Goal: Task Accomplishment & Management: Manage account settings

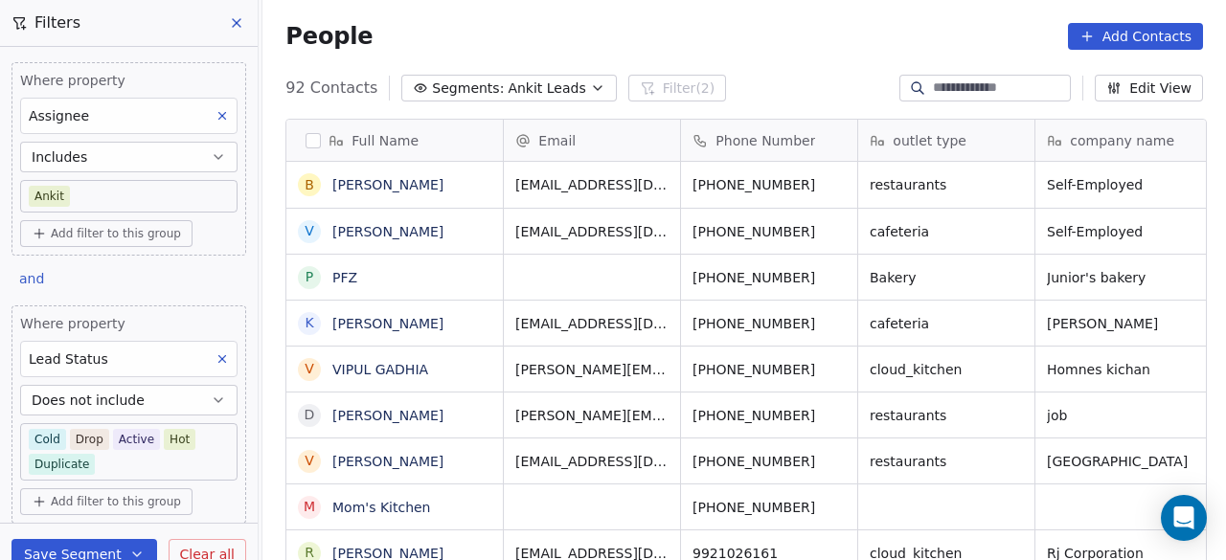
scroll to position [478, 952]
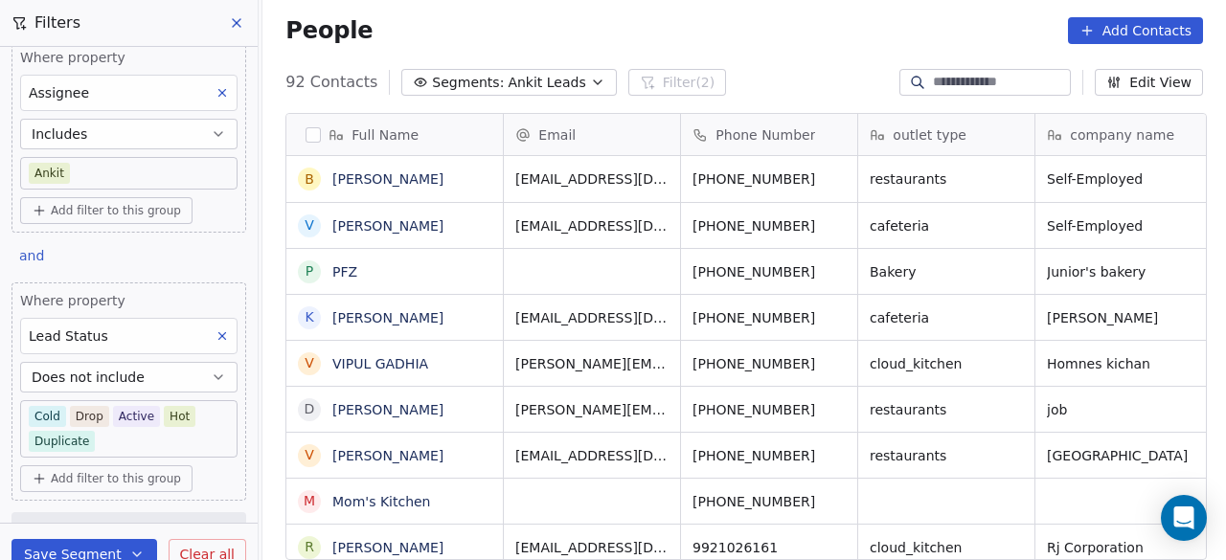
click at [515, 24] on div "People Add Contacts" at bounding box center [745, 30] width 918 height 27
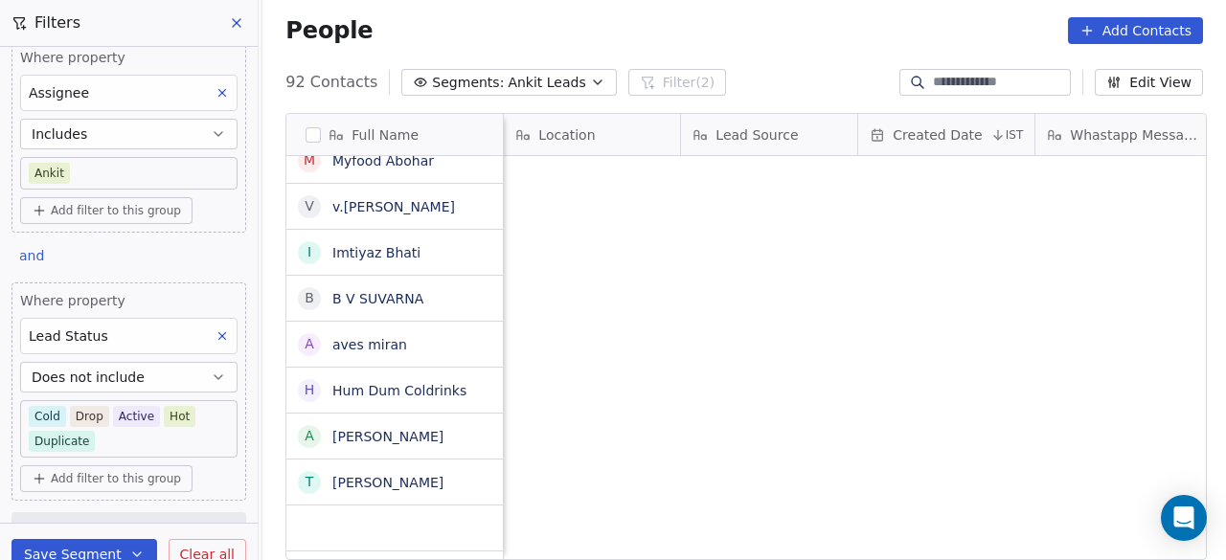
scroll to position [1951, 0]
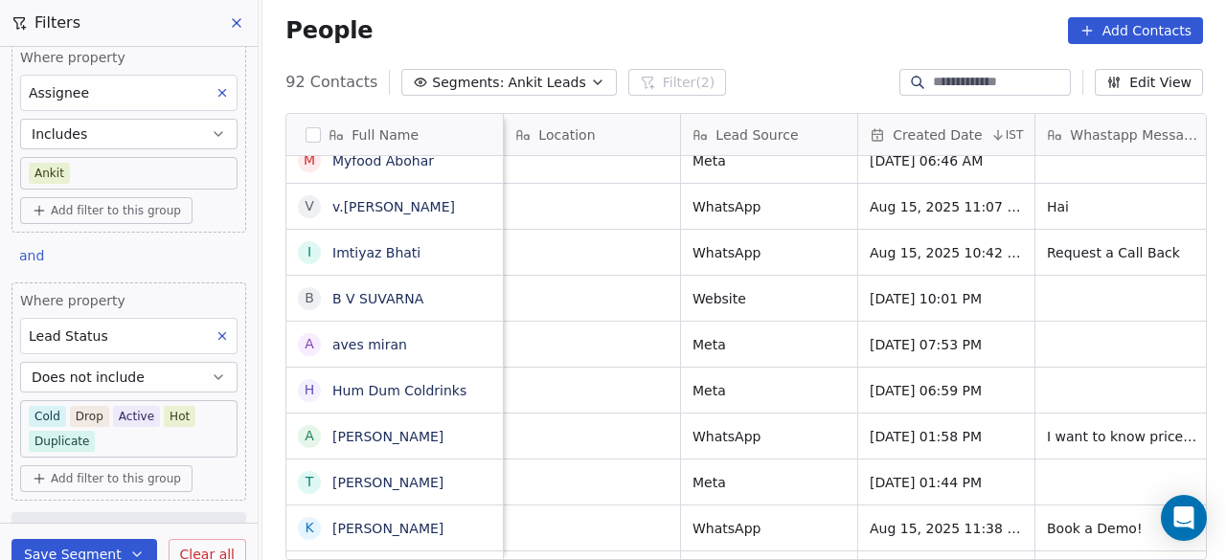
click at [618, 141] on div "Location" at bounding box center [589, 135] width 149 height 19
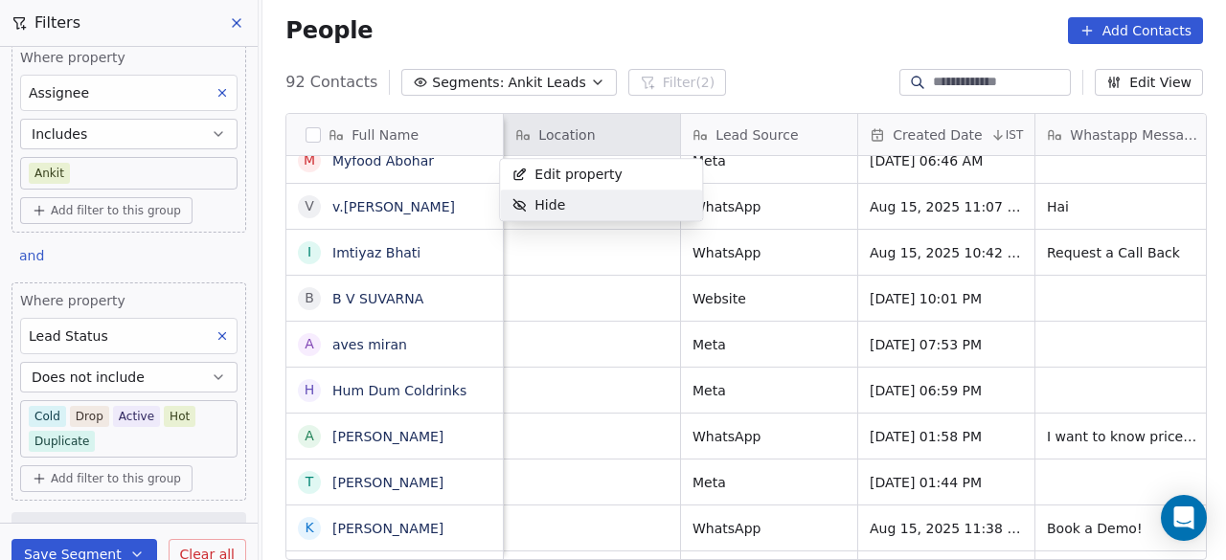
click at [554, 204] on span "Hide" at bounding box center [550, 204] width 31 height 19
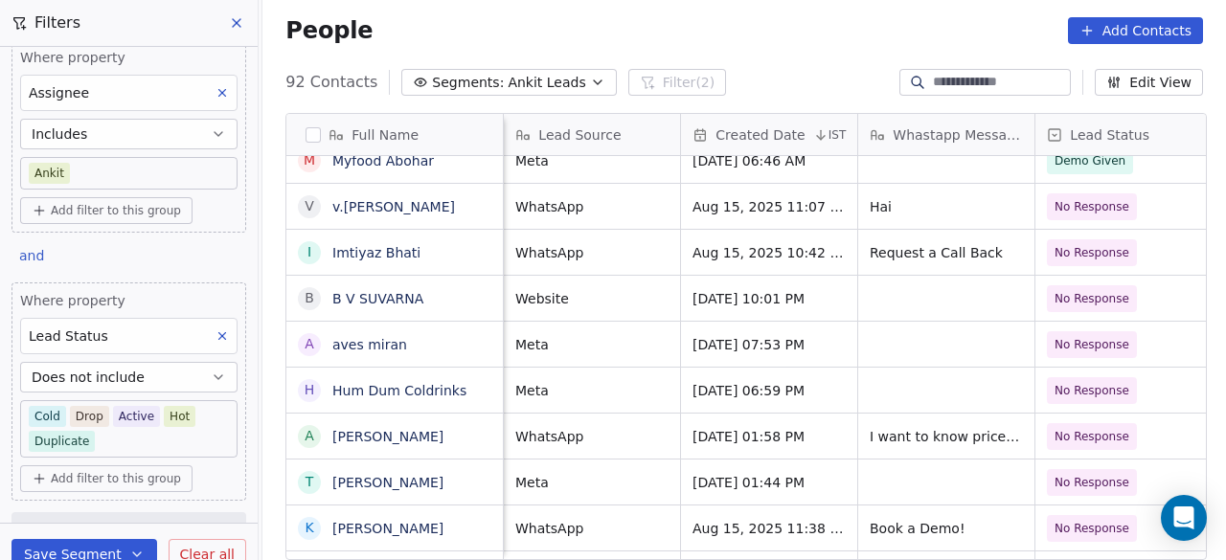
click at [627, 133] on div "Lead Source" at bounding box center [589, 135] width 149 height 19
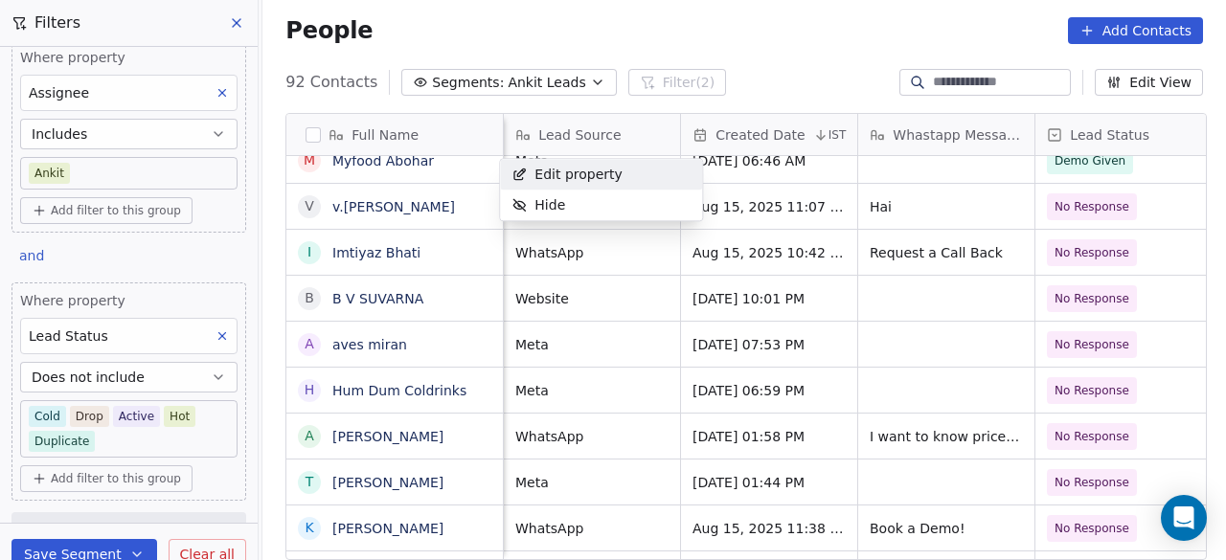
click at [609, 230] on html "On2Cook India Pvt. Ltd. Contacts People Marketing Workflows Campaigns Sales Pip…" at bounding box center [613, 280] width 1226 height 560
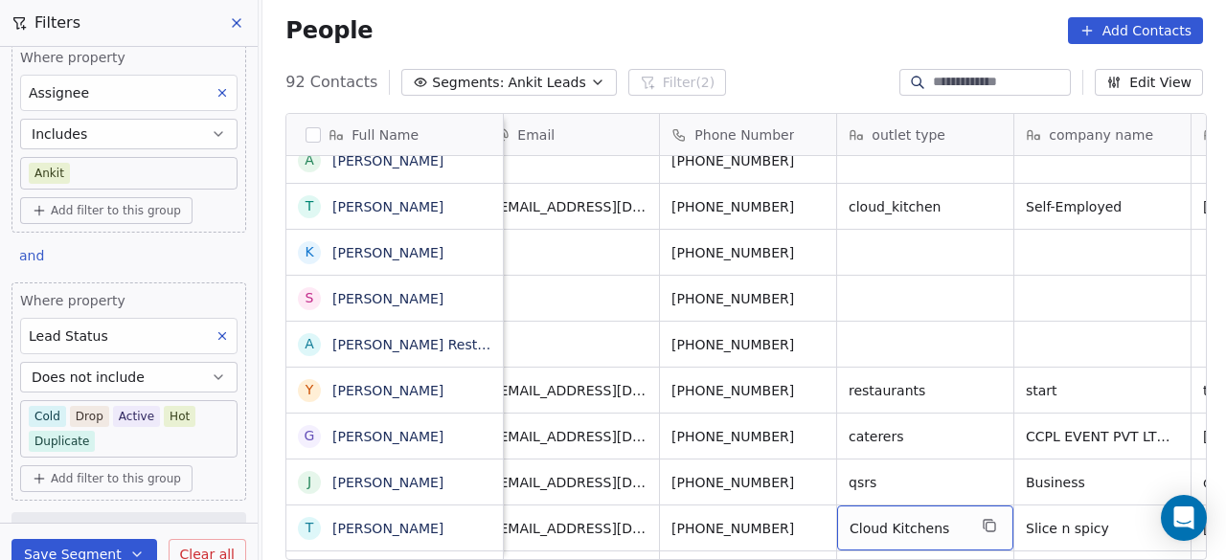
scroll to position [0, 0]
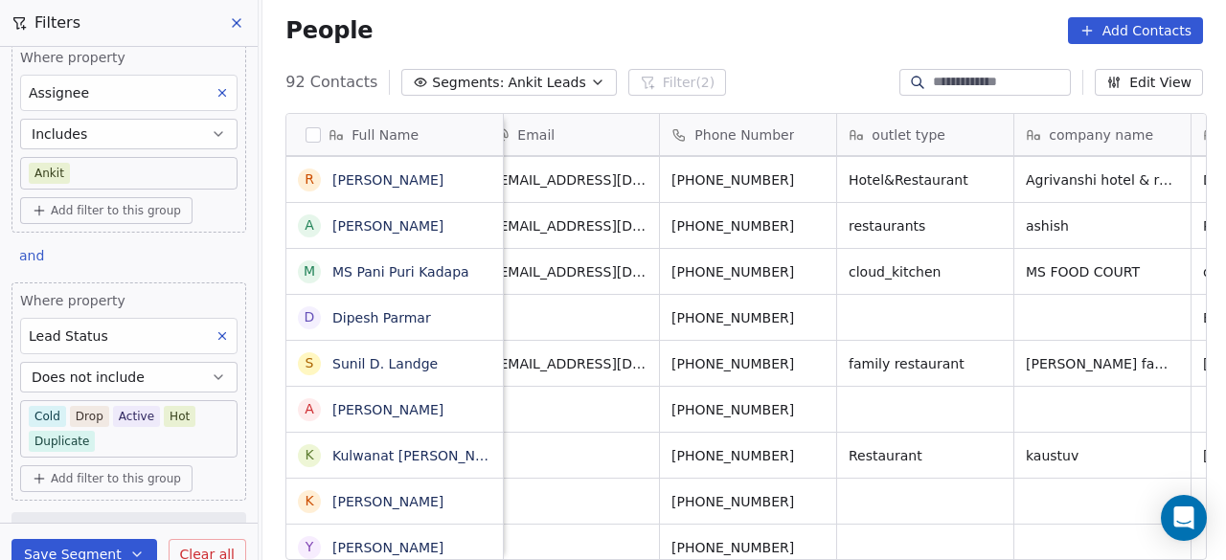
click at [960, 126] on div "outlet type" at bounding box center [923, 135] width 149 height 19
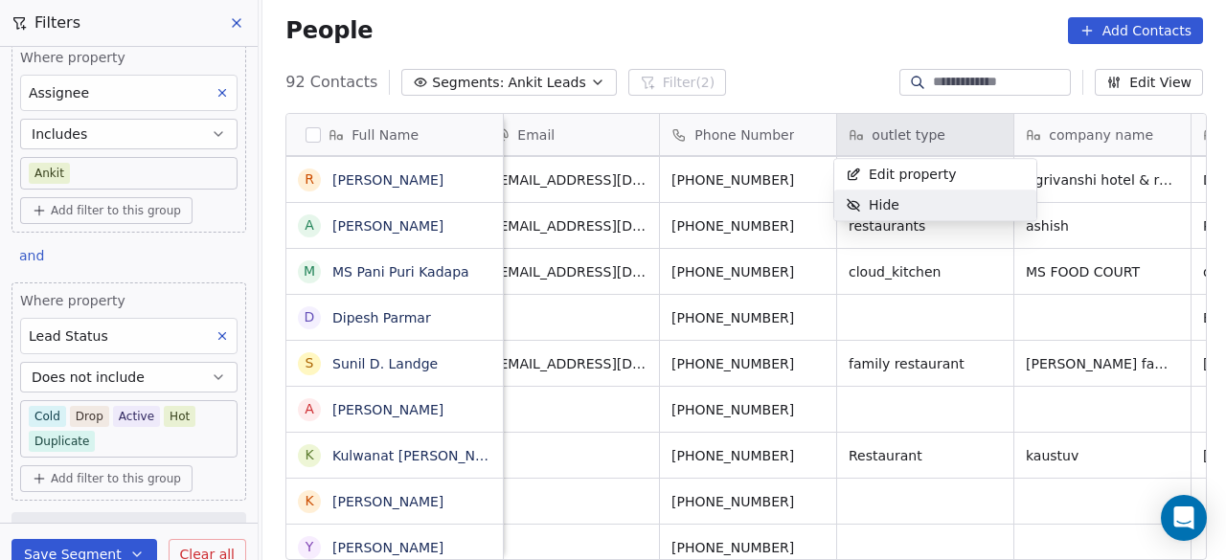
click at [919, 203] on div "Hide" at bounding box center [936, 205] width 202 height 31
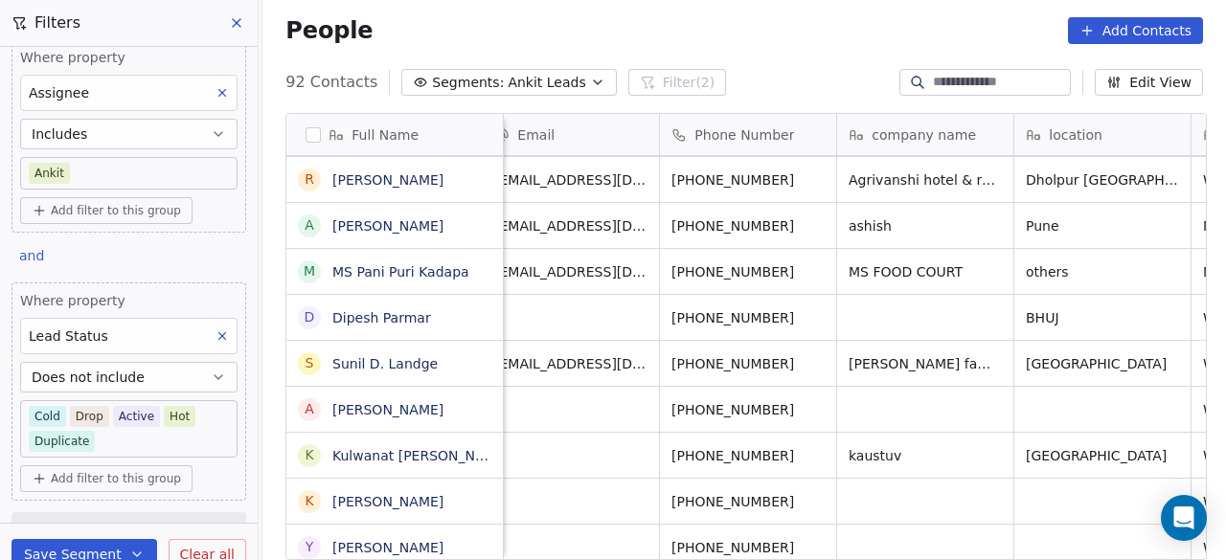
click at [907, 135] on span "company name" at bounding box center [924, 135] width 104 height 19
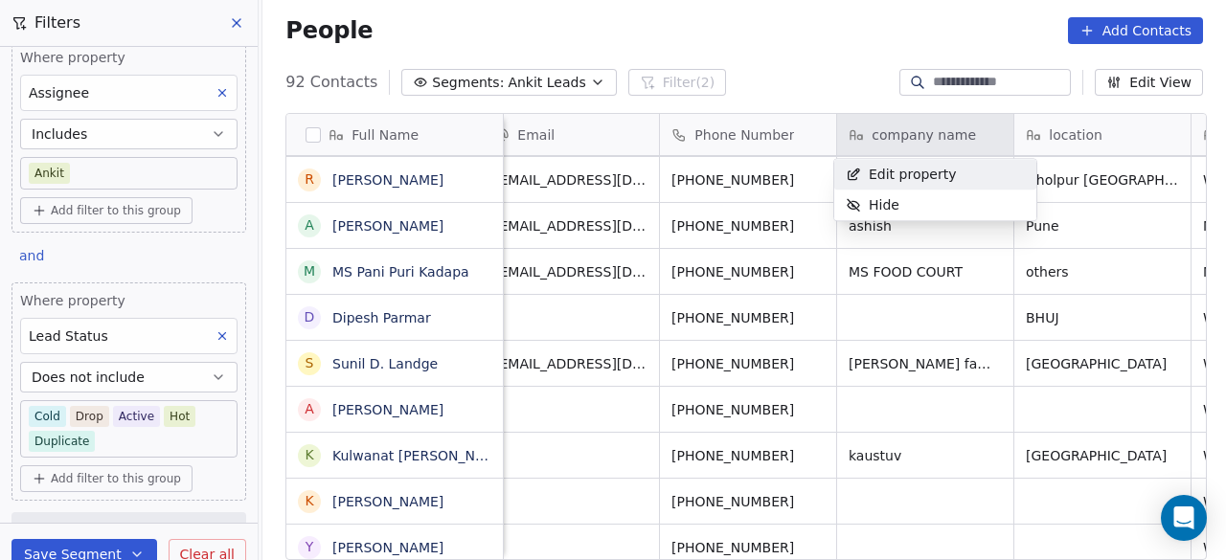
click at [1012, 135] on html "On2Cook India Pvt. Ltd. Contacts People Marketing Workflows Campaigns Sales Pip…" at bounding box center [613, 280] width 1226 height 560
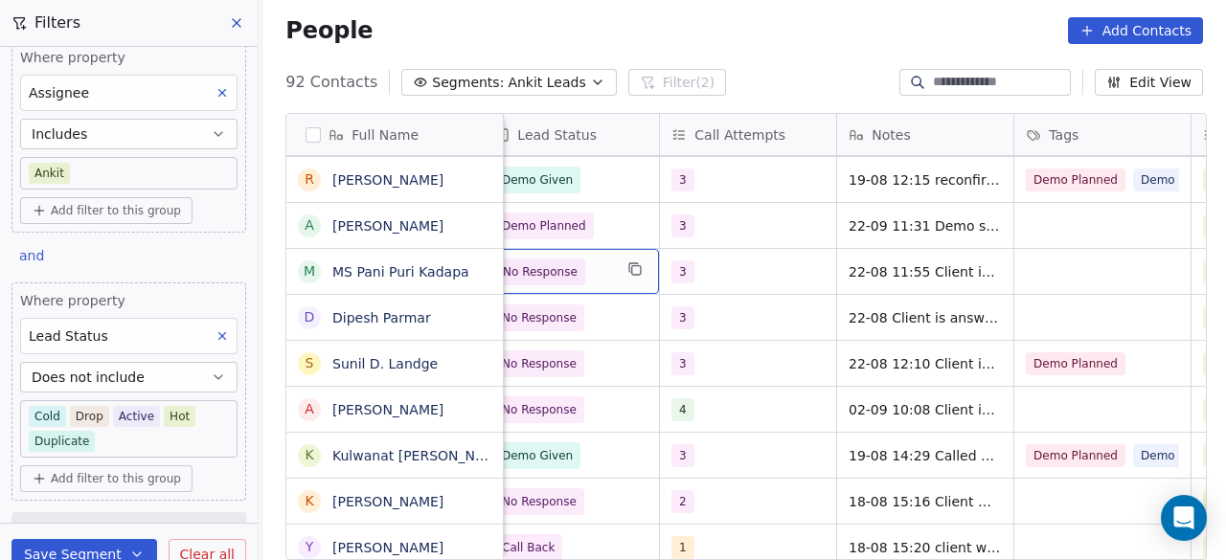
scroll to position [0, 1241]
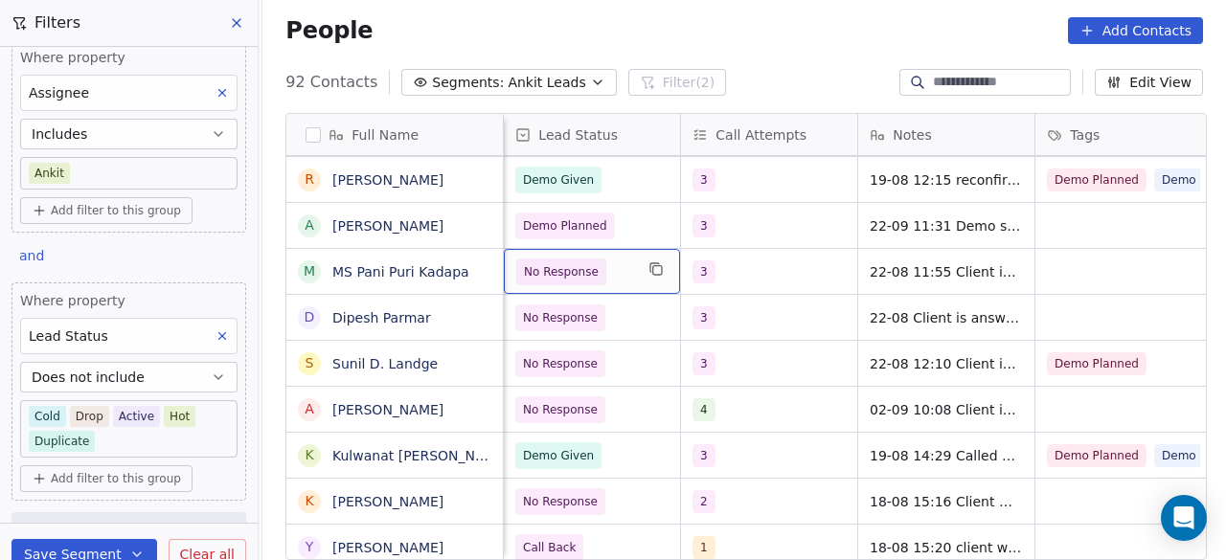
click at [135, 440] on body "On2Cook India Pvt. Ltd. Contacts People Marketing Workflows Campaigns Sales Pip…" at bounding box center [613, 280] width 1226 height 560
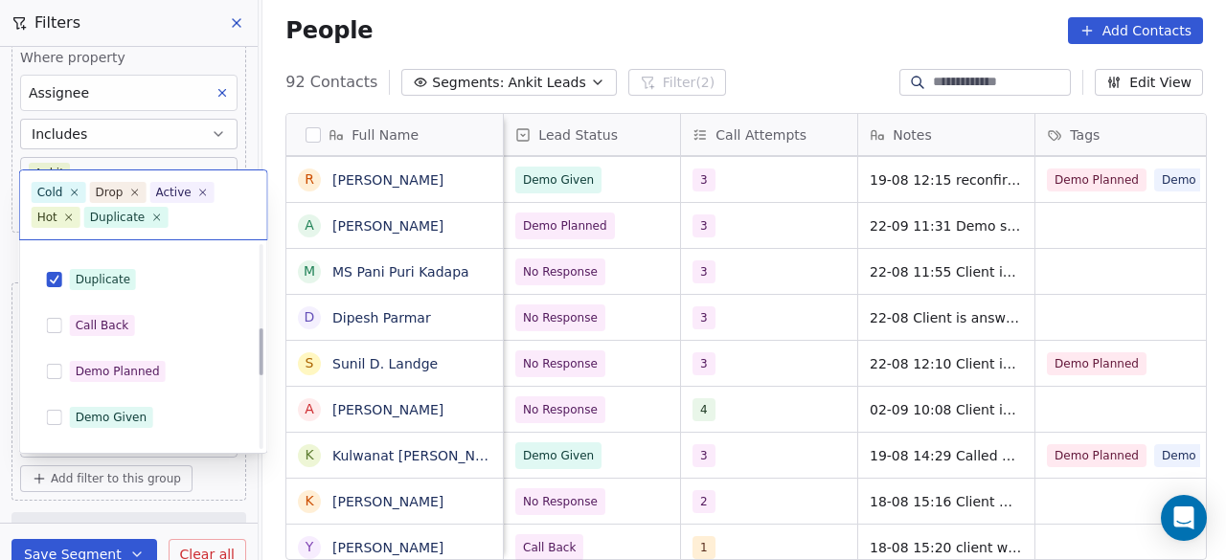
scroll to position [383, 0]
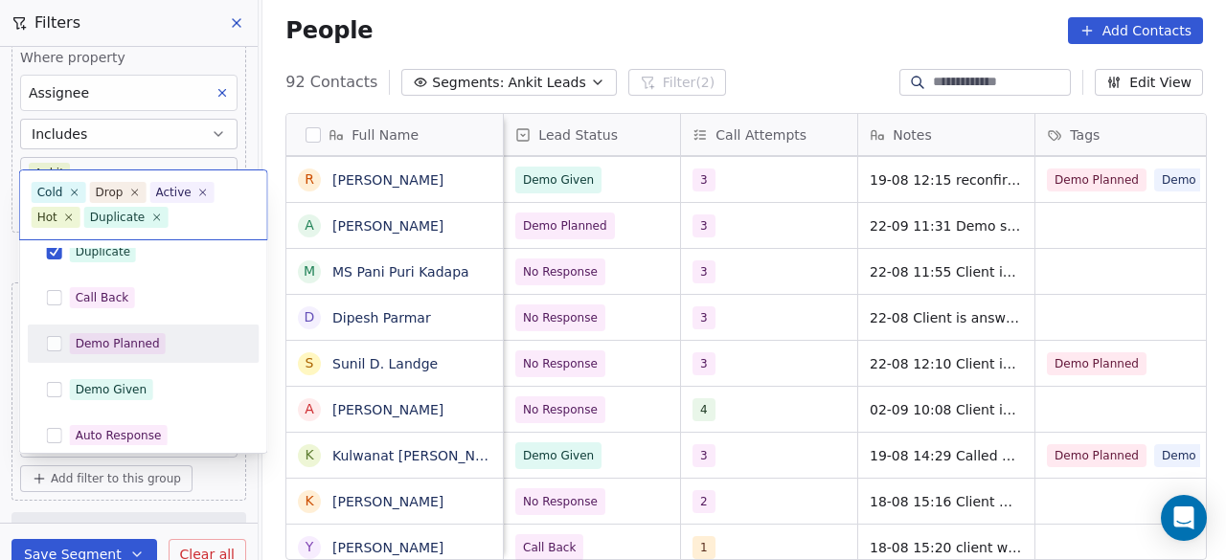
click at [135, 342] on div "Demo Planned" at bounding box center [118, 343] width 84 height 17
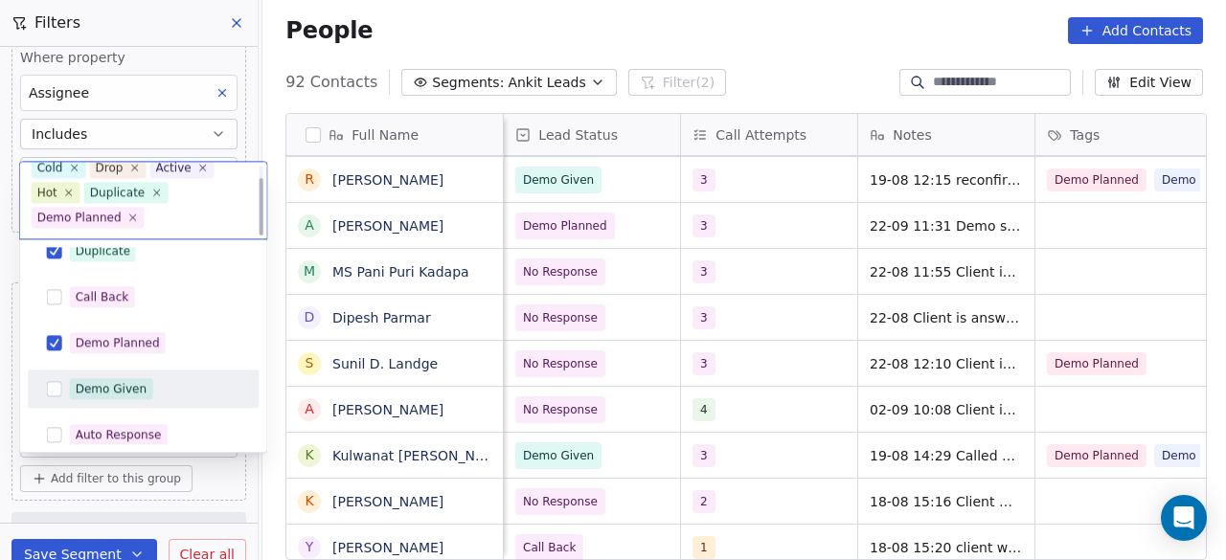
click at [126, 382] on div "Demo Given" at bounding box center [112, 388] width 72 height 17
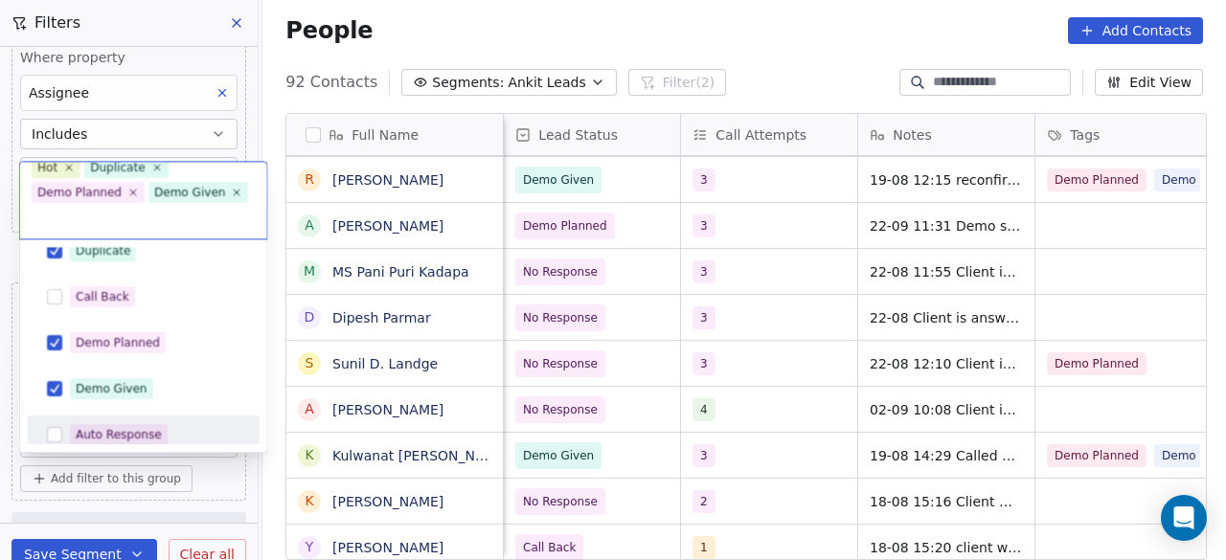
click at [227, 487] on html "On2Cook India Pvt. Ltd. Contacts People Marketing Workflows Campaigns Sales Pip…" at bounding box center [613, 280] width 1226 height 560
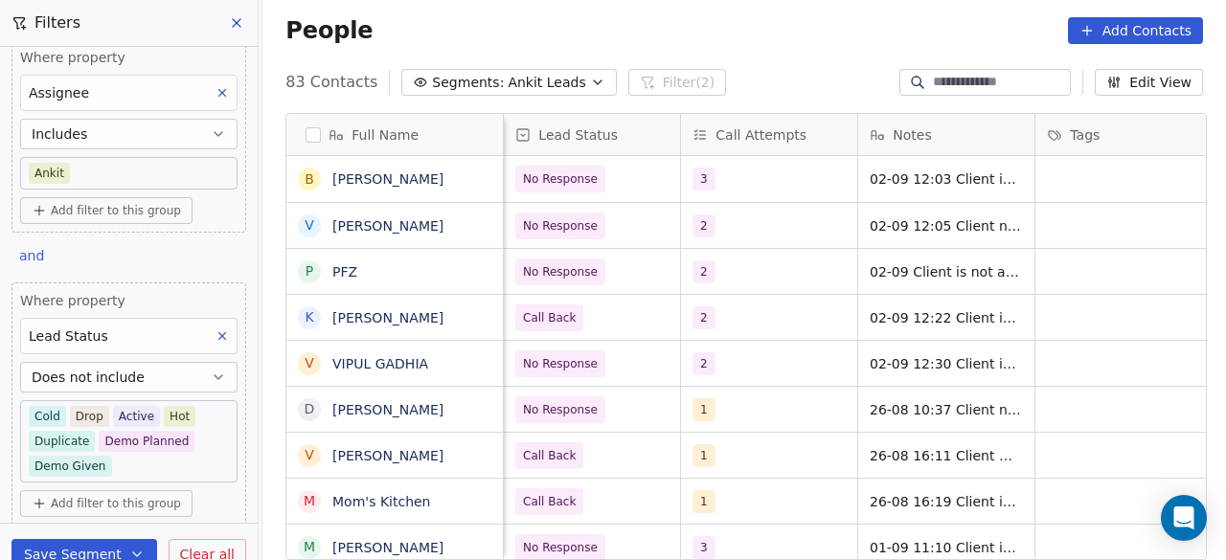
scroll to position [0, 1063]
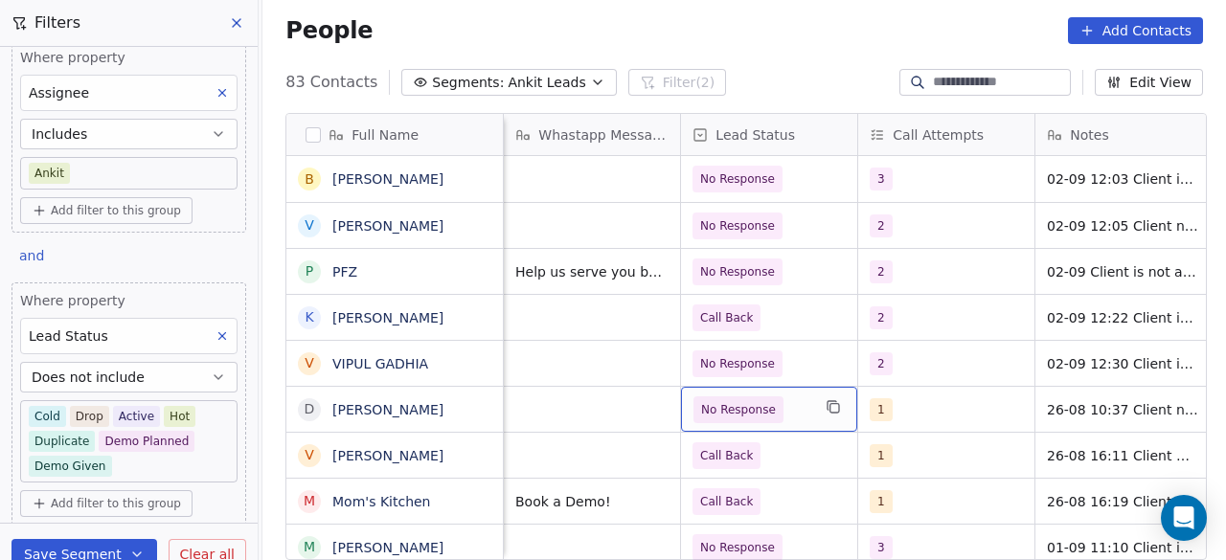
click at [782, 417] on span "No Response" at bounding box center [752, 410] width 117 height 27
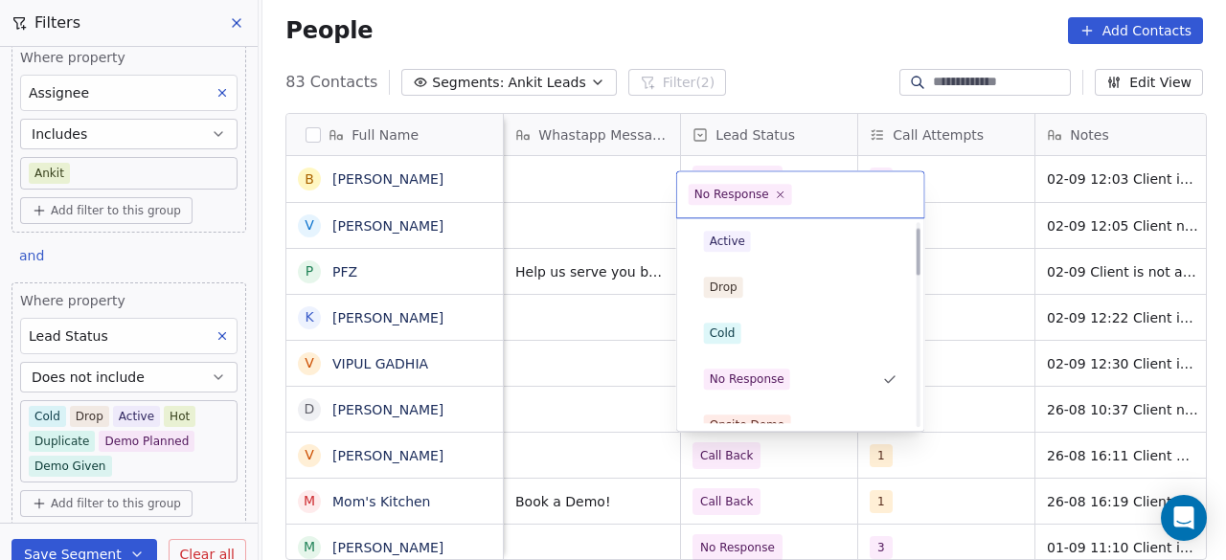
scroll to position [24, 0]
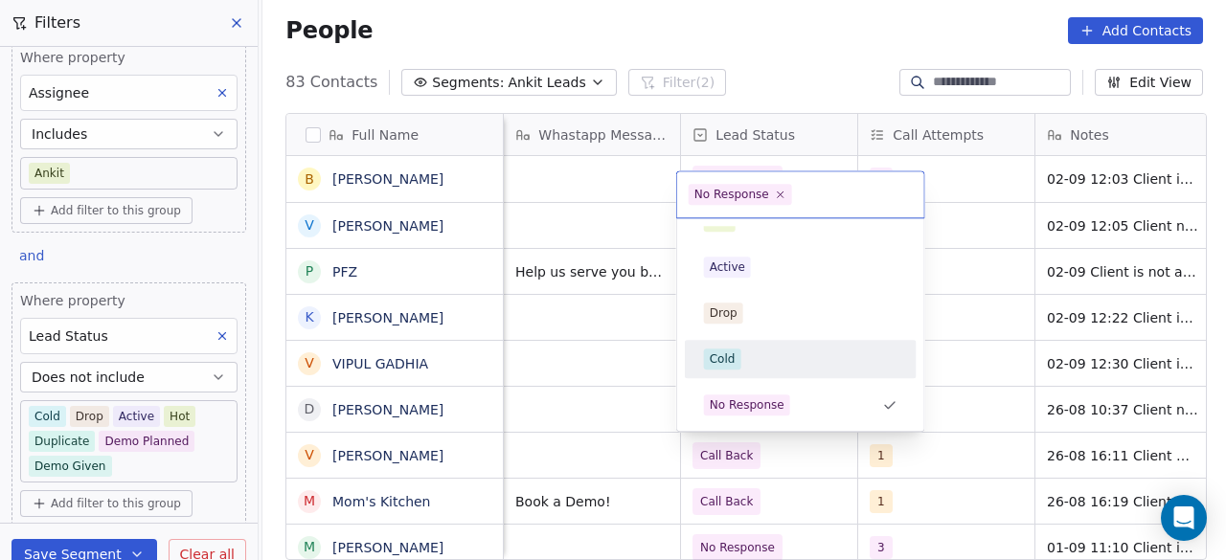
click at [758, 352] on div "Cold" at bounding box center [801, 359] width 194 height 21
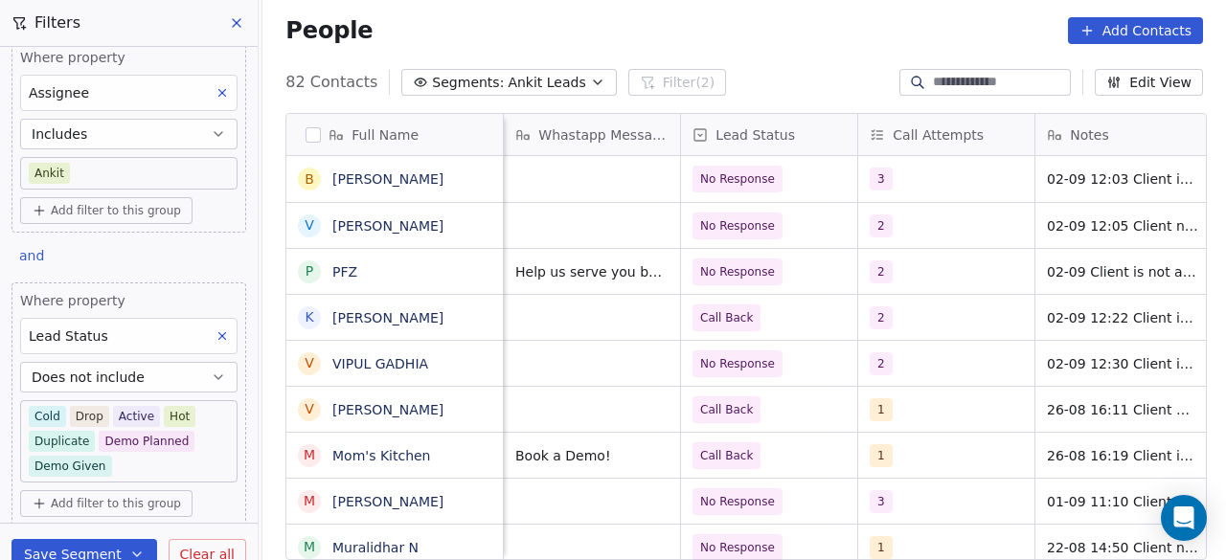
click at [140, 465] on body "On2Cook India Pvt. Ltd. Contacts People Marketing Workflows Campaigns Sales Pip…" at bounding box center [613, 280] width 1226 height 560
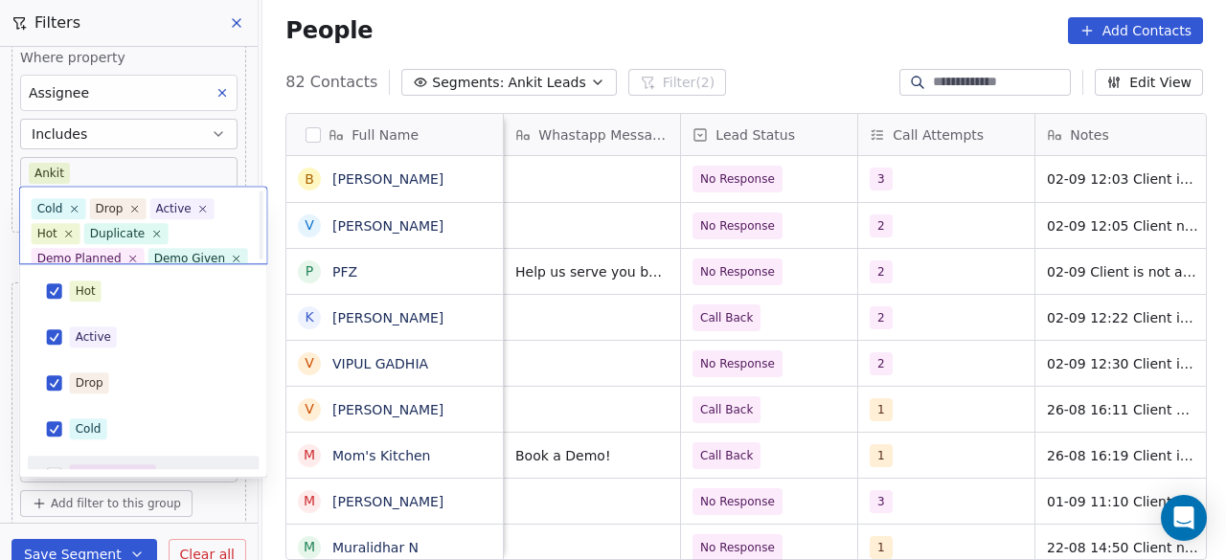
scroll to position [41, 0]
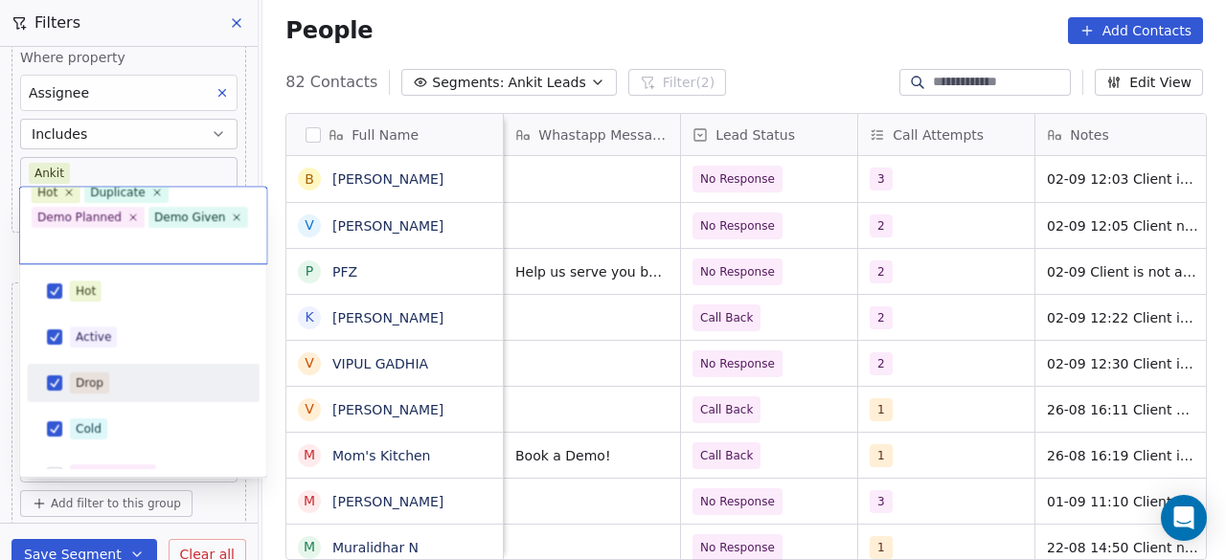
click at [55, 384] on button "Suggestions" at bounding box center [54, 383] width 15 height 15
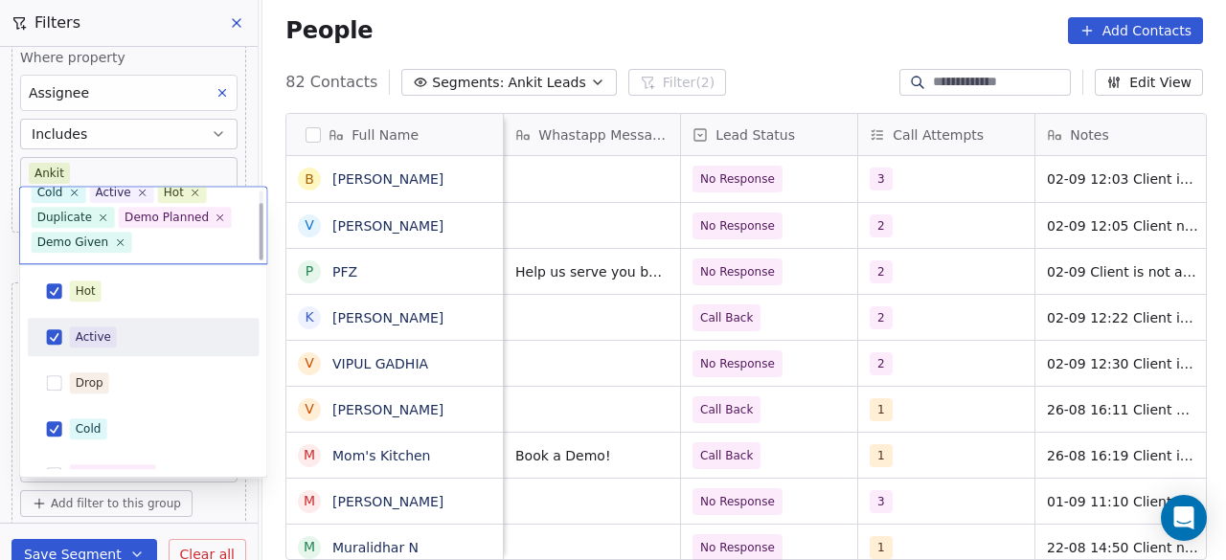
click at [52, 322] on div "Active" at bounding box center [143, 337] width 217 height 31
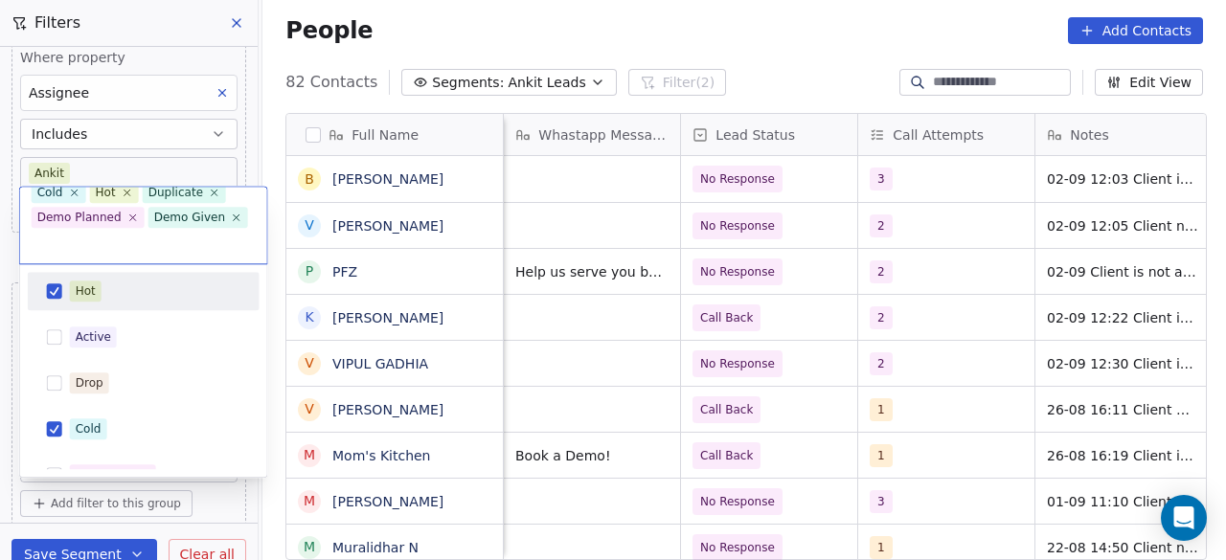
click at [53, 296] on button "Suggestions" at bounding box center [54, 291] width 15 height 15
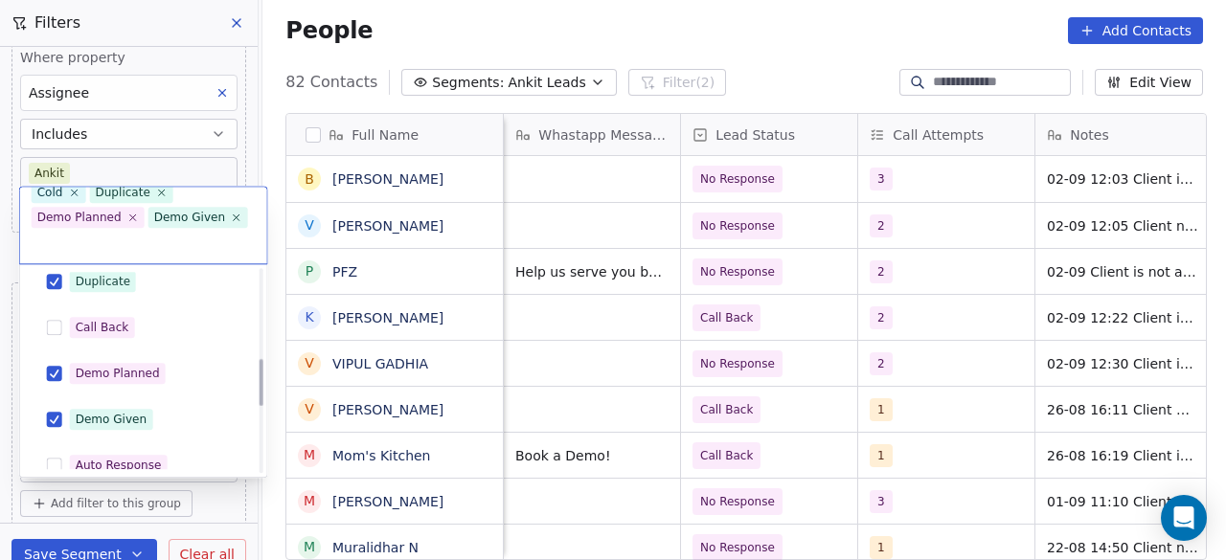
scroll to position [383, 0]
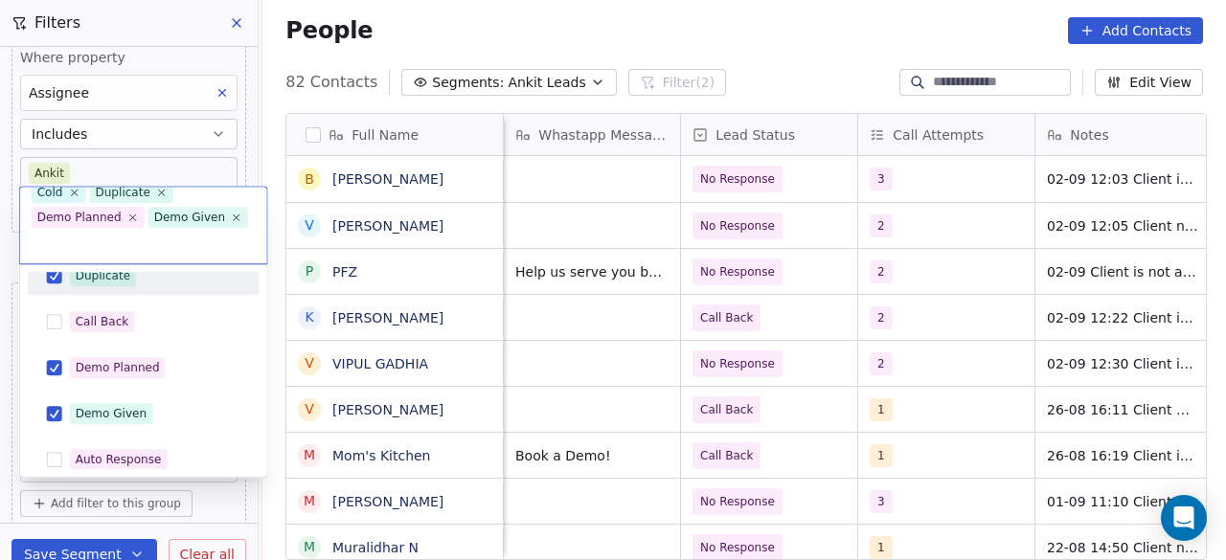
click at [56, 284] on div "Duplicate" at bounding box center [143, 276] width 217 height 31
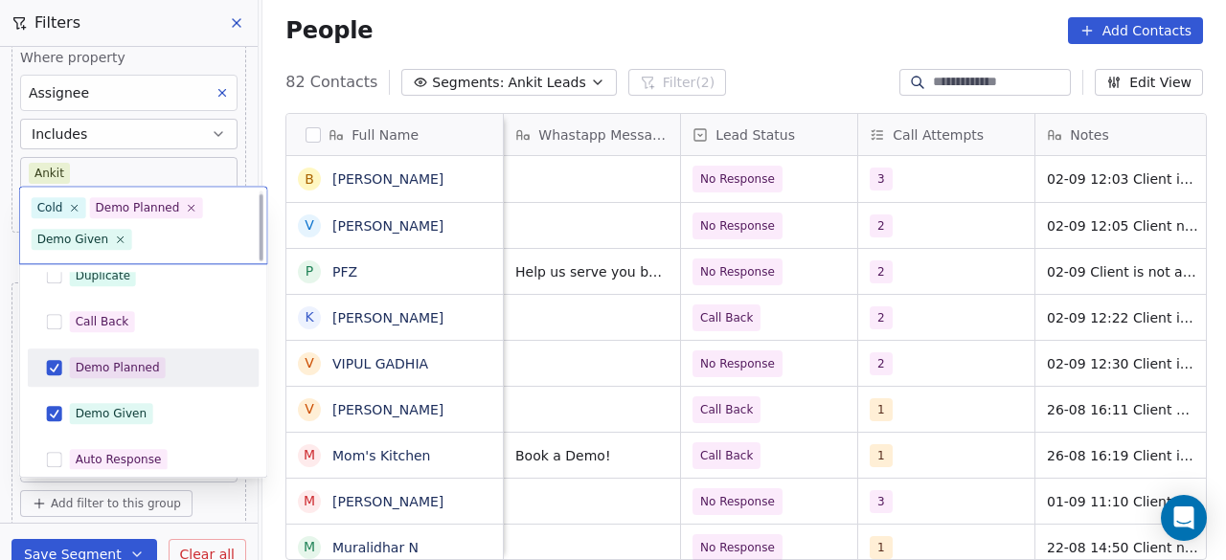
click at [58, 378] on div "Demo Planned" at bounding box center [143, 368] width 217 height 31
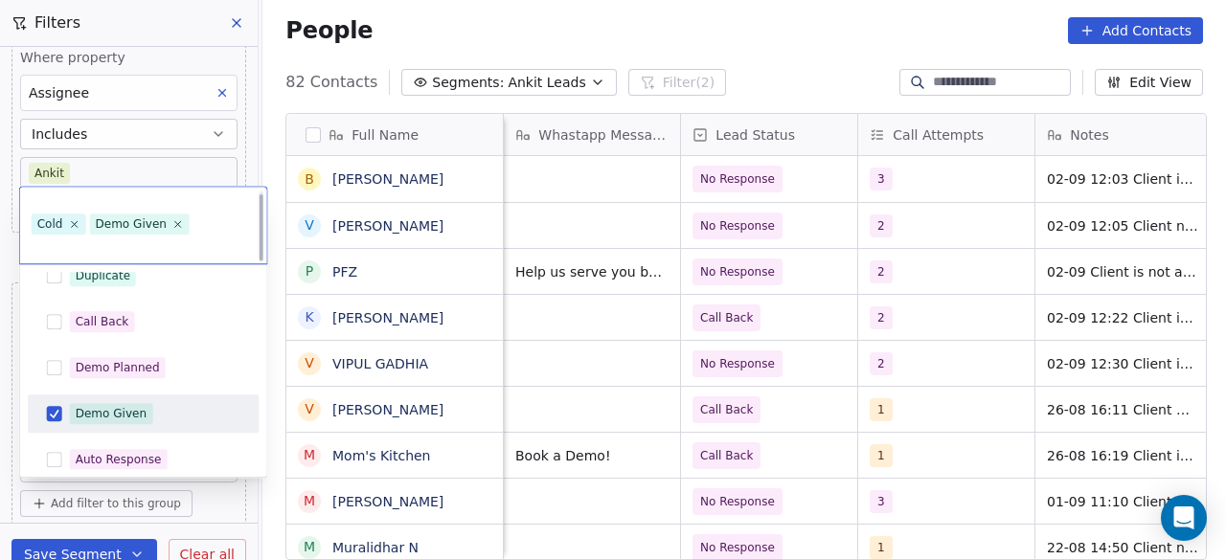
click at [58, 411] on button "Suggestions" at bounding box center [54, 413] width 15 height 15
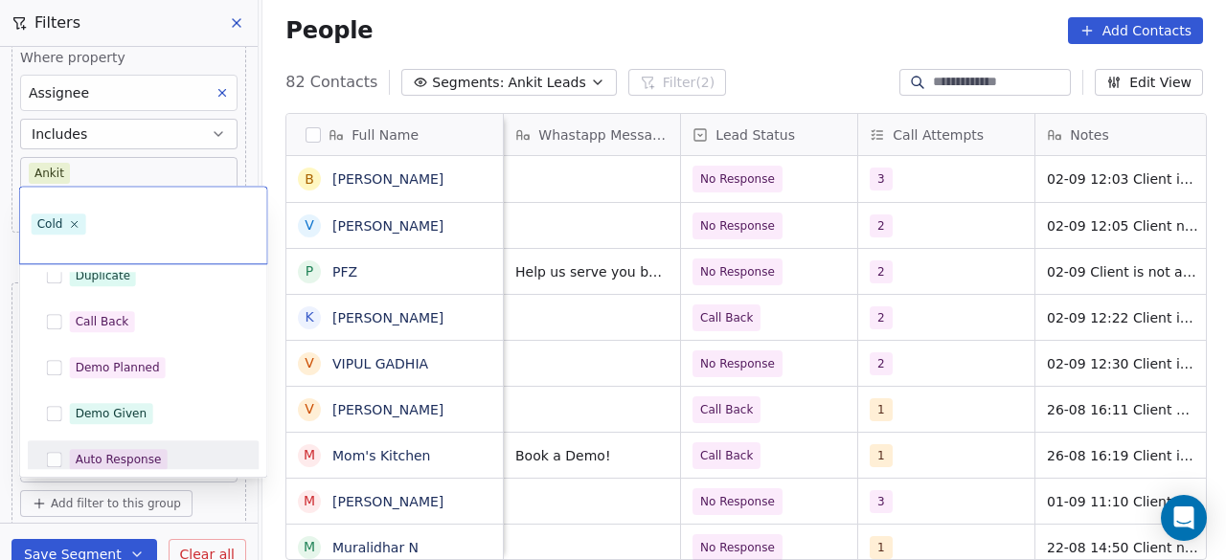
click at [212, 509] on html "On2Cook India Pvt. Ltd. Contacts People Marketing Workflows Campaigns Sales Pip…" at bounding box center [613, 280] width 1226 height 560
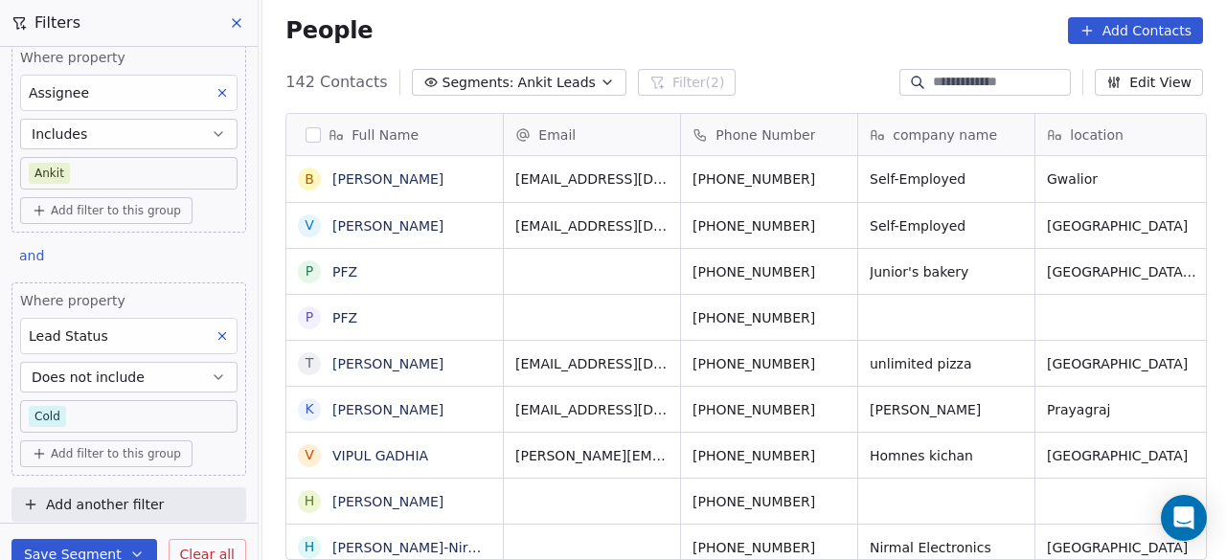
scroll to position [478, 952]
click at [211, 375] on icon "button" at bounding box center [218, 377] width 15 height 15
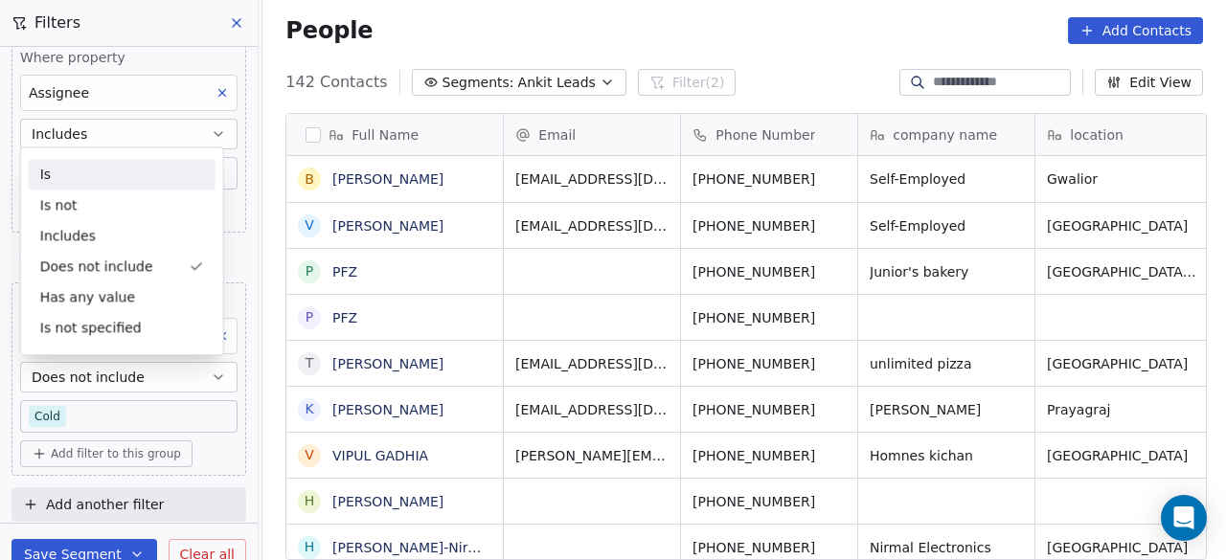
click at [82, 179] on div "Is" at bounding box center [122, 174] width 187 height 31
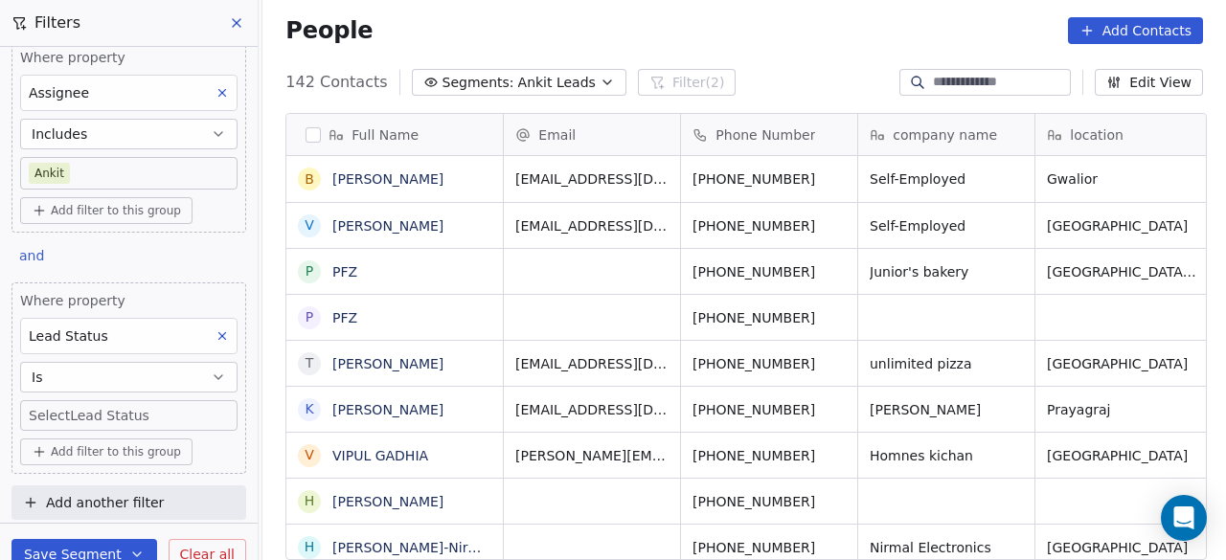
click at [80, 416] on body "On2Cook India Pvt. Ltd. Contacts People Marketing Workflows Campaigns Sales Pip…" at bounding box center [613, 280] width 1226 height 560
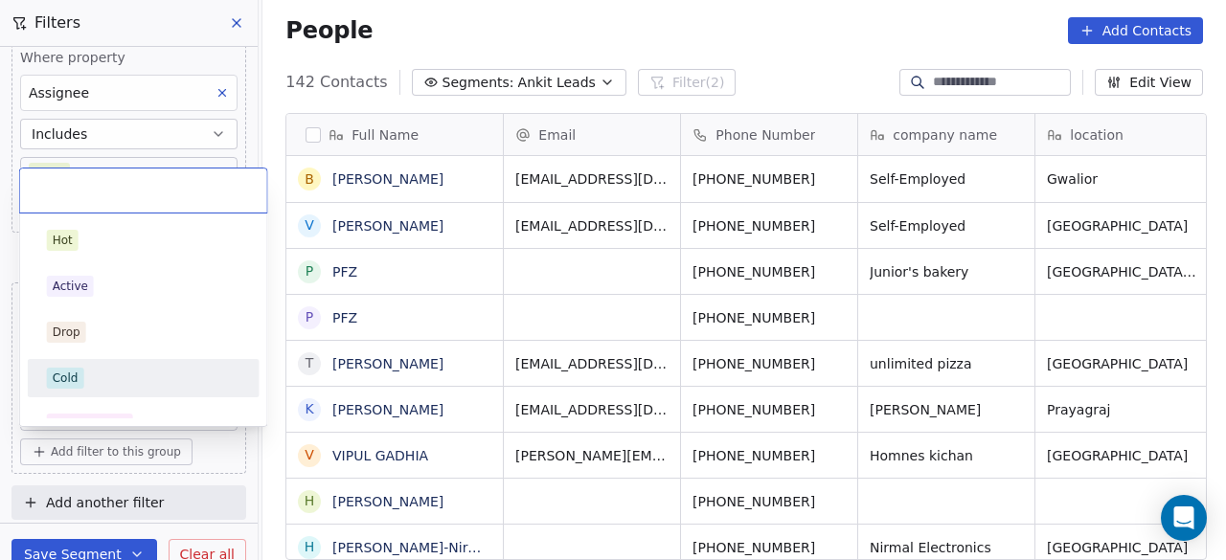
click at [86, 366] on div "Cold" at bounding box center [143, 378] width 217 height 31
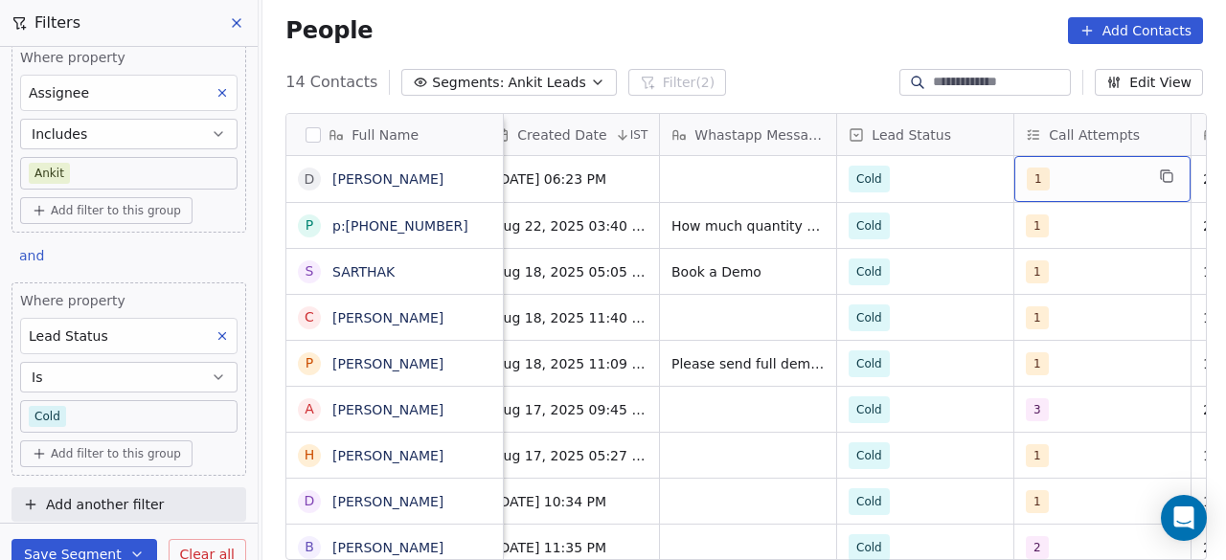
scroll to position [0, 1085]
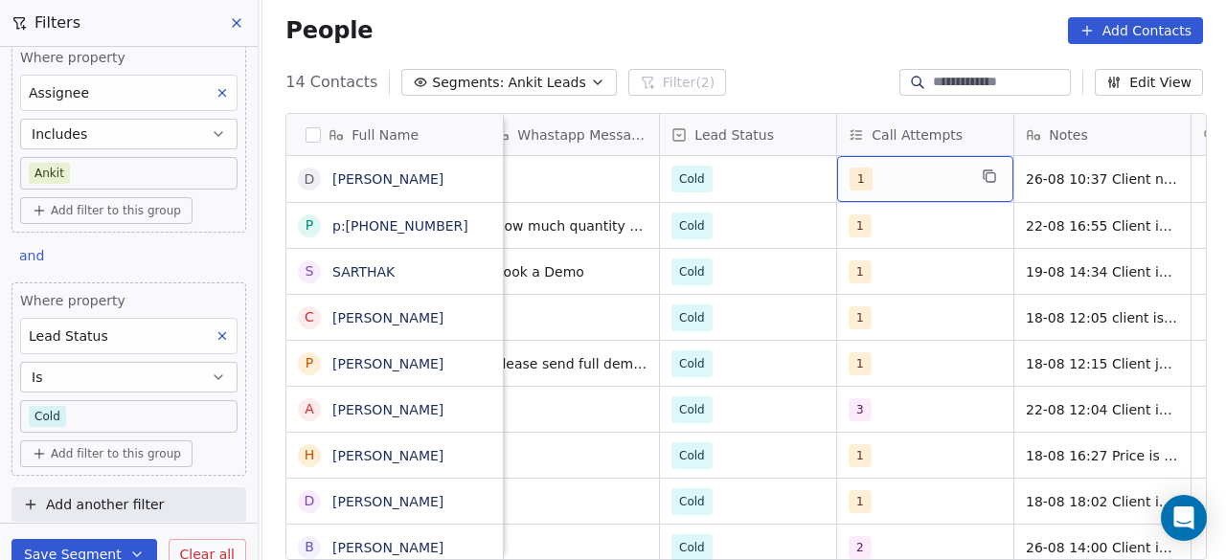
click at [950, 173] on div "1" at bounding box center [908, 179] width 117 height 23
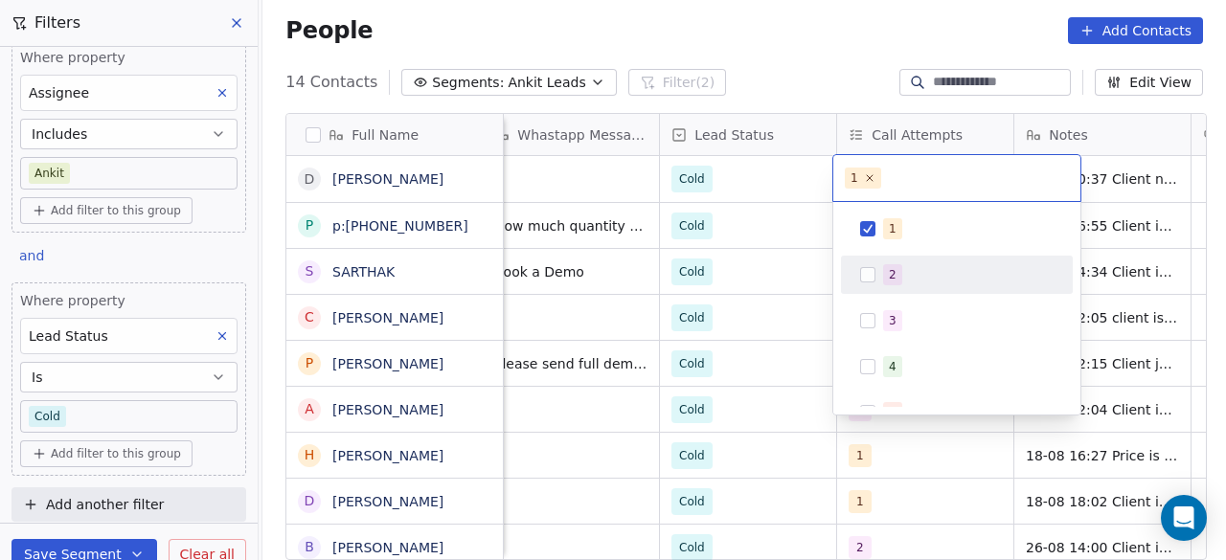
click at [870, 271] on button "Suggestions" at bounding box center [867, 274] width 15 height 15
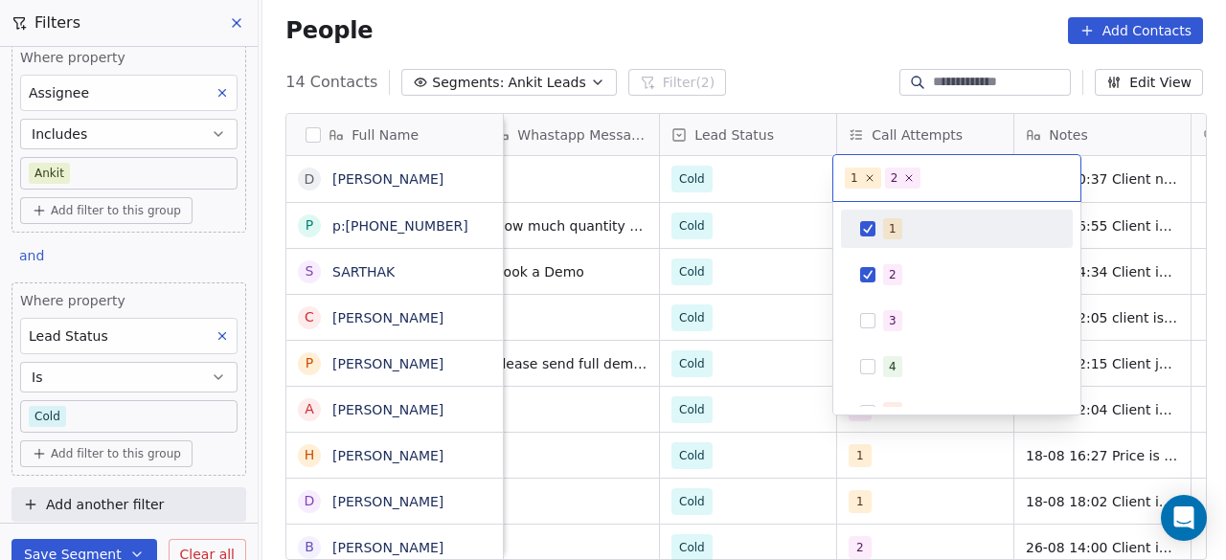
click at [872, 235] on button "Suggestions" at bounding box center [867, 228] width 15 height 15
click at [776, 183] on html "On2Cook India Pvt. Ltd. Contacts People Marketing Workflows Campaigns Sales Pip…" at bounding box center [613, 280] width 1226 height 560
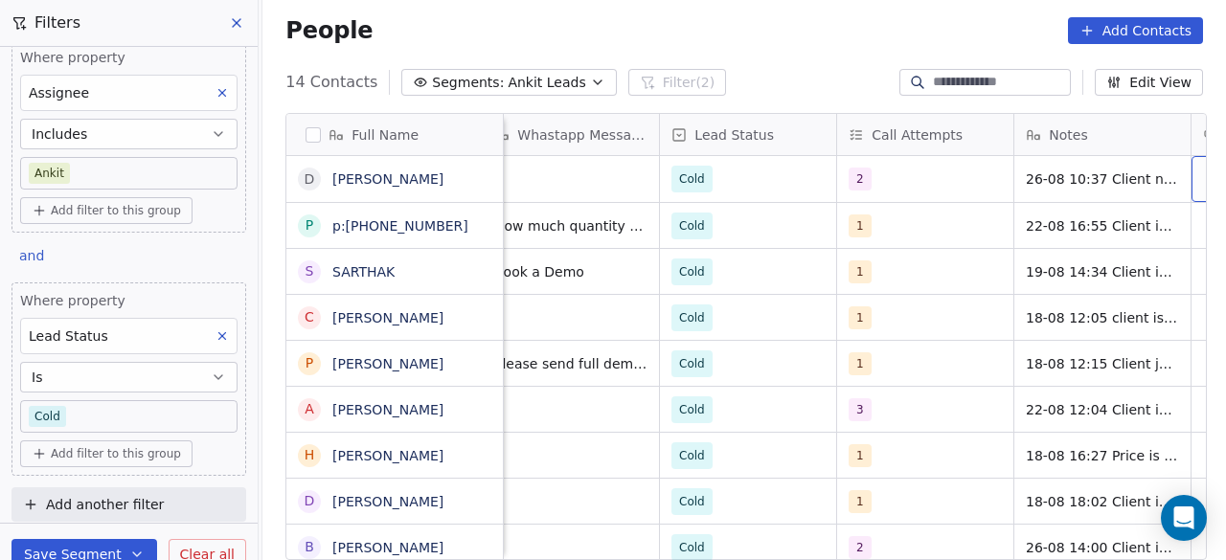
scroll to position [0, 1262]
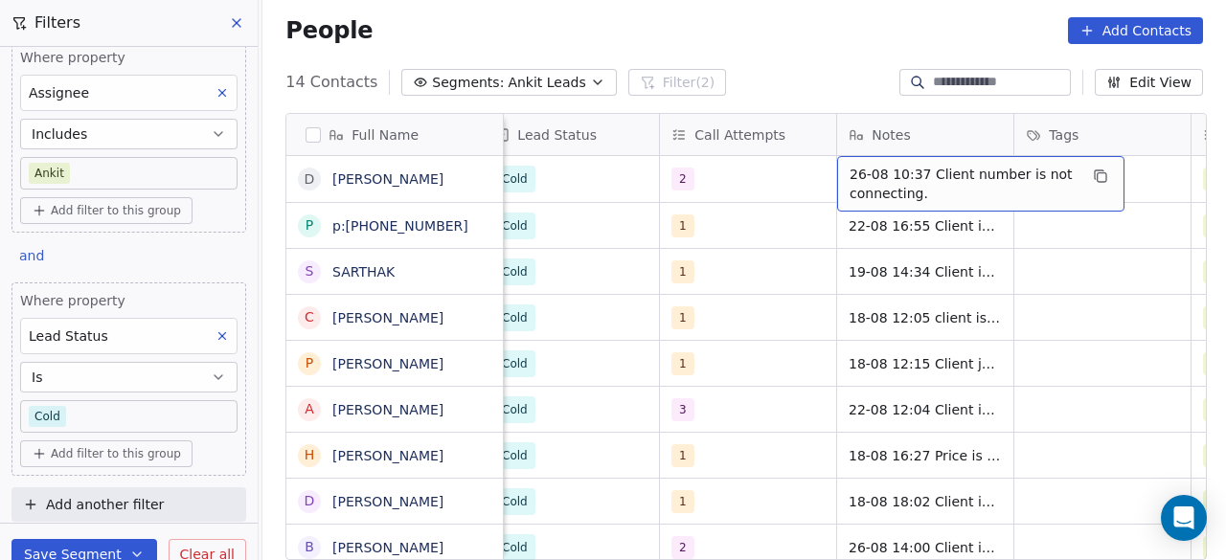
click at [850, 170] on span "26-08 10:37 Client number is not connecting." at bounding box center [964, 184] width 228 height 38
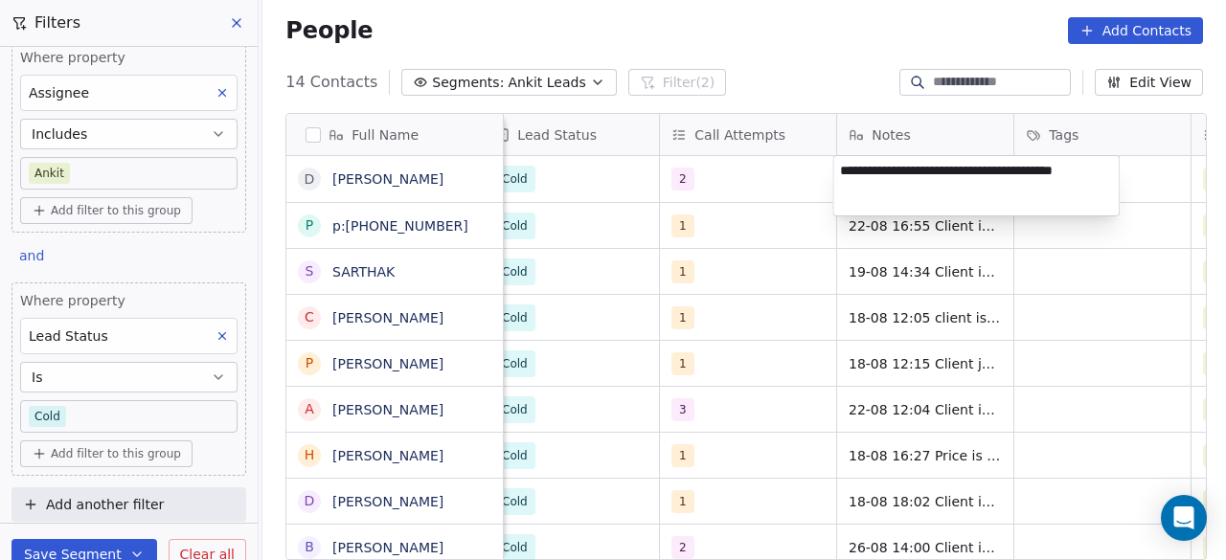
click at [841, 170] on textarea "**********" at bounding box center [977, 185] width 286 height 59
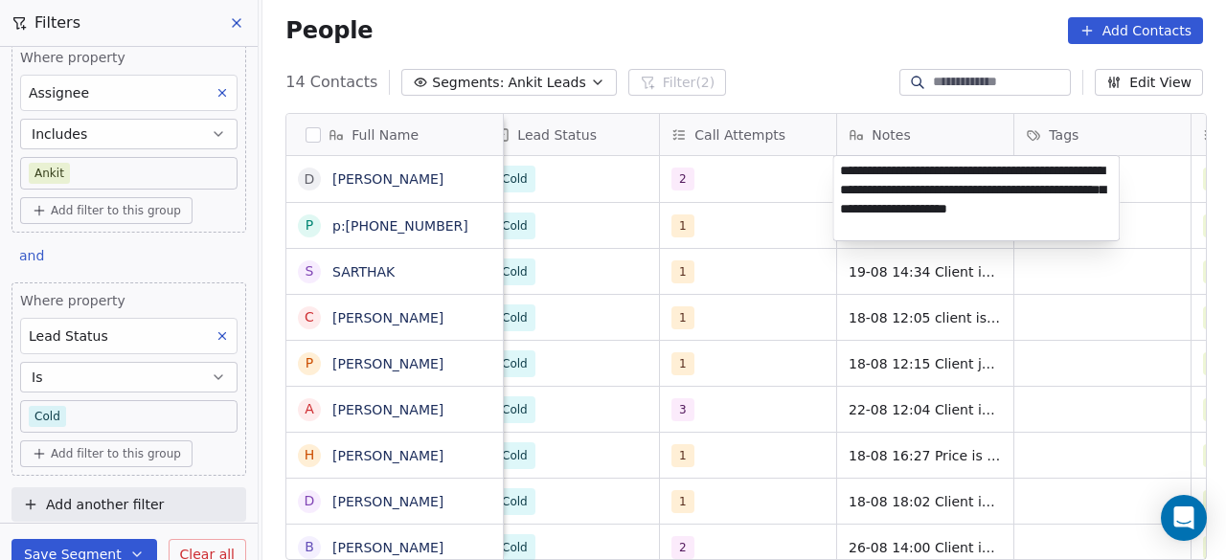
click at [893, 189] on textarea "**********" at bounding box center [977, 198] width 286 height 84
click at [975, 189] on textarea "**********" at bounding box center [977, 198] width 286 height 84
type textarea "**********"
click at [763, 178] on html "On2Cook India Pvt. Ltd. Contacts People Marketing Workflows Campaigns Sales Pip…" at bounding box center [613, 280] width 1226 height 560
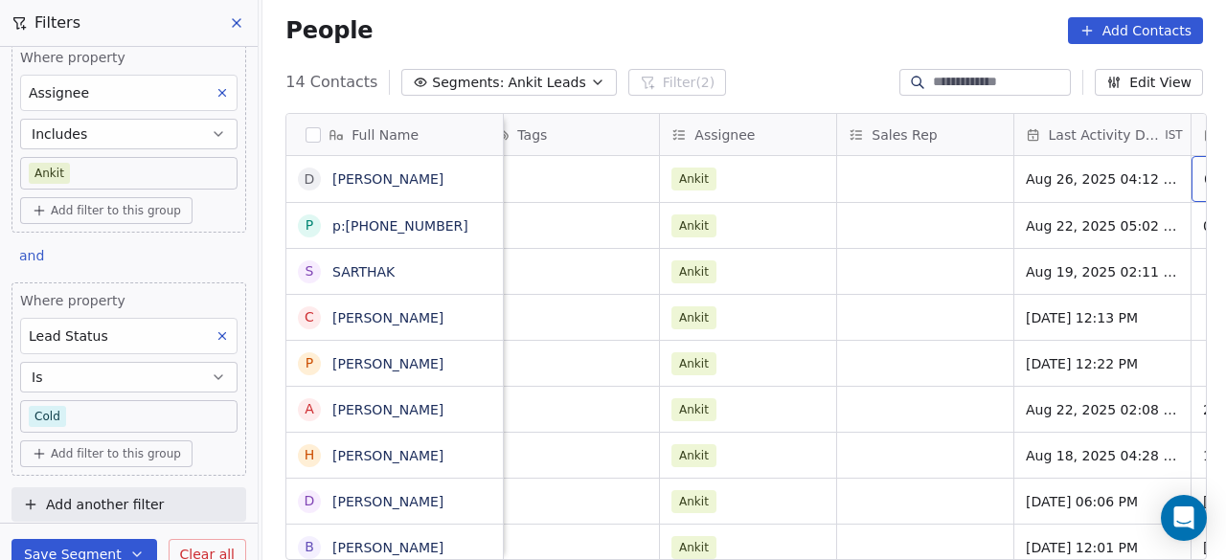
scroll to position [0, 1971]
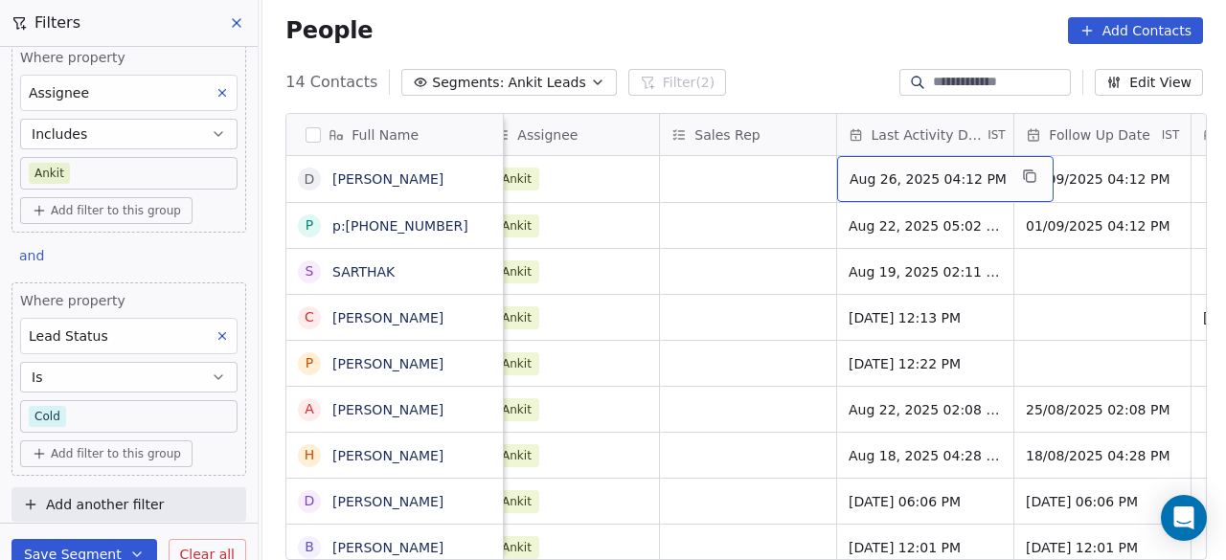
click at [977, 176] on span "Aug 26, 2025 04:12 PM" at bounding box center [928, 179] width 157 height 19
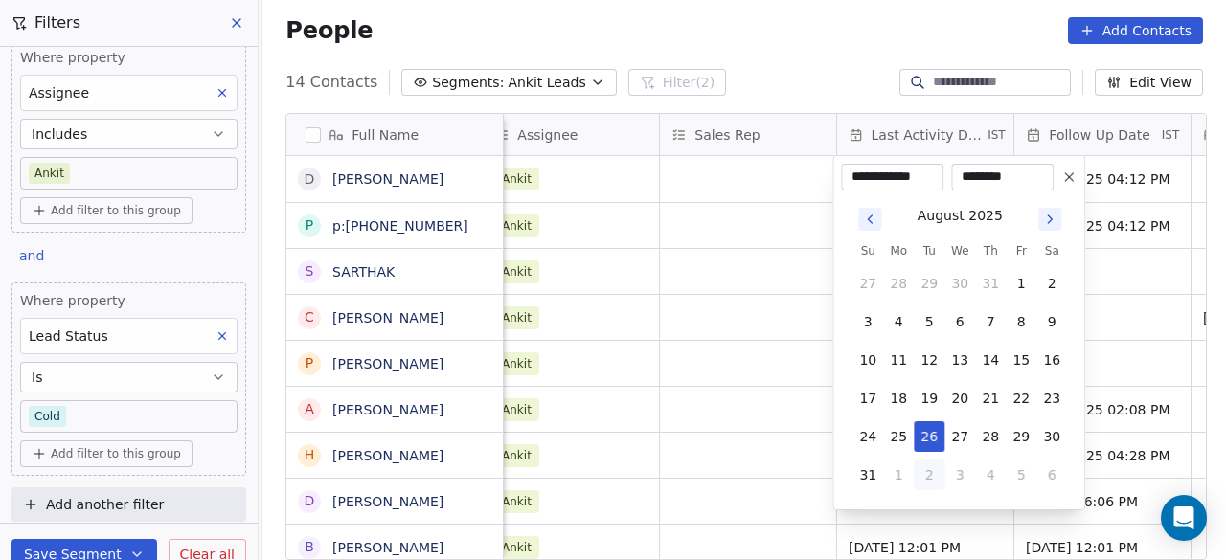
click at [1048, 225] on icon "Go to next month" at bounding box center [1049, 219] width 15 height 15
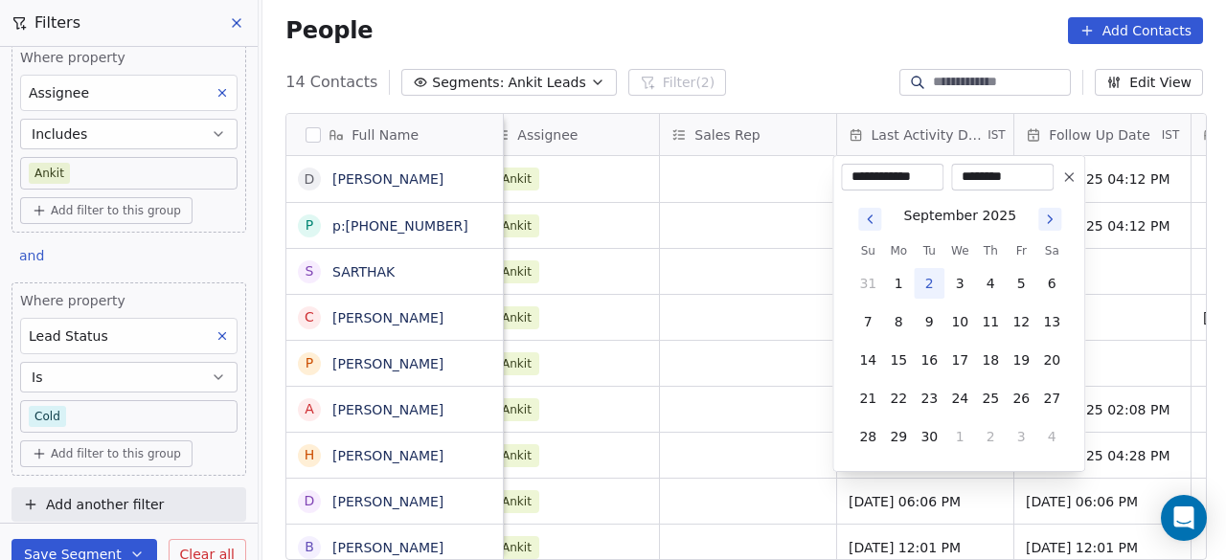
click at [925, 283] on button "2" at bounding box center [929, 283] width 31 height 31
type input "**********"
click at [1109, 172] on html "On2Cook India Pvt. Ltd. Contacts People Marketing Workflows Campaigns Sales Pip…" at bounding box center [613, 280] width 1226 height 560
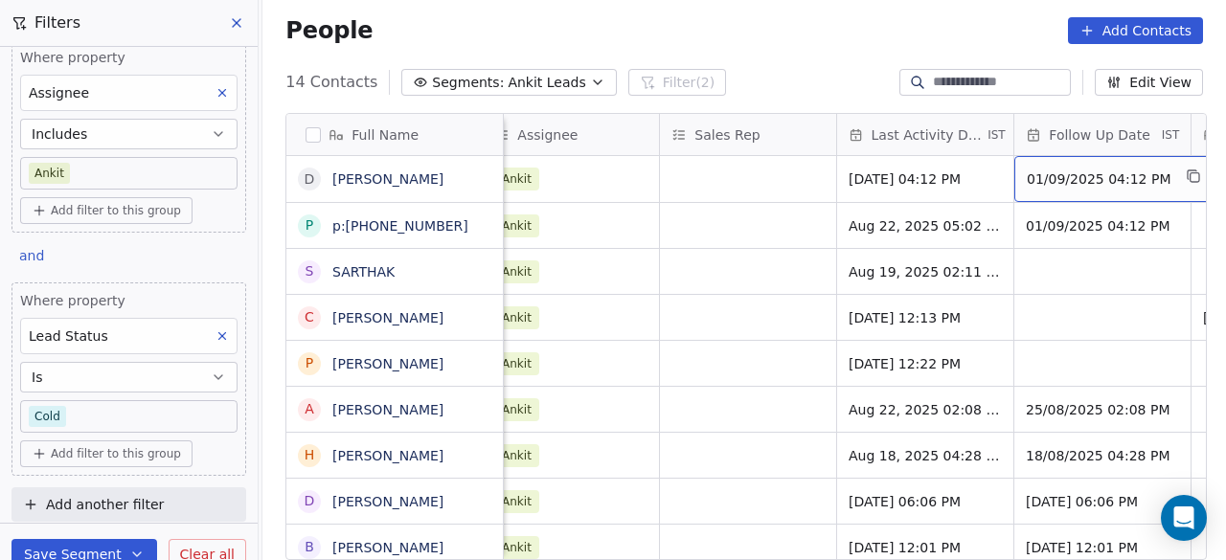
click at [1078, 175] on span "01/09/2025 04:12 PM" at bounding box center [1099, 179] width 144 height 19
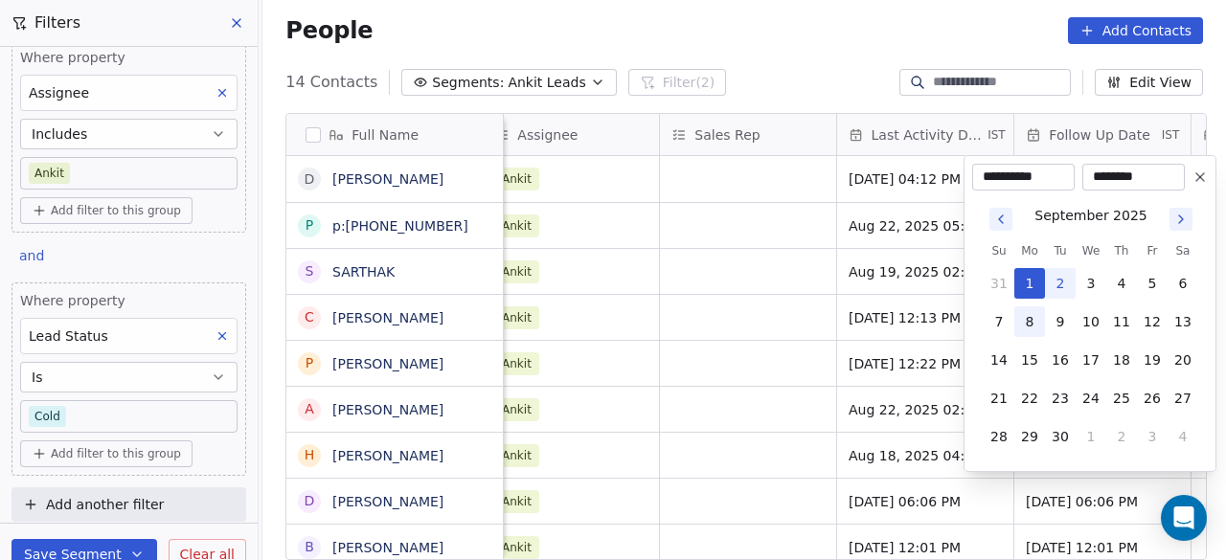
click at [1029, 328] on button "8" at bounding box center [1030, 322] width 31 height 31
type input "**********"
click at [766, 187] on html "On2Cook India Pvt. Ltd. Contacts People Marketing Workflows Campaigns Sales Pip…" at bounding box center [613, 280] width 1226 height 560
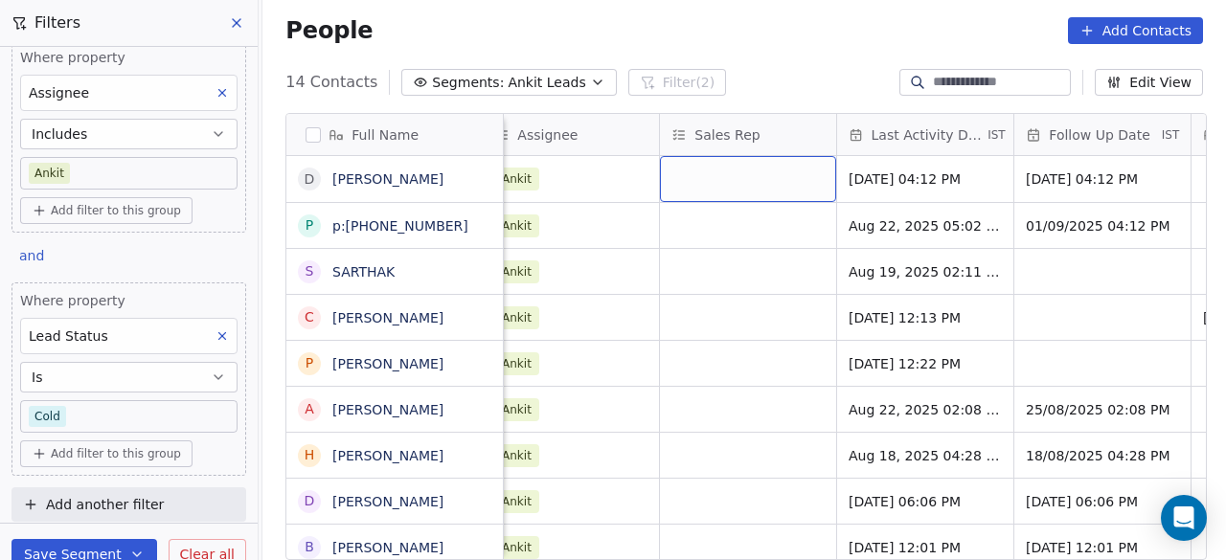
click at [103, 407] on body "On2Cook India Pvt. Ltd. Contacts People Marketing Workflows Campaigns Sales Pip…" at bounding box center [613, 280] width 1226 height 560
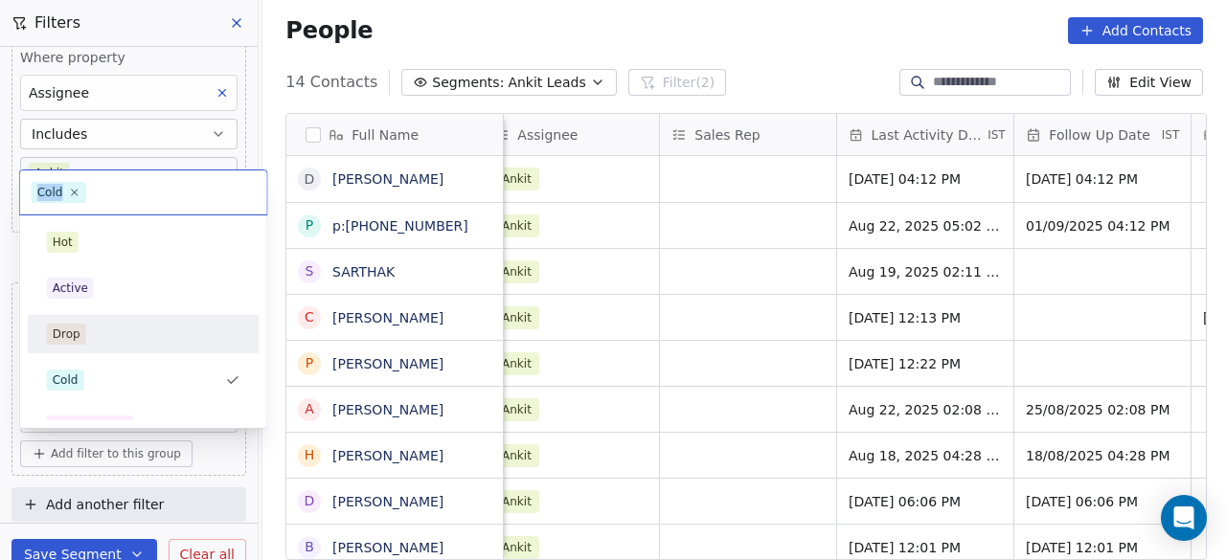
click at [53, 338] on div "Drop" at bounding box center [67, 334] width 28 height 17
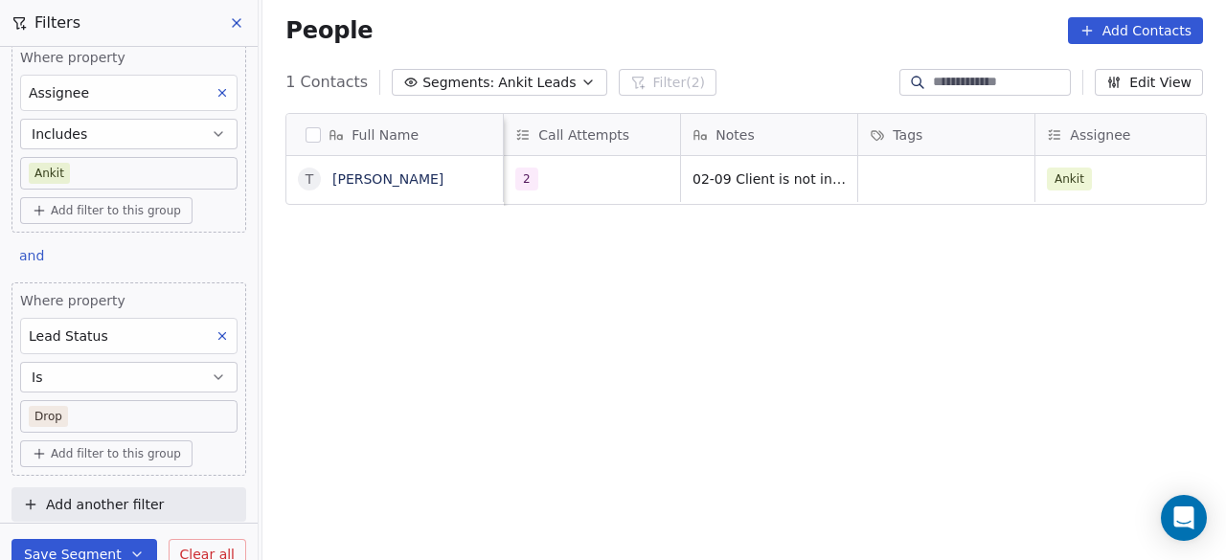
scroll to position [0, 1241]
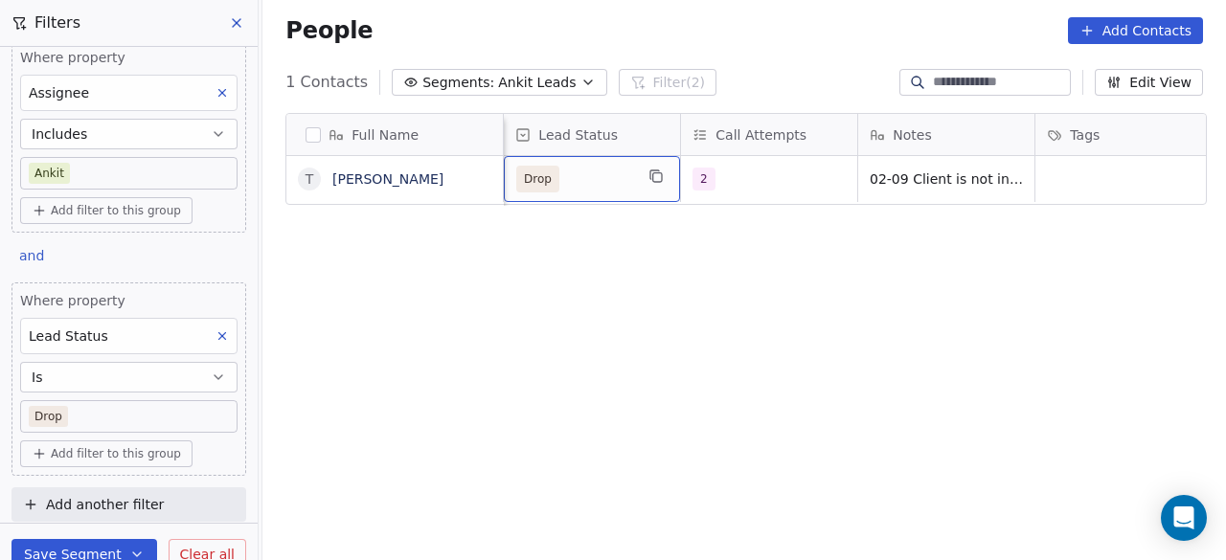
click at [556, 173] on span "Drop" at bounding box center [574, 179] width 117 height 27
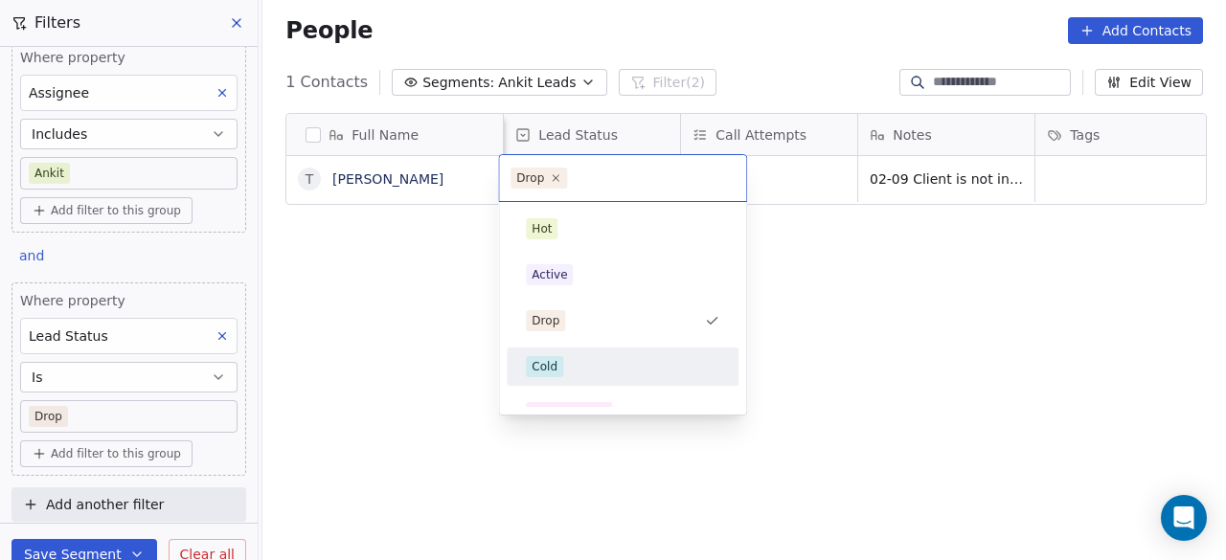
click at [565, 371] on div "Cold" at bounding box center [623, 366] width 194 height 21
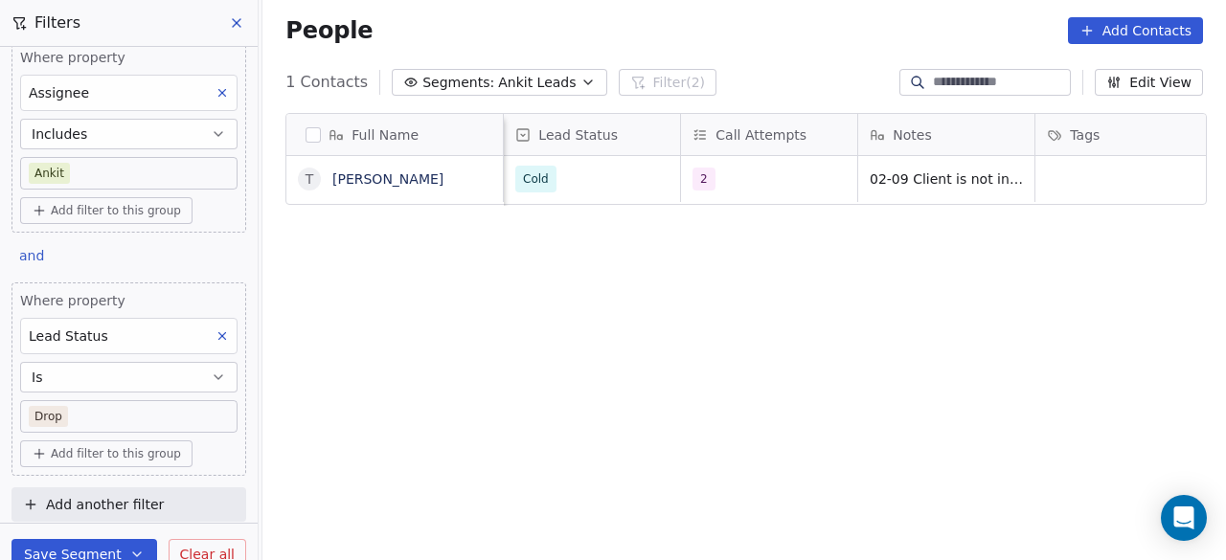
click at [476, 237] on div "Full Name t tushar mehra Lead Source Created Date IST Whastapp Message Lead Sta…" at bounding box center [745, 344] width 964 height 493
click at [388, 258] on div "Full Name t tushar mehra Lead Source Created Date IST Whastapp Message Lead Sta…" at bounding box center [745, 344] width 964 height 493
click at [489, 352] on div "Full Name t tushar mehra Lead Source Created Date IST Whastapp Message Lead Sta…" at bounding box center [745, 344] width 964 height 493
click at [357, 285] on div "Full Name t tushar mehra Lead Source Created Date IST Whastapp Message Lead Sta…" at bounding box center [745, 344] width 964 height 493
click at [356, 285] on div "Full Name t tushar mehra Lead Source Created Date IST Whastapp Message Lead Sta…" at bounding box center [745, 344] width 964 height 493
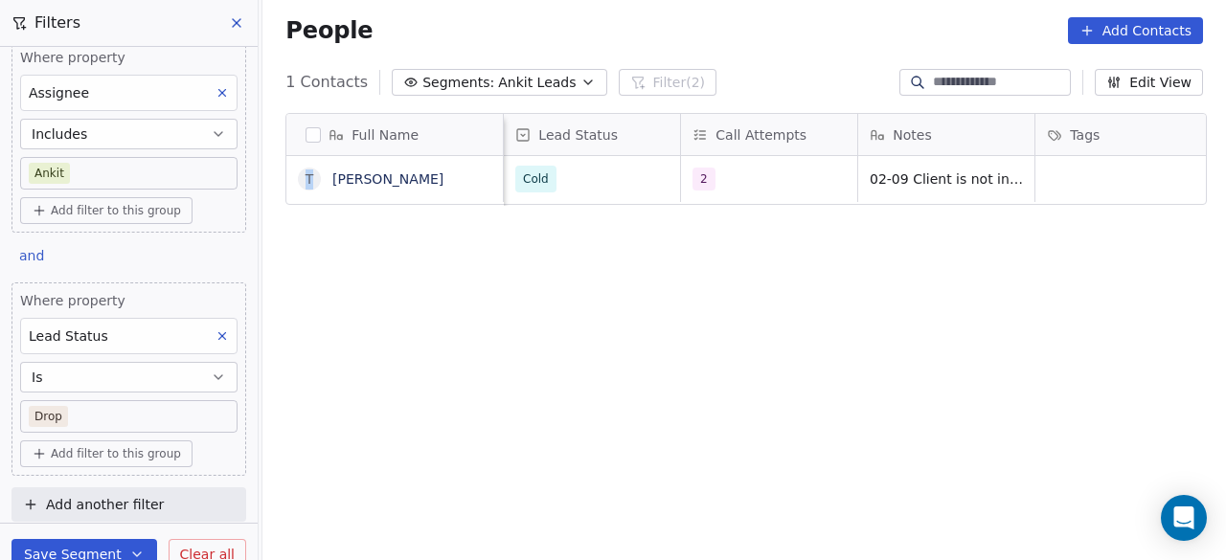
click at [356, 285] on div "Full Name t tushar mehra Lead Source Created Date IST Whastapp Message Lead Sta…" at bounding box center [745, 344] width 964 height 493
click at [77, 413] on body "On2Cook India Pvt. Ltd. Contacts People Marketing Workflows Campaigns Sales Pip…" at bounding box center [613, 280] width 1226 height 560
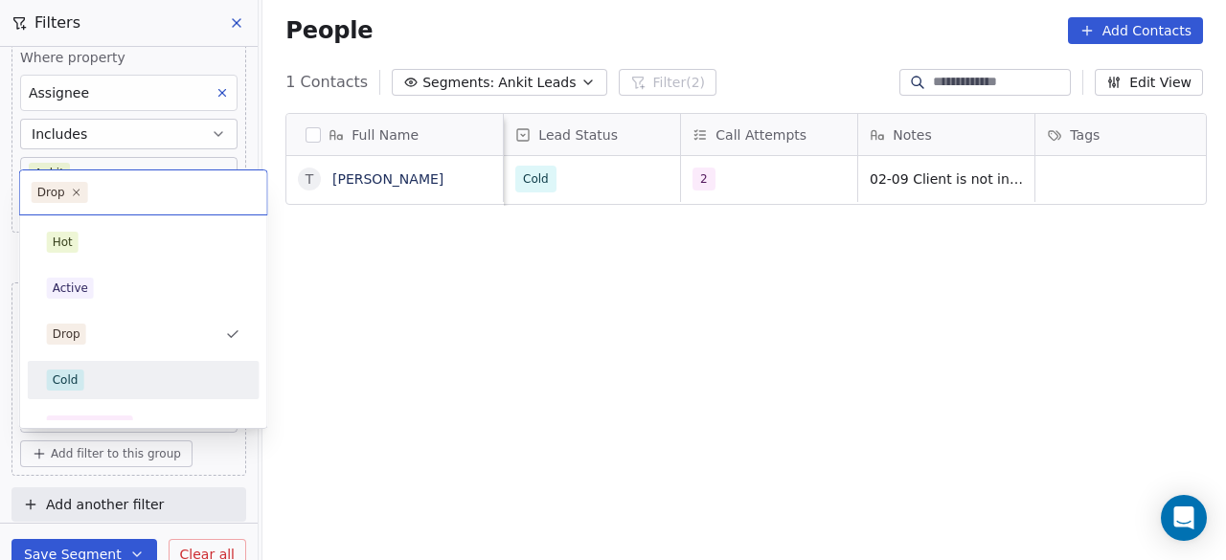
click at [1068, 167] on html "On2Cook India Pvt. Ltd. Contacts People Marketing Workflows Campaigns Sales Pip…" at bounding box center [613, 280] width 1226 height 560
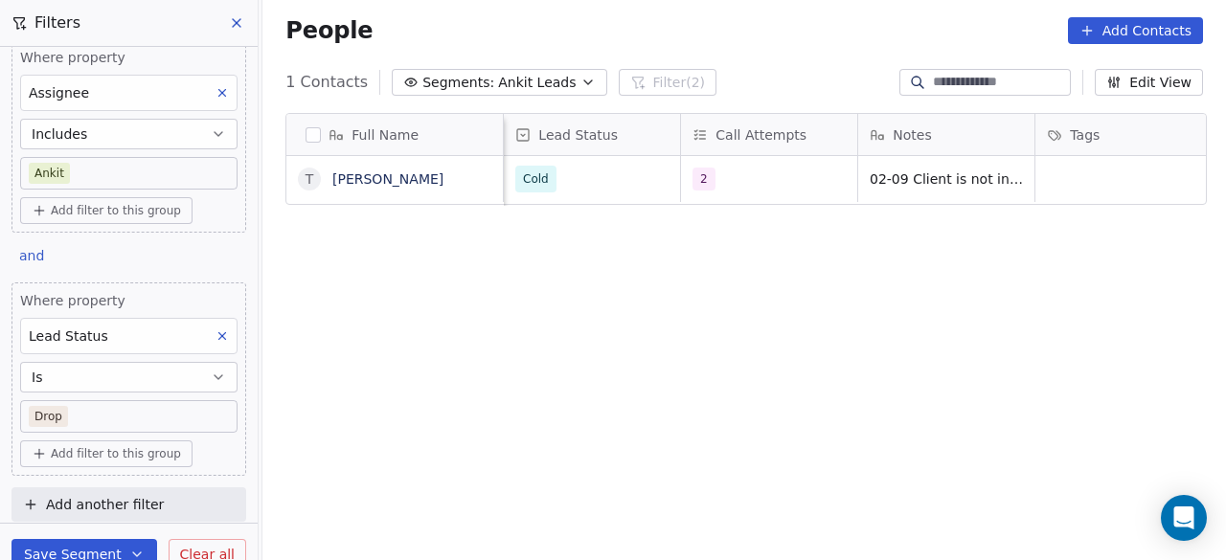
click at [492, 312] on div "Full Name t tushar mehra Lead Source Created Date IST Whastapp Message Lead Sta…" at bounding box center [745, 344] width 964 height 493
click at [138, 419] on body "On2Cook India Pvt. Ltd. Contacts People Marketing Workflows Campaigns Sales Pip…" at bounding box center [613, 280] width 1226 height 560
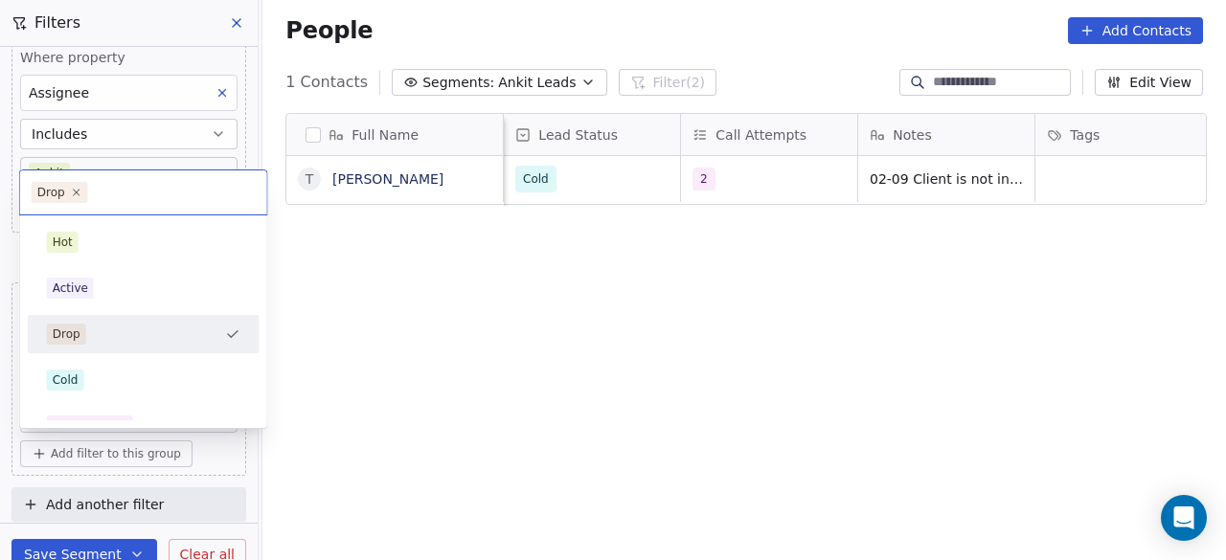
click at [151, 344] on div "Drop" at bounding box center [132, 334] width 171 height 21
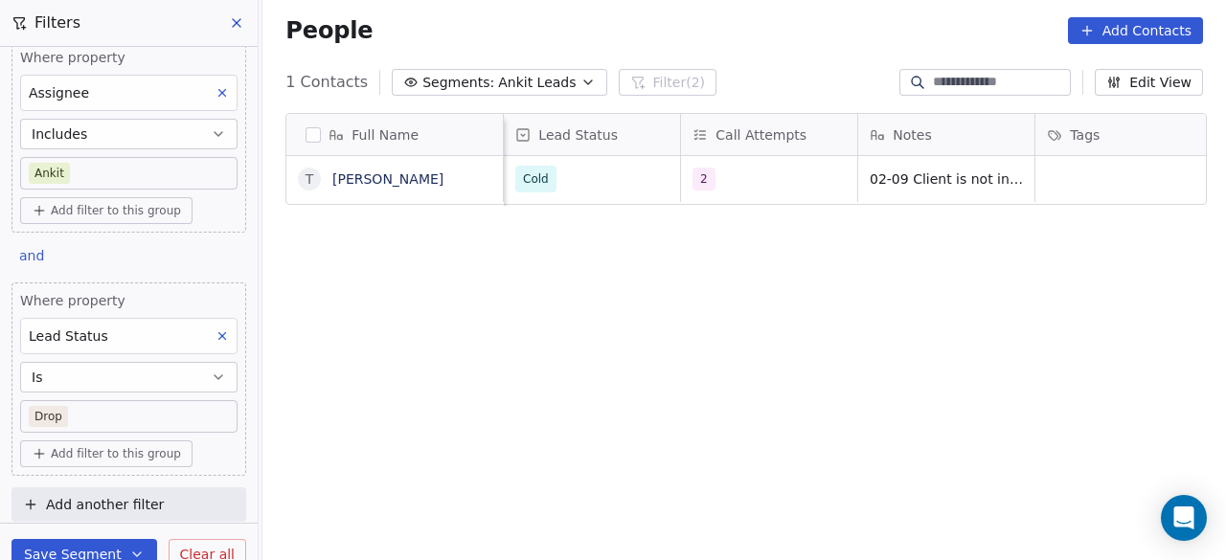
click at [108, 413] on body "On2Cook India Pvt. Ltd. Contacts People Marketing Workflows Campaigns Sales Pip…" at bounding box center [613, 280] width 1226 height 560
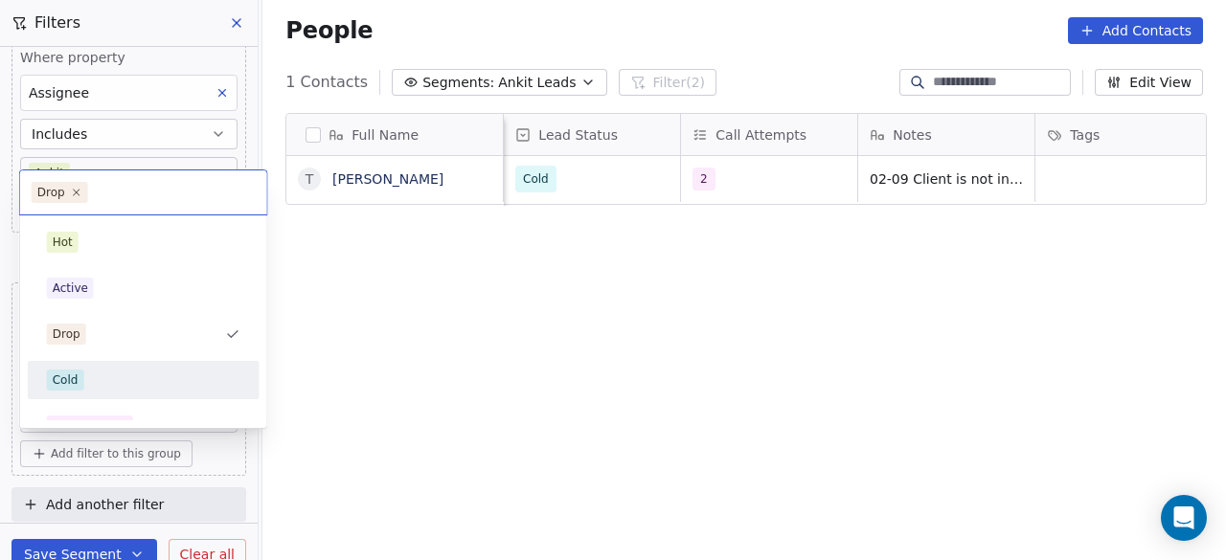
click at [105, 373] on div "Cold" at bounding box center [144, 380] width 194 height 21
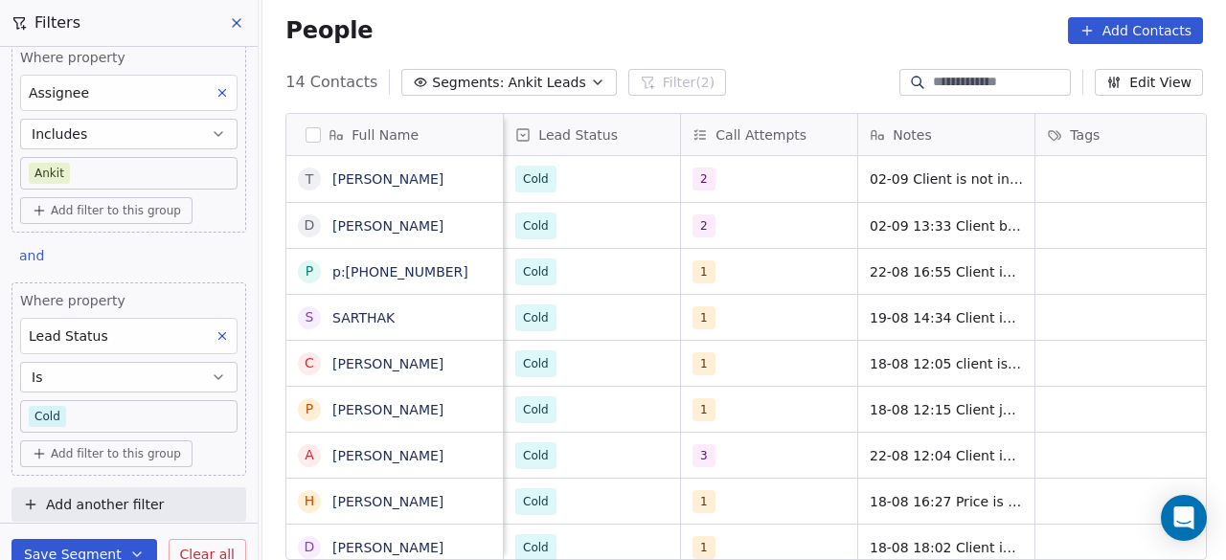
click at [97, 366] on button "Is" at bounding box center [128, 377] width 217 height 31
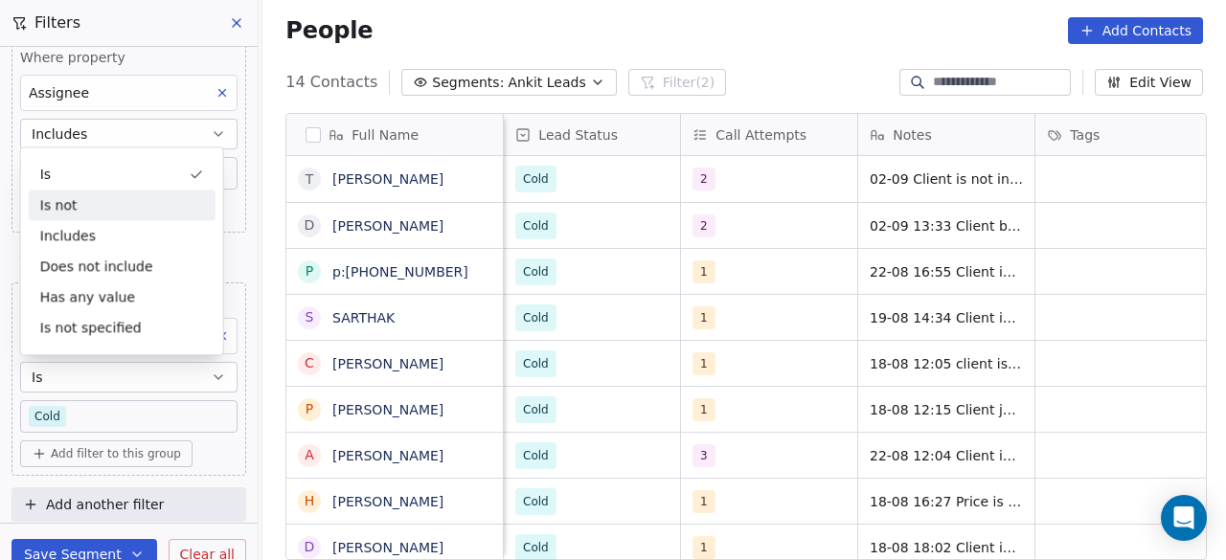
click at [98, 215] on div "Is not" at bounding box center [122, 205] width 187 height 31
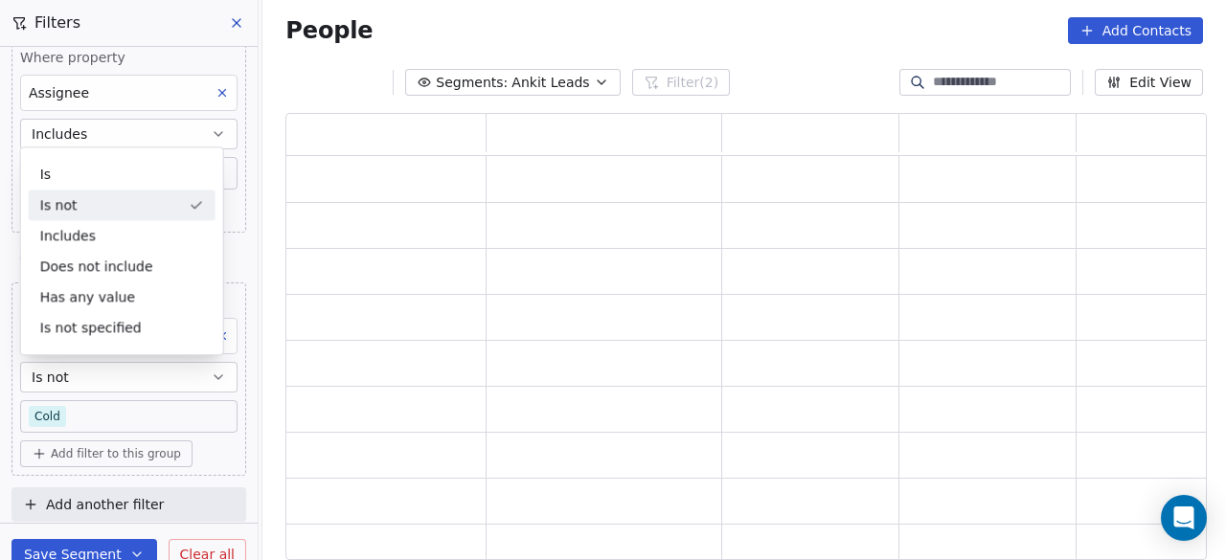
scroll to position [432, 906]
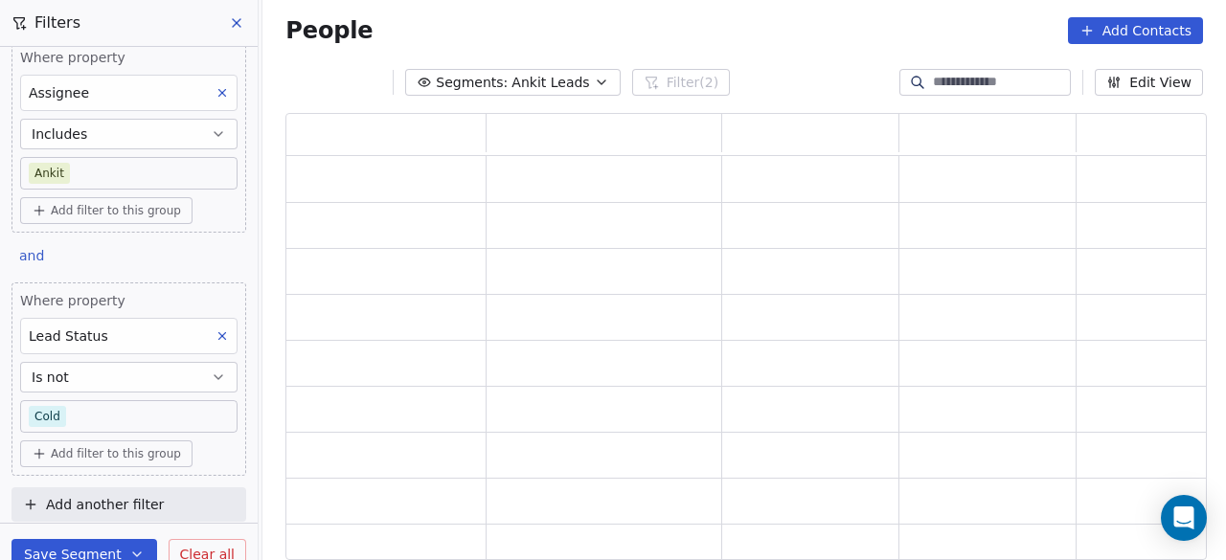
click at [84, 416] on body "On2Cook India Pvt. Ltd. Contacts People Marketing Workflows Campaigns Sales Pip…" at bounding box center [613, 280] width 1226 height 560
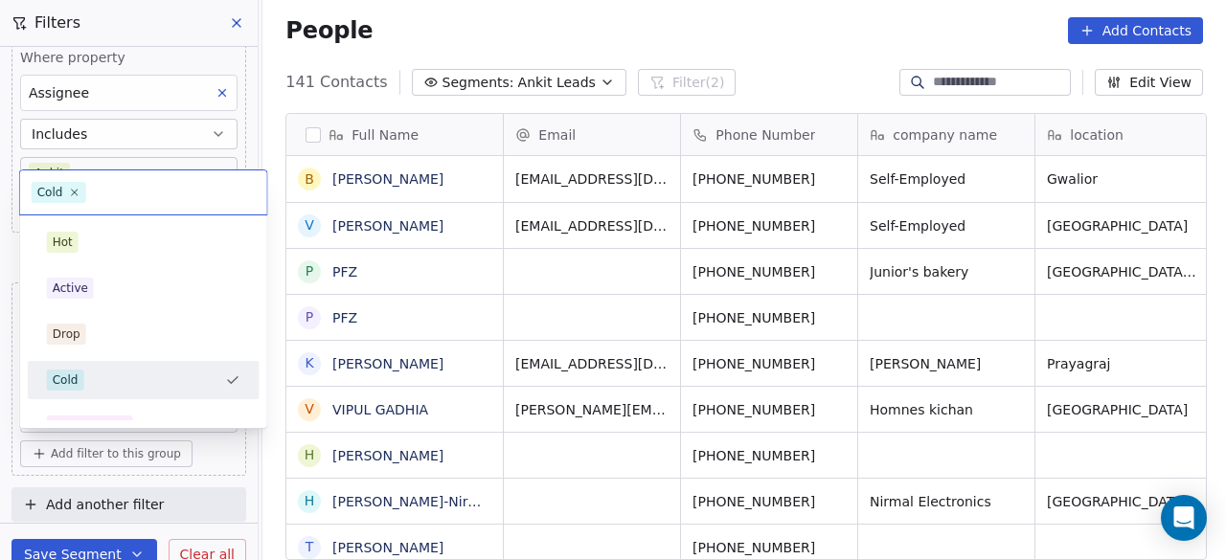
scroll to position [478, 952]
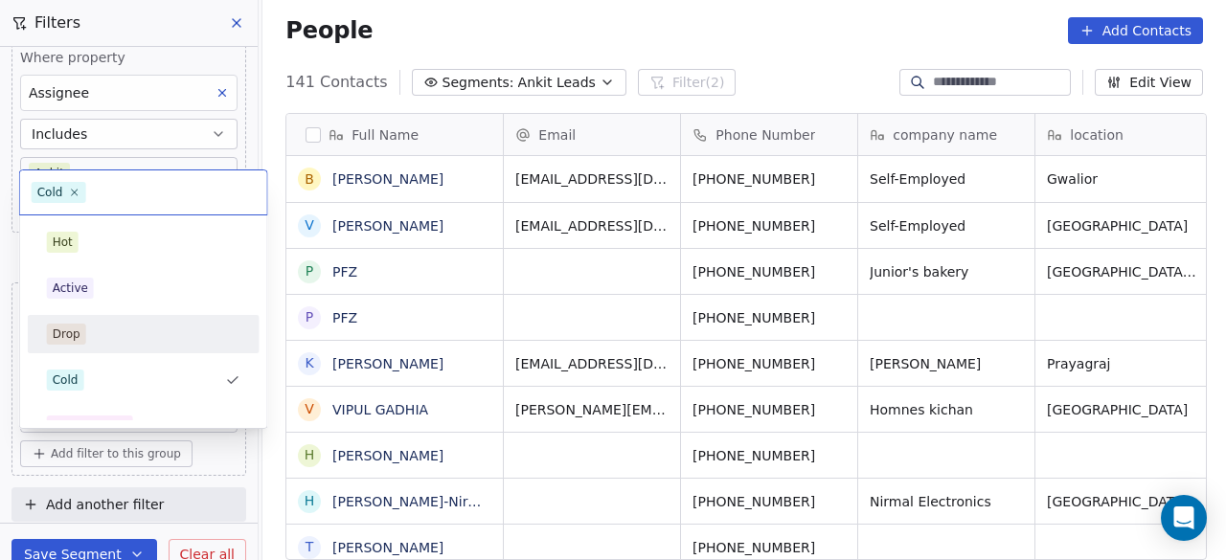
click at [124, 317] on div "Drop" at bounding box center [144, 334] width 232 height 38
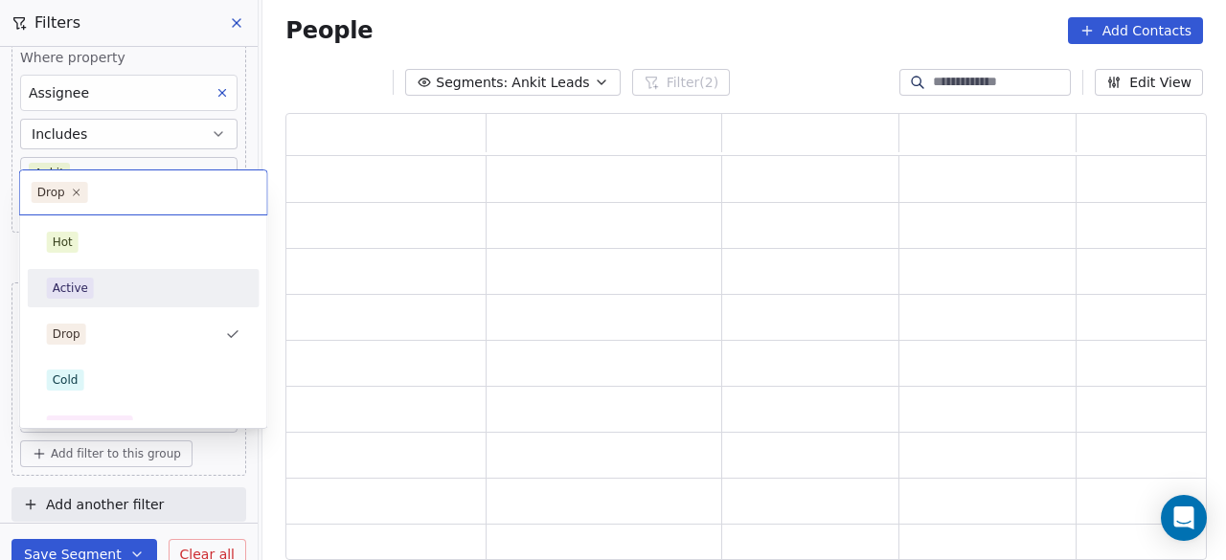
scroll to position [432, 906]
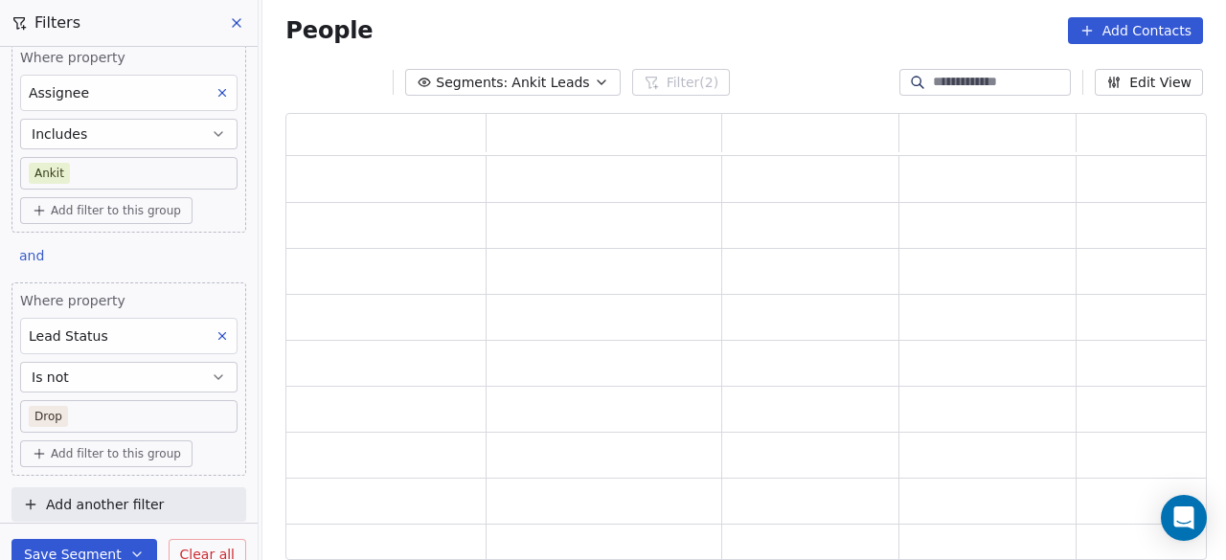
click at [107, 411] on body "On2Cook India Pvt. Ltd. Contacts People Marketing Workflows Campaigns Sales Pip…" at bounding box center [613, 280] width 1226 height 560
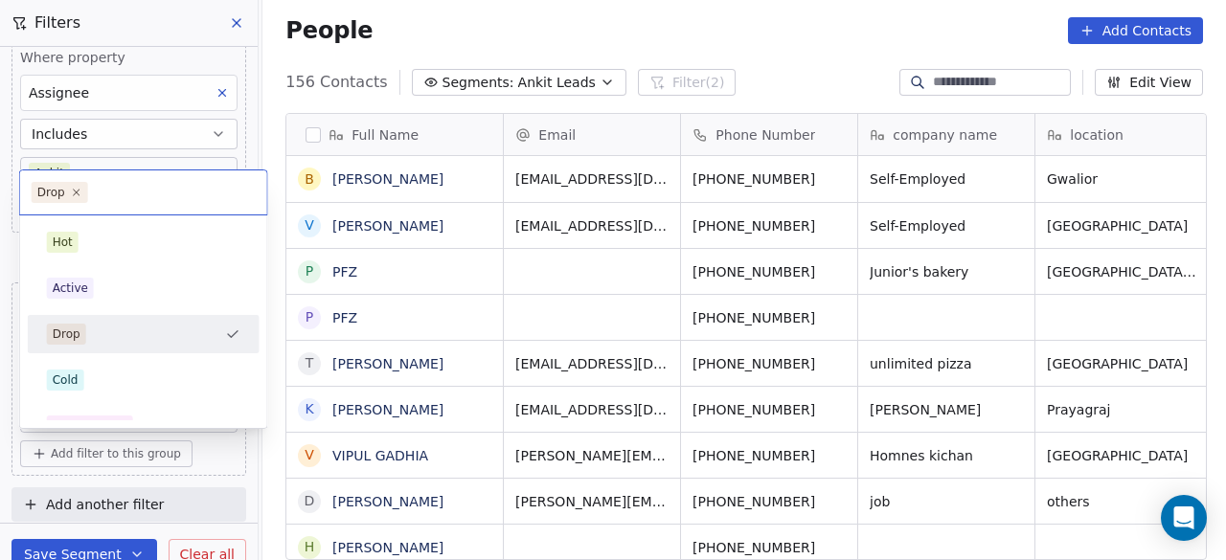
scroll to position [478, 952]
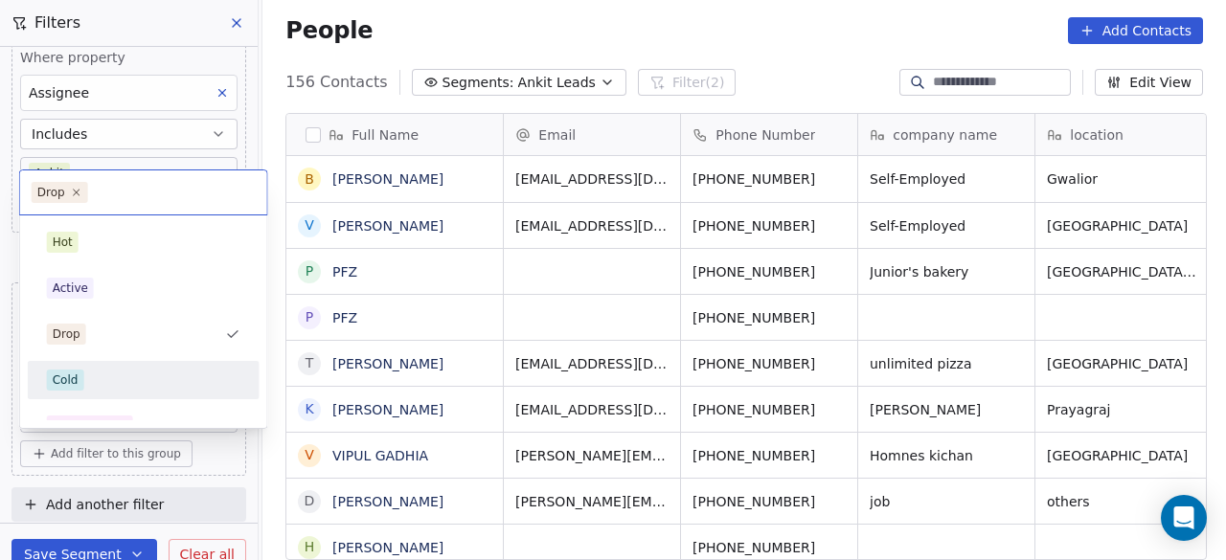
click at [77, 370] on span "Cold" at bounding box center [65, 380] width 37 height 21
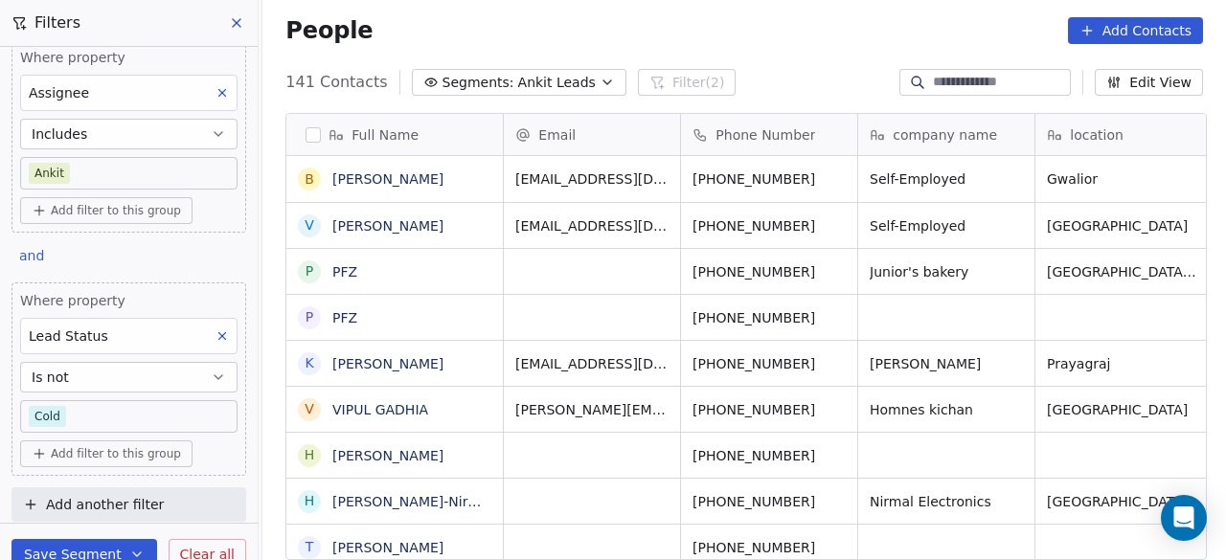
click at [194, 409] on body "On2Cook India Pvt. Ltd. Contacts People Marketing Workflows Campaigns Sales Pip…" at bounding box center [613, 280] width 1226 height 560
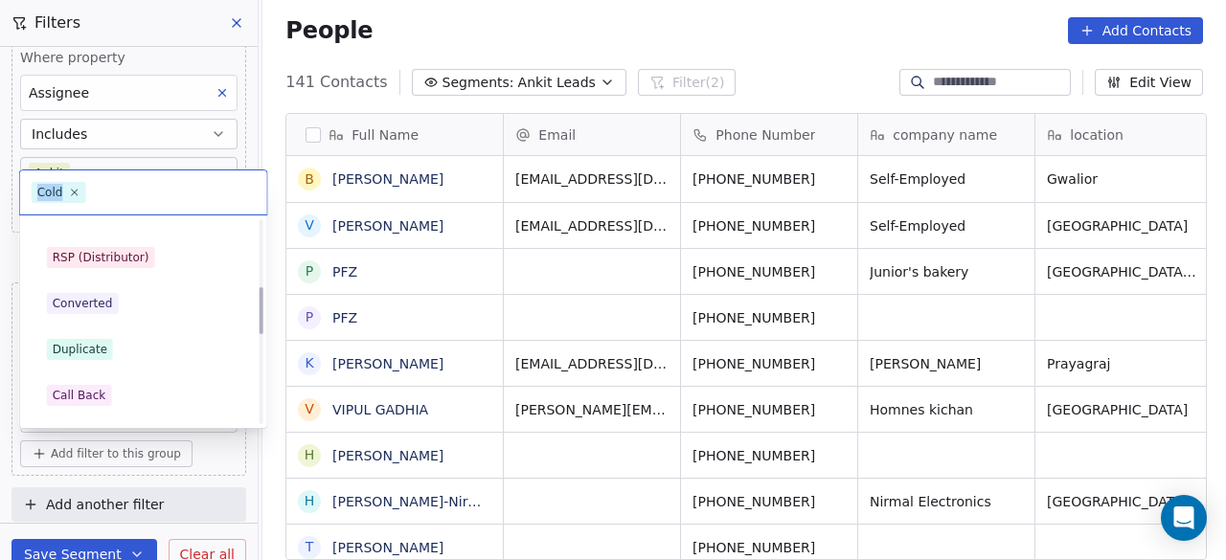
scroll to position [287, 0]
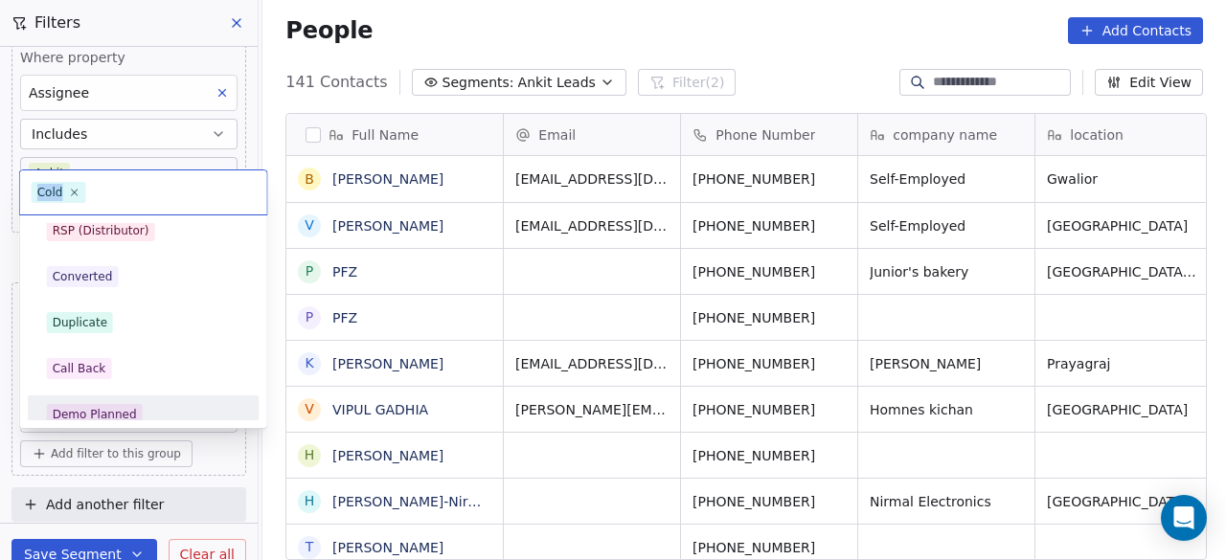
click at [126, 404] on span "Demo Planned" at bounding box center [95, 414] width 96 height 21
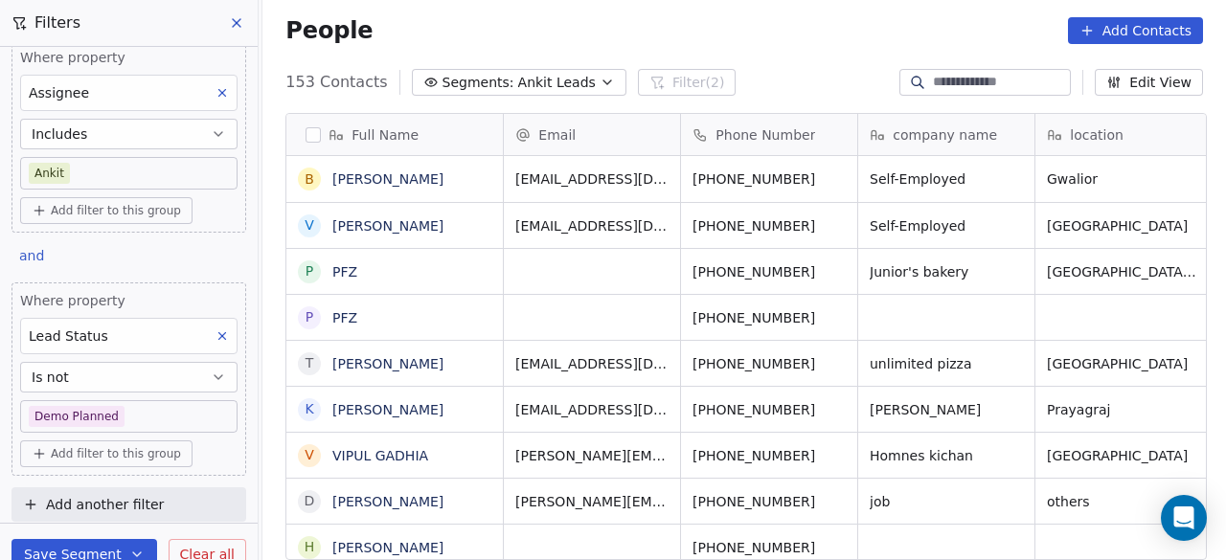
scroll to position [478, 952]
click at [216, 336] on icon at bounding box center [222, 336] width 13 height 13
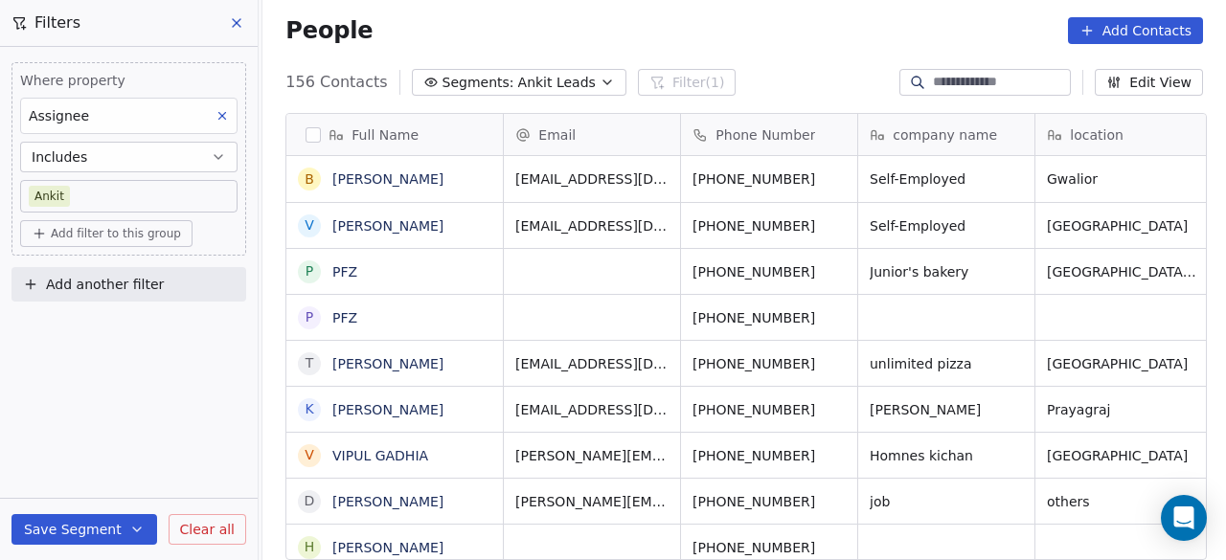
click at [99, 232] on span "Add filter to this group" at bounding box center [116, 233] width 130 height 15
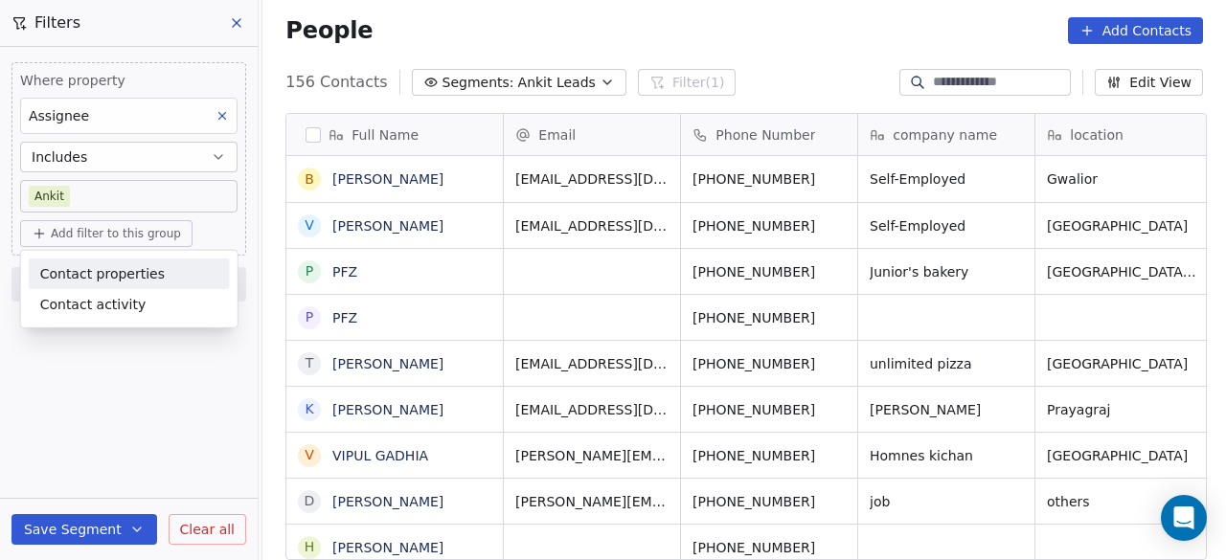
click at [105, 273] on span "Contact properties" at bounding box center [102, 273] width 125 height 20
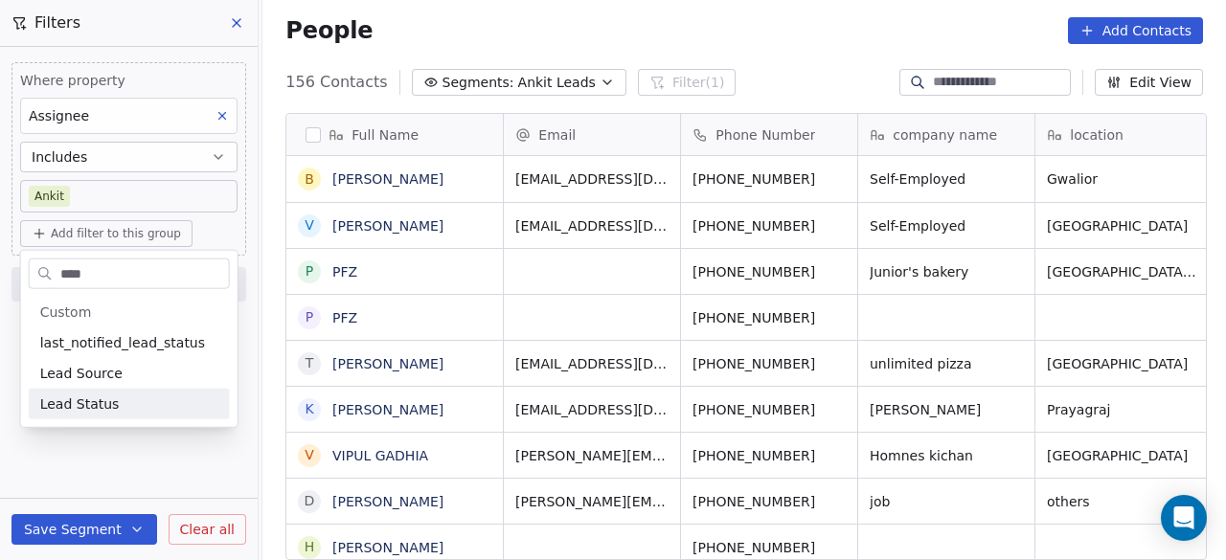
type input "****"
click at [105, 398] on span "Lead Status" at bounding box center [80, 404] width 80 height 19
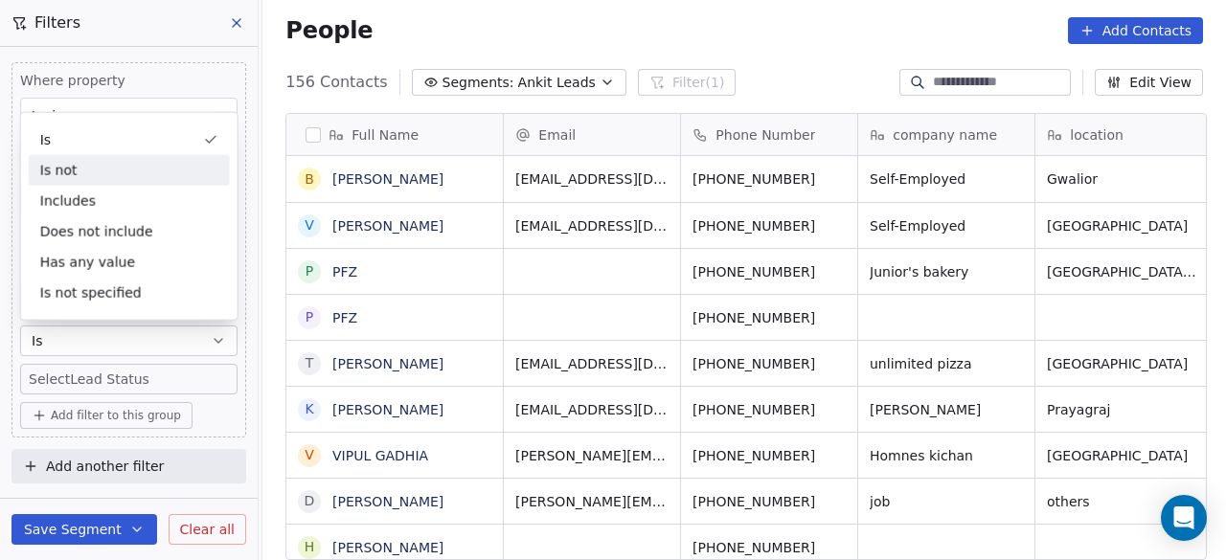
click at [95, 172] on div "Is not" at bounding box center [129, 170] width 201 height 31
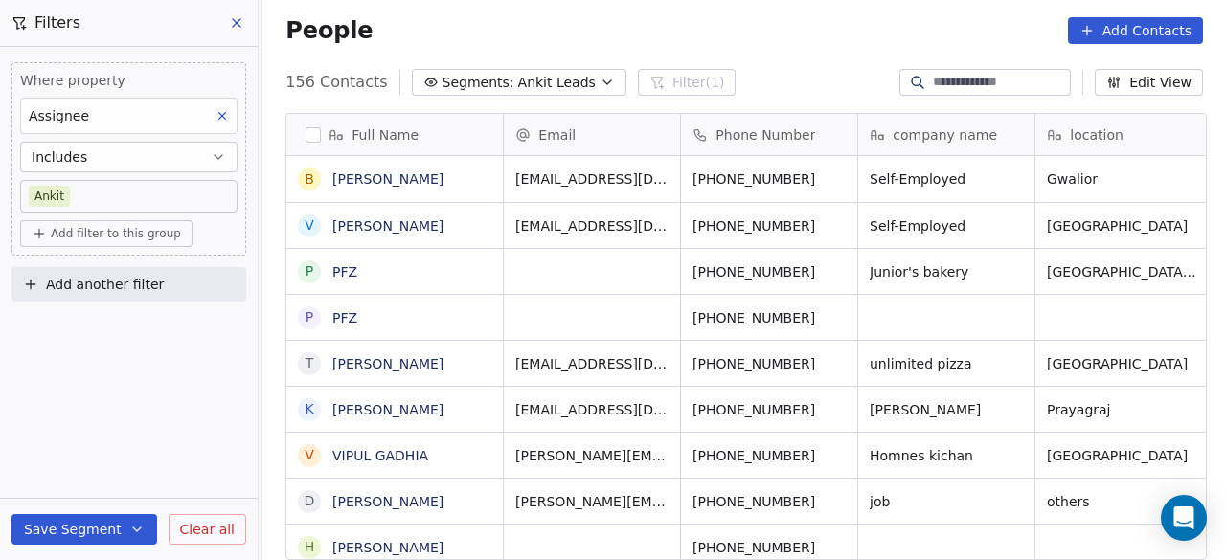
click at [118, 281] on span "Add another filter" at bounding box center [105, 285] width 118 height 20
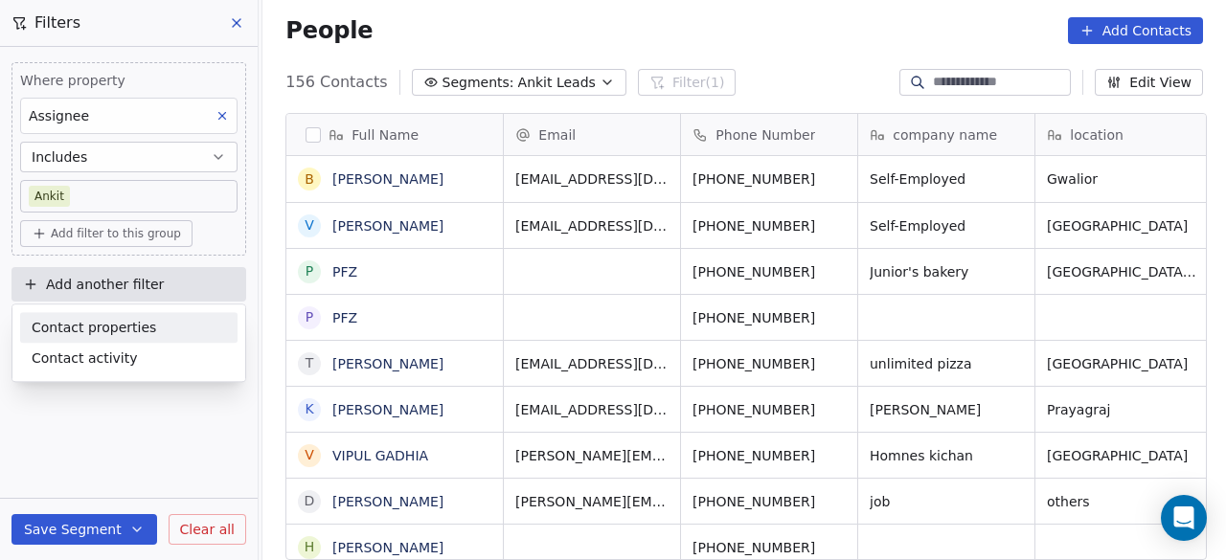
click at [114, 340] on div "Contact properties" at bounding box center [128, 327] width 217 height 31
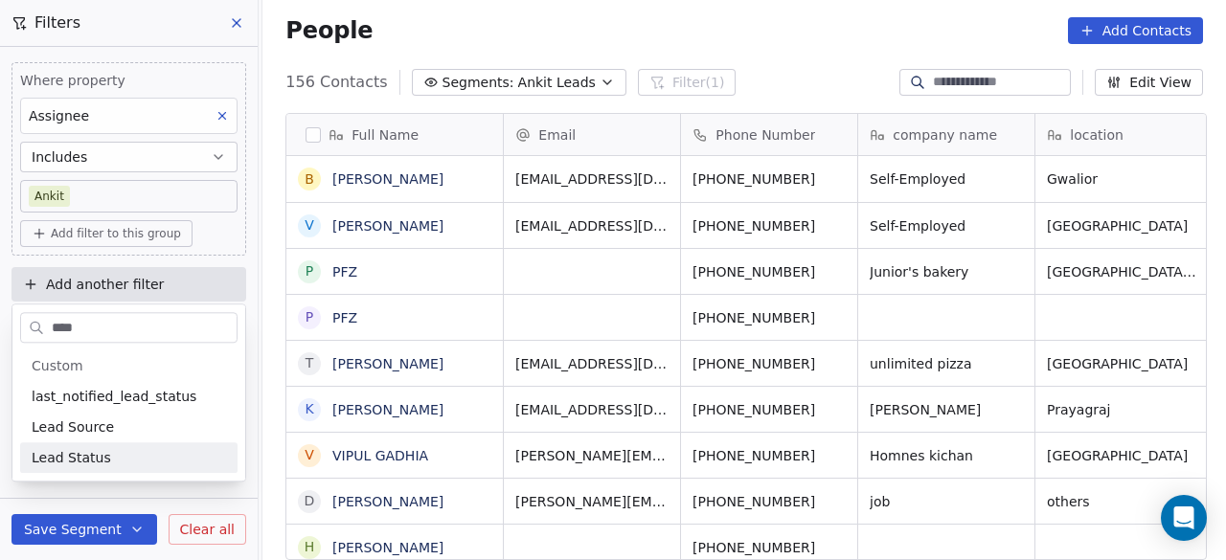
type input "****"
click at [92, 449] on span "Lead Status" at bounding box center [72, 457] width 80 height 19
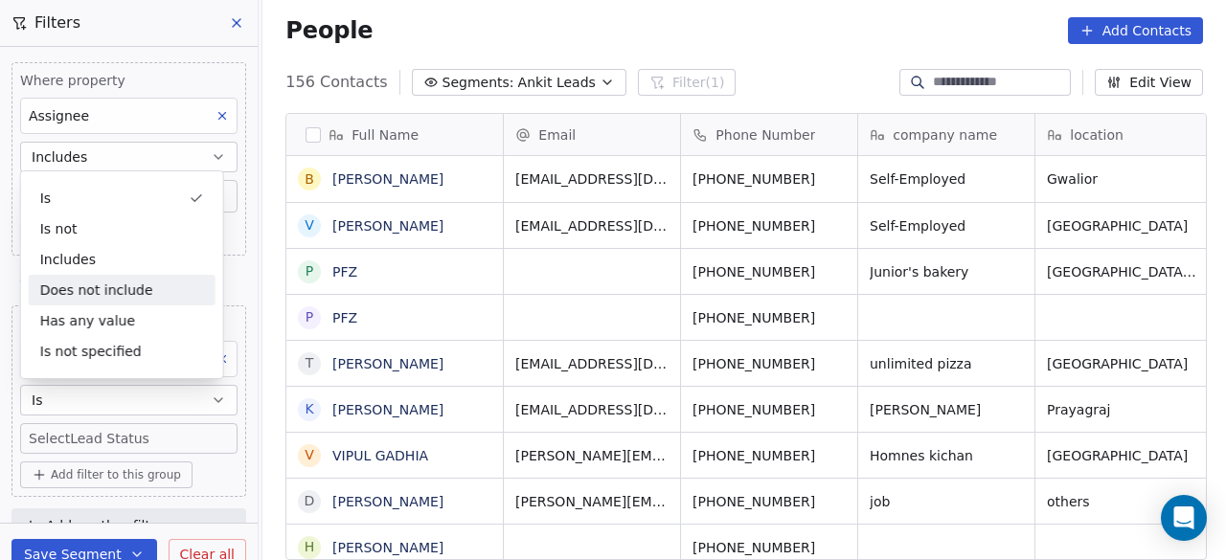
click at [134, 300] on div "Does not include" at bounding box center [122, 290] width 187 height 31
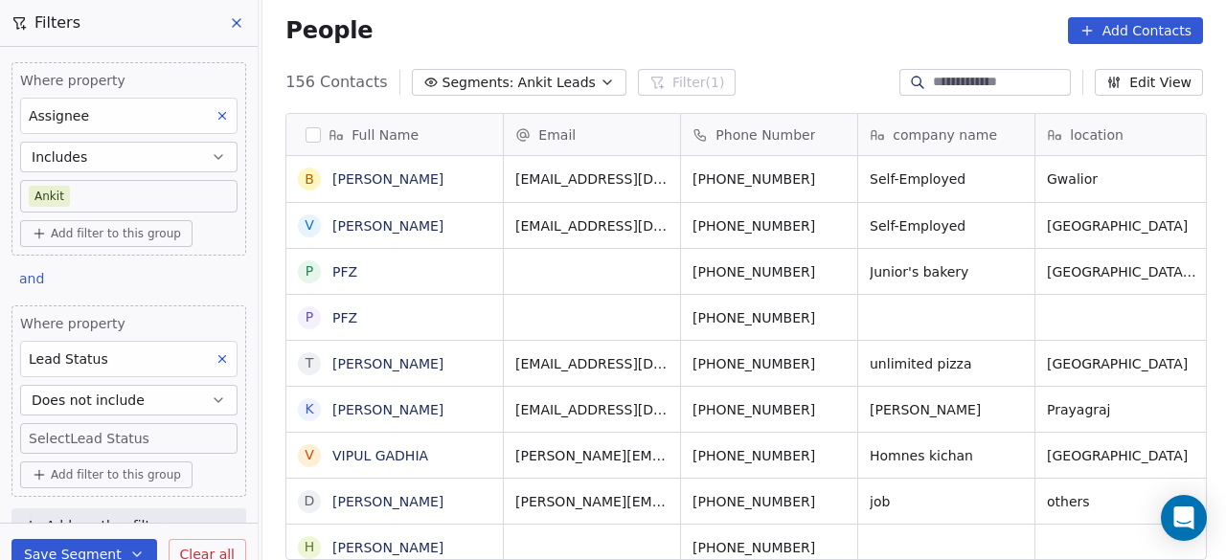
click at [100, 429] on body "On2Cook India Pvt. Ltd. Contacts People Marketing Workflows Campaigns Sales Pip…" at bounding box center [613, 280] width 1226 height 560
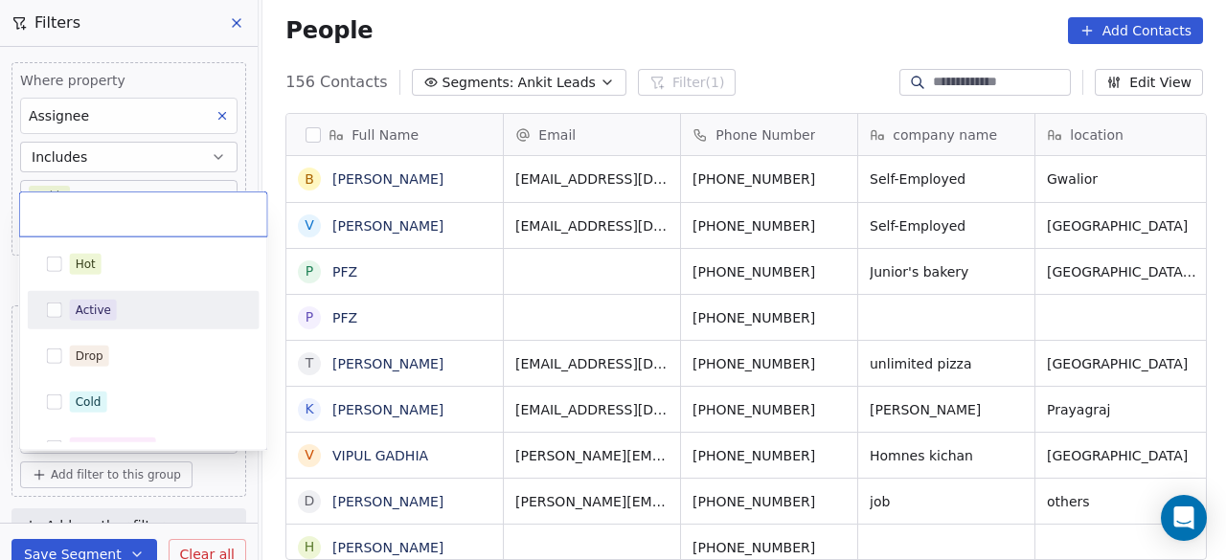
click at [115, 305] on div "Active" at bounding box center [155, 310] width 171 height 21
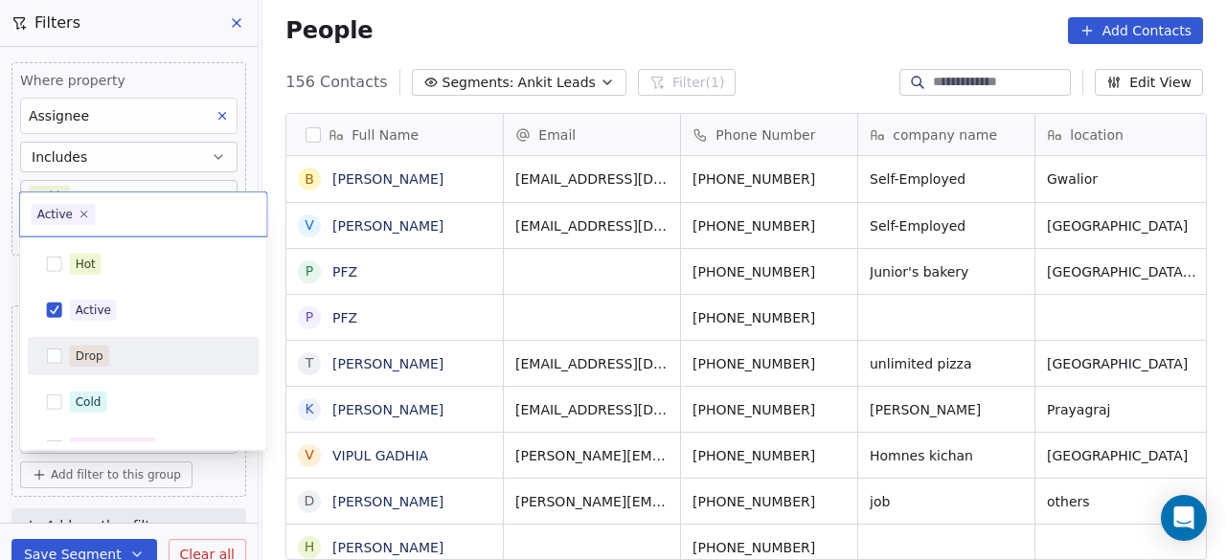
click at [114, 354] on div "Drop" at bounding box center [155, 356] width 171 height 21
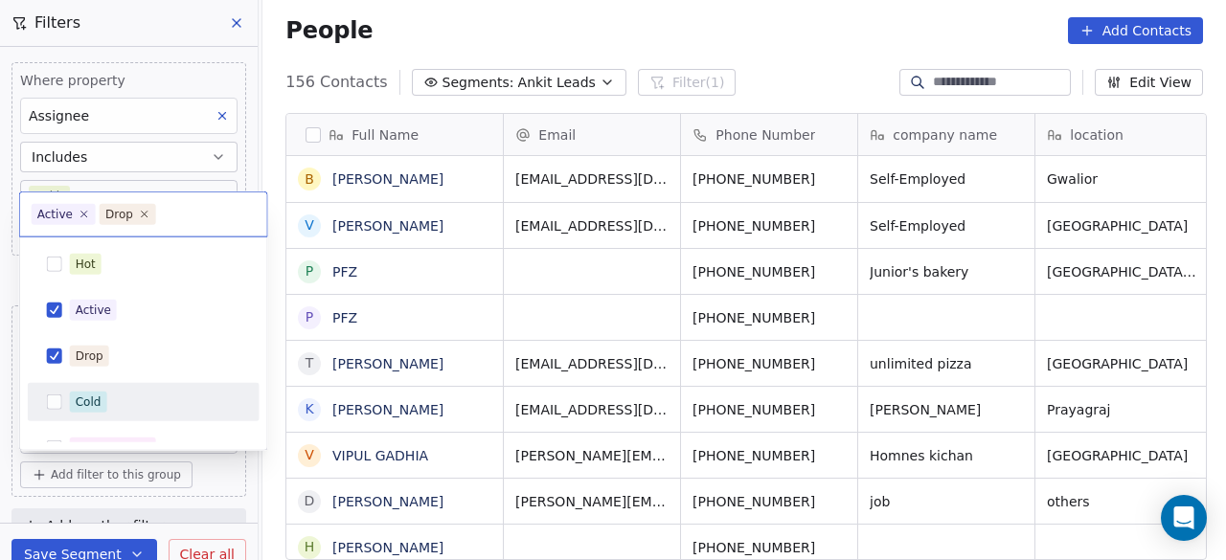
click at [115, 401] on div "Cold" at bounding box center [155, 402] width 171 height 21
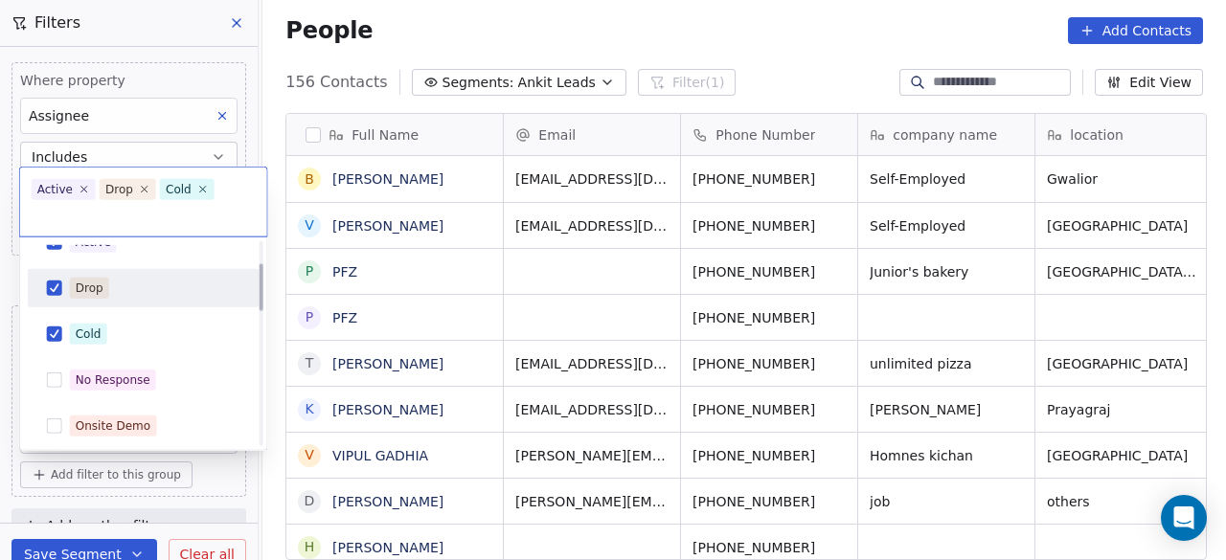
scroll to position [96, 0]
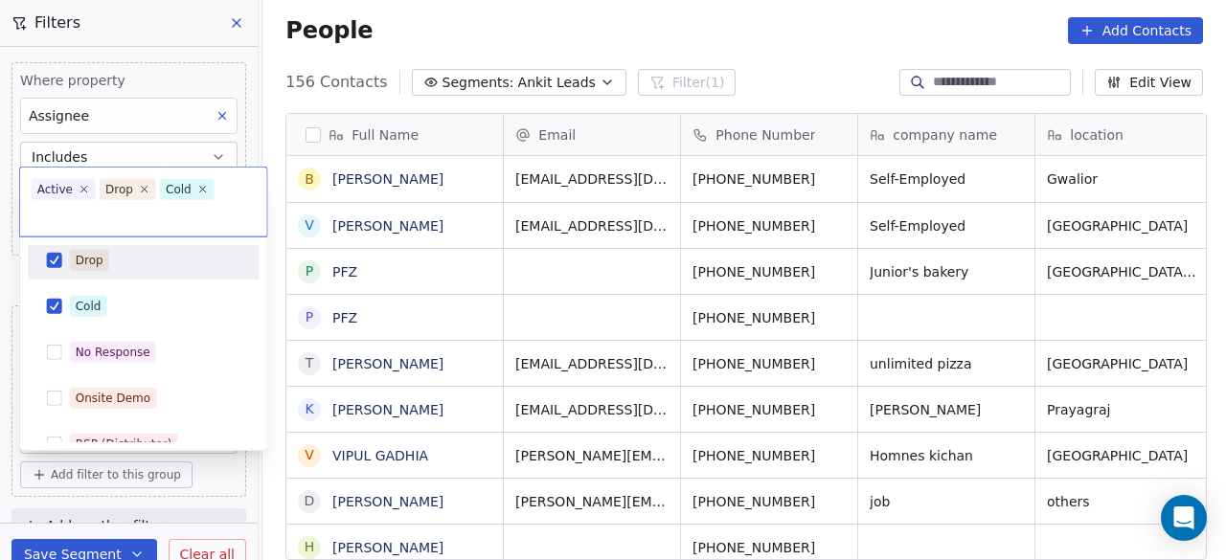
click at [128, 264] on div "Drop" at bounding box center [155, 260] width 171 height 21
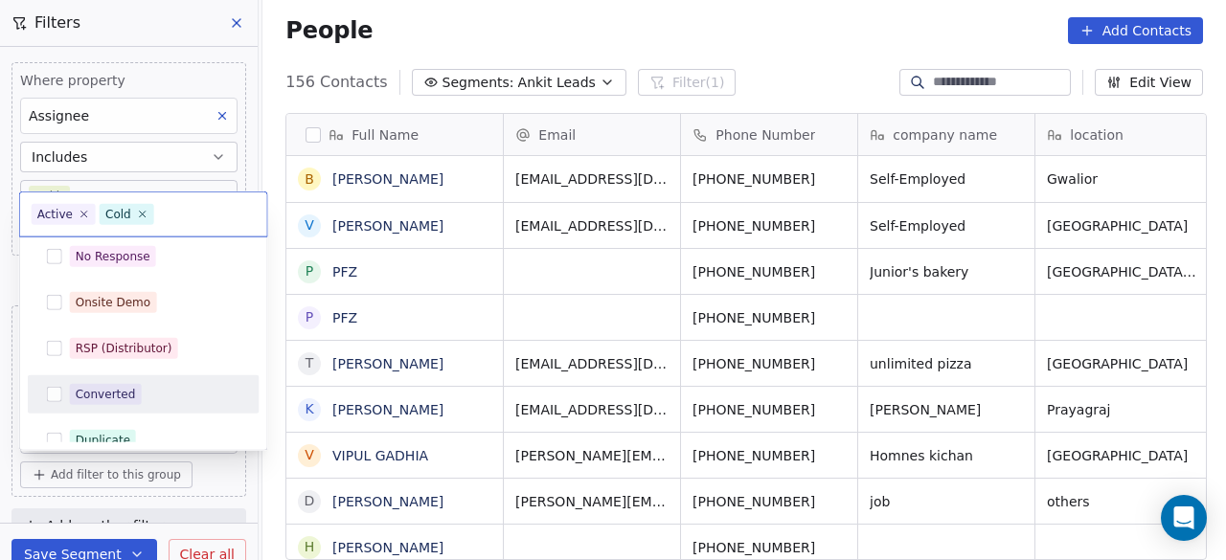
scroll to position [287, 0]
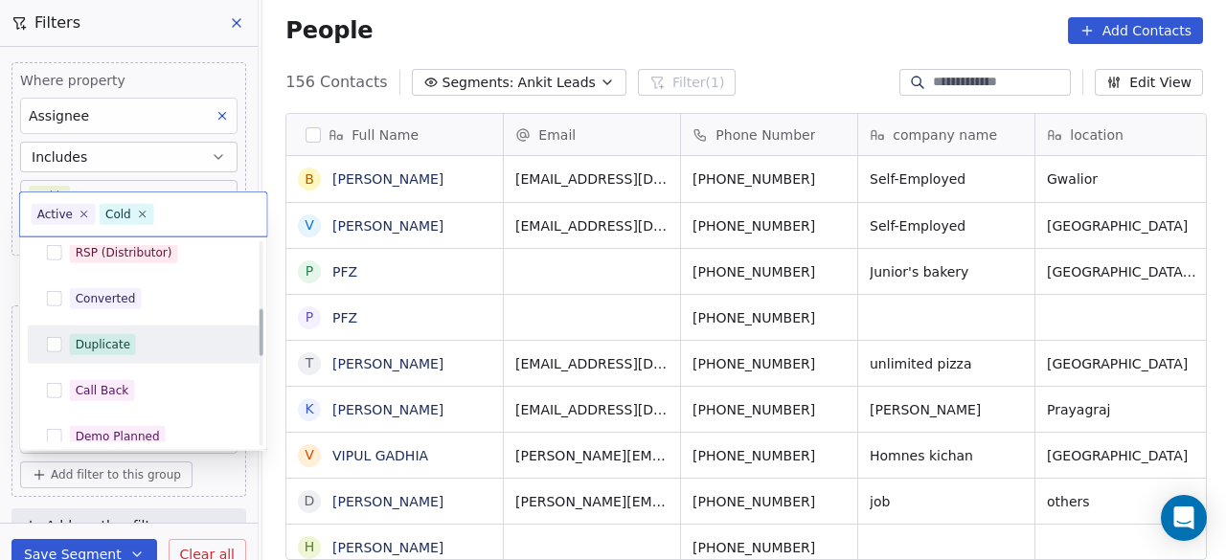
click at [149, 348] on div "Duplicate" at bounding box center [155, 344] width 171 height 21
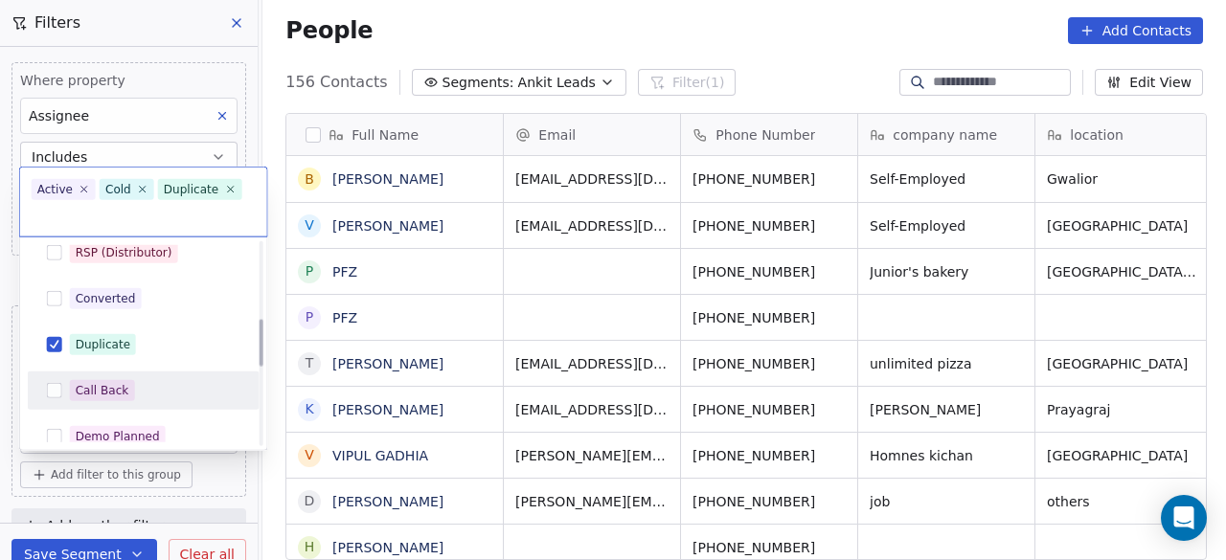
scroll to position [383, 0]
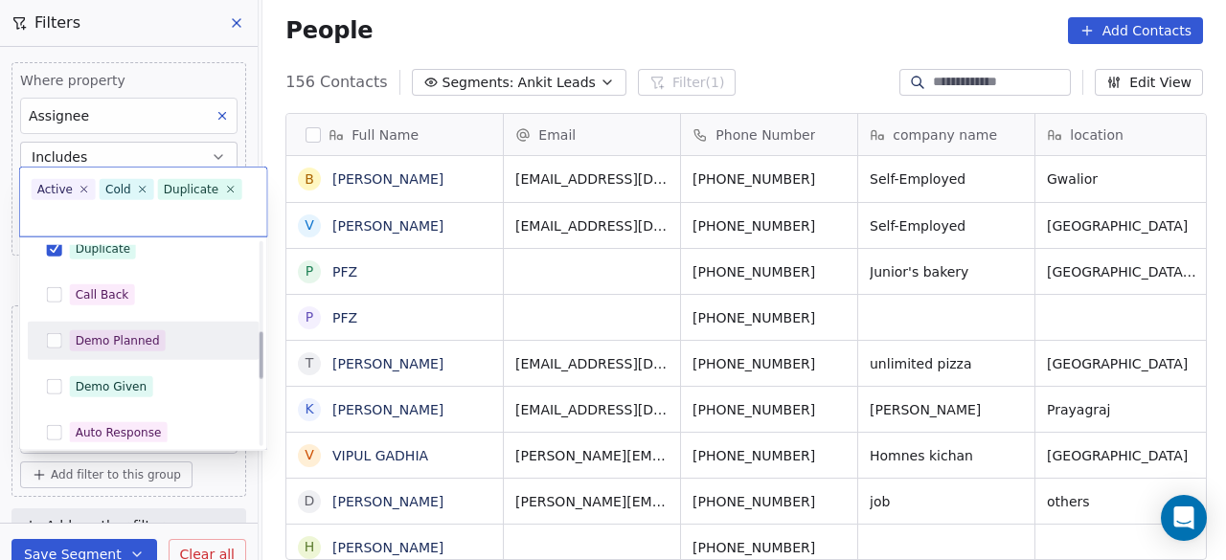
click at [150, 342] on div "Demo Planned" at bounding box center [118, 340] width 84 height 17
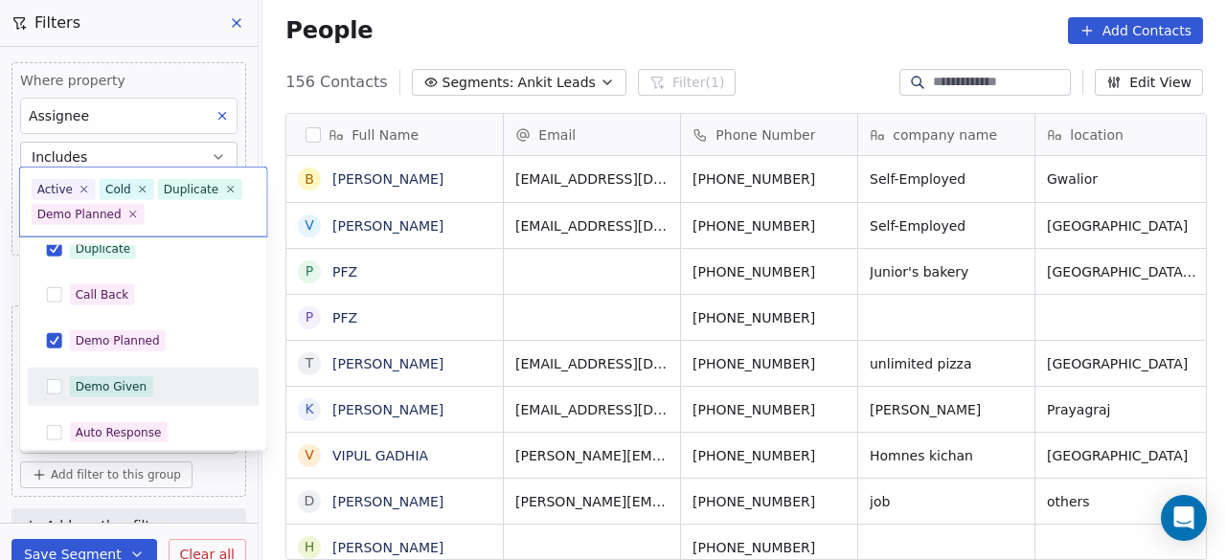
click at [143, 377] on span "Demo Given" at bounding box center [111, 387] width 83 height 21
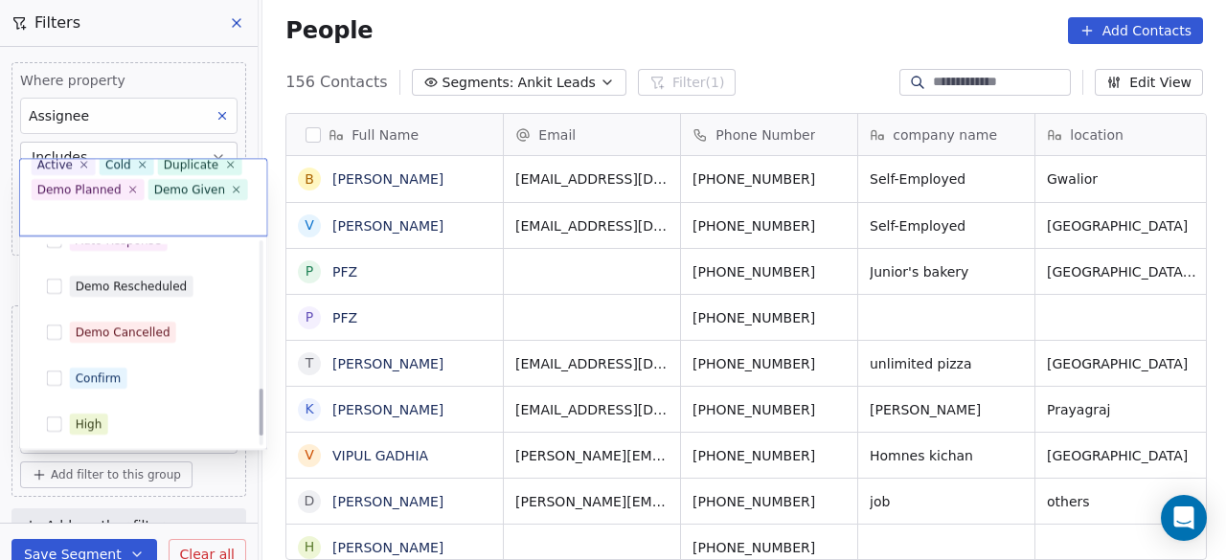
scroll to position [668, 0]
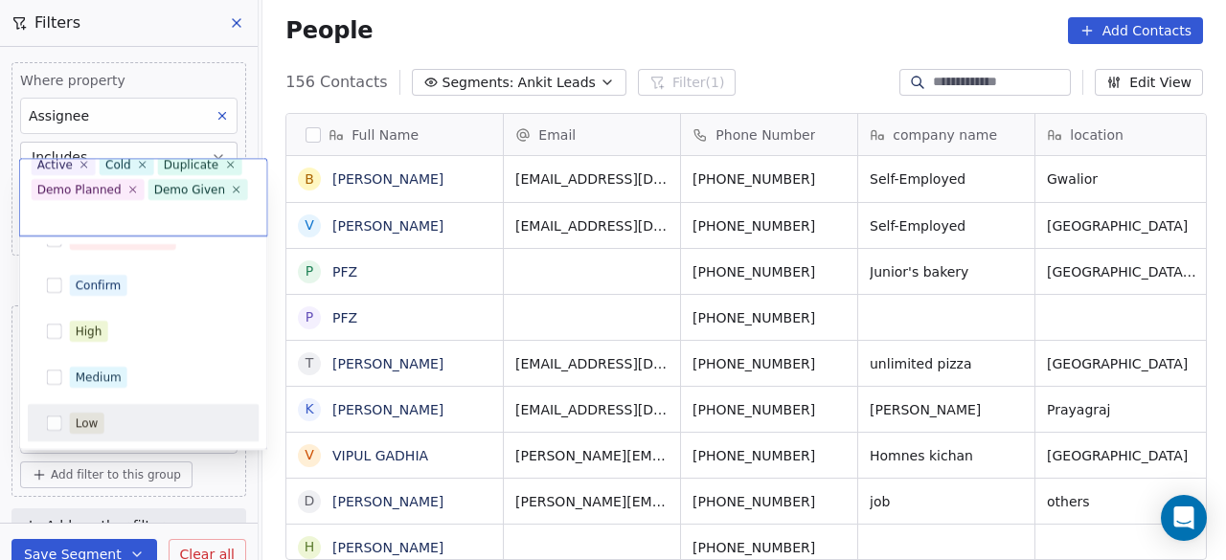
click at [221, 476] on html "On2Cook India Pvt. Ltd. Contacts People Marketing Workflows Campaigns Sales Pip…" at bounding box center [613, 280] width 1226 height 560
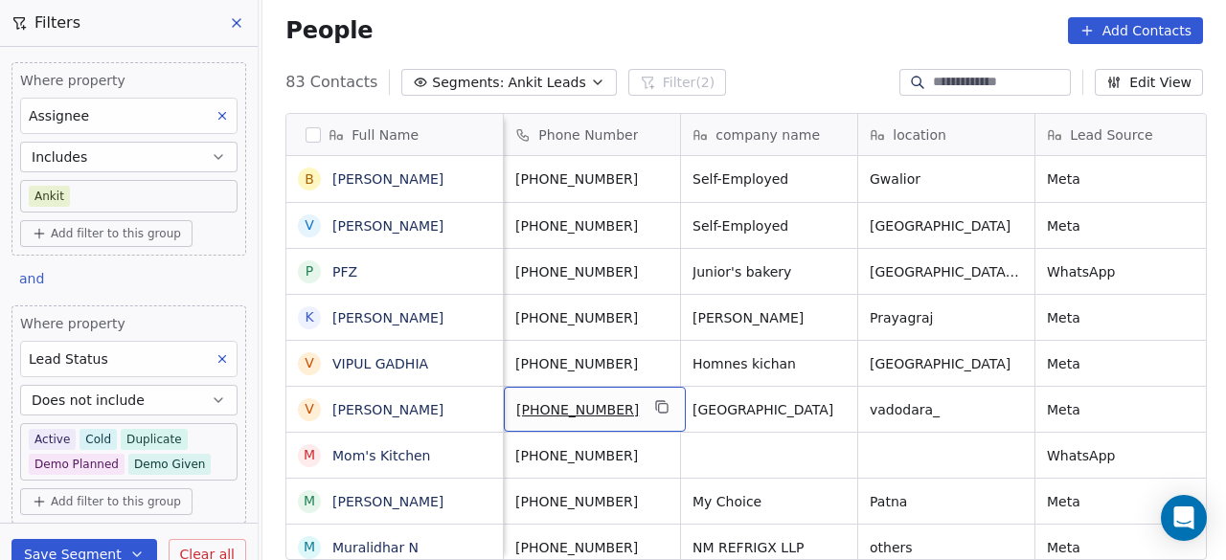
scroll to position [0, 0]
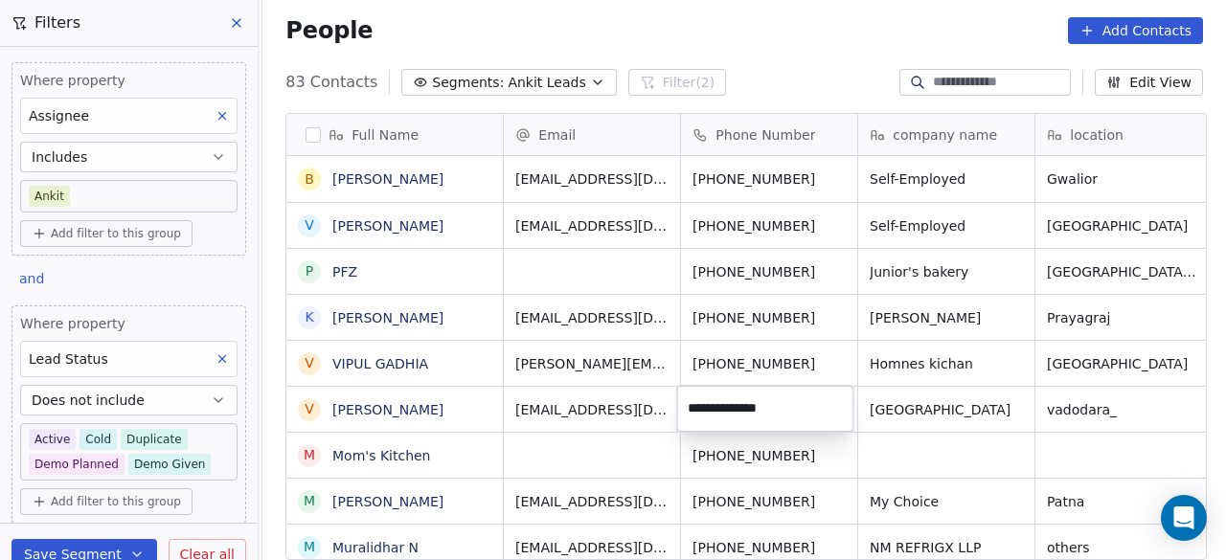
type input "**********"
click at [458, 410] on html "On2Cook India Pvt. Ltd. Contacts People Marketing Workflows Campaigns Sales Pip…" at bounding box center [613, 280] width 1226 height 560
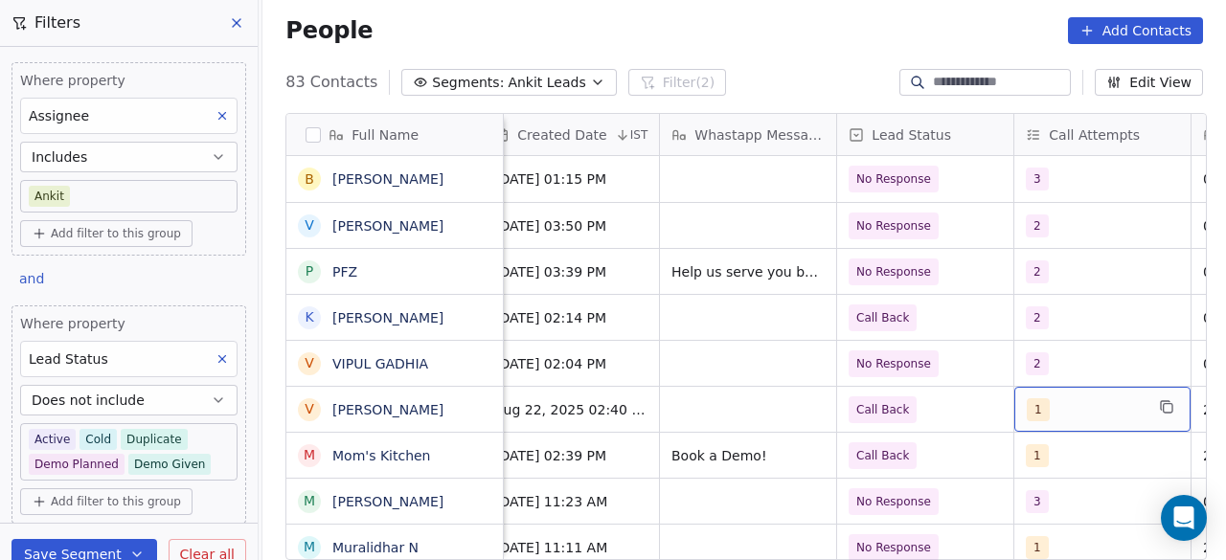
scroll to position [0, 1085]
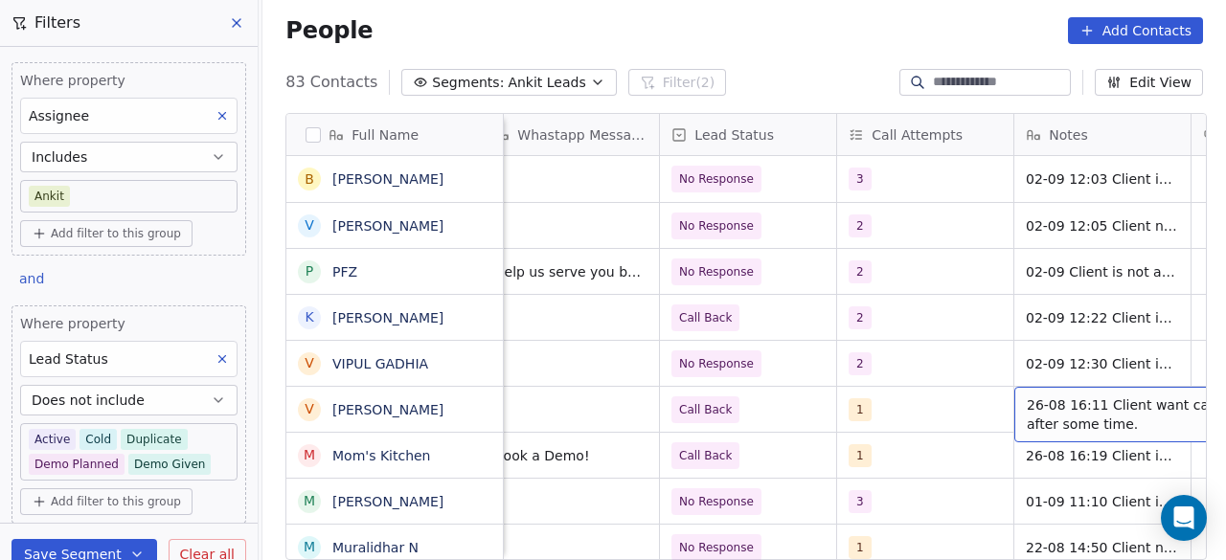
click at [1027, 398] on span "26-08 16:11 Client want call back after some time." at bounding box center [1141, 415] width 228 height 38
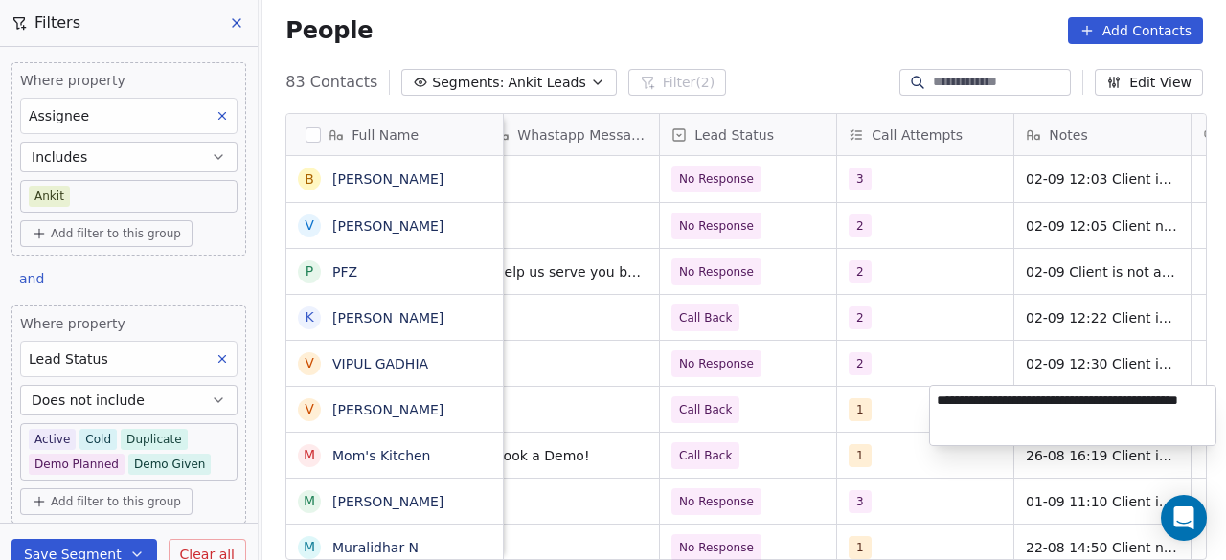
click at [1024, 398] on textarea "**********" at bounding box center [1073, 415] width 286 height 59
click at [940, 393] on textarea "**********" at bounding box center [1073, 415] width 286 height 59
click at [958, 422] on textarea "**********" at bounding box center [1073, 418] width 286 height 65
type textarea "**********"
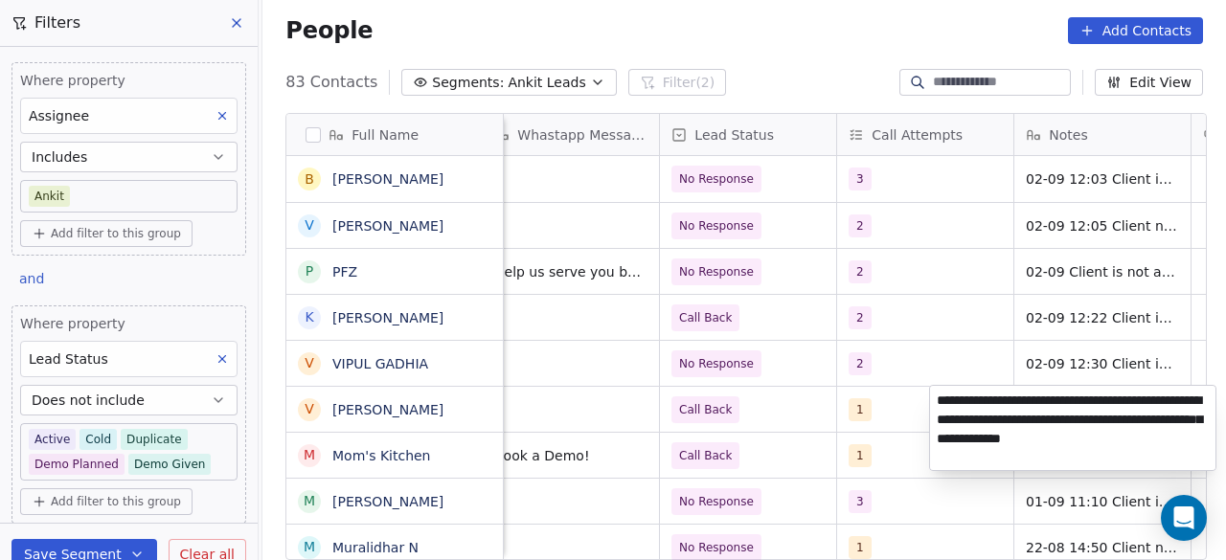
click at [807, 433] on html "On2Cook India Pvt. Ltd. Contacts People Marketing Workflows Campaigns Sales Pip…" at bounding box center [613, 280] width 1226 height 560
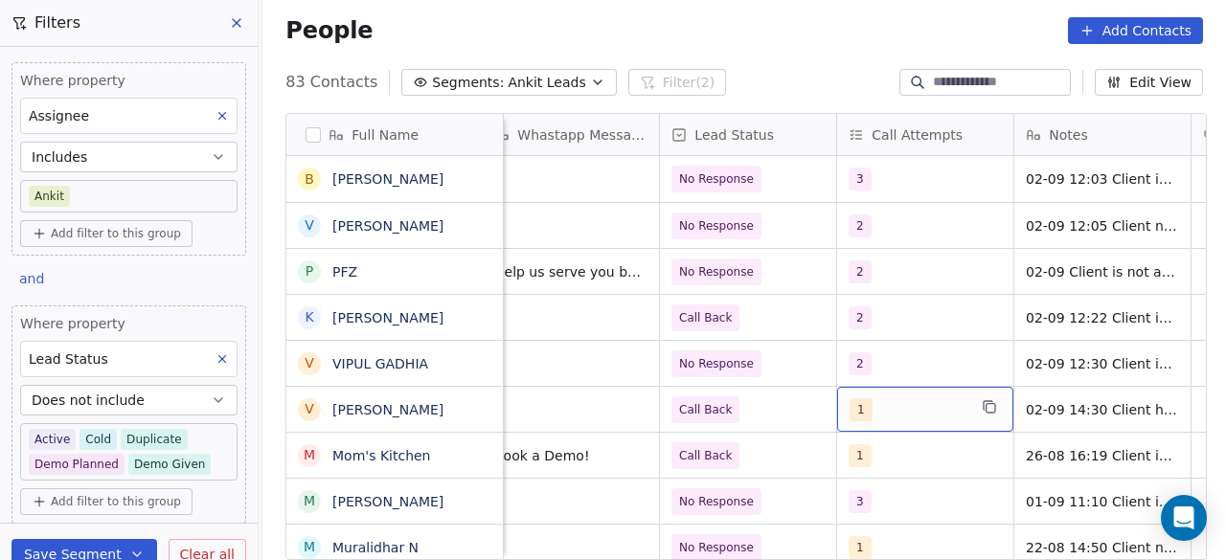
click at [931, 405] on div "1" at bounding box center [908, 410] width 117 height 23
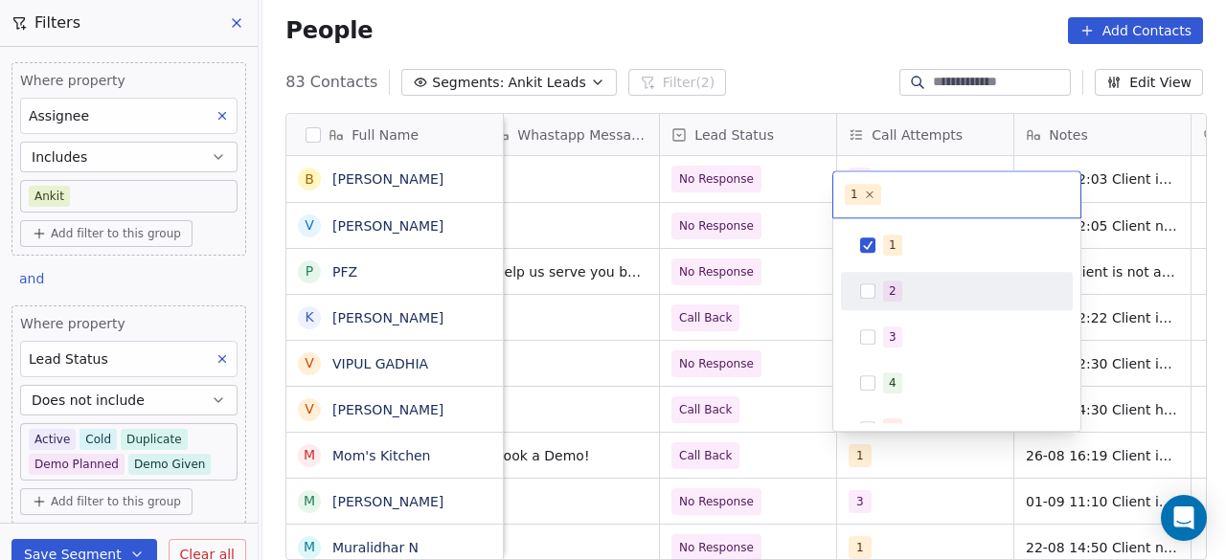
click at [886, 293] on span "2" at bounding box center [892, 291] width 19 height 21
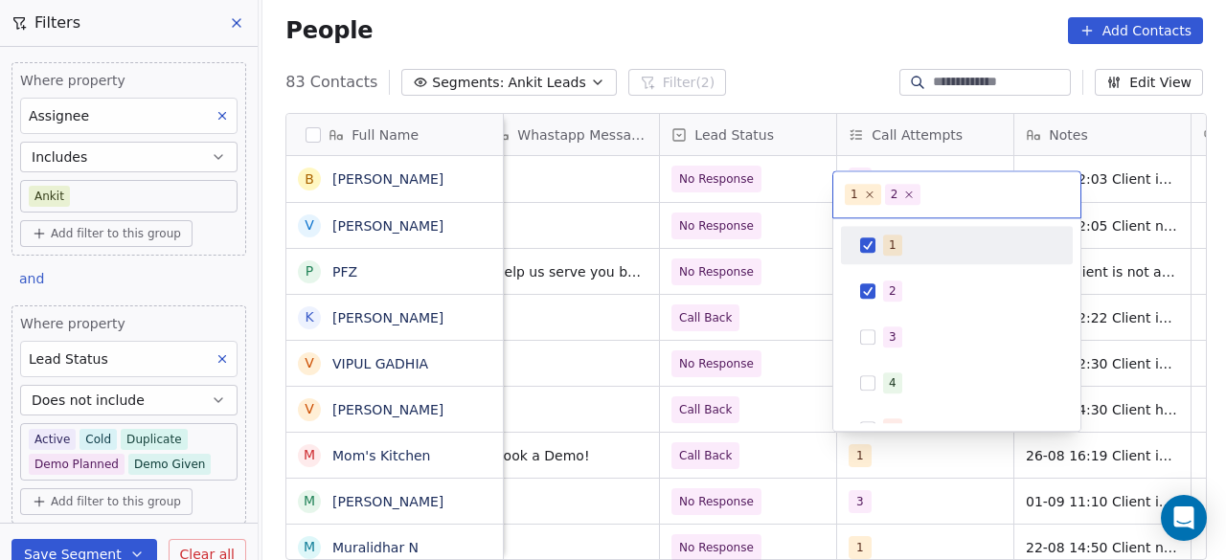
click at [886, 246] on span "1" at bounding box center [892, 245] width 19 height 21
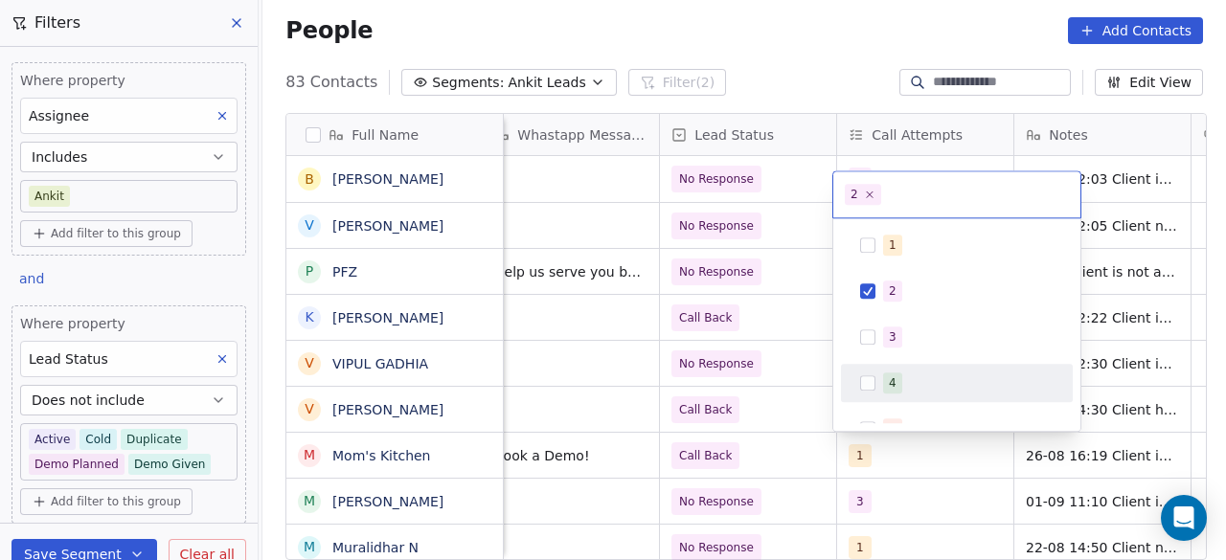
click at [804, 421] on html "On2Cook India Pvt. Ltd. Contacts People Marketing Workflows Campaigns Sales Pip…" at bounding box center [613, 280] width 1226 height 560
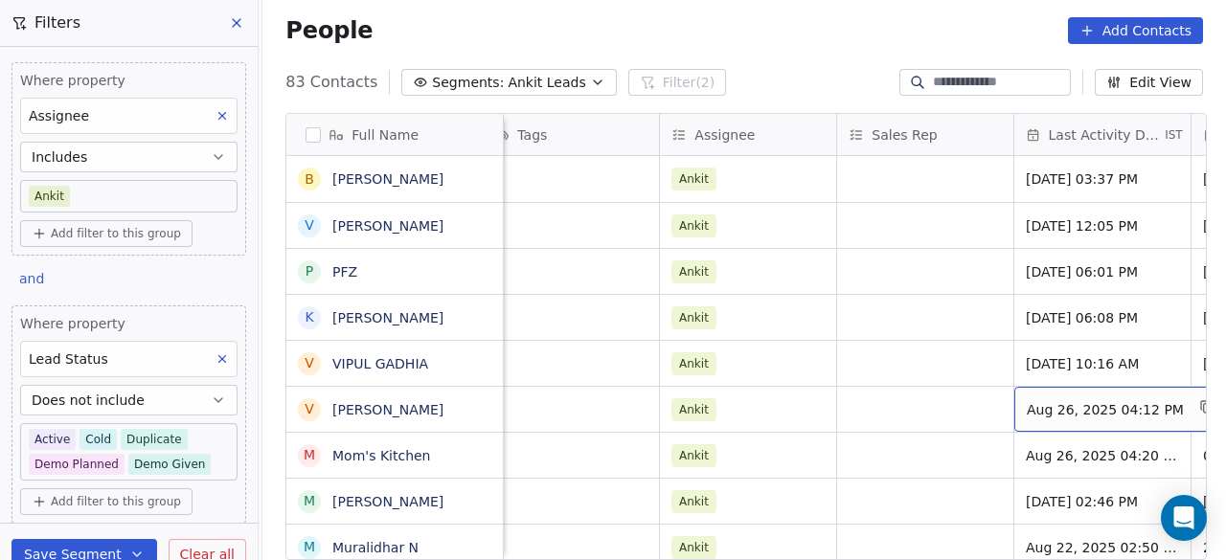
scroll to position [0, 1971]
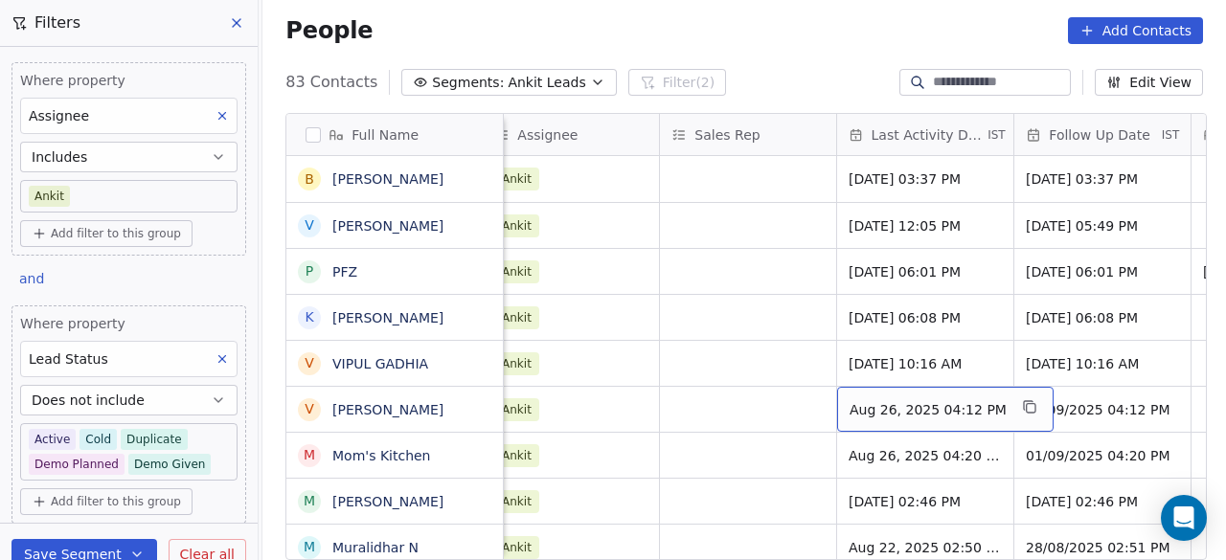
click at [914, 421] on div "Aug 26, 2025 04:12 PM" at bounding box center [945, 409] width 217 height 45
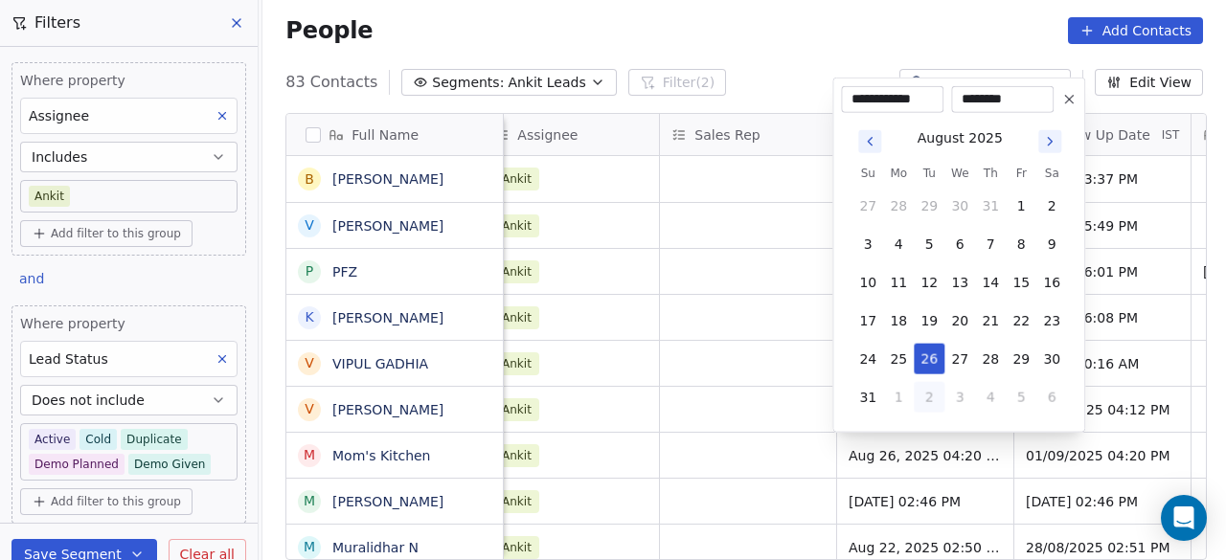
click at [1054, 143] on icon "Go to next month" at bounding box center [1049, 141] width 15 height 15
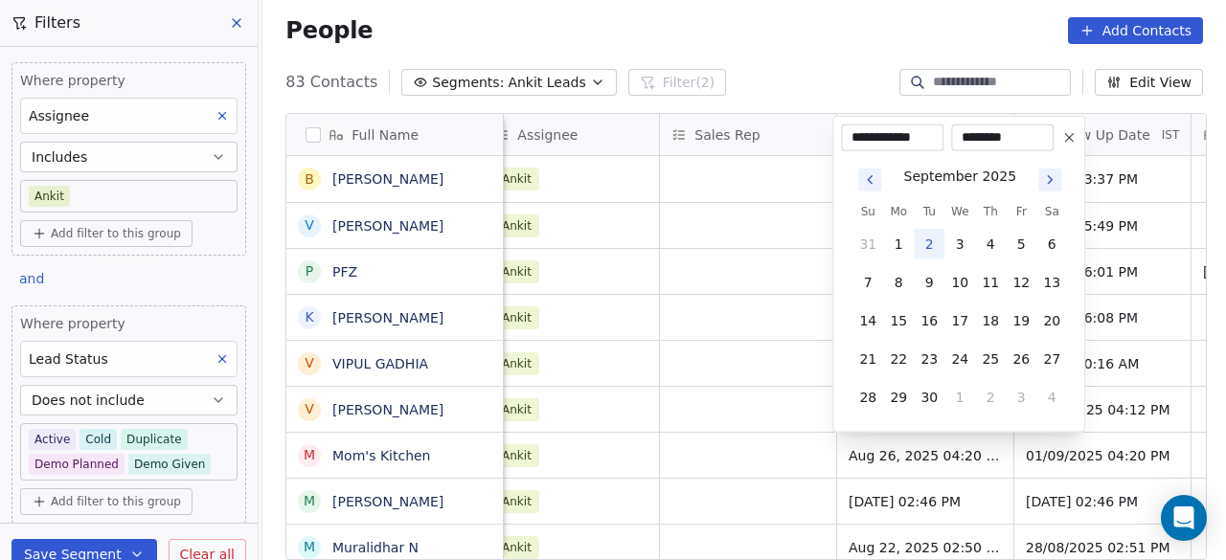
click at [929, 235] on button "2" at bounding box center [929, 244] width 31 height 31
type input "**********"
click at [743, 409] on html "On2Cook India Pvt. Ltd. Contacts People Marketing Workflows Campaigns Sales Pip…" at bounding box center [613, 280] width 1226 height 560
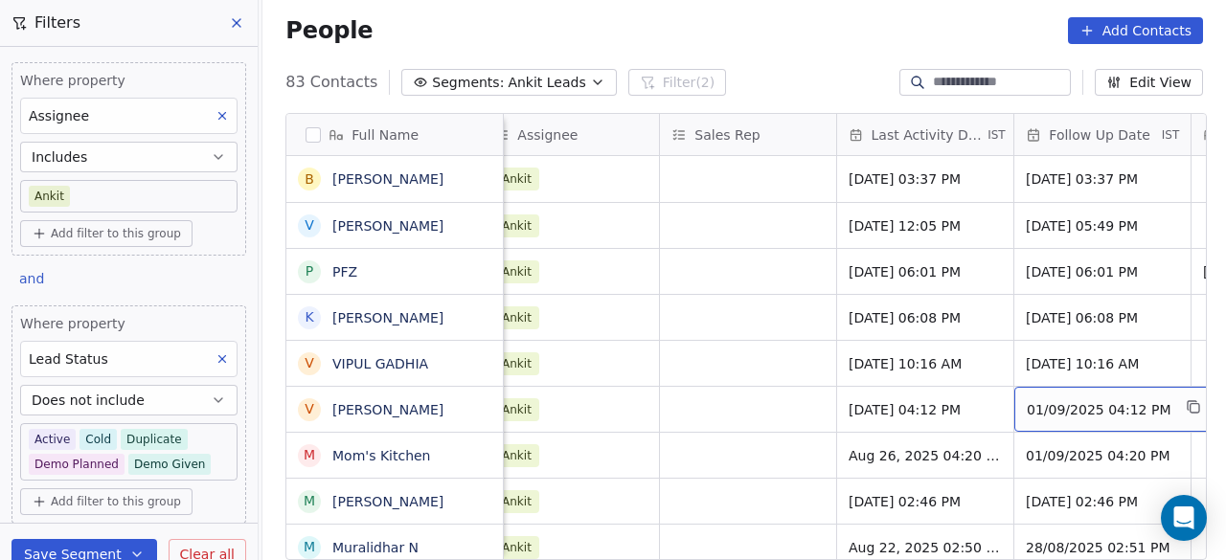
click at [1103, 411] on span "01/09/2025 04:12 PM" at bounding box center [1099, 409] width 144 height 19
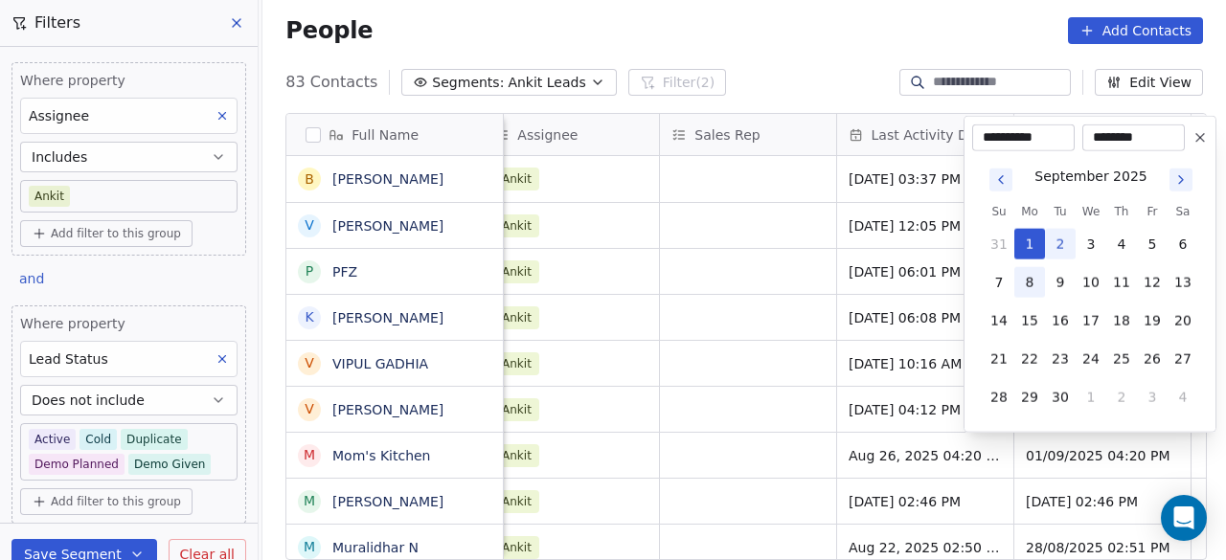
click at [1033, 277] on button "8" at bounding box center [1030, 282] width 31 height 31
type input "**********"
click at [793, 411] on html "On2Cook India Pvt. Ltd. Contacts People Marketing Workflows Campaigns Sales Pip…" at bounding box center [613, 280] width 1226 height 560
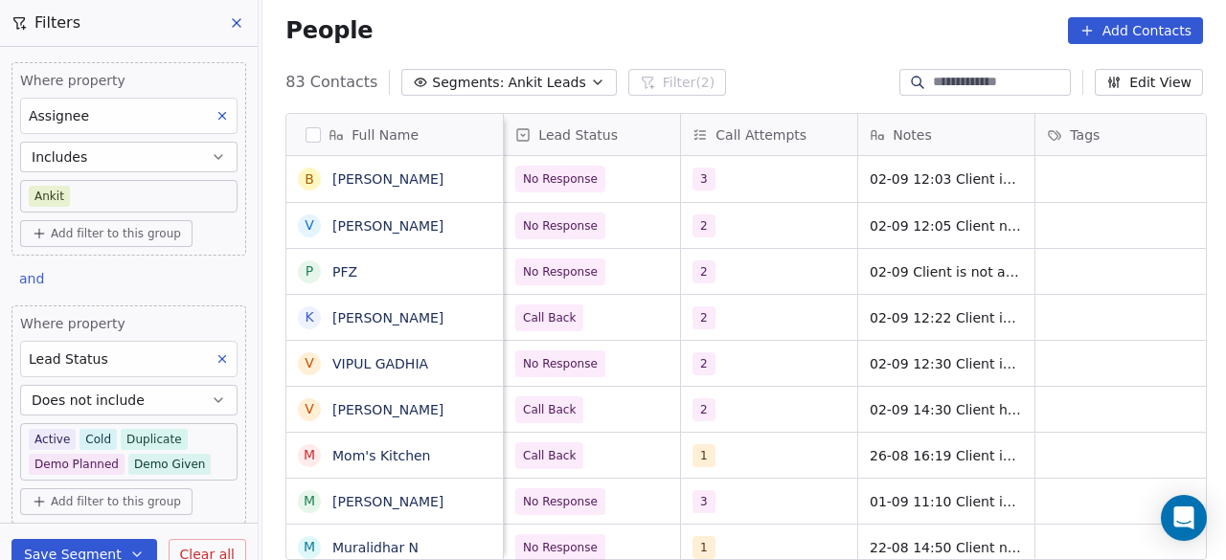
scroll to position [0, 1063]
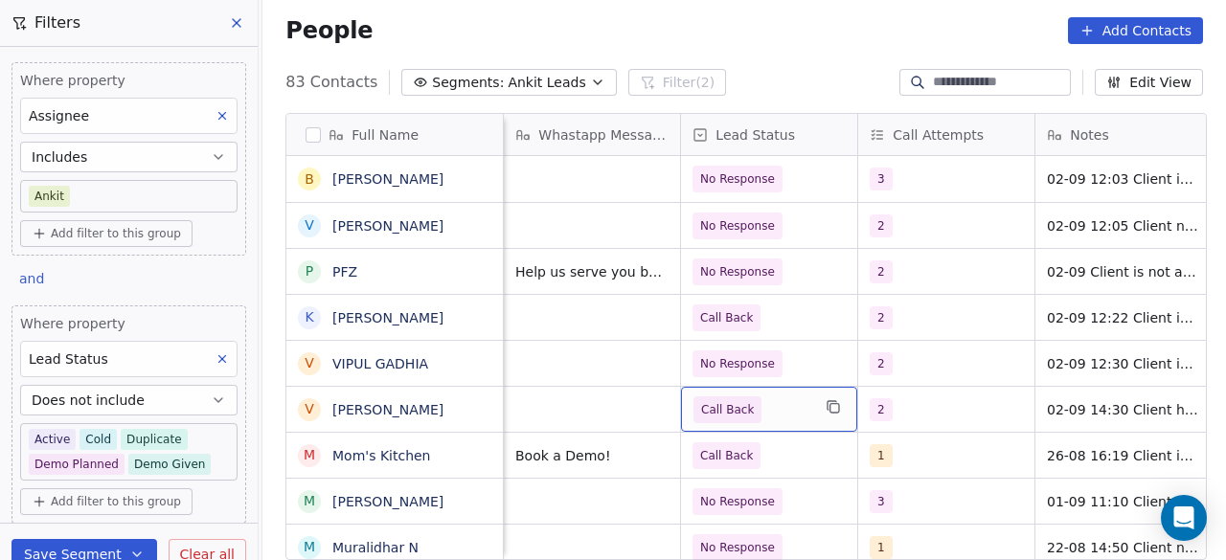
click at [784, 407] on span "Call Back" at bounding box center [752, 410] width 117 height 27
click at [772, 408] on span "Call Back" at bounding box center [752, 410] width 117 height 27
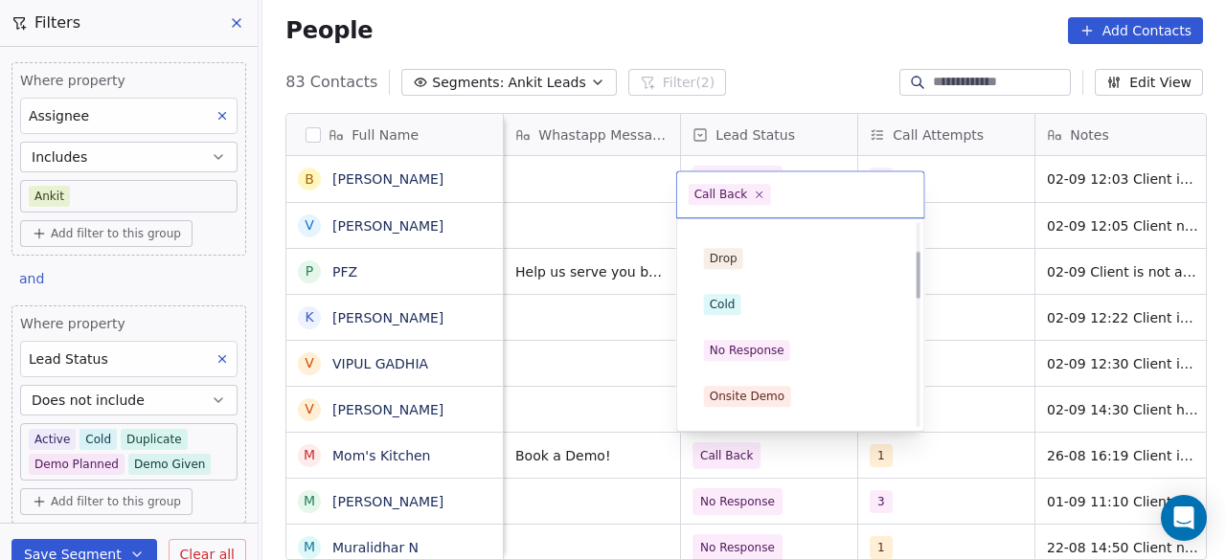
scroll to position [62, 0]
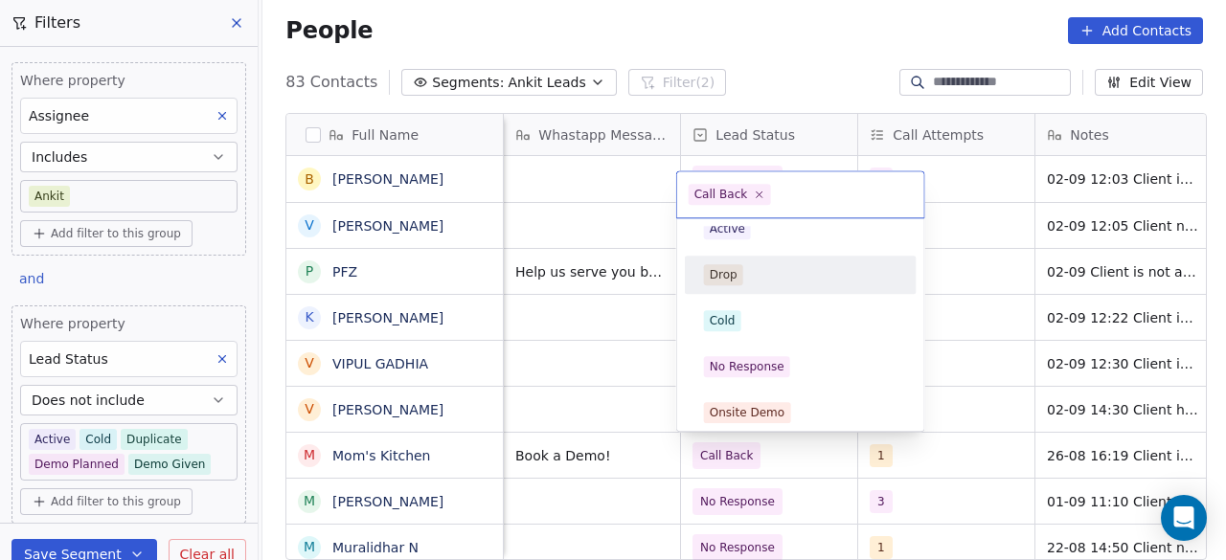
click at [772, 274] on div "Drop" at bounding box center [801, 274] width 194 height 21
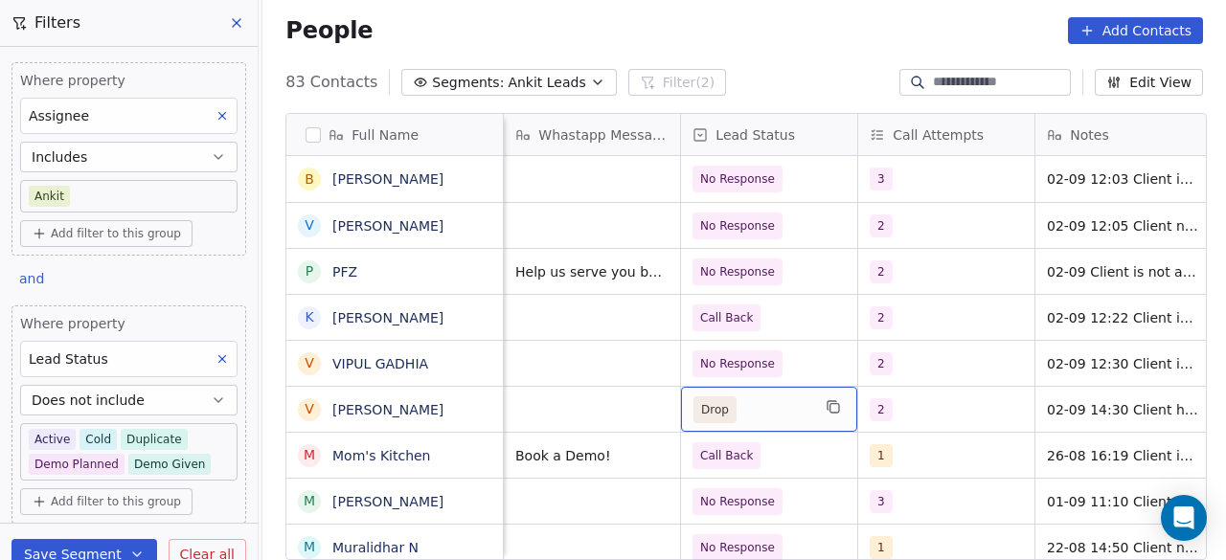
click at [783, 415] on span "Drop" at bounding box center [752, 410] width 117 height 27
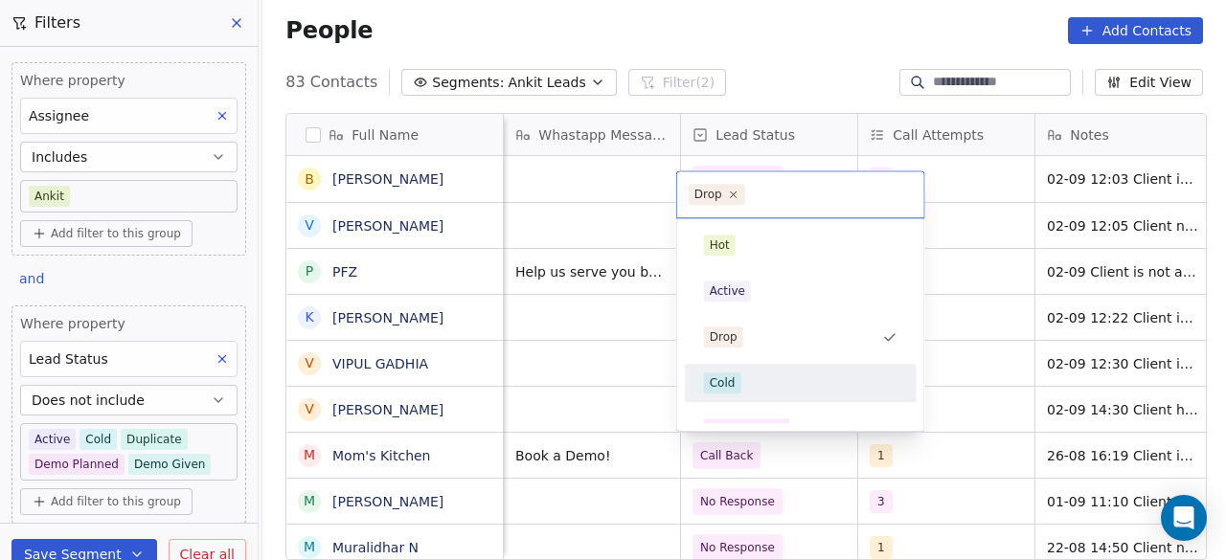
click at [763, 369] on div "Cold" at bounding box center [801, 383] width 217 height 31
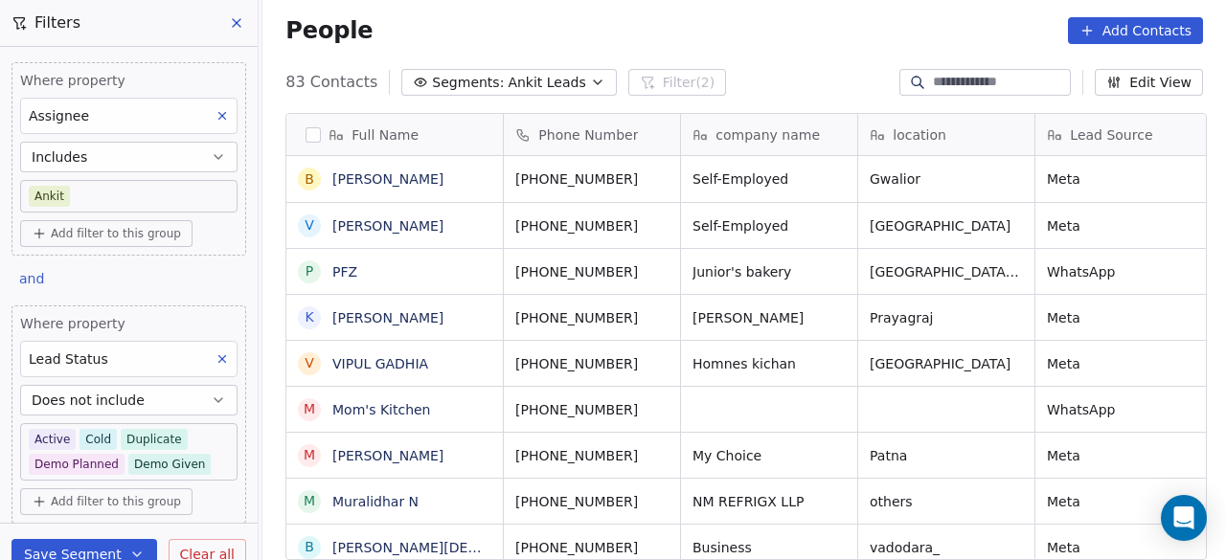
scroll to position [0, 0]
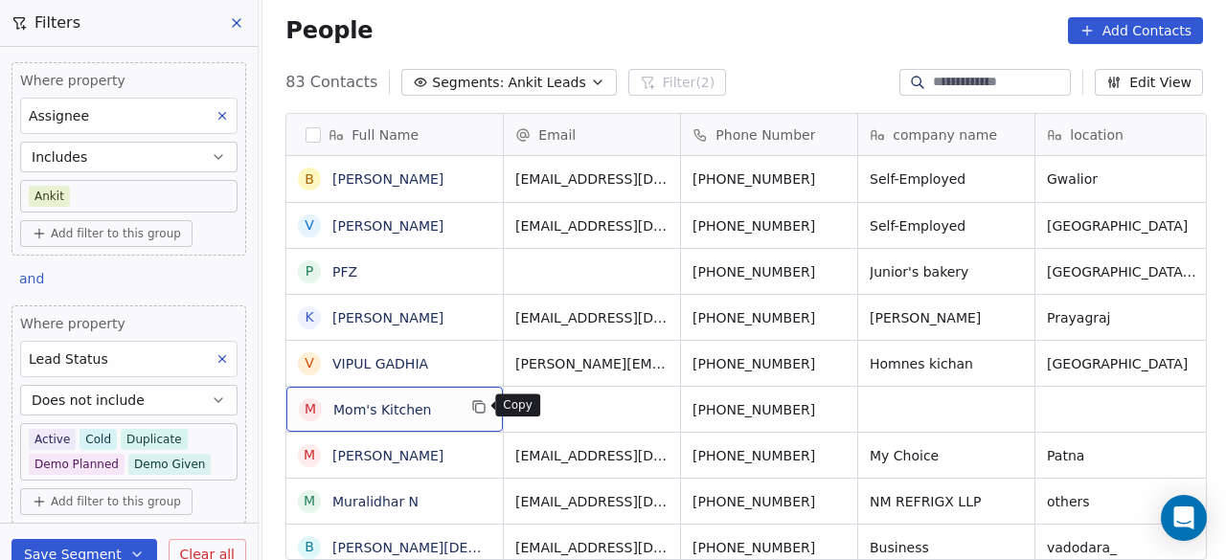
click at [479, 404] on icon "grid" at bounding box center [478, 407] width 15 height 15
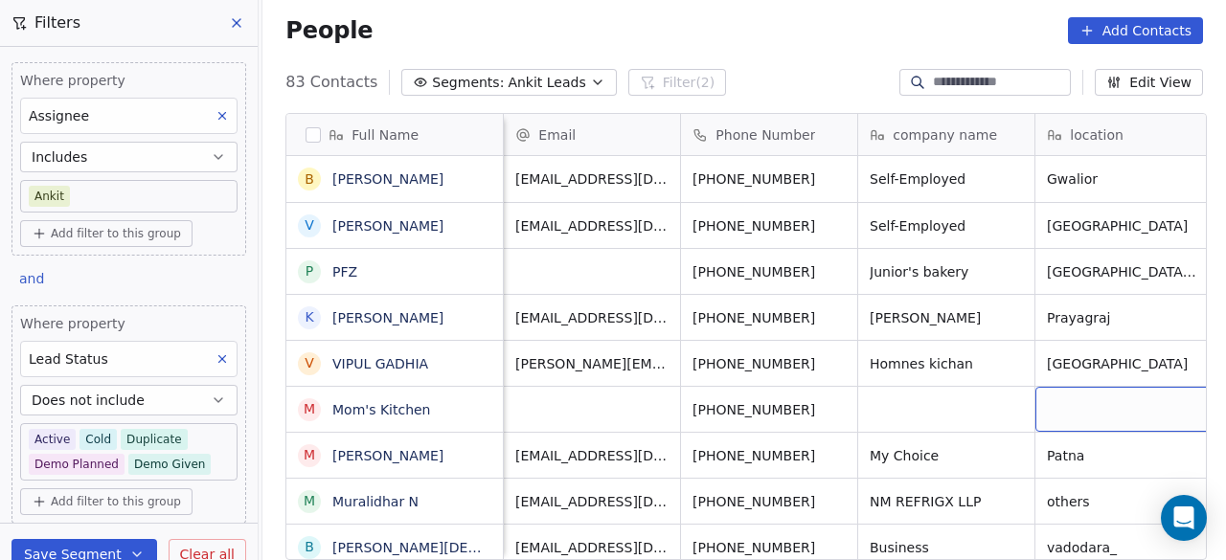
scroll to position [0, 21]
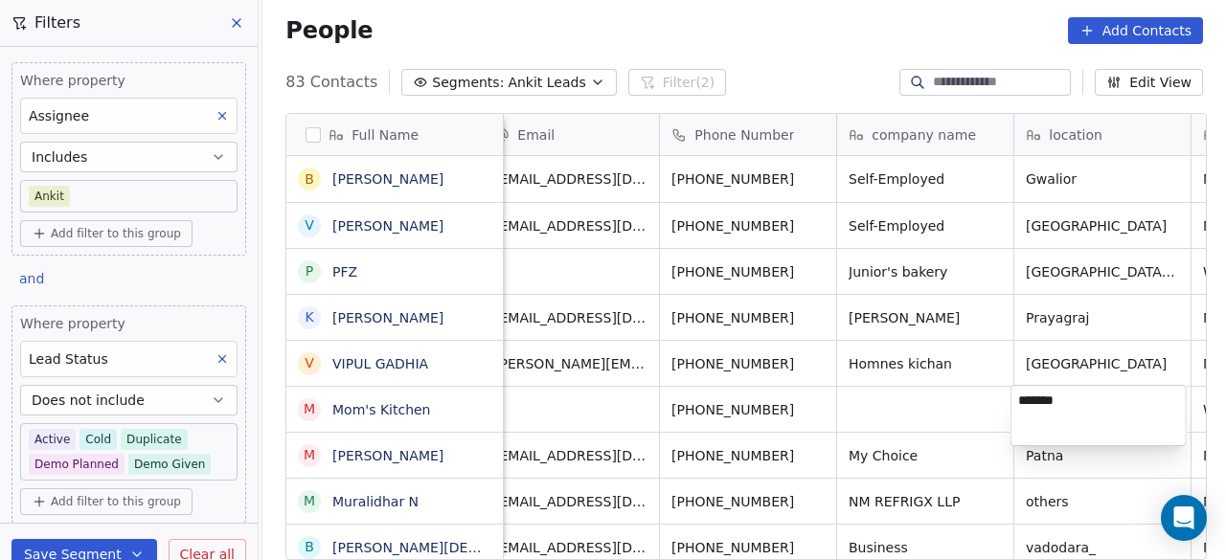
type textarea "********"
click at [895, 421] on html "On2Cook India Pvt. Ltd. Contacts People Marketing Workflows Campaigns Sales Pip…" at bounding box center [613, 280] width 1226 height 560
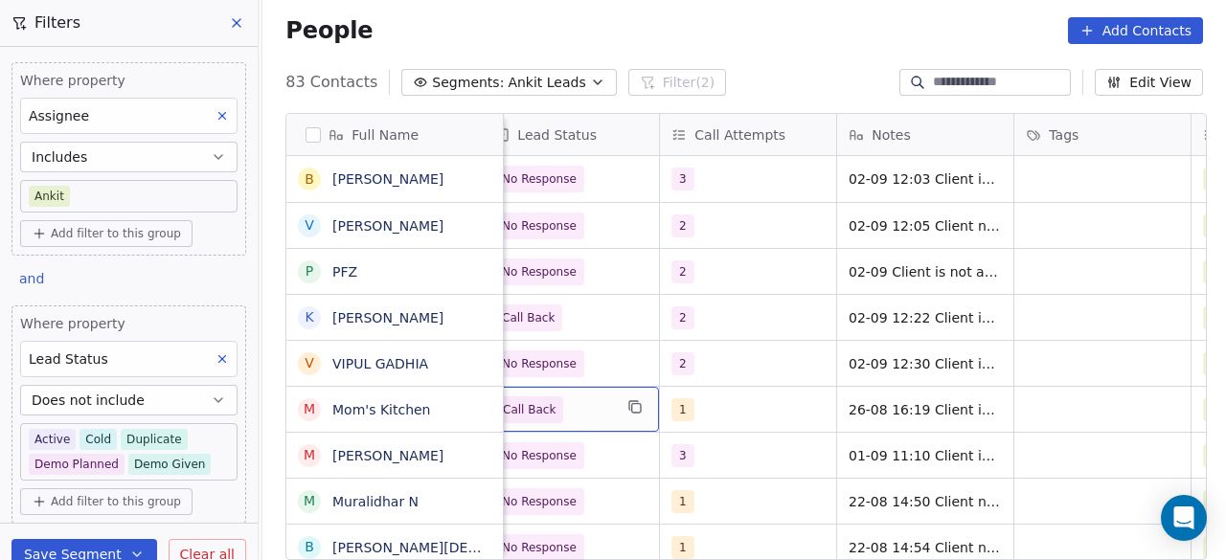
scroll to position [0, 1241]
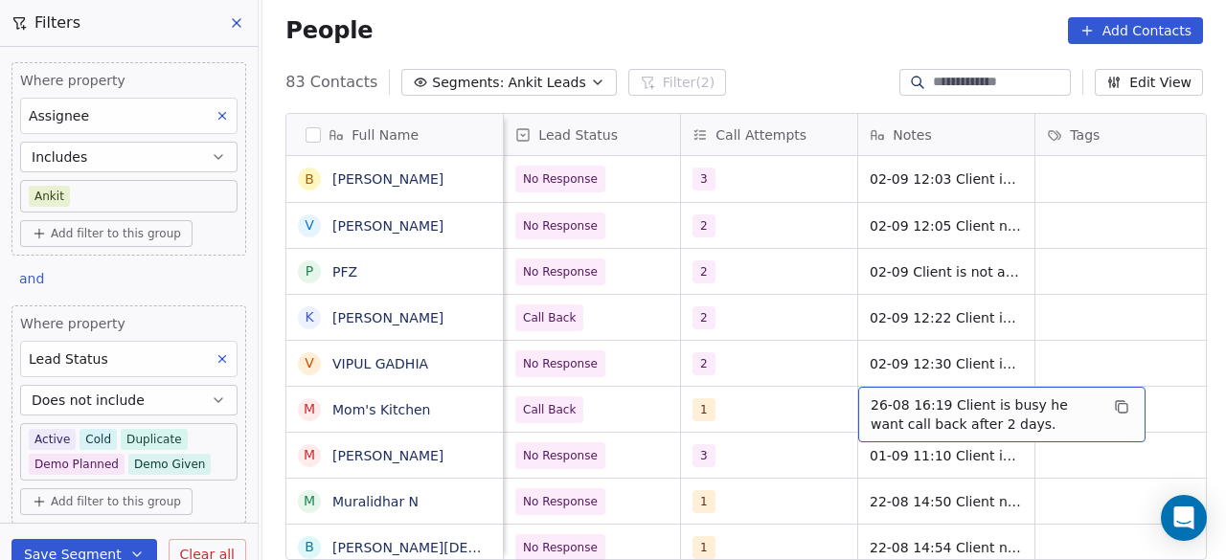
click at [871, 401] on span "26-08 16:19 Client is busy he want call back after 2 days." at bounding box center [985, 415] width 228 height 38
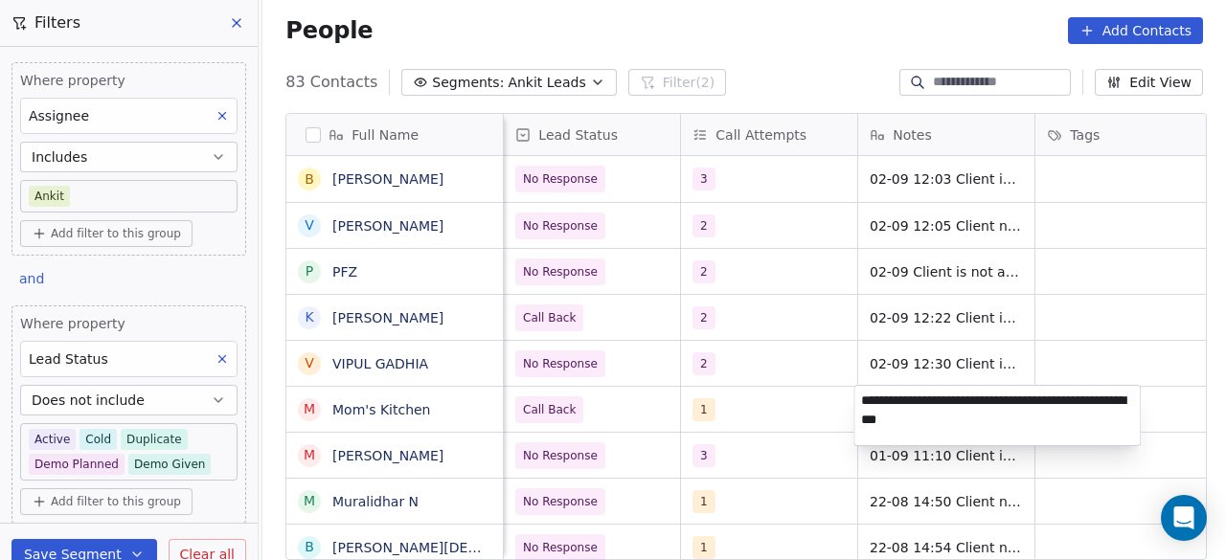
click at [863, 399] on textarea "**********" at bounding box center [998, 415] width 286 height 59
type textarea "**********"
click at [788, 415] on html "On2Cook India Pvt. Ltd. Contacts People Marketing Workflows Campaigns Sales Pip…" at bounding box center [613, 280] width 1226 height 560
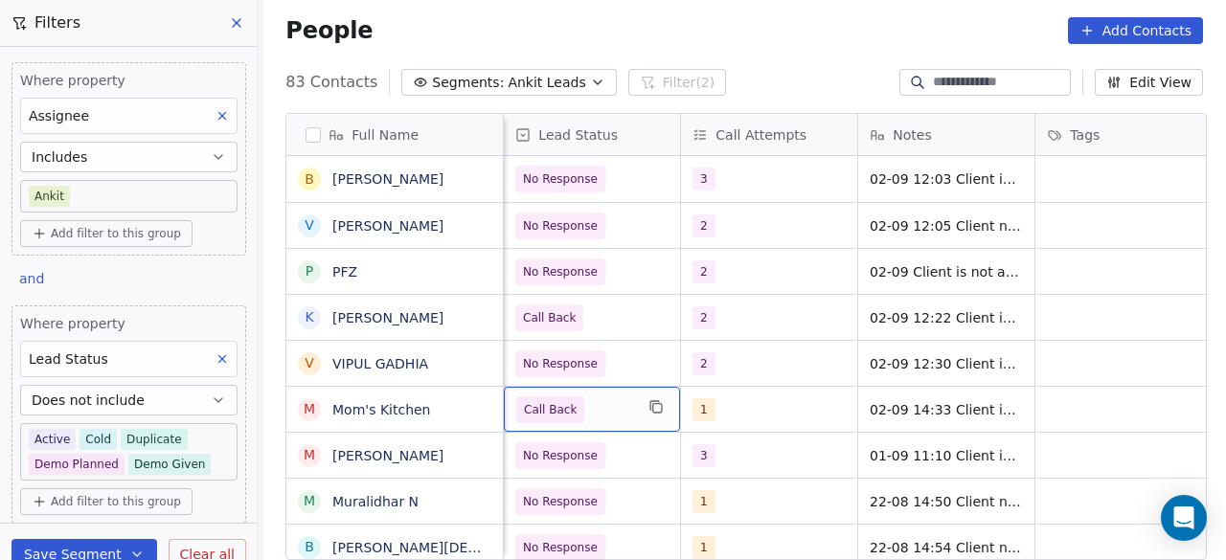
click at [600, 399] on span "Call Back" at bounding box center [574, 410] width 117 height 27
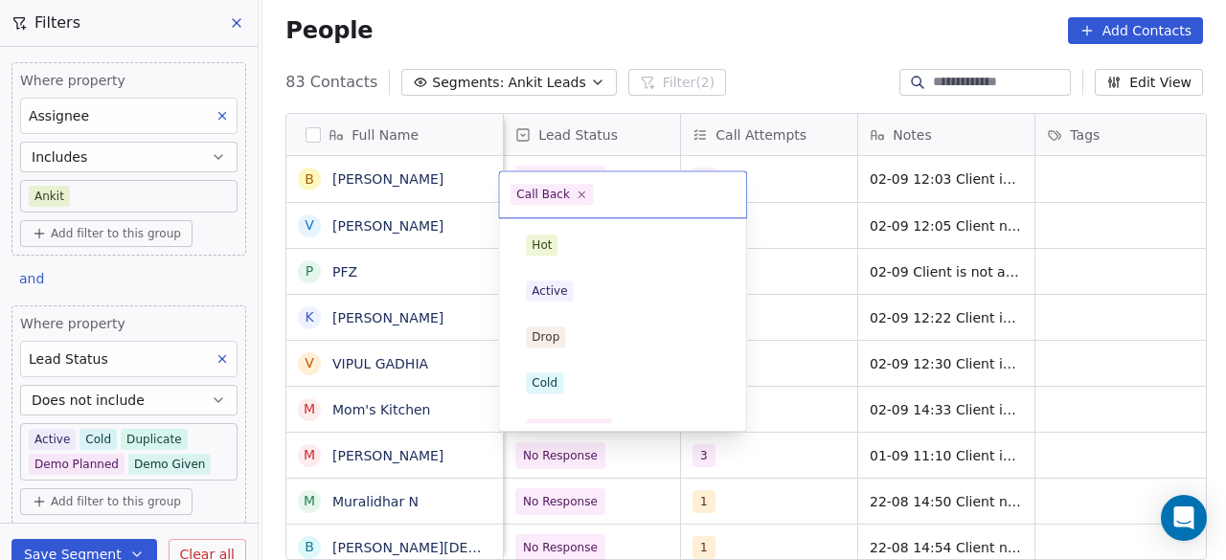
scroll to position [254, 0]
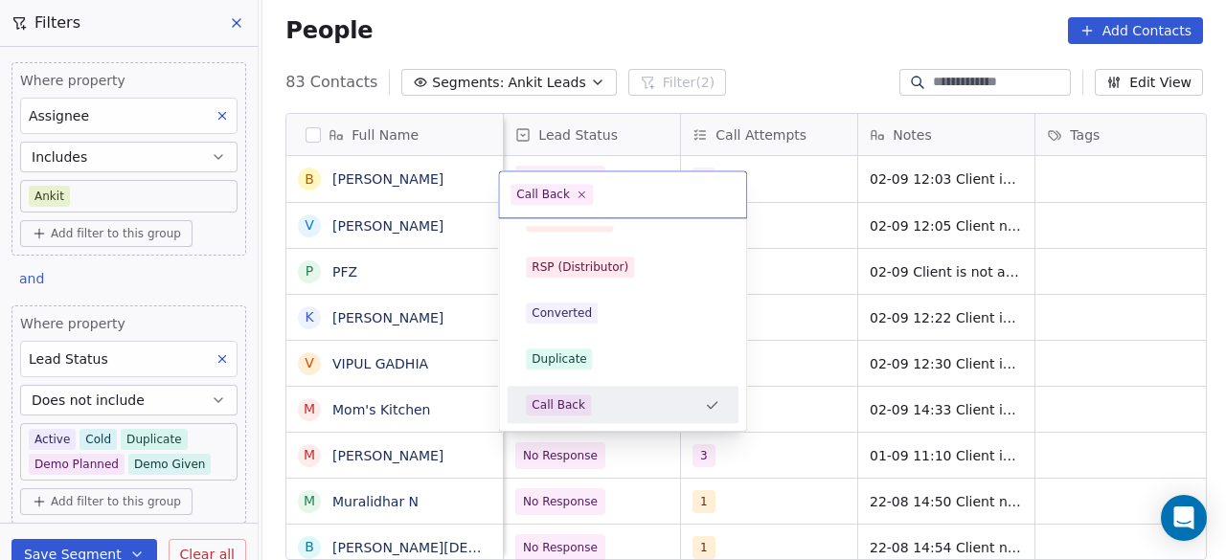
click at [761, 413] on html "On2Cook India Pvt. Ltd. Contacts People Marketing Workflows Campaigns Sales Pip…" at bounding box center [613, 280] width 1226 height 560
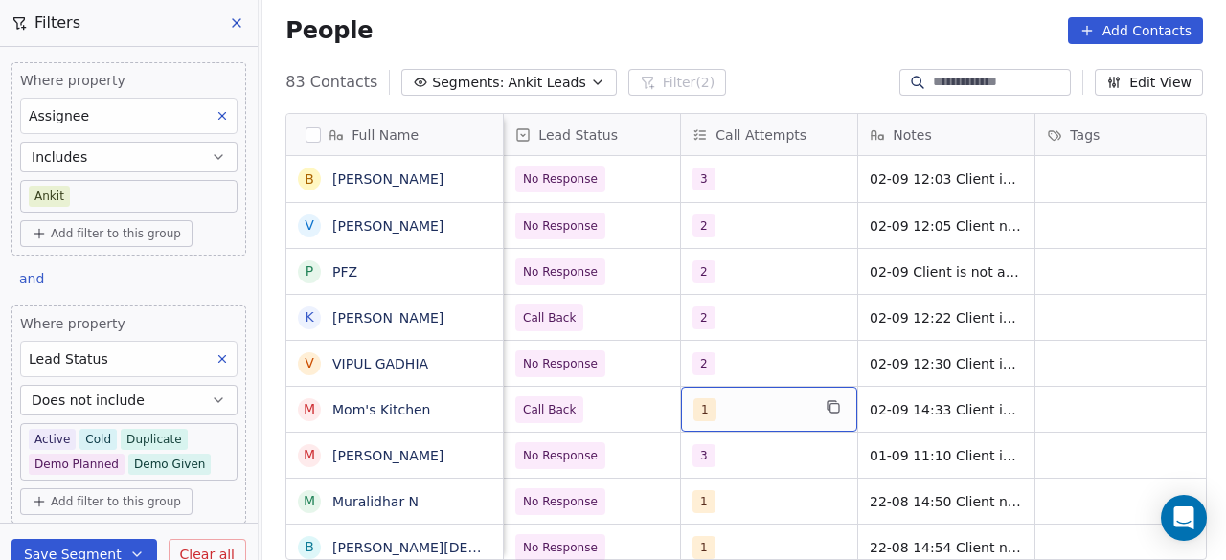
click at [763, 412] on div "1" at bounding box center [752, 410] width 117 height 23
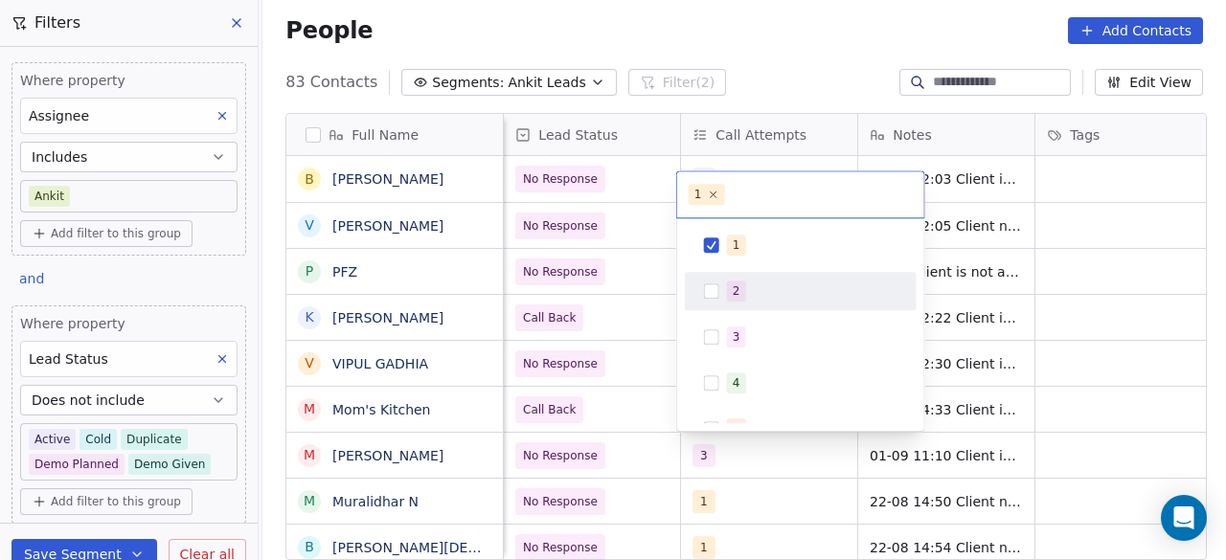
click at [728, 298] on span "2" at bounding box center [736, 291] width 19 height 21
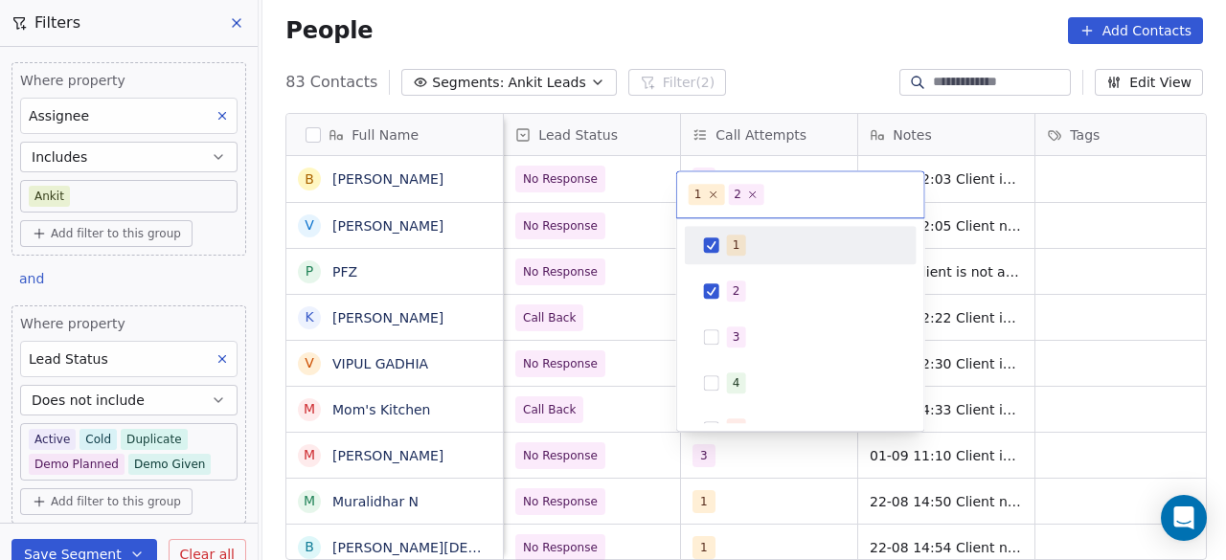
click at [716, 242] on button "Suggestions" at bounding box center [711, 245] width 15 height 15
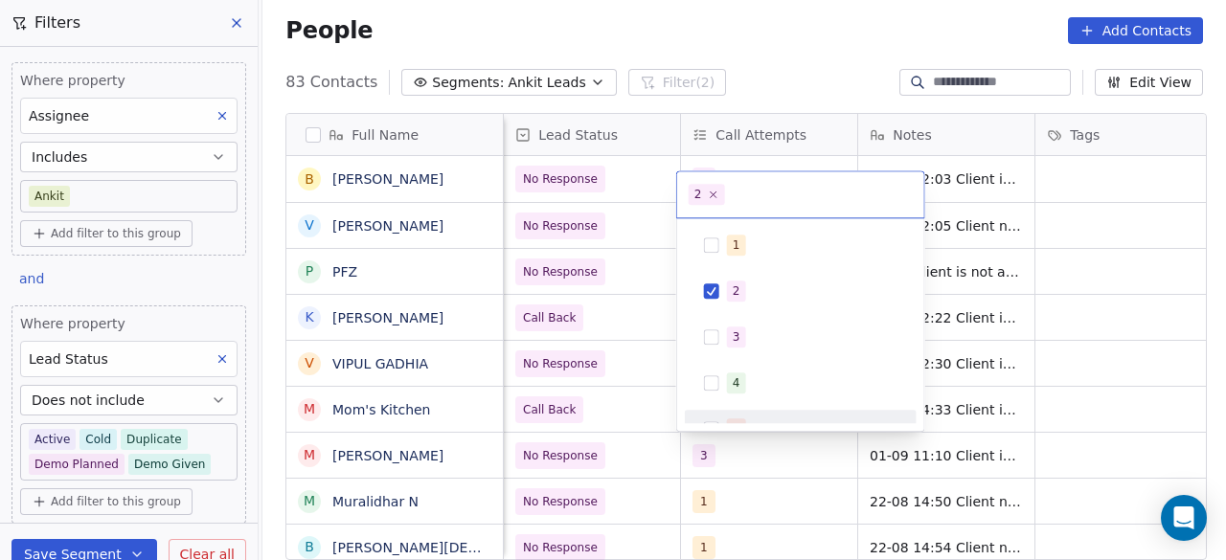
click at [624, 405] on html "On2Cook India Pvt. Ltd. Contacts People Marketing Workflows Campaigns Sales Pip…" at bounding box center [613, 280] width 1226 height 560
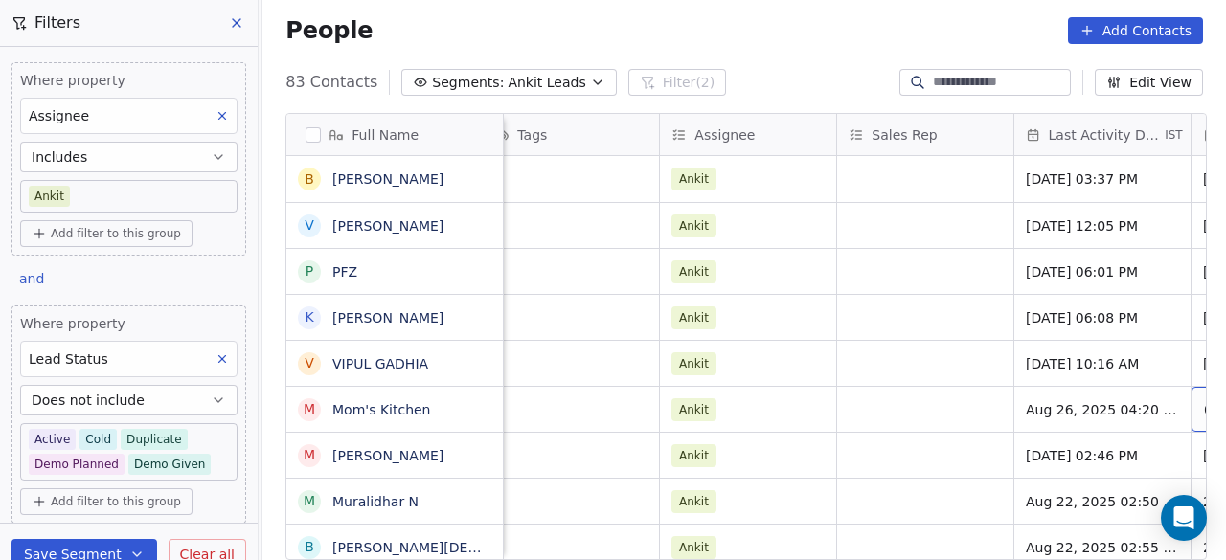
scroll to position [0, 1971]
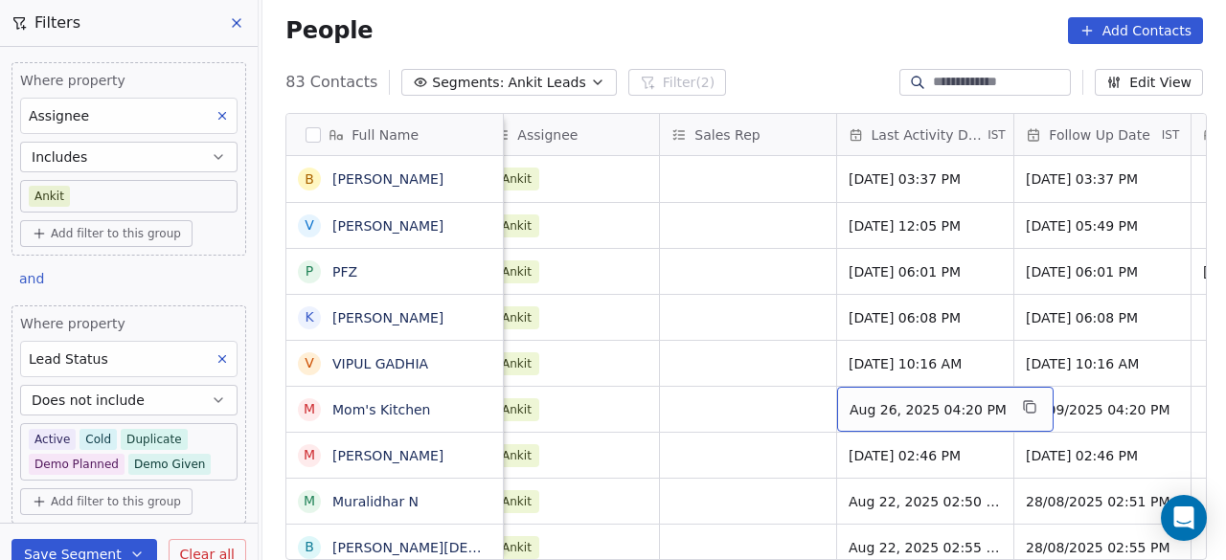
click at [928, 419] on div "Aug 26, 2025 04:20 PM" at bounding box center [945, 409] width 217 height 45
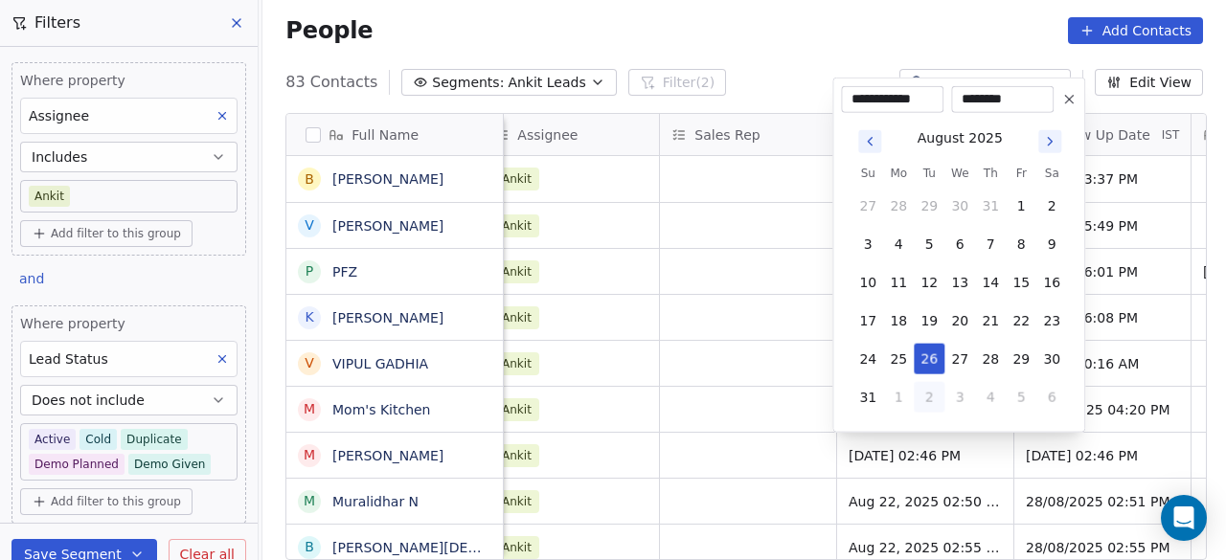
click at [1048, 143] on icon "Go to next month" at bounding box center [1049, 141] width 15 height 15
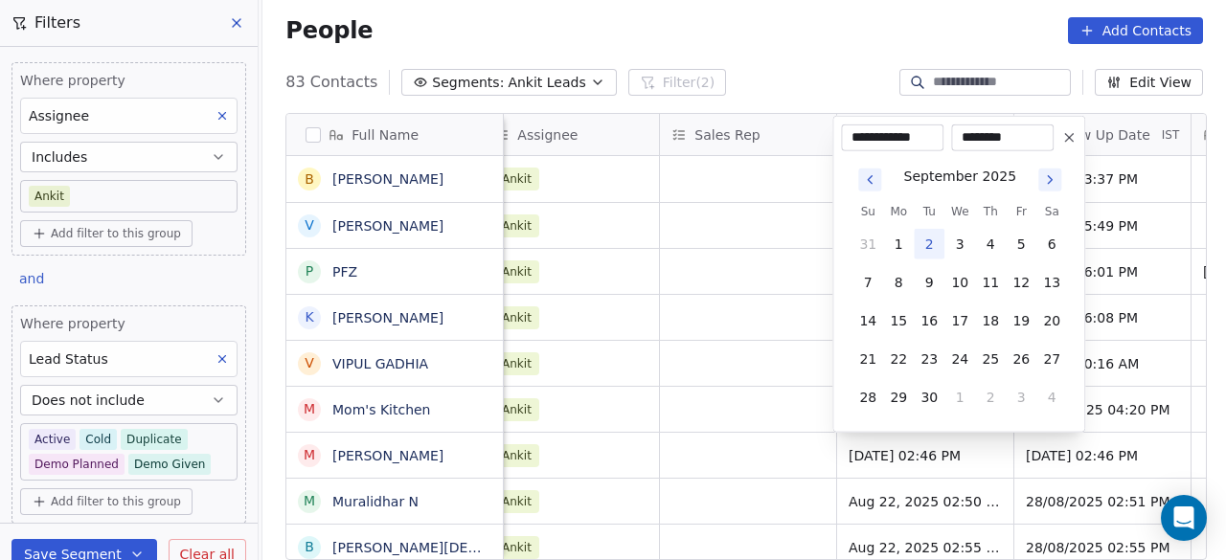
click at [933, 240] on button "2" at bounding box center [929, 244] width 31 height 31
type input "**********"
click at [666, 423] on html "On2Cook India Pvt. Ltd. Contacts People Marketing Workflows Campaigns Sales Pip…" at bounding box center [613, 280] width 1226 height 560
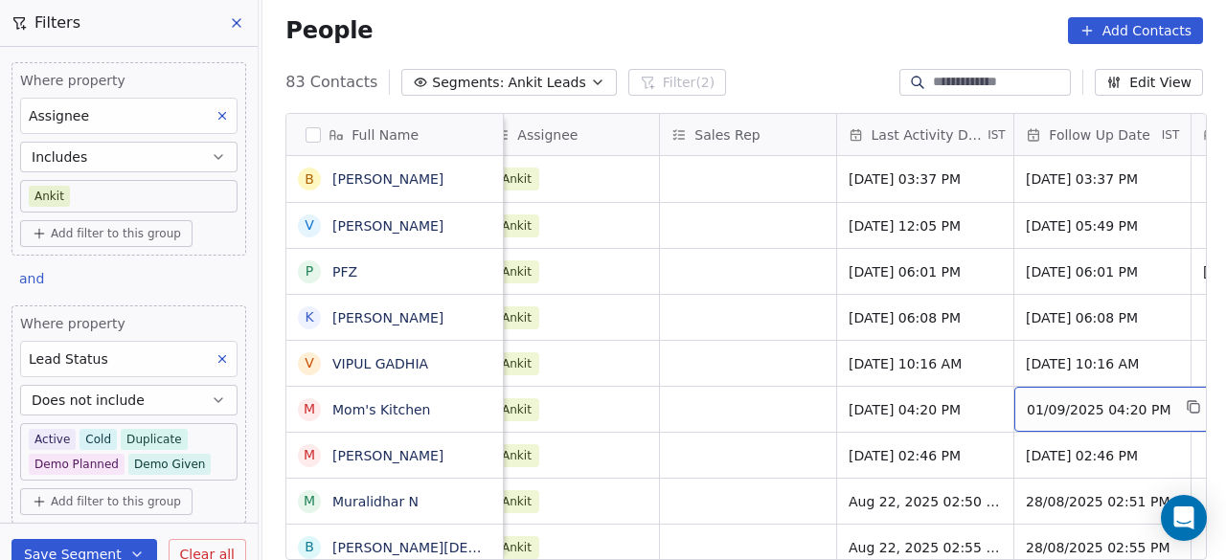
click at [1030, 400] on span "01/09/2025 04:20 PM" at bounding box center [1099, 409] width 144 height 19
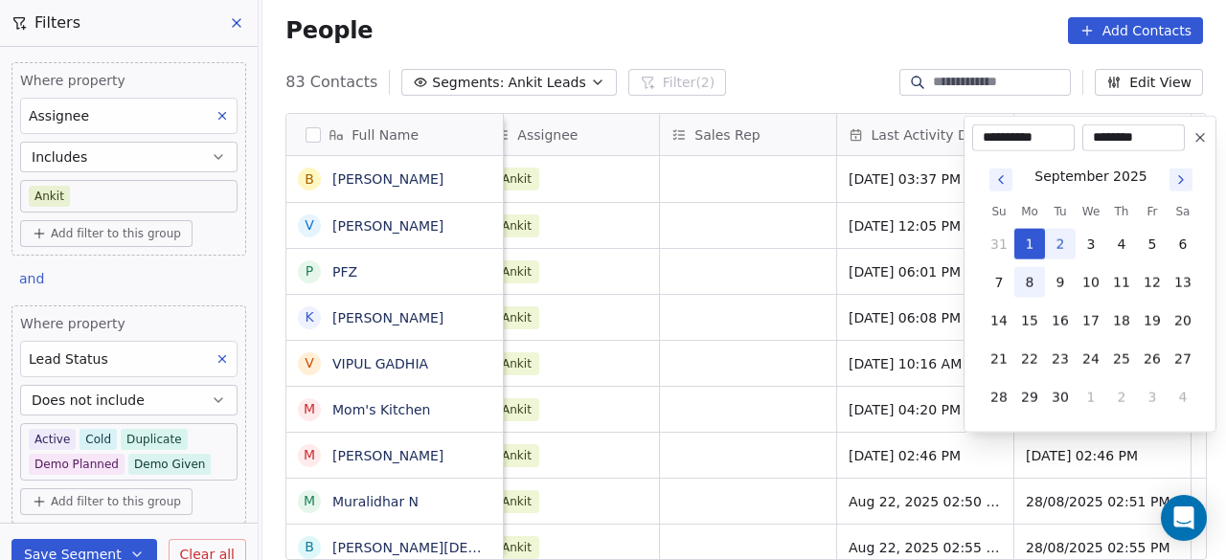
click at [1025, 285] on button "8" at bounding box center [1030, 282] width 31 height 31
type input "**********"
click at [784, 423] on html "On2Cook India Pvt. Ltd. Contacts People Marketing Workflows Campaigns Sales Pip…" at bounding box center [613, 280] width 1226 height 560
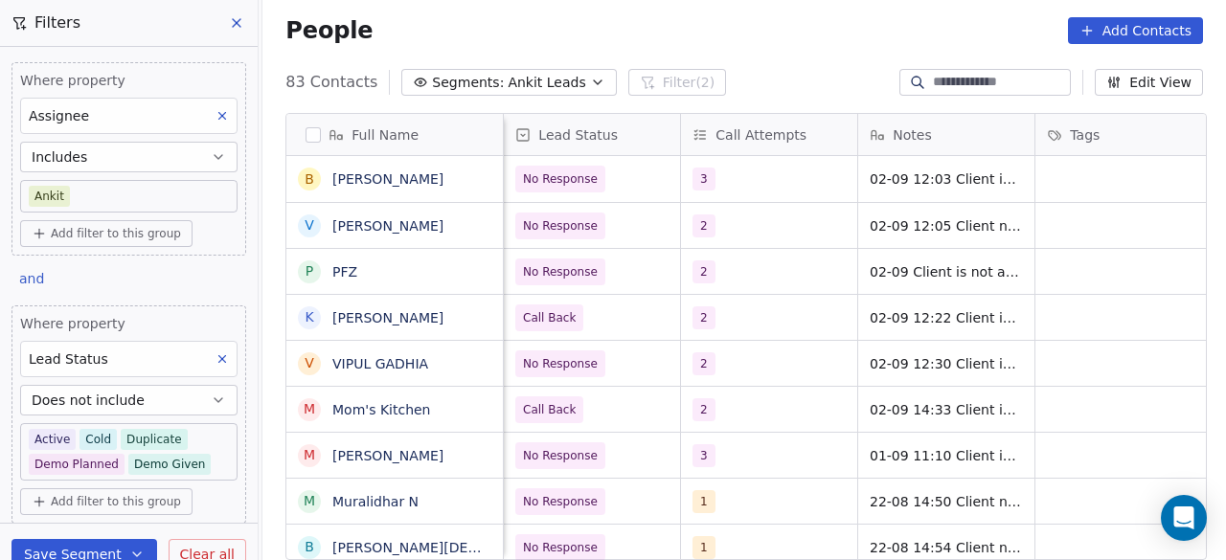
scroll to position [0, 1063]
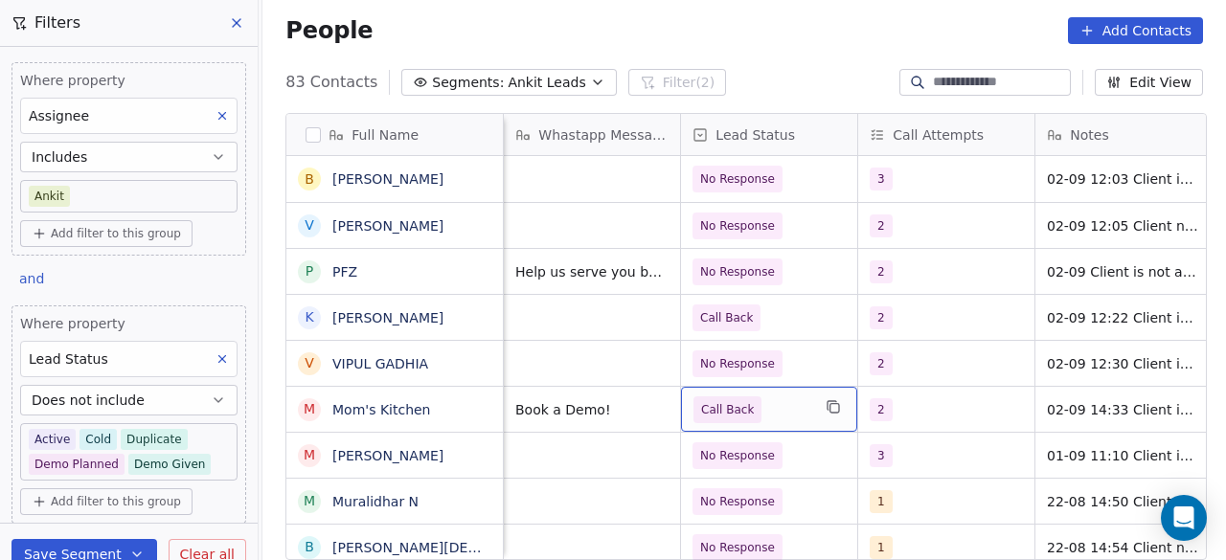
click at [790, 411] on span "Call Back" at bounding box center [752, 410] width 117 height 27
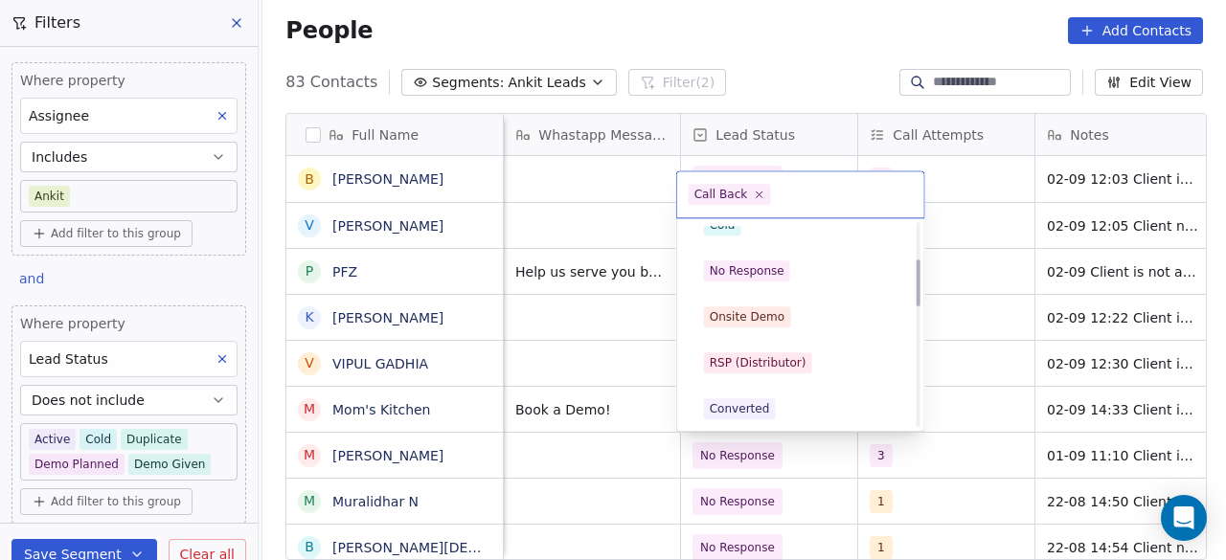
scroll to position [62, 0]
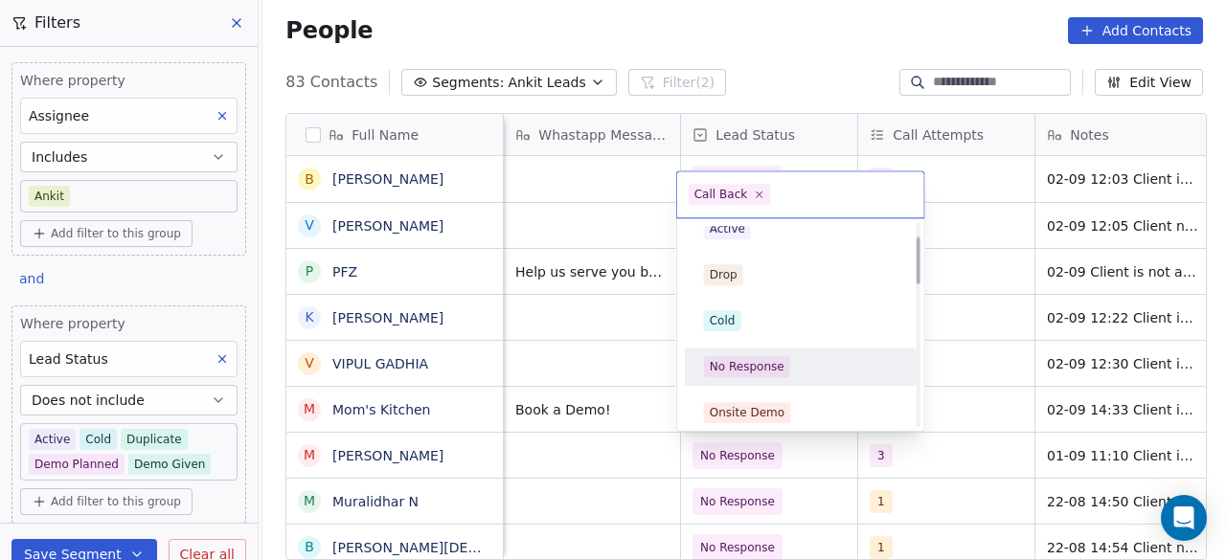
click at [760, 362] on div "No Response" at bounding box center [747, 366] width 75 height 17
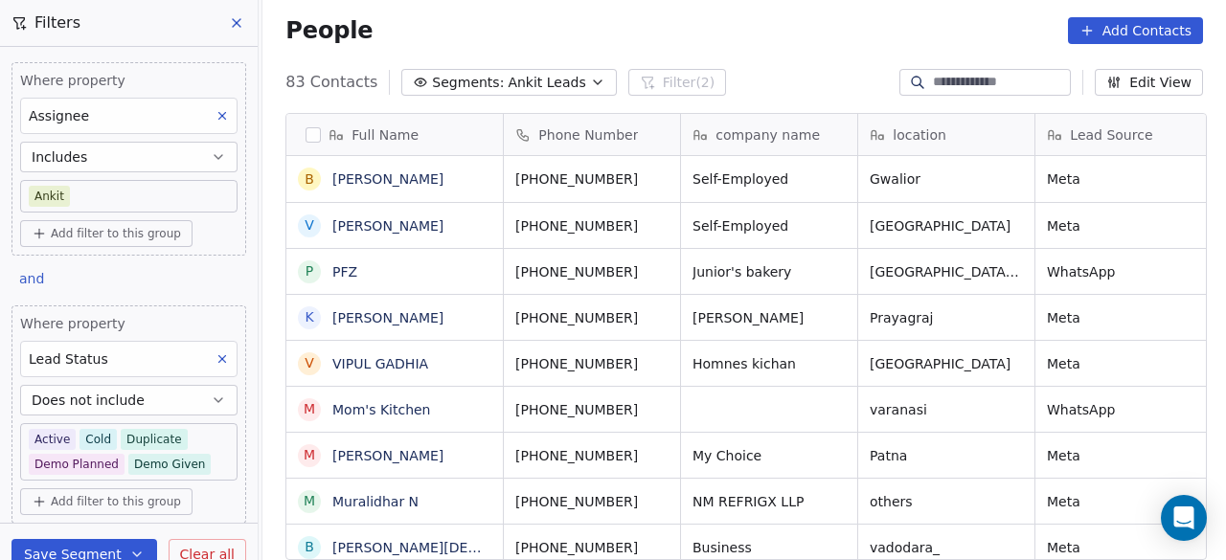
scroll to position [0, 0]
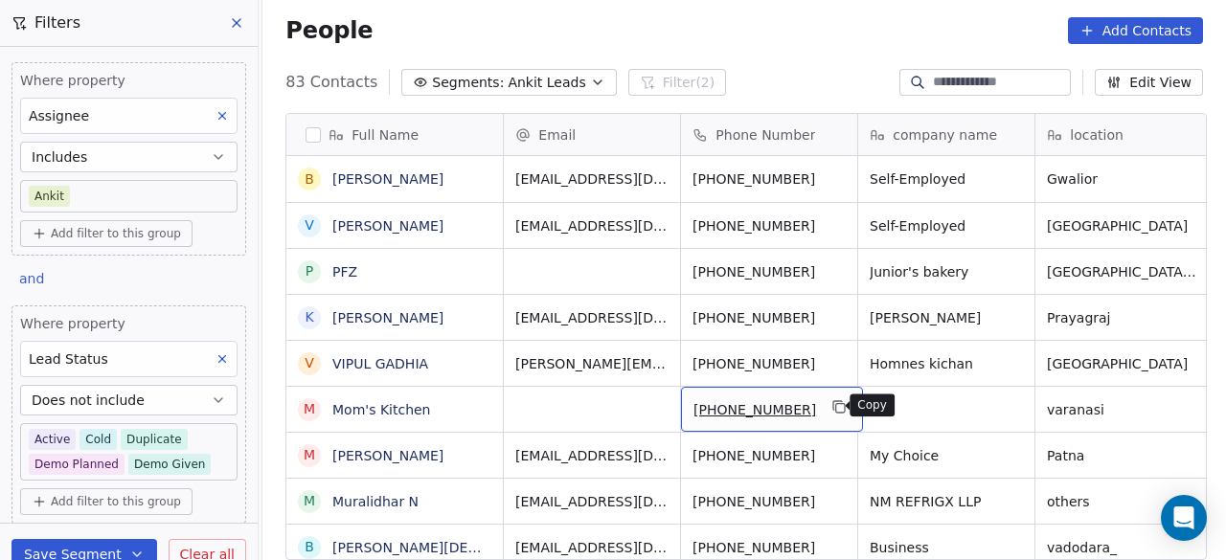
click at [833, 411] on icon "grid" at bounding box center [840, 407] width 15 height 15
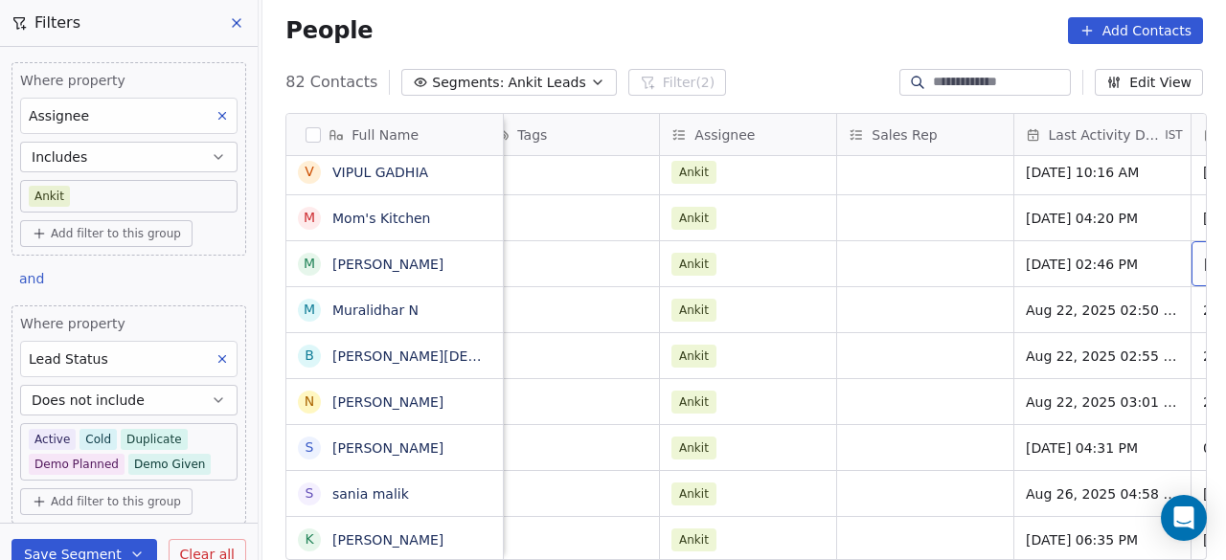
scroll to position [0, 1971]
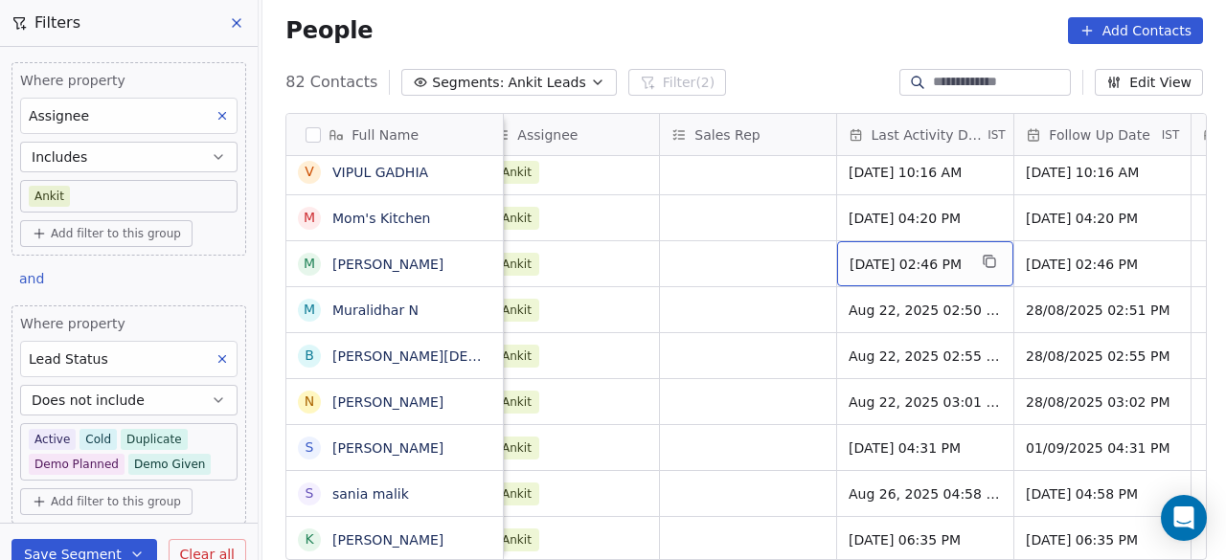
click at [884, 262] on span "Sep 01, 2025 02:46 PM" at bounding box center [908, 264] width 117 height 19
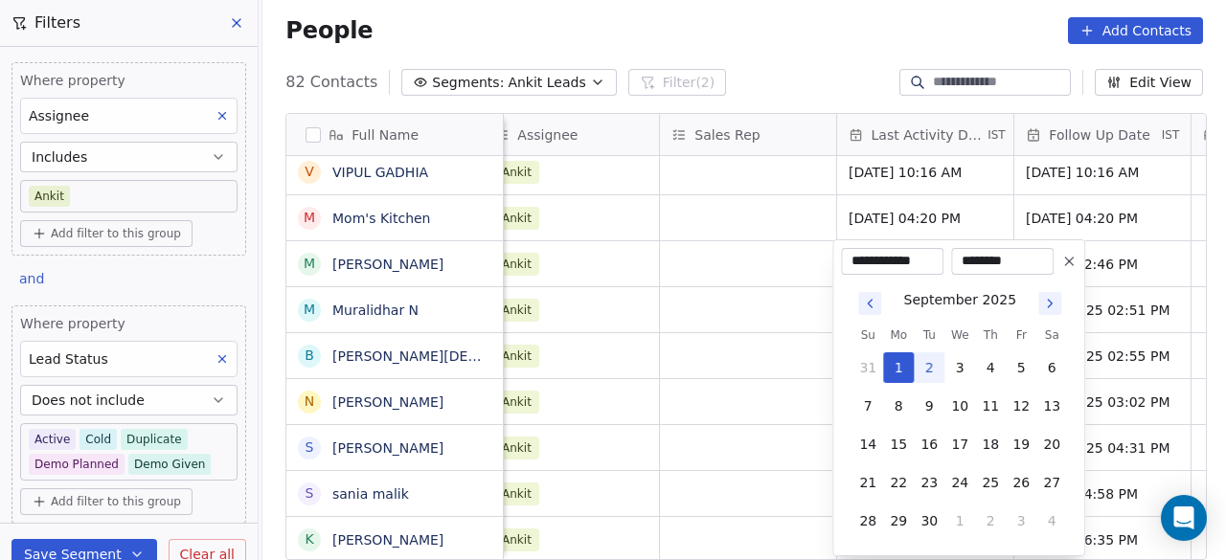
click at [933, 365] on button "2" at bounding box center [929, 368] width 31 height 31
type input "**********"
click at [785, 228] on html "On2Cook India Pvt. Ltd. Contacts People Marketing Workflows Campaigns Sales Pip…" at bounding box center [613, 280] width 1226 height 560
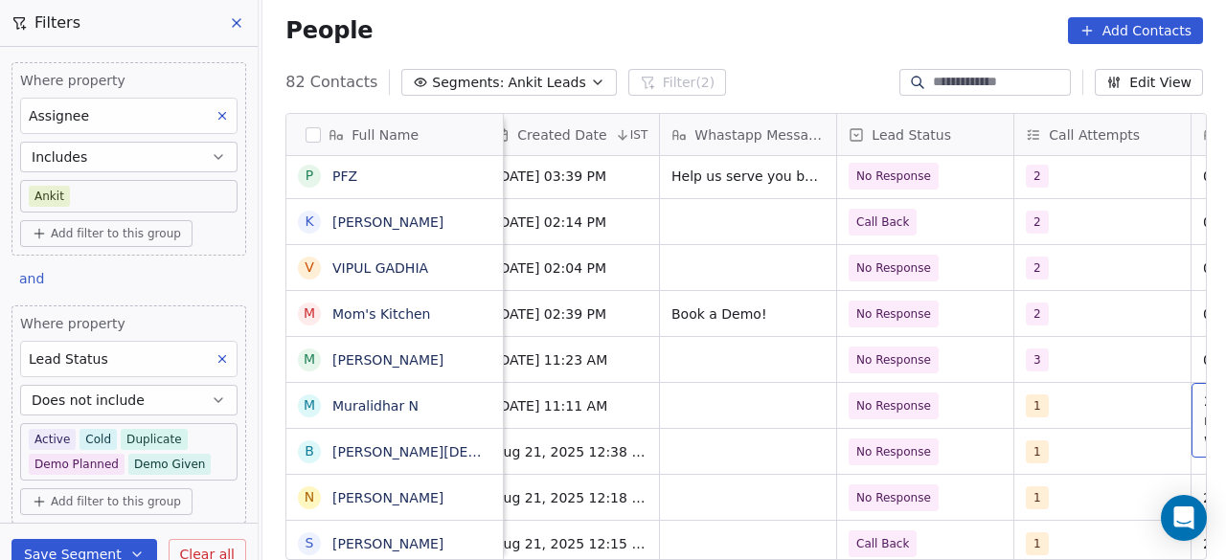
scroll to position [0, 1085]
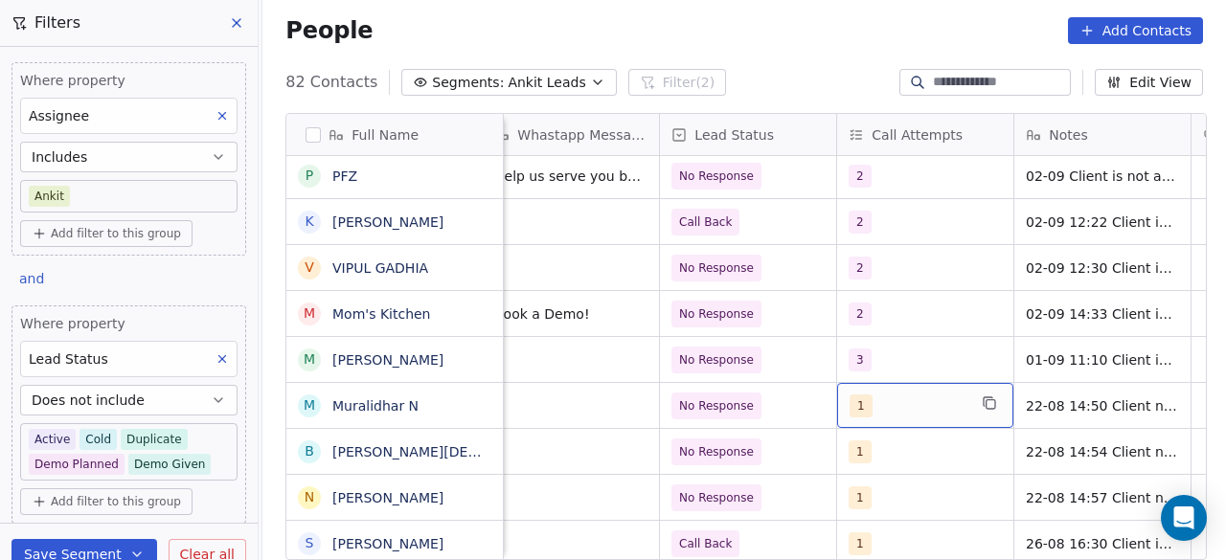
click at [925, 414] on div "1" at bounding box center [908, 406] width 117 height 23
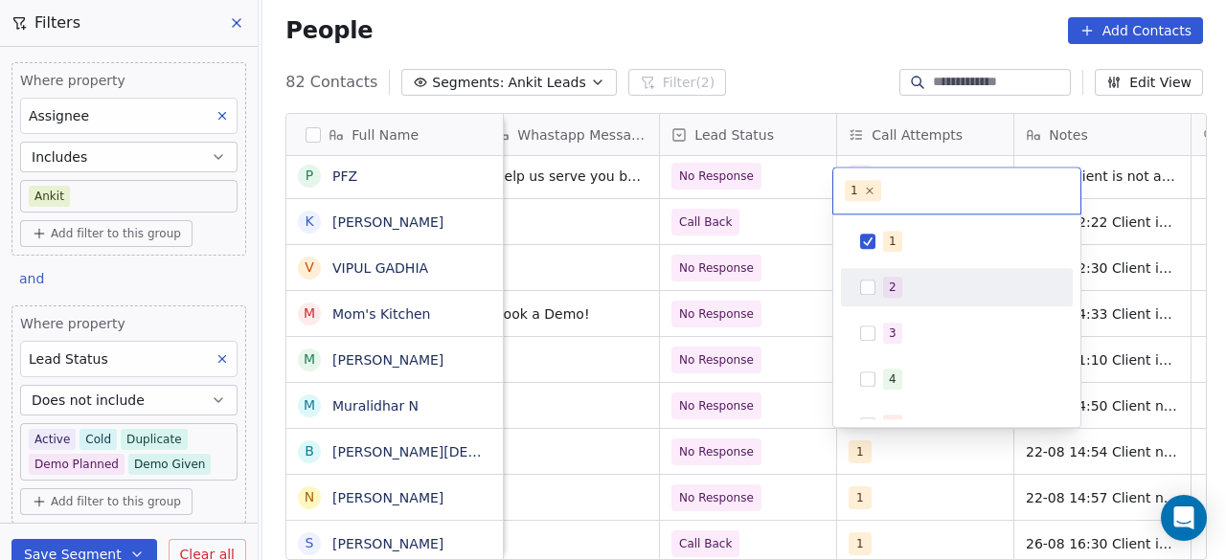
click at [885, 298] on div "2" at bounding box center [957, 287] width 217 height 31
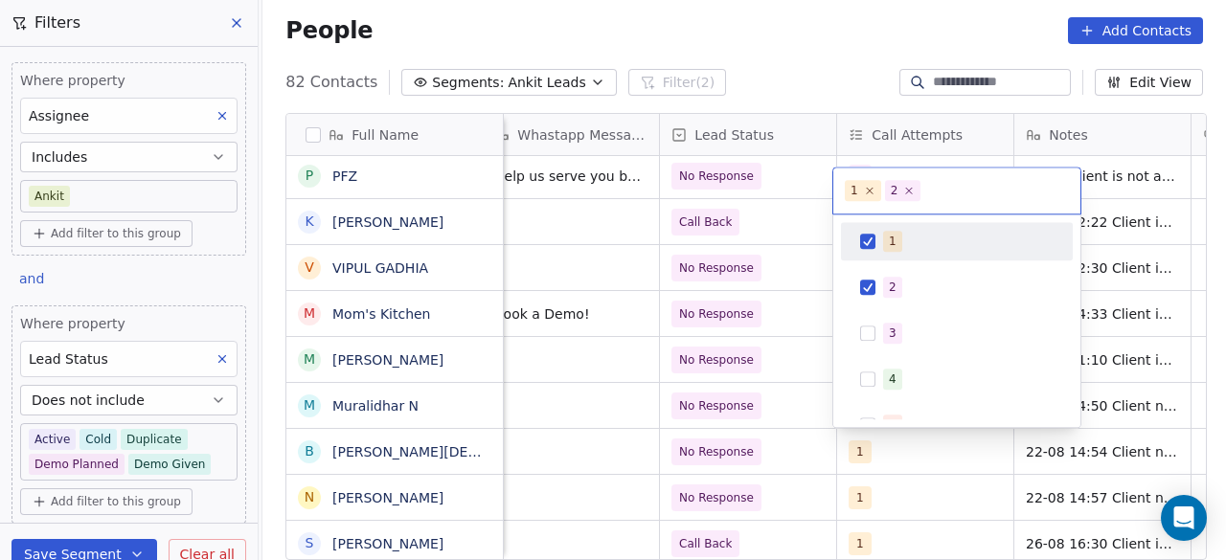
click at [872, 229] on div "1" at bounding box center [957, 241] width 217 height 31
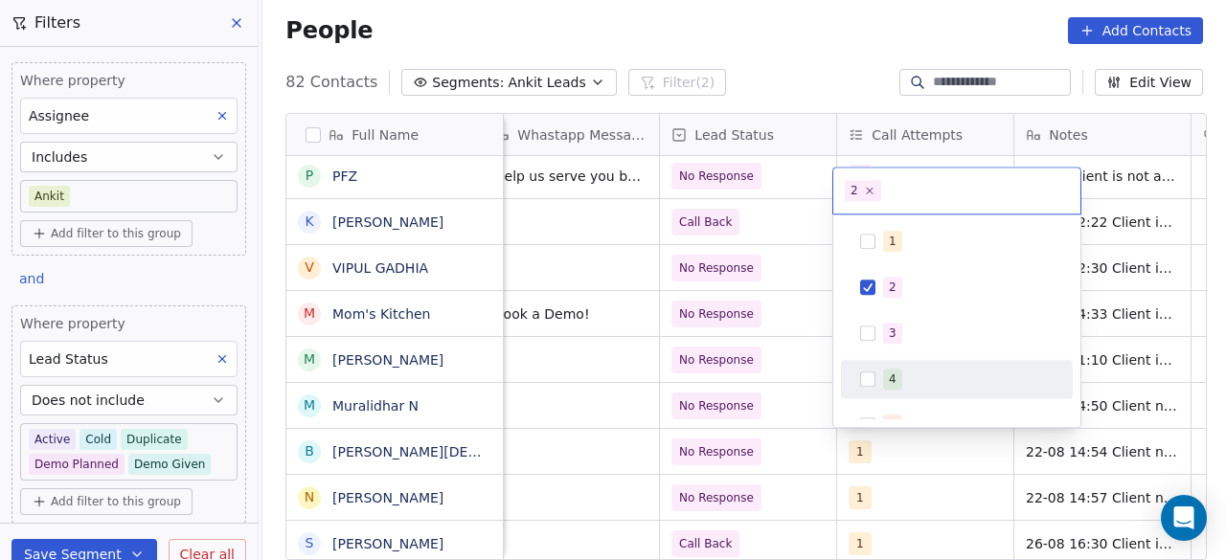
click at [794, 409] on html "On2Cook India Pvt. Ltd. Contacts People Marketing Workflows Campaigns Sales Pip…" at bounding box center [613, 280] width 1226 height 560
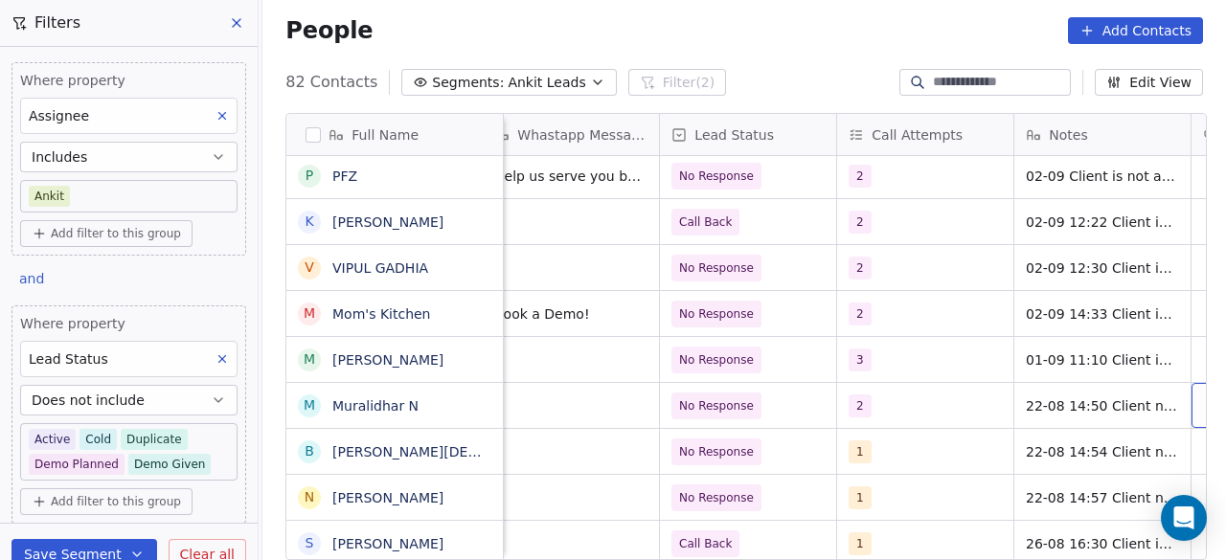
scroll to position [0, 1262]
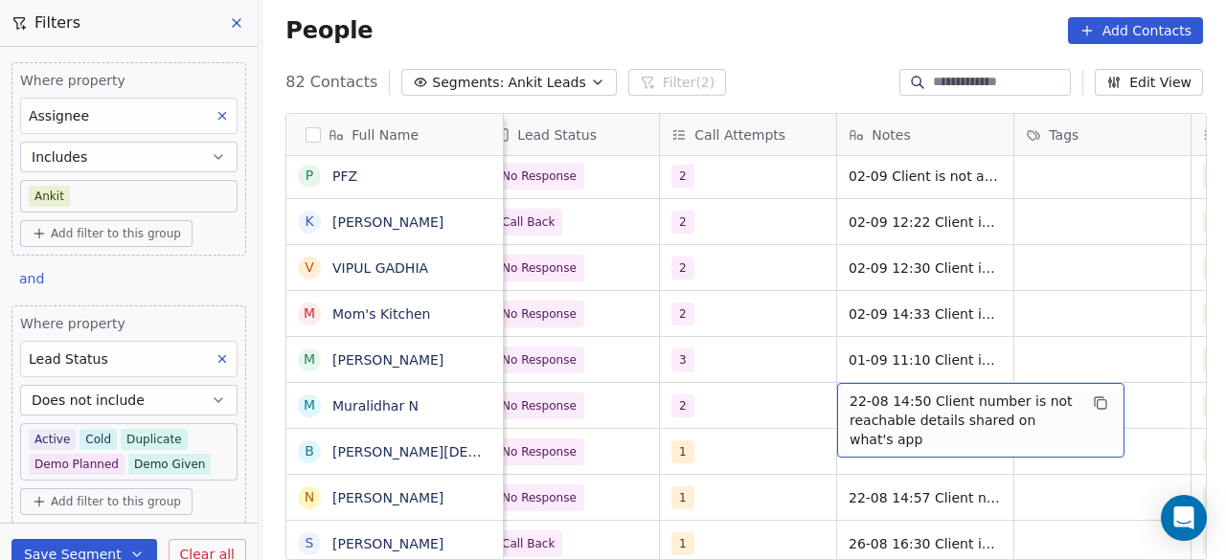
click at [850, 398] on span "22-08 14:50 Client number is not reachable details shared on what's app" at bounding box center [964, 420] width 228 height 57
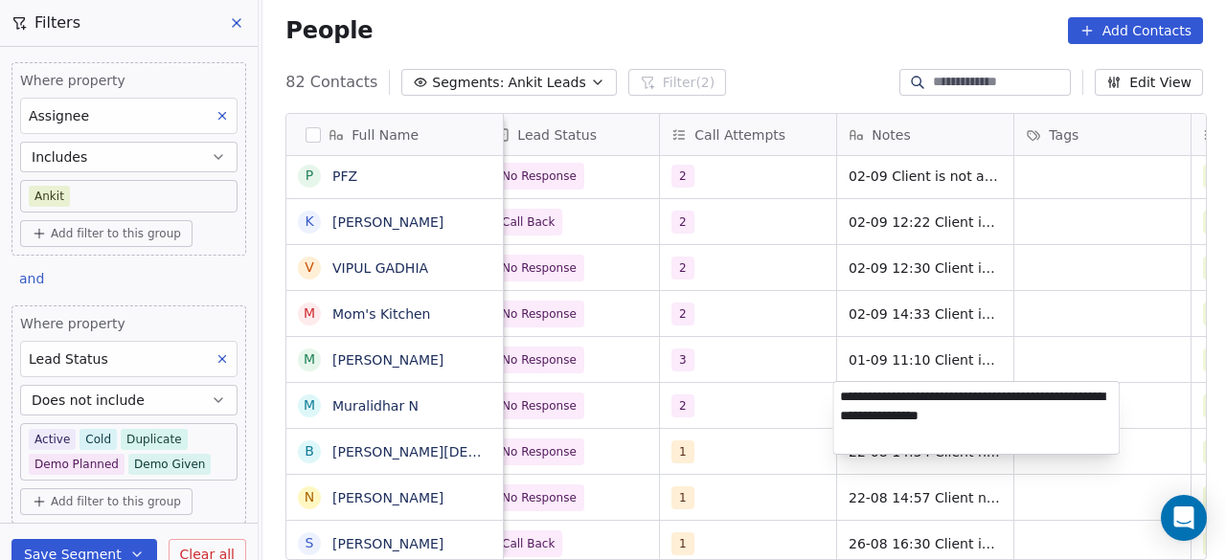
click at [842, 396] on textarea "**********" at bounding box center [977, 418] width 286 height 72
click at [873, 419] on textarea "**********" at bounding box center [977, 414] width 286 height 65
type textarea "**********"
click at [779, 384] on html "On2Cook India Pvt. Ltd. Contacts People Marketing Workflows Campaigns Sales Pip…" at bounding box center [613, 280] width 1226 height 560
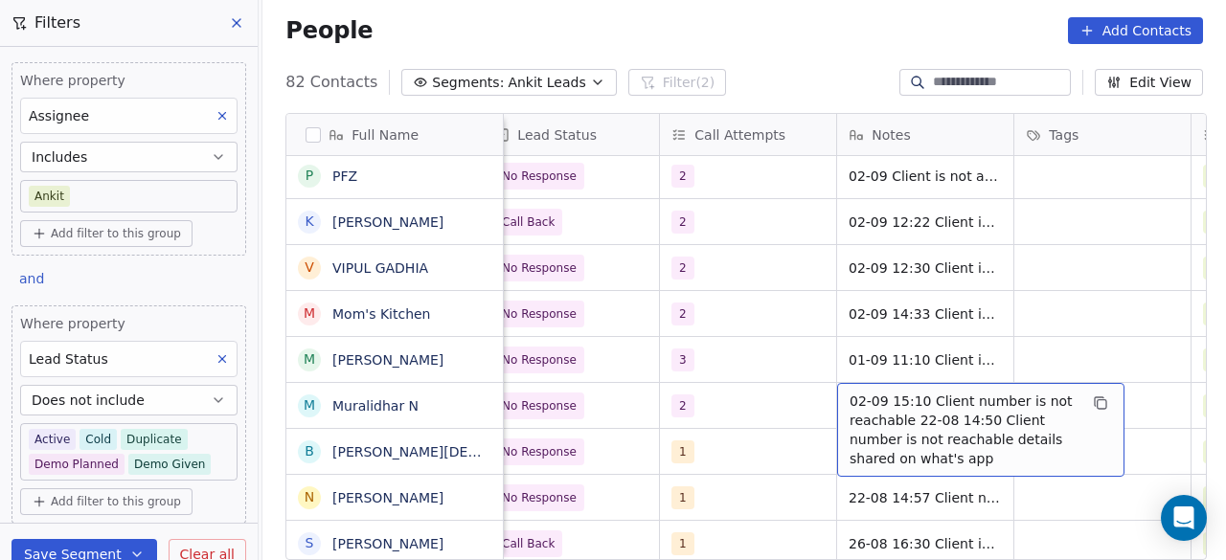
click at [933, 392] on span "02-09 15:10 Client number is not reachable 22-08 14:50 Client number is not rea…" at bounding box center [964, 430] width 228 height 77
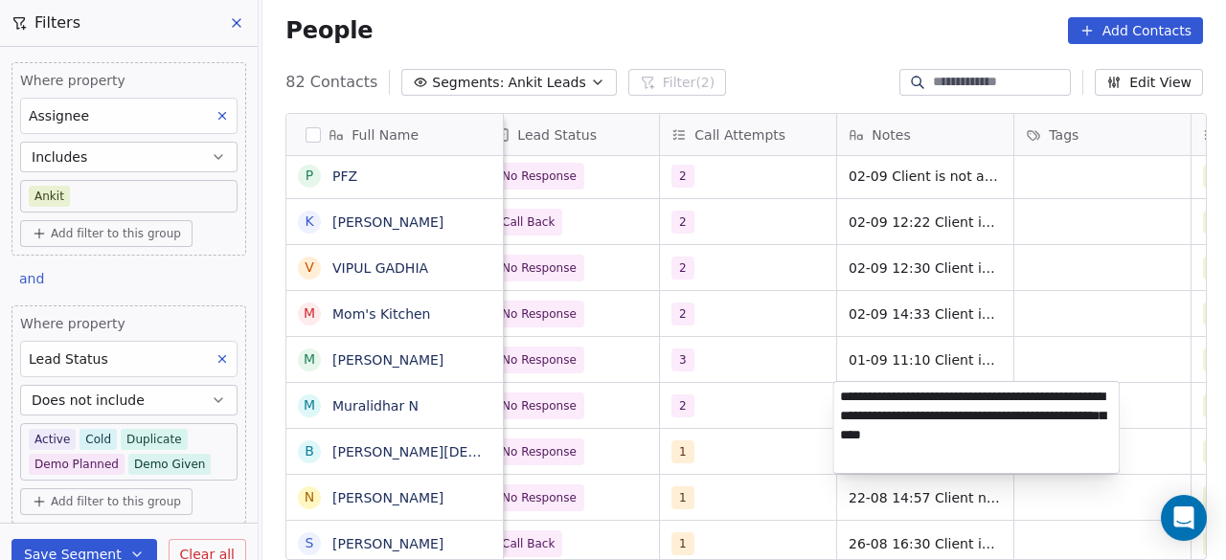
click at [806, 408] on html "On2Cook India Pvt. Ltd. Contacts People Marketing Workflows Campaigns Sales Pip…" at bounding box center [613, 280] width 1226 height 560
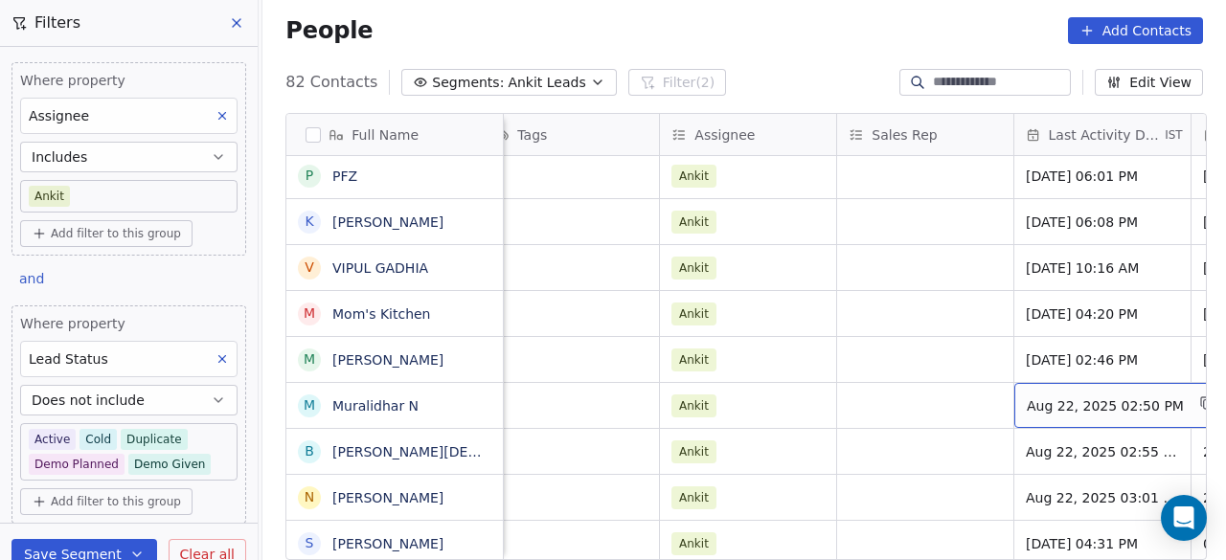
scroll to position [0, 1971]
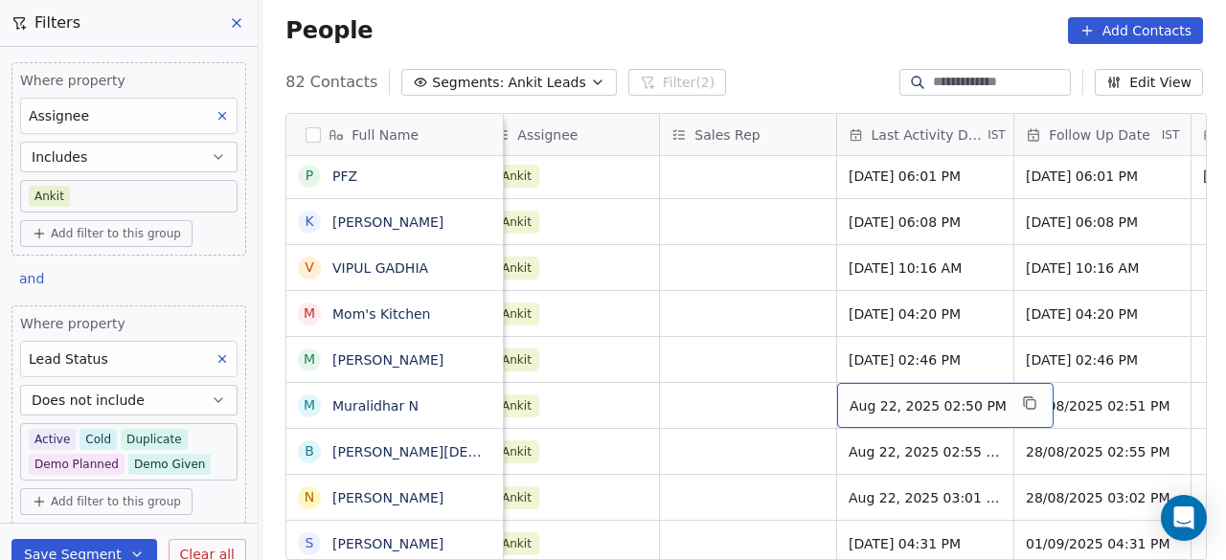
click at [864, 410] on span "Aug 22, 2025 02:50 PM" at bounding box center [928, 406] width 157 height 19
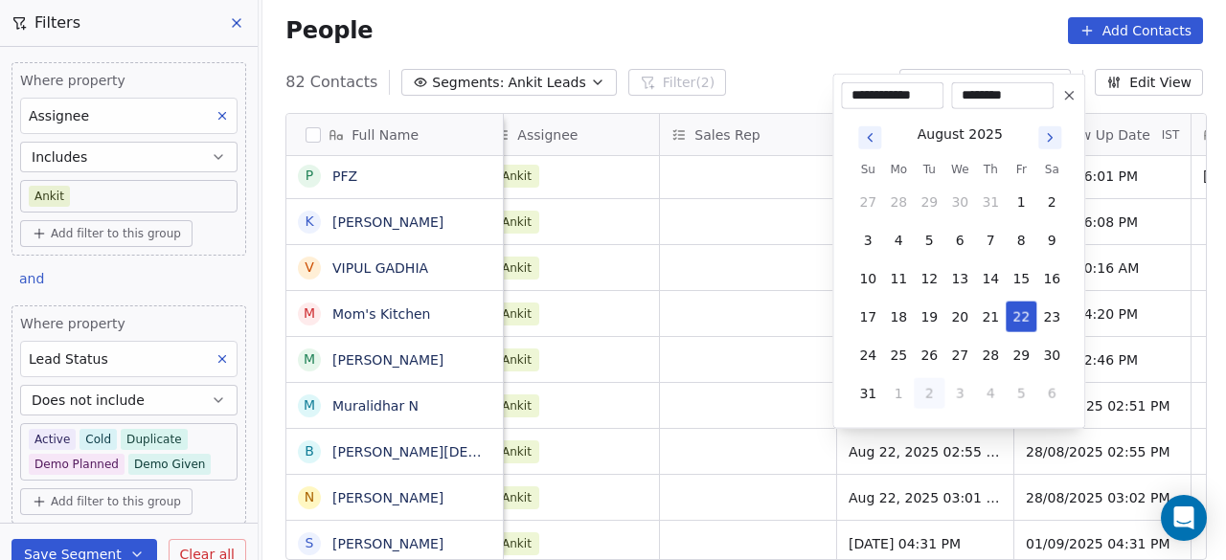
click at [1042, 137] on icon "Go to next month" at bounding box center [1049, 137] width 15 height 15
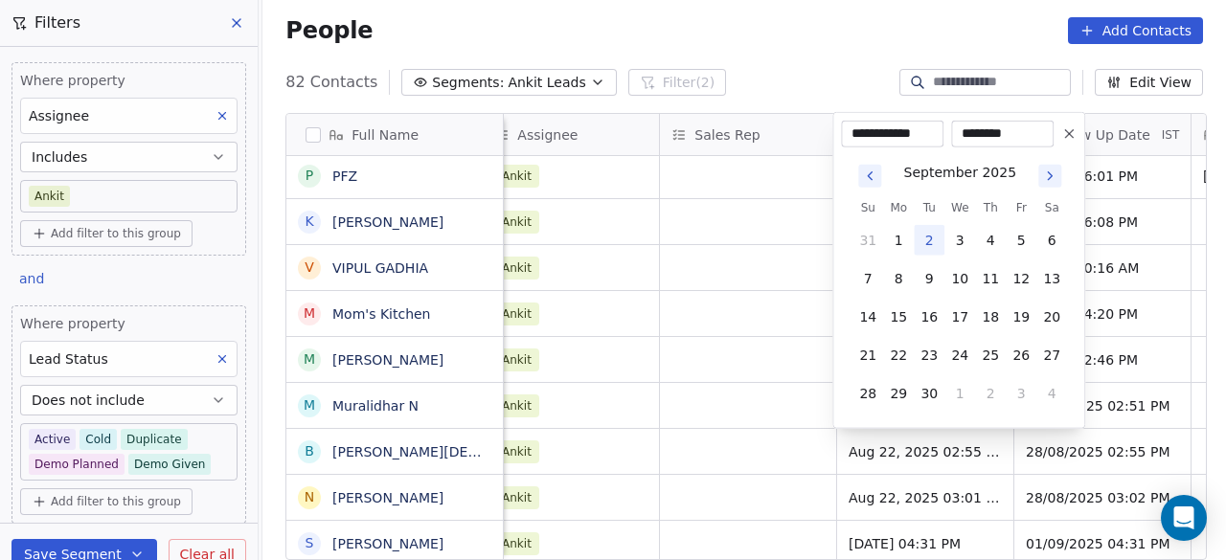
click at [929, 238] on button "2" at bounding box center [929, 240] width 31 height 31
type input "**********"
click at [720, 428] on html "On2Cook India Pvt. Ltd. Contacts People Marketing Workflows Campaigns Sales Pip…" at bounding box center [613, 280] width 1226 height 560
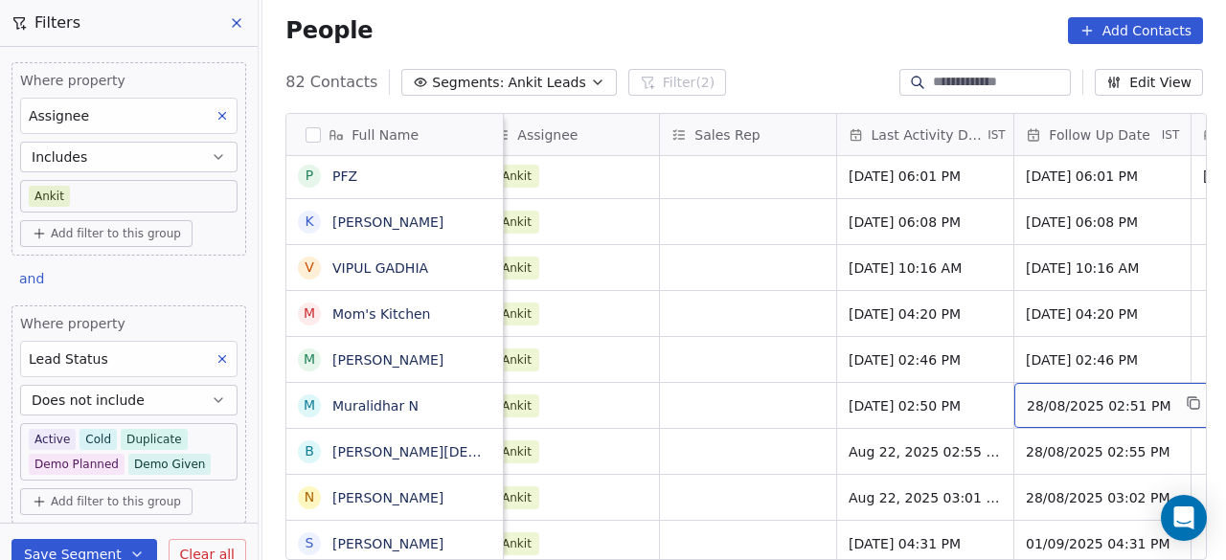
click at [1081, 397] on span "28/08/2025 02:51 PM" at bounding box center [1099, 406] width 144 height 19
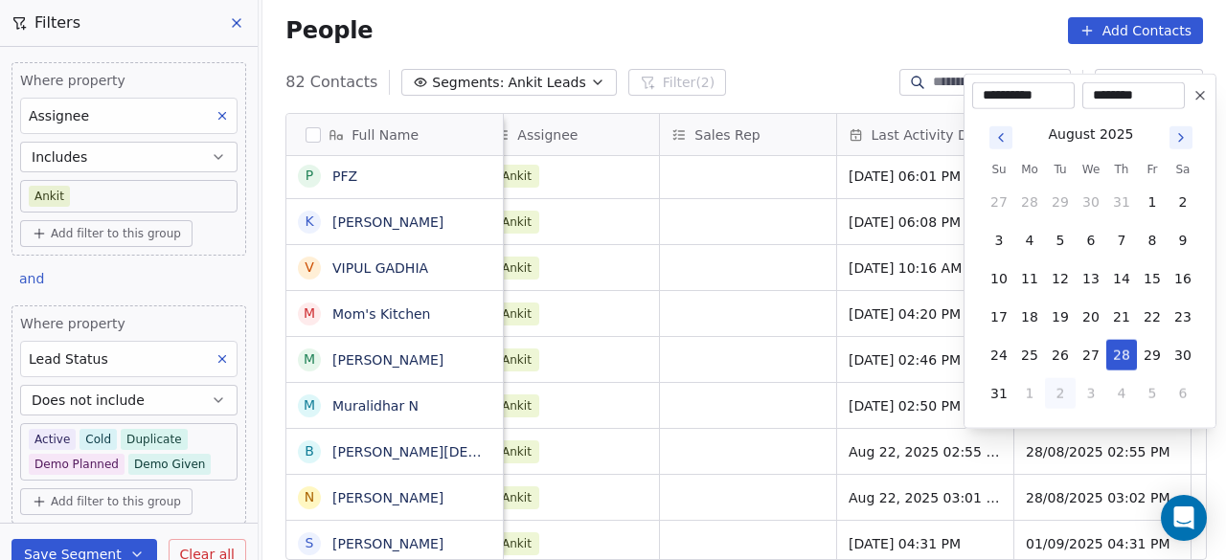
click at [1175, 137] on icon "Go to next month" at bounding box center [1181, 137] width 15 height 15
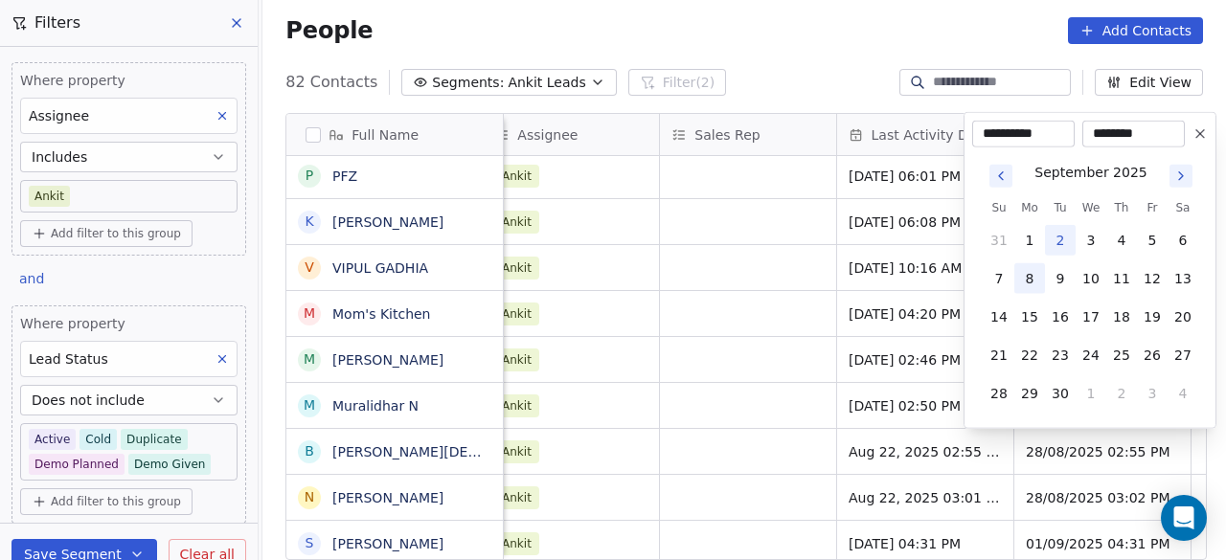
click at [1036, 268] on button "8" at bounding box center [1030, 278] width 31 height 31
type input "**********"
click at [770, 417] on html "On2Cook India Pvt. Ltd. Contacts People Marketing Workflows Campaigns Sales Pip…" at bounding box center [613, 280] width 1226 height 560
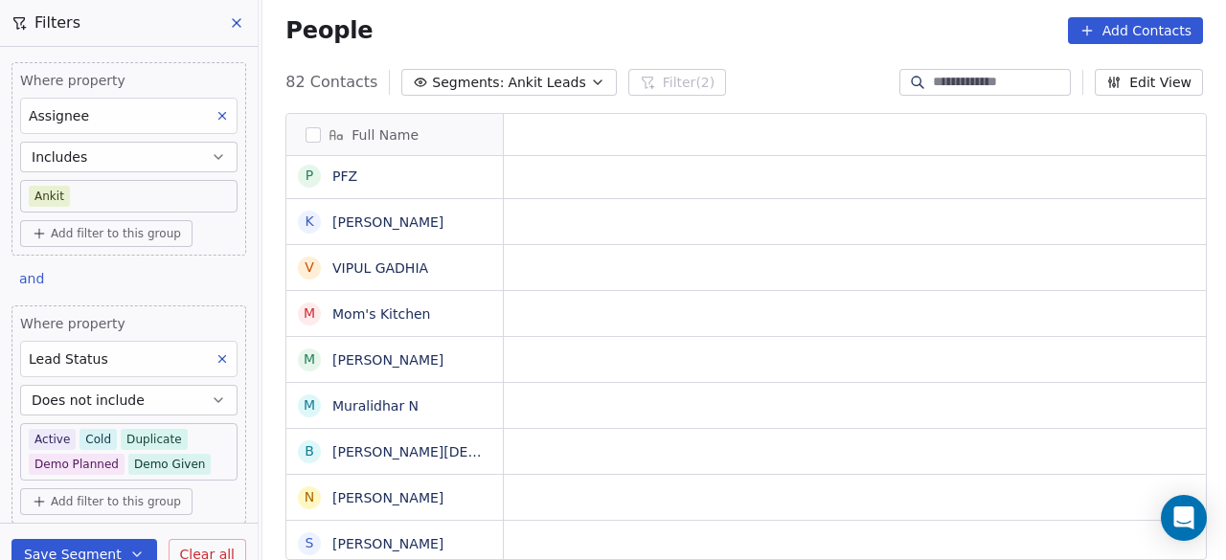
scroll to position [0, 0]
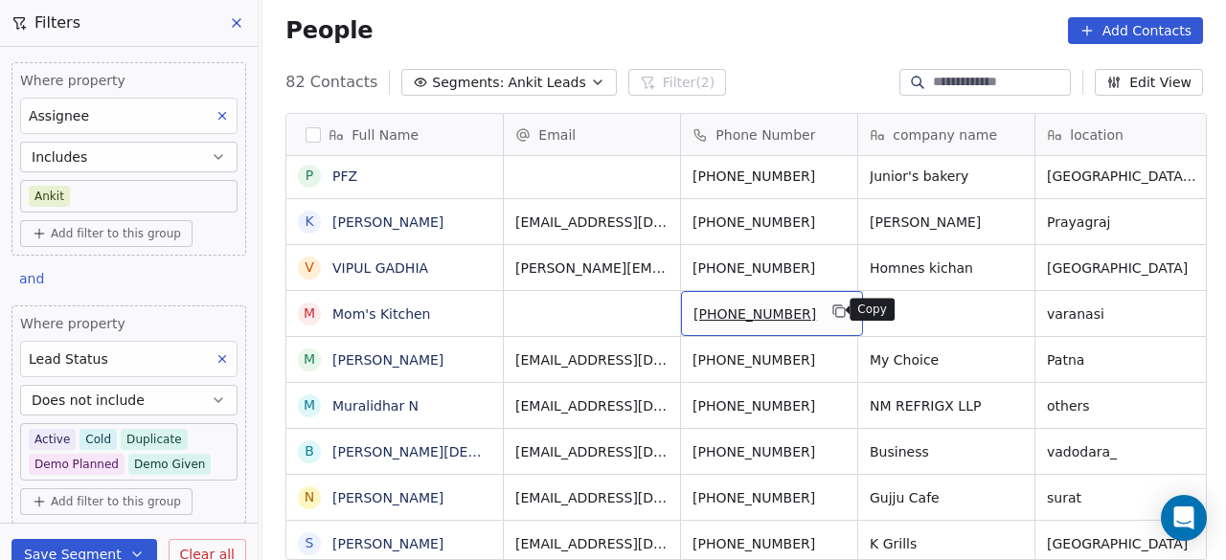
click at [833, 309] on icon "grid" at bounding box center [840, 311] width 15 height 15
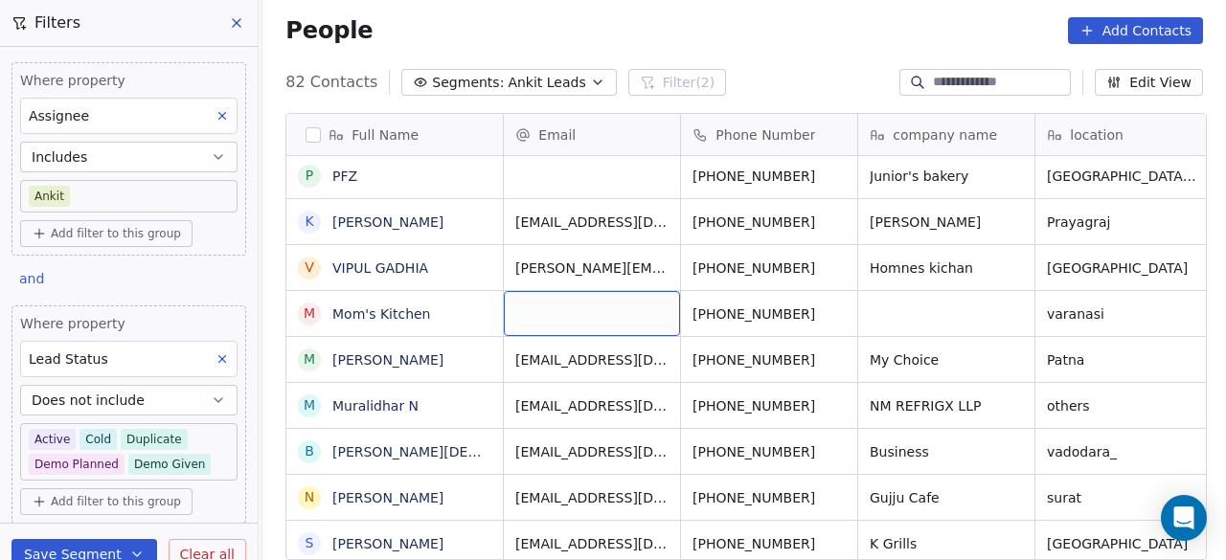
click at [569, 313] on div "grid" at bounding box center [592, 313] width 176 height 45
type input "**********"
click at [947, 309] on html "On2Cook India Pvt. Ltd. Contacts People Marketing Workflows Campaigns Sales Pip…" at bounding box center [613, 280] width 1226 height 560
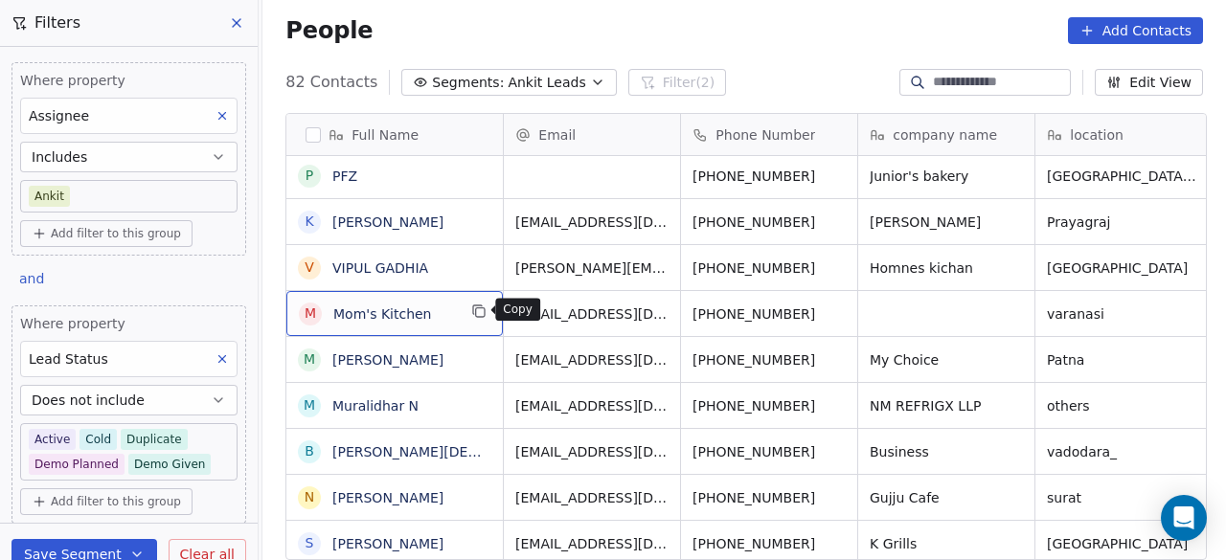
click at [476, 312] on icon "grid" at bounding box center [480, 313] width 9 height 9
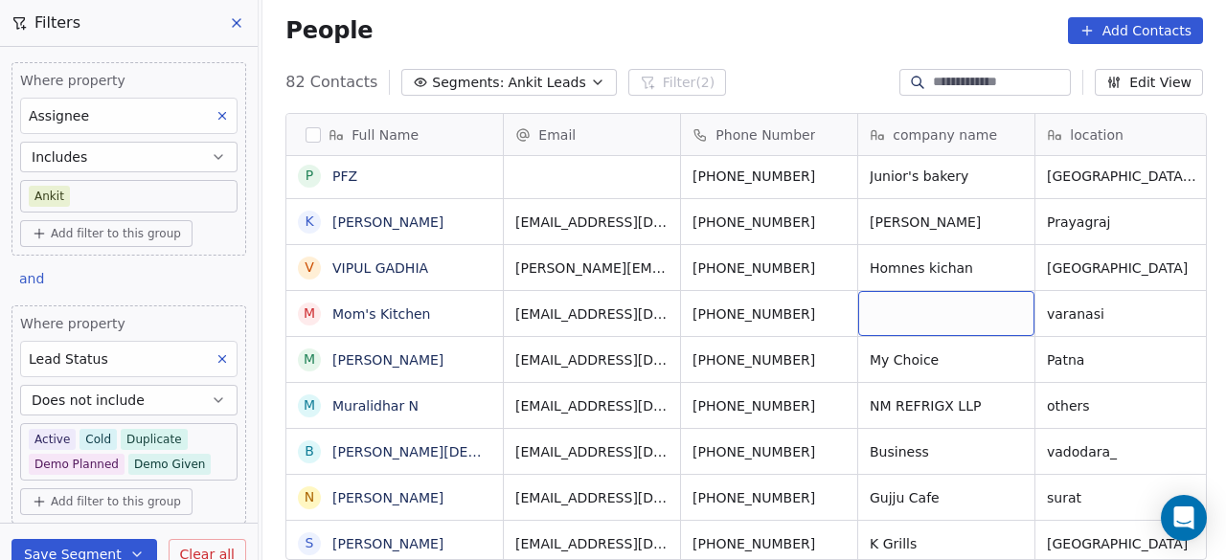
click at [871, 309] on div "grid" at bounding box center [946, 313] width 176 height 45
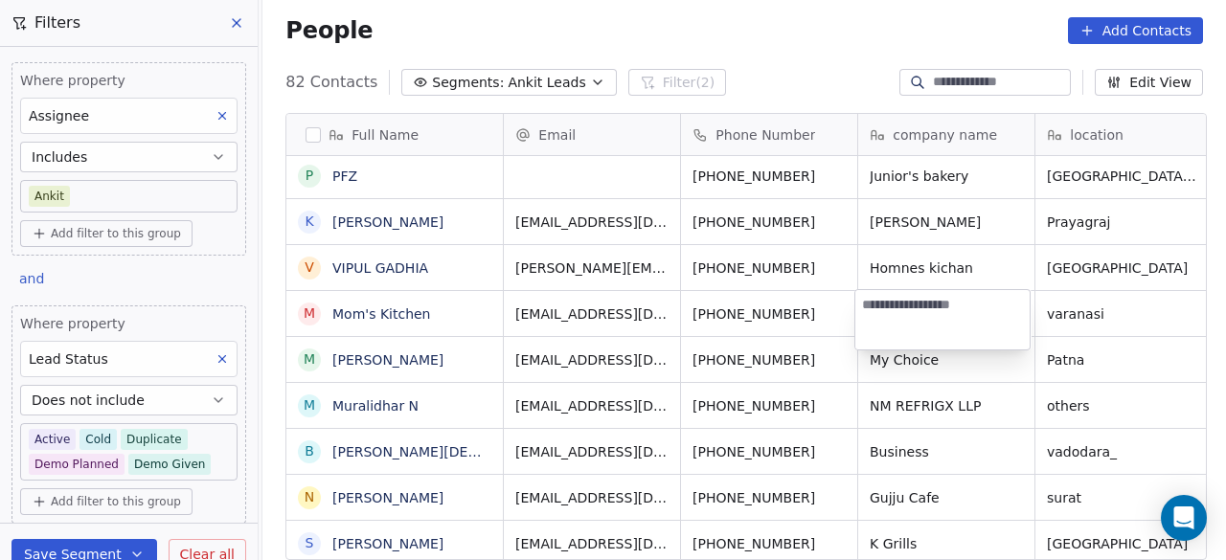
type textarea "**********"
click at [799, 317] on html "On2Cook India Pvt. Ltd. Contacts People Marketing Workflows Campaigns Sales Pip…" at bounding box center [613, 280] width 1226 height 560
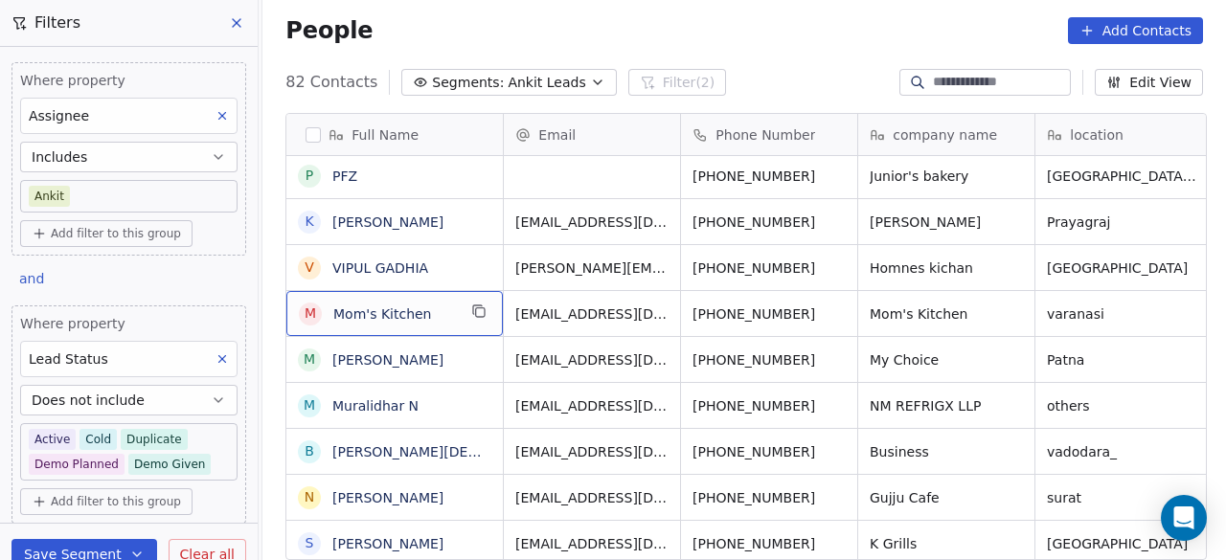
click at [443, 316] on span "Mom's Kitchen" at bounding box center [394, 314] width 123 height 19
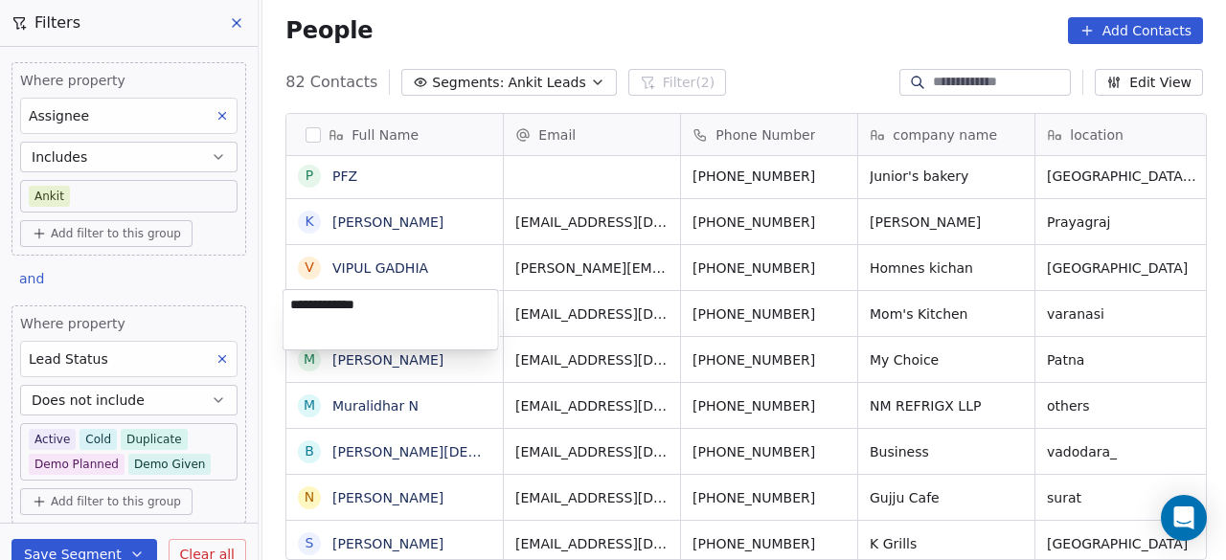
type textarea "**********"
click at [540, 322] on html "On2Cook India Pvt. Ltd. Contacts People Marketing Workflows Campaigns Sales Pip…" at bounding box center [613, 280] width 1226 height 560
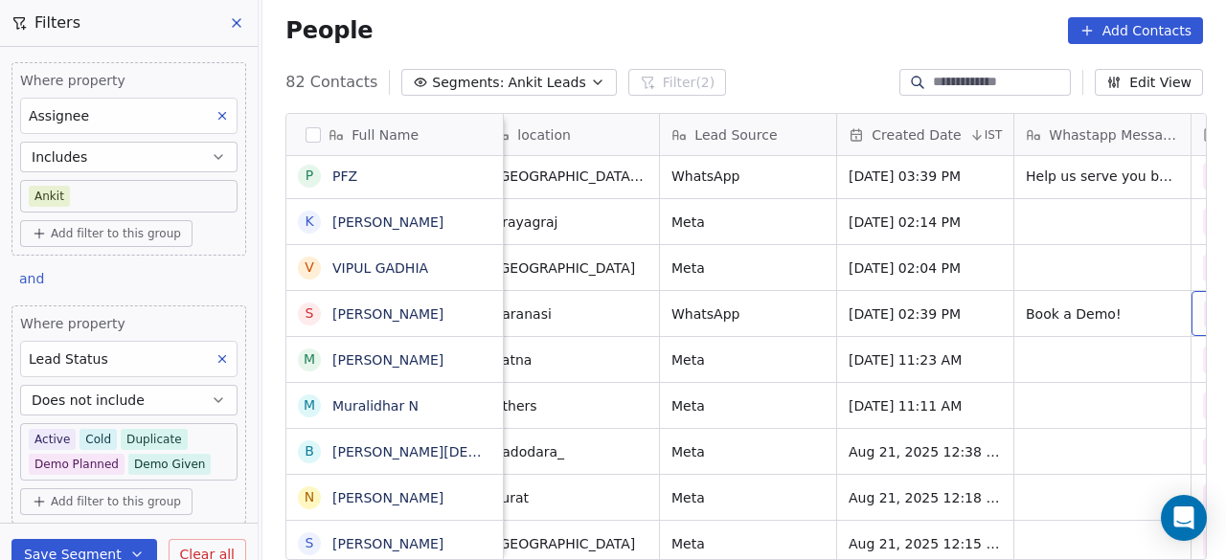
scroll to position [0, 730]
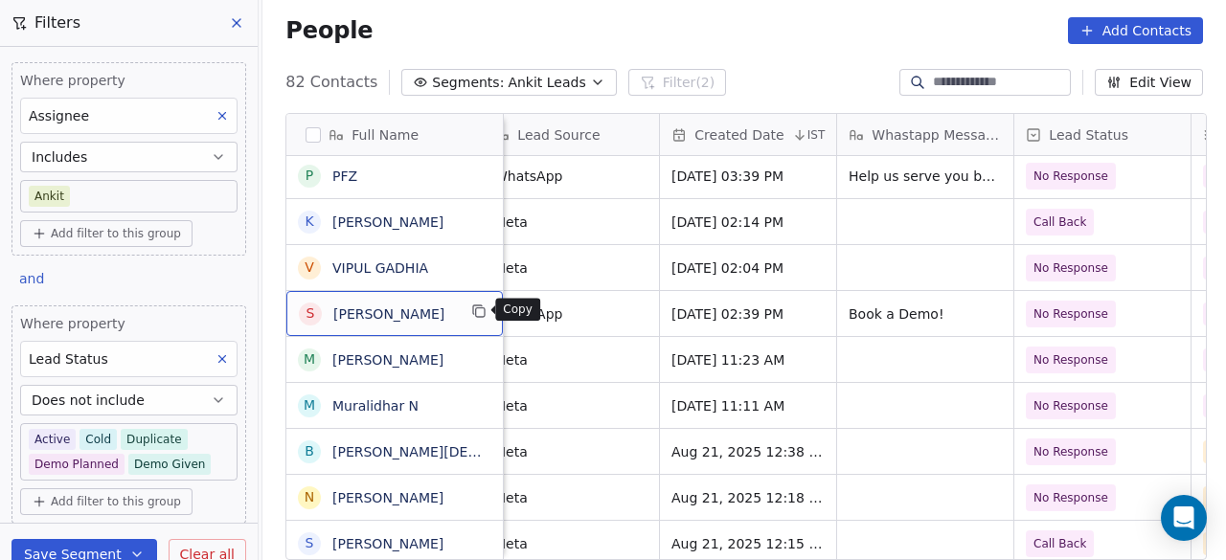
click at [471, 317] on button "grid" at bounding box center [479, 311] width 23 height 23
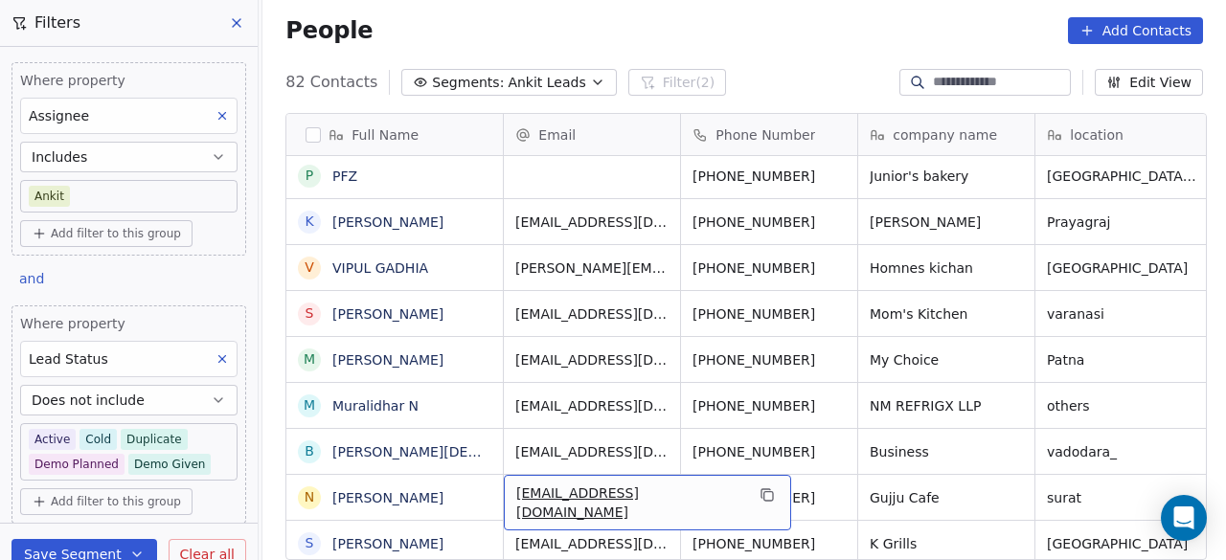
scroll to position [111, 0]
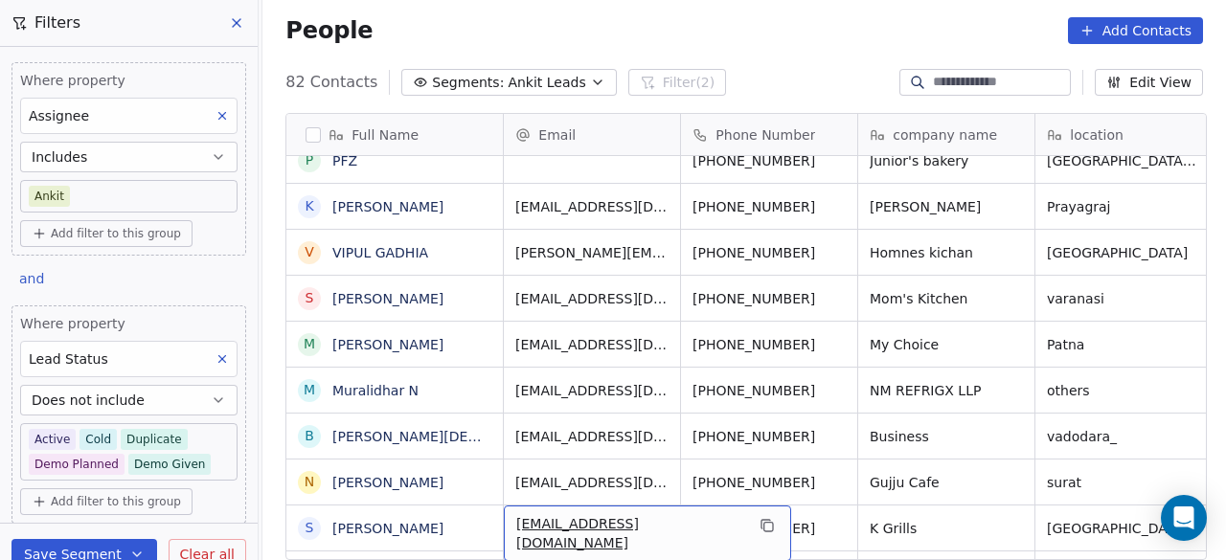
drag, startPoint x: 552, startPoint y: 461, endPoint x: 500, endPoint y: 507, distance: 69.2
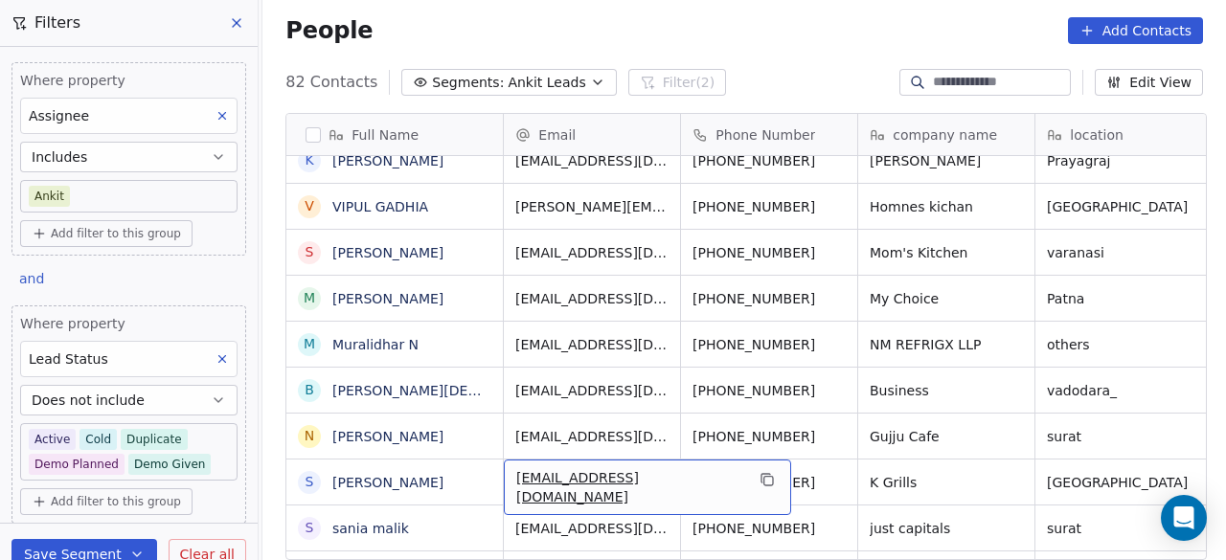
drag, startPoint x: 500, startPoint y: 507, endPoint x: 436, endPoint y: 551, distance: 77.9
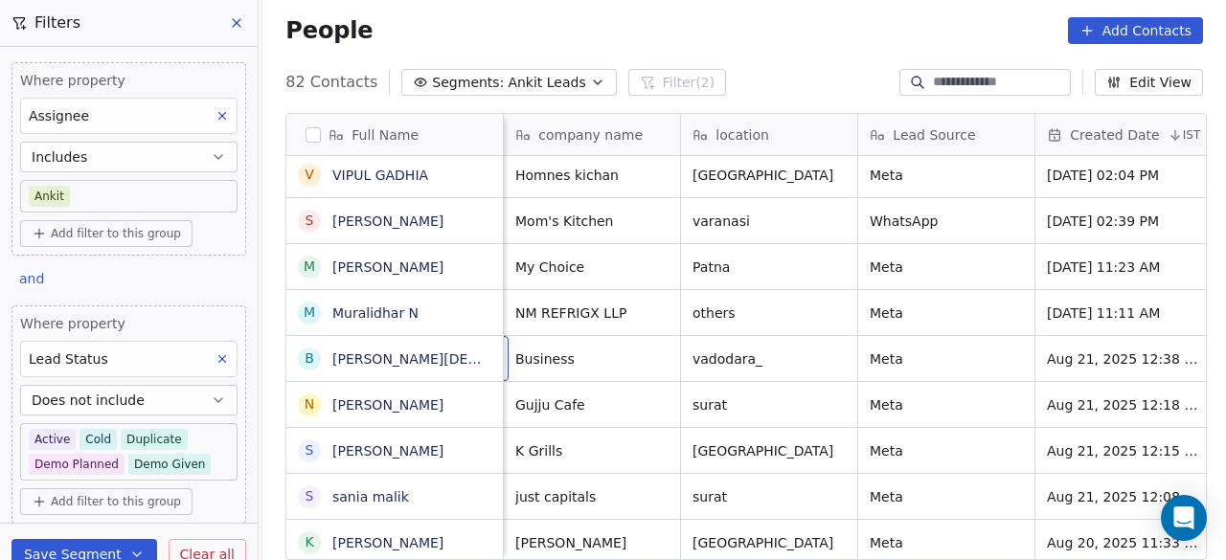
scroll to position [0, 177]
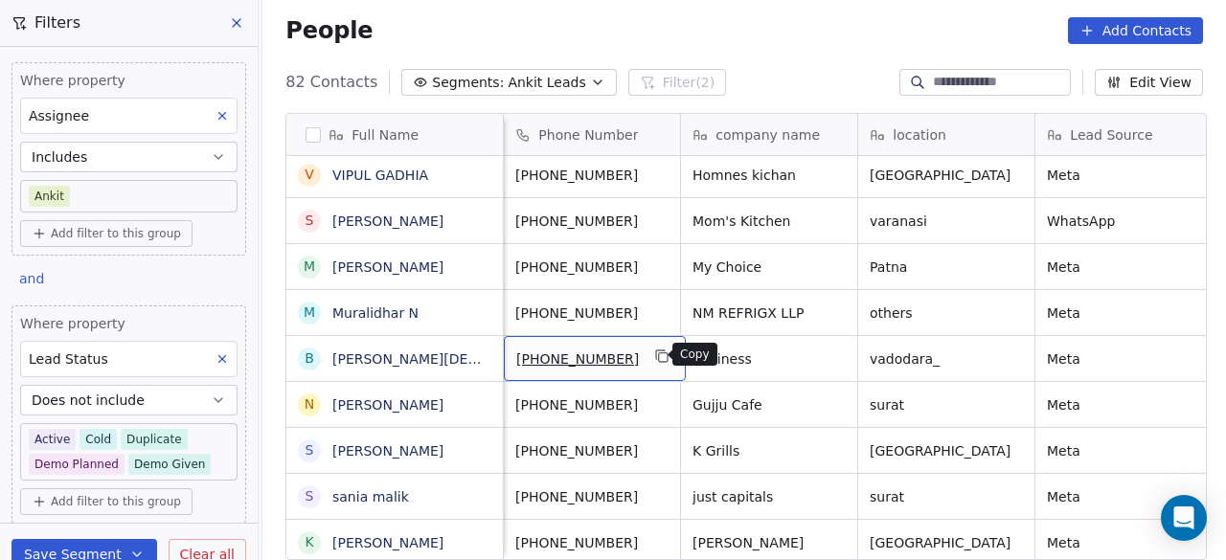
click at [657, 354] on icon "grid" at bounding box center [662, 356] width 15 height 15
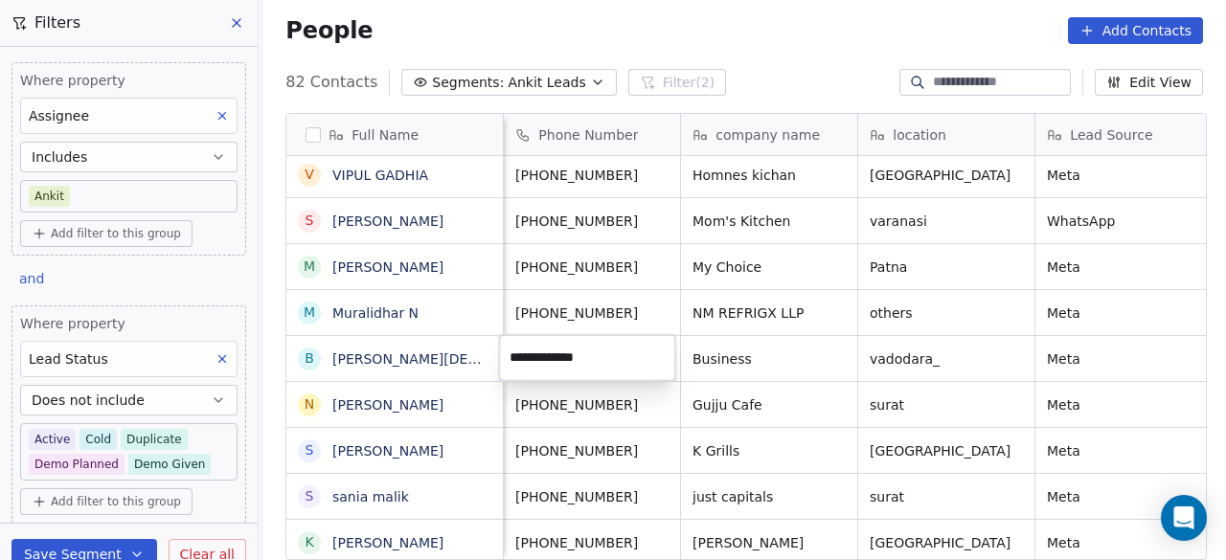
click at [743, 345] on html "On2Cook India Pvt. Ltd. Contacts People Marketing Workflows Campaigns Sales Pip…" at bounding box center [613, 280] width 1226 height 560
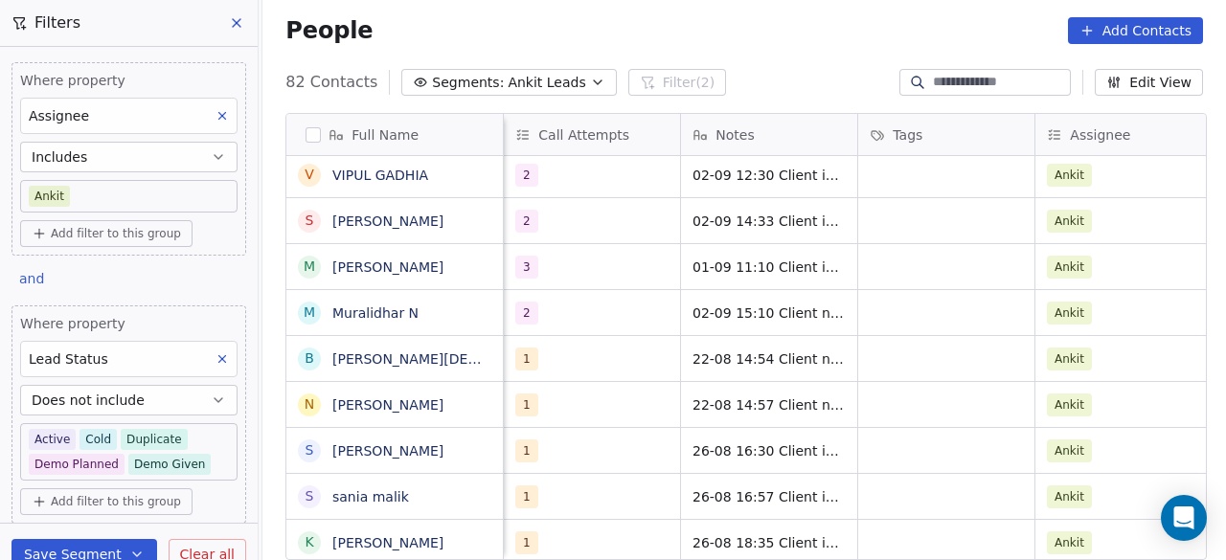
scroll to position [0, 1241]
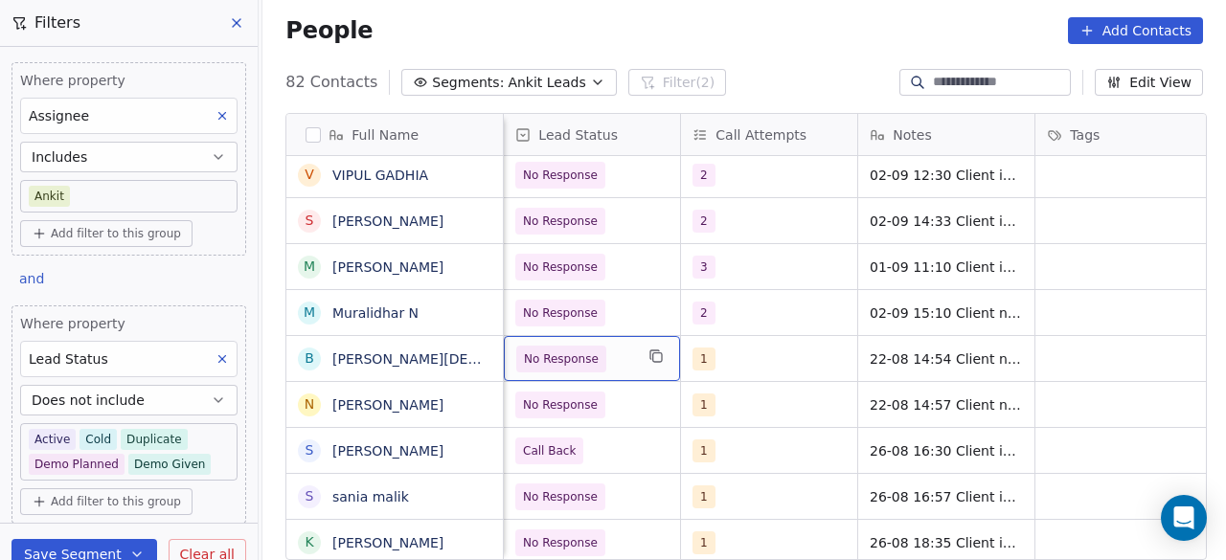
click at [617, 365] on span "No Response" at bounding box center [574, 359] width 117 height 27
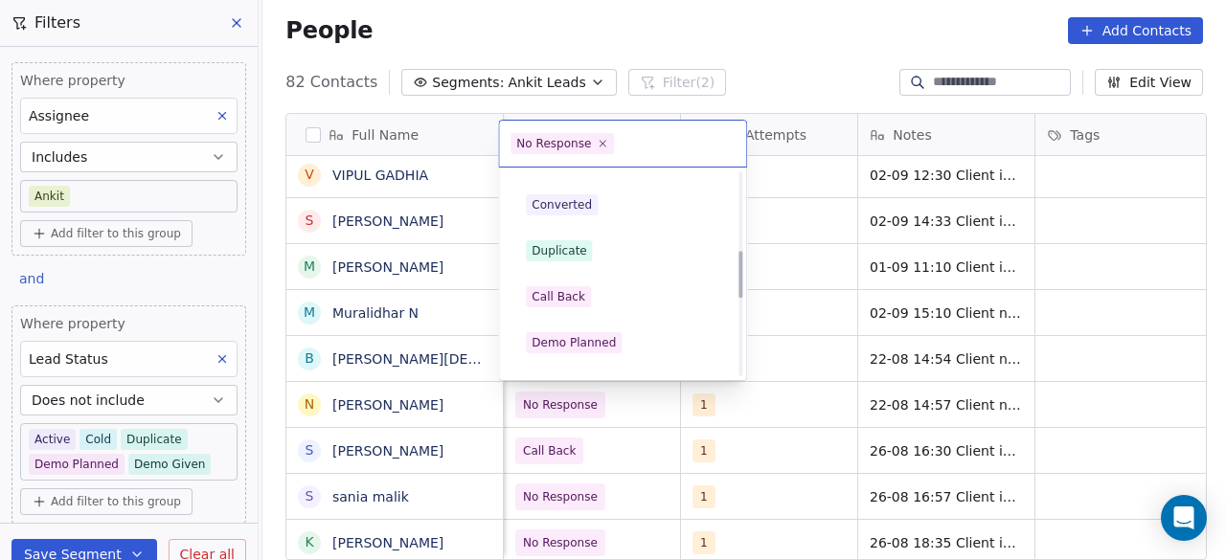
scroll to position [407, 0]
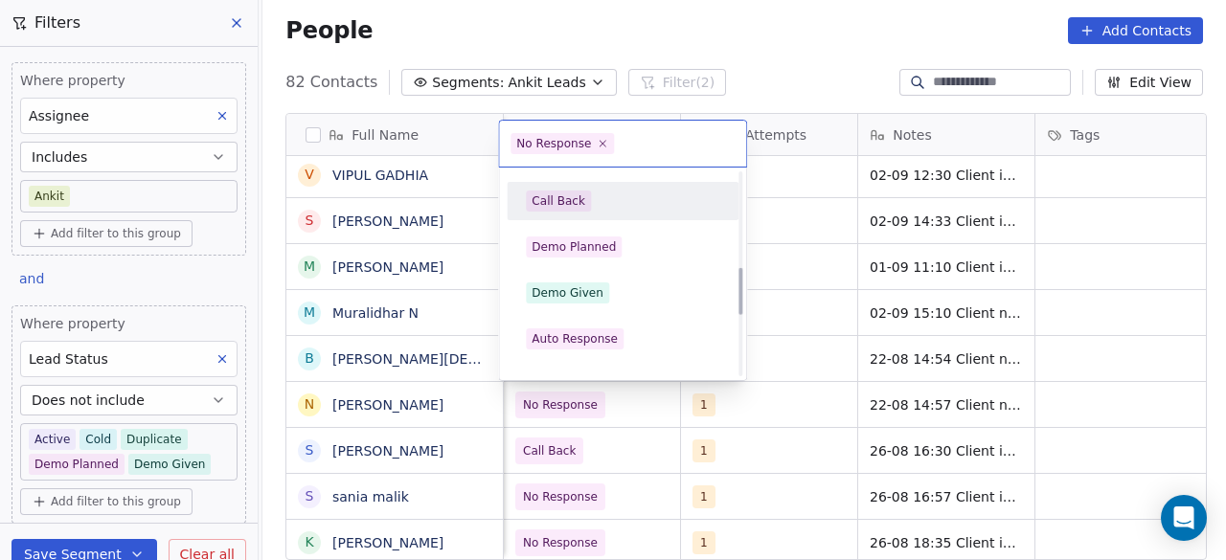
click at [592, 206] on div "Call Back" at bounding box center [623, 201] width 194 height 21
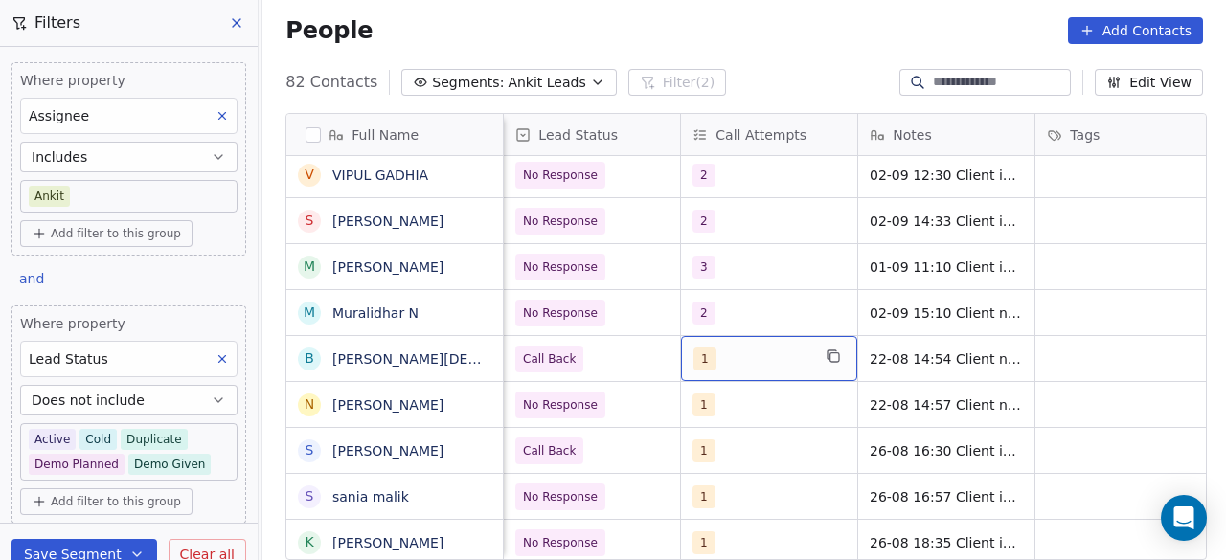
click at [774, 350] on div "1" at bounding box center [752, 359] width 117 height 23
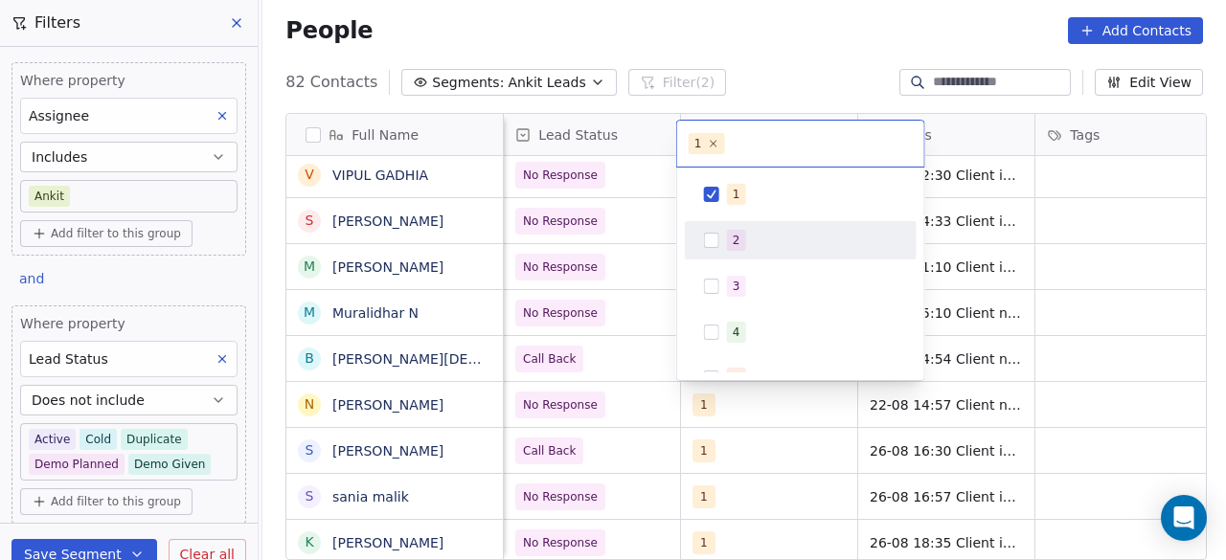
click at [743, 246] on span "2" at bounding box center [736, 240] width 19 height 21
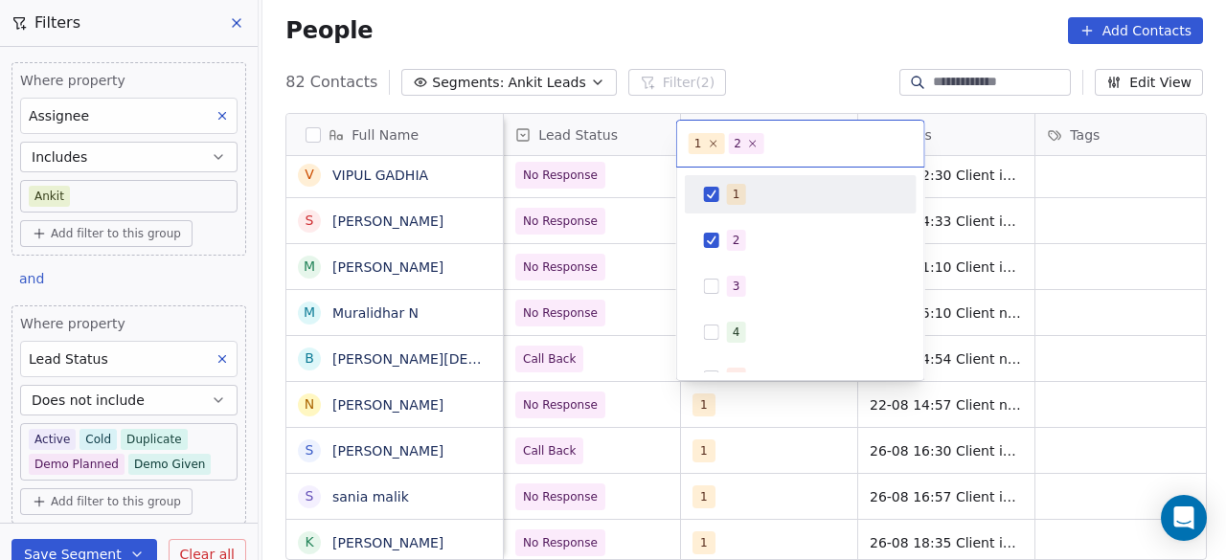
click at [710, 189] on button "Suggestions" at bounding box center [711, 194] width 15 height 15
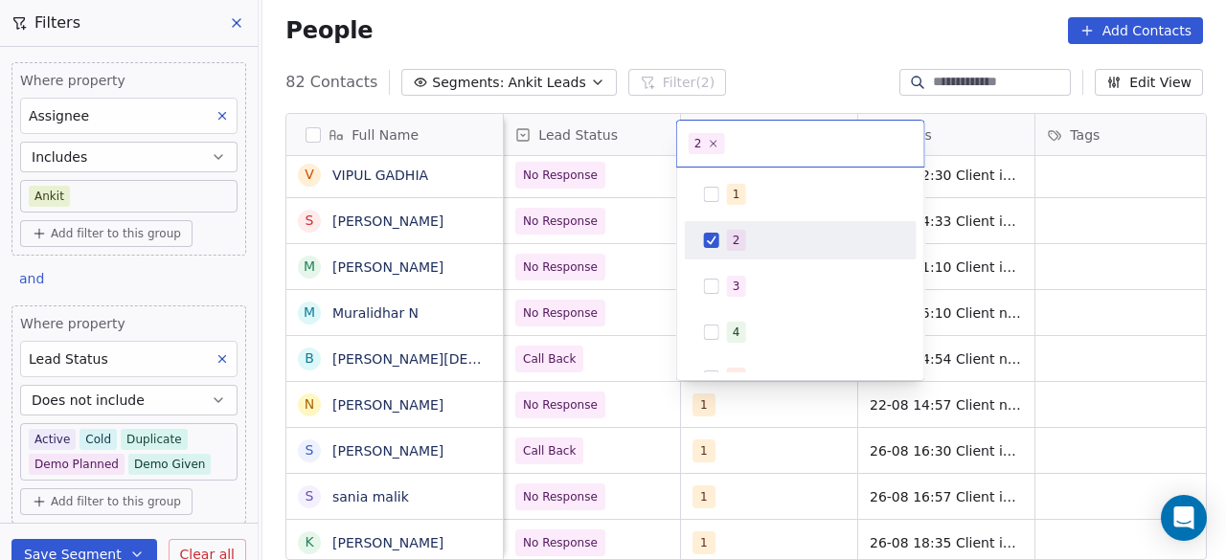
click at [610, 372] on html "On2Cook India Pvt. Ltd. Contacts People Marketing Workflows Campaigns Sales Pip…" at bounding box center [613, 280] width 1226 height 560
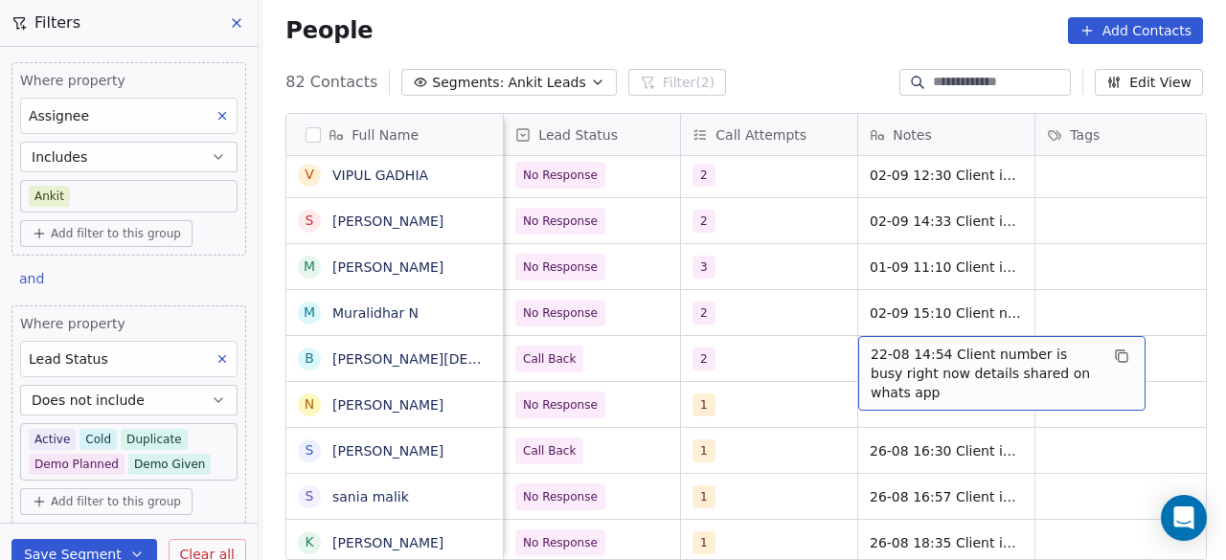
click at [864, 348] on div "22-08 14:54 Client number is busy right now details shared on whats app" at bounding box center [1001, 373] width 287 height 75
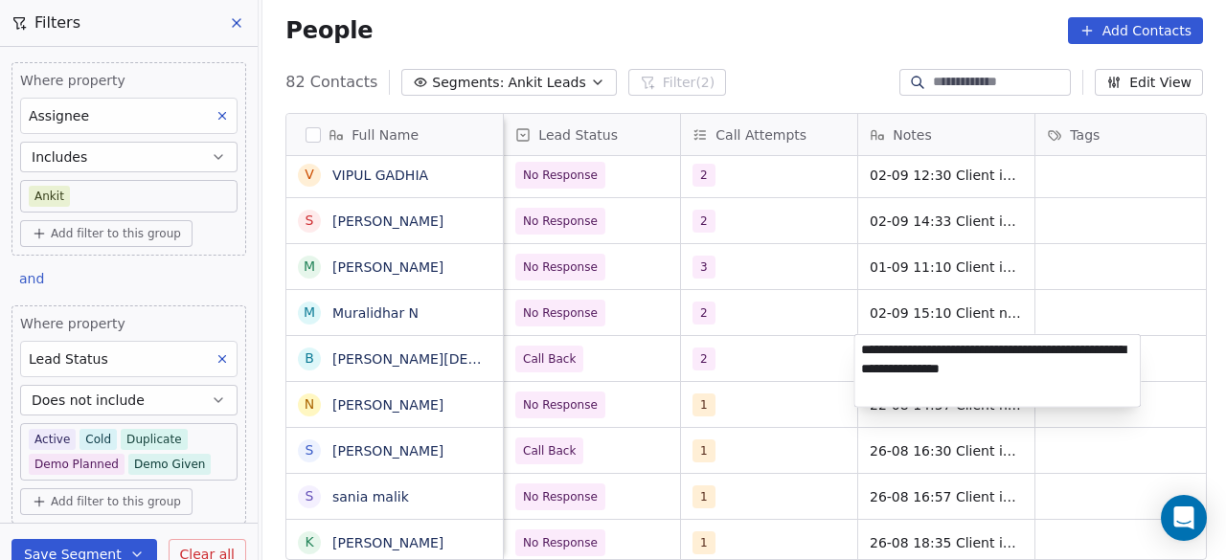
click at [865, 352] on textarea "**********" at bounding box center [998, 371] width 286 height 72
click at [864, 348] on textarea "**********" at bounding box center [998, 371] width 286 height 72
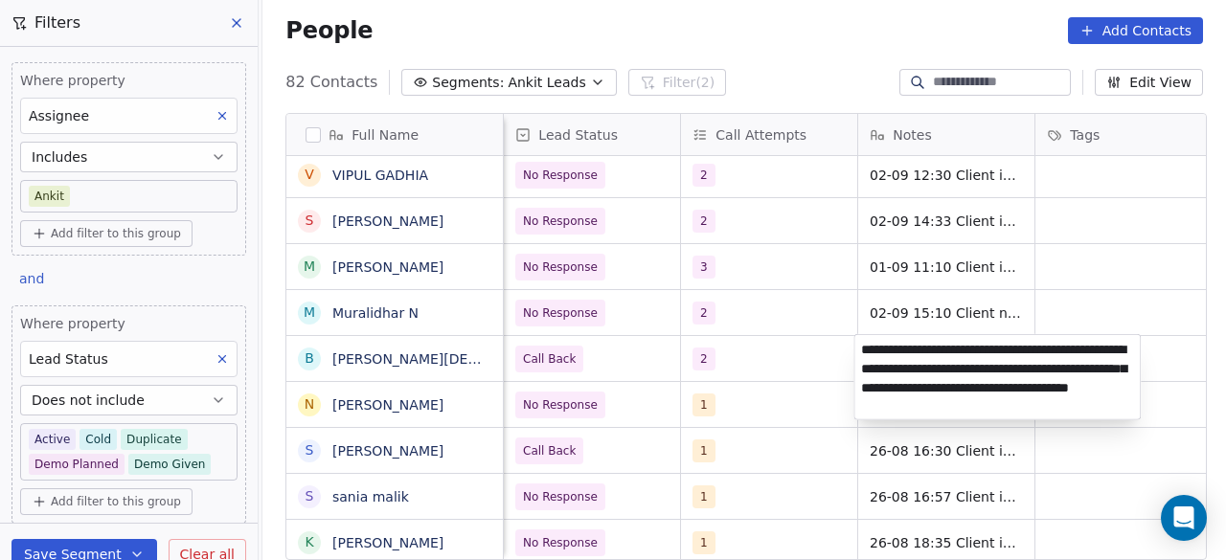
click at [931, 365] on textarea "**********" at bounding box center [998, 377] width 286 height 84
type textarea "**********"
click at [791, 355] on html "On2Cook India Pvt. Ltd. Contacts People Marketing Workflows Campaigns Sales Pip…" at bounding box center [613, 280] width 1226 height 560
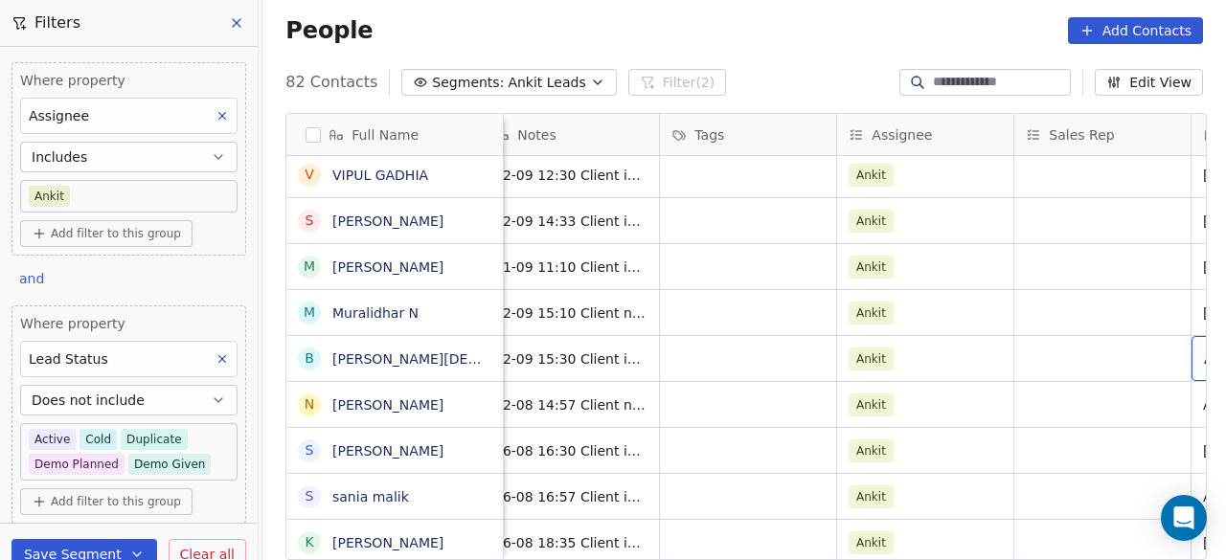
scroll to position [0, 1794]
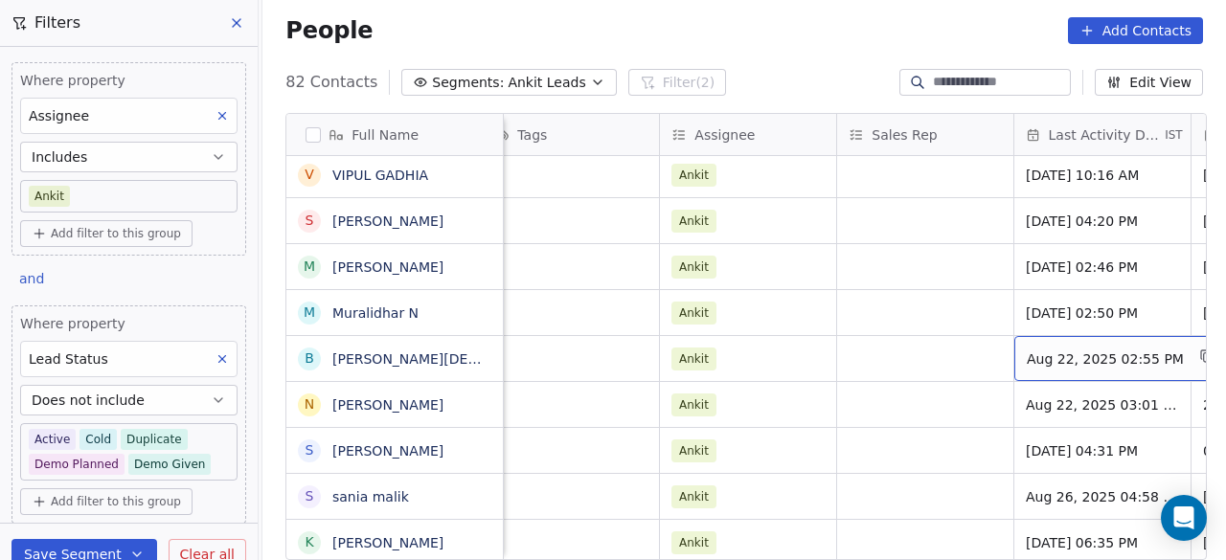
click at [1056, 353] on span "Aug 22, 2025 02:55 PM" at bounding box center [1105, 359] width 157 height 19
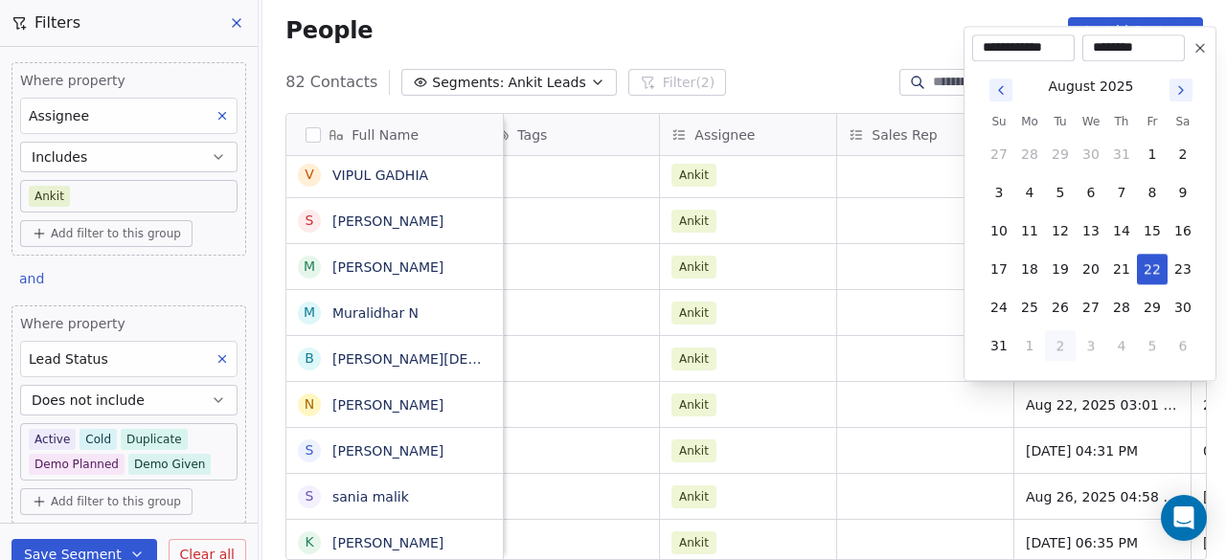
click at [1186, 91] on icon "Go to next month" at bounding box center [1181, 89] width 15 height 15
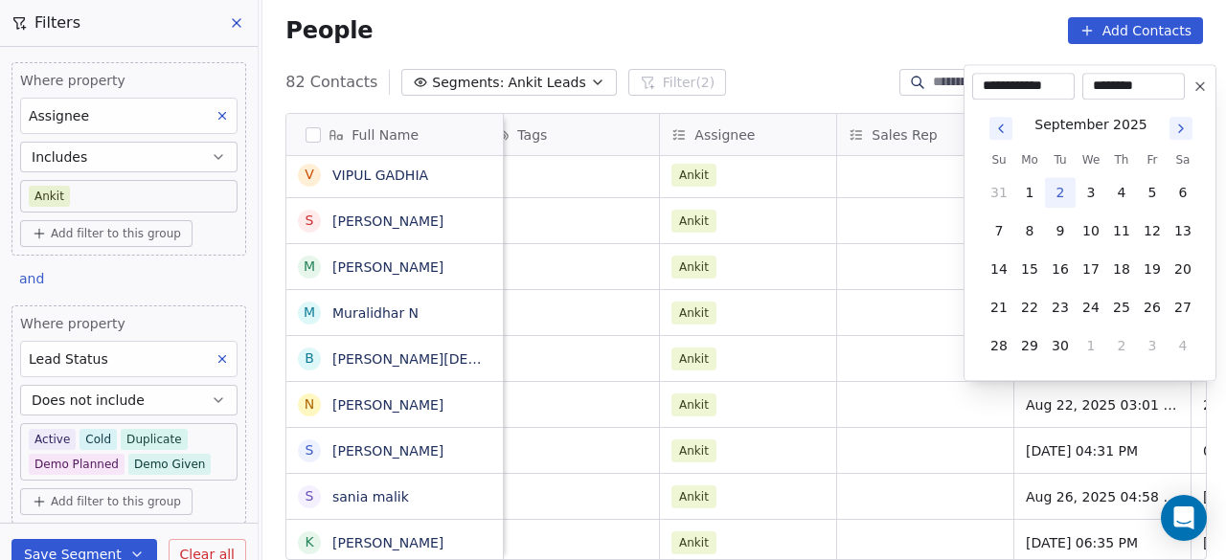
click at [1059, 191] on button "2" at bounding box center [1060, 192] width 31 height 31
type input "**********"
click at [945, 191] on html "On2Cook India Pvt. Ltd. Contacts People Marketing Workflows Campaigns Sales Pip…" at bounding box center [613, 280] width 1226 height 560
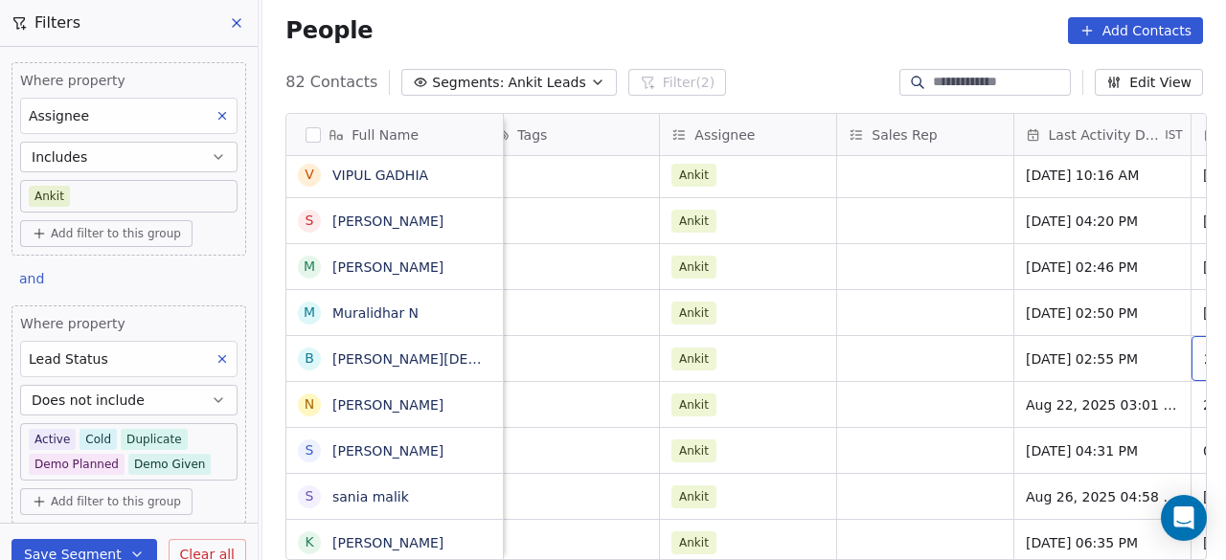
scroll to position [0, 1971]
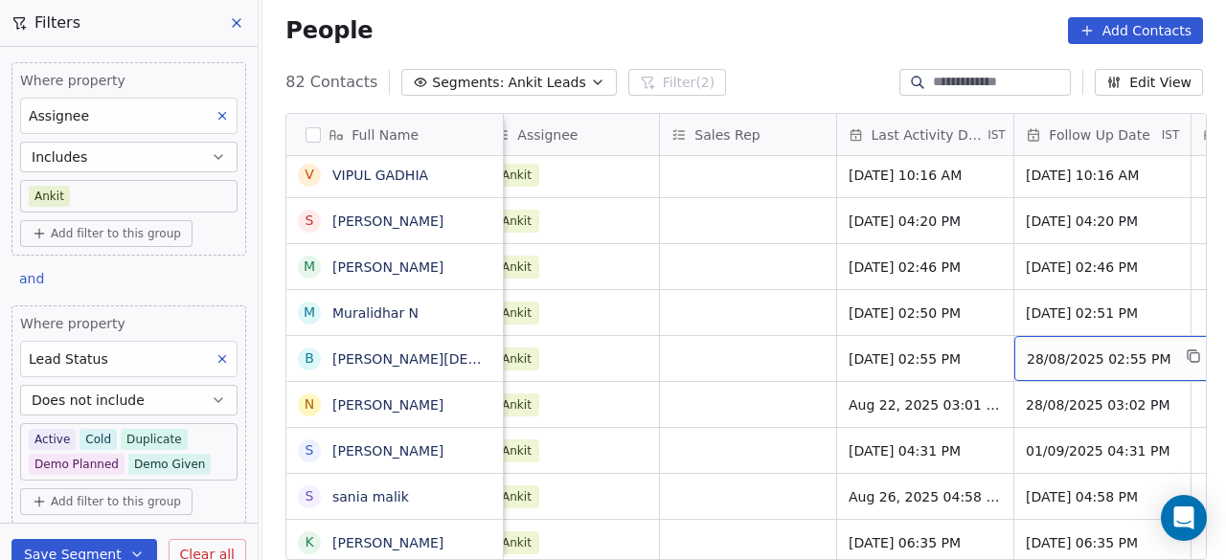
click at [1077, 353] on span "28/08/2025 02:55 PM" at bounding box center [1099, 359] width 144 height 19
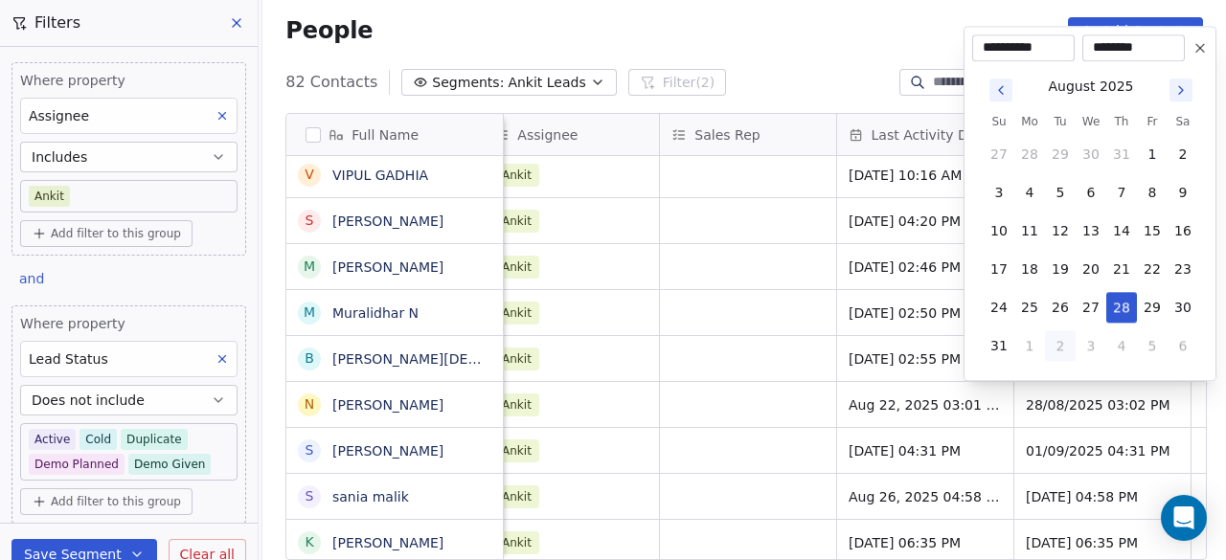
click at [1180, 85] on icon "Go to next month" at bounding box center [1181, 89] width 15 height 15
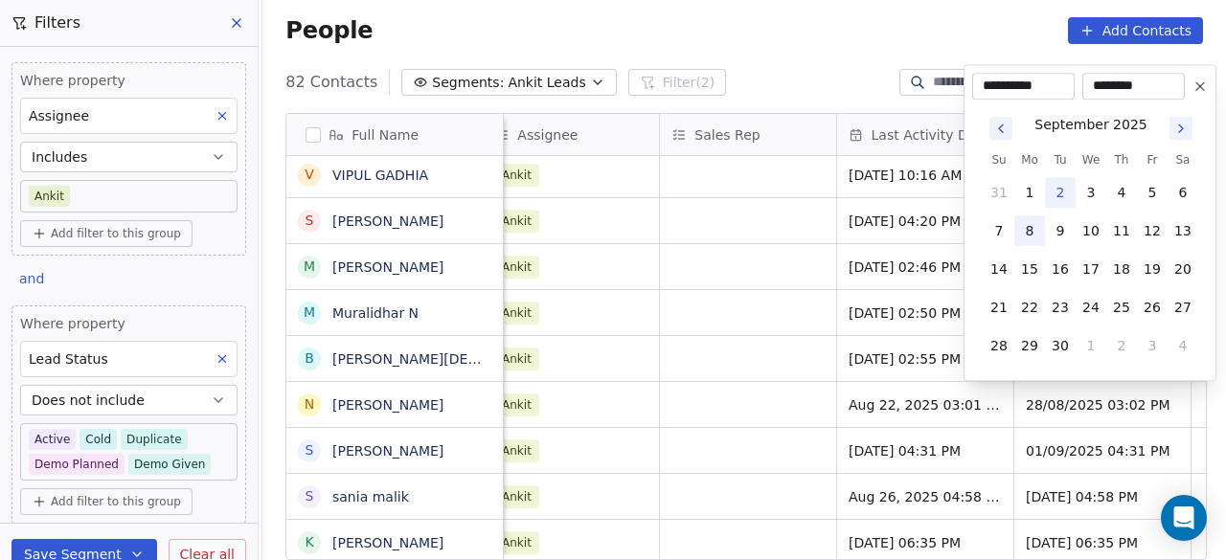
click at [1031, 221] on button "8" at bounding box center [1030, 231] width 31 height 31
type input "**********"
click at [702, 397] on html "On2Cook India Pvt. Ltd. Contacts People Marketing Workflows Campaigns Sales Pip…" at bounding box center [613, 280] width 1226 height 560
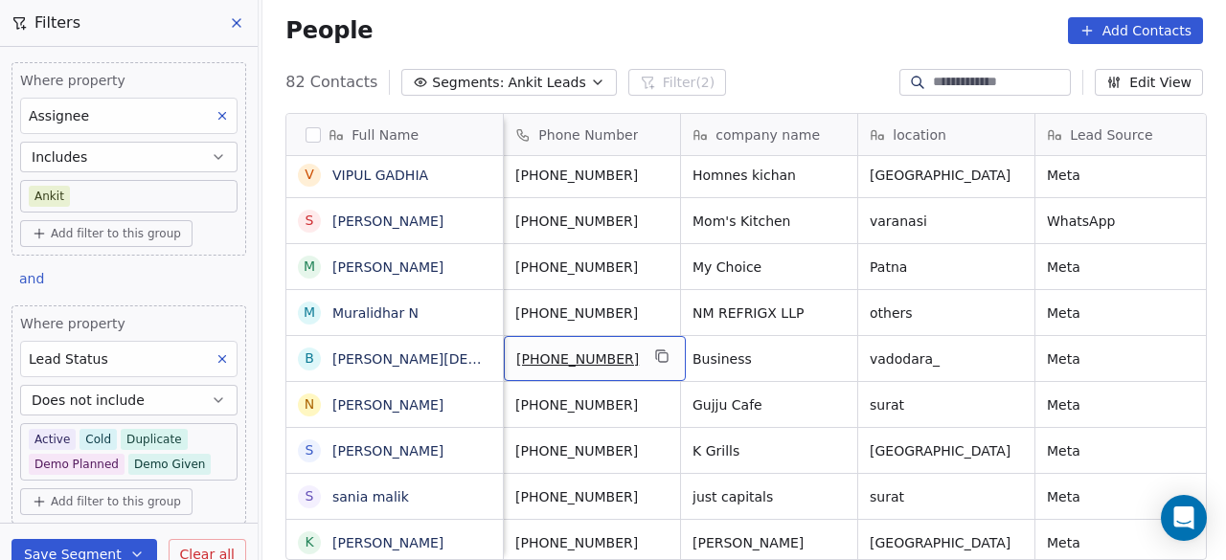
scroll to position [0, 0]
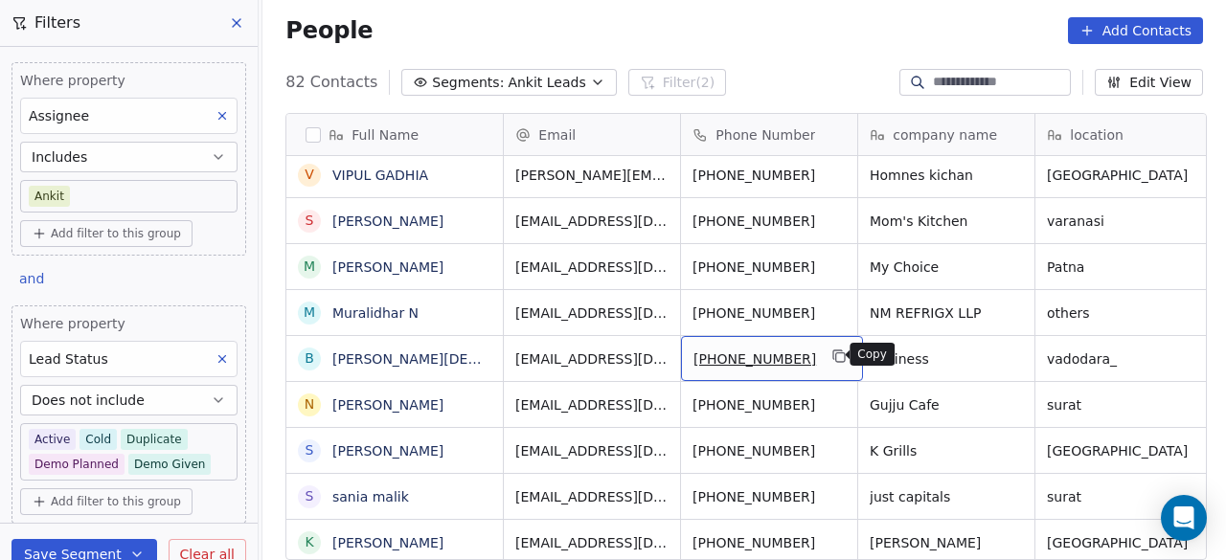
click at [833, 356] on icon "grid" at bounding box center [840, 356] width 15 height 15
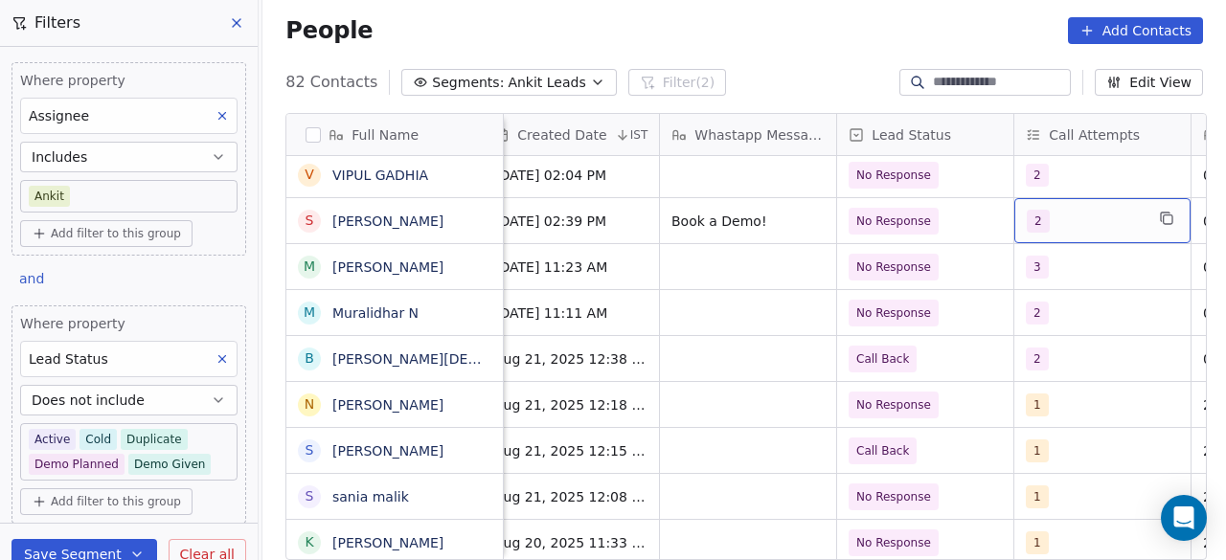
scroll to position [0, 1085]
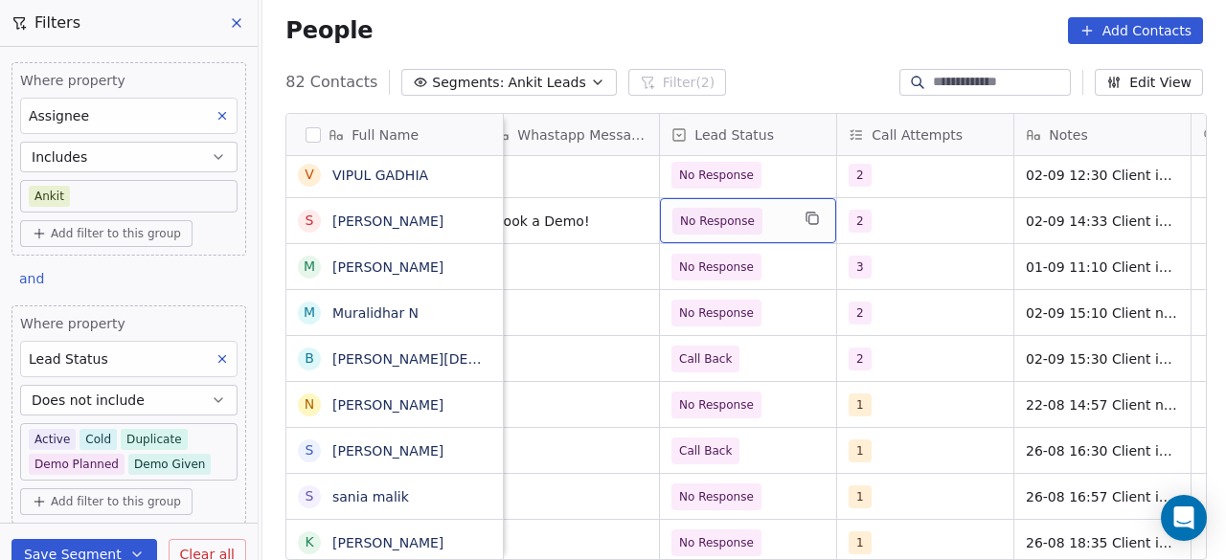
click at [764, 217] on span "No Response" at bounding box center [731, 221] width 117 height 27
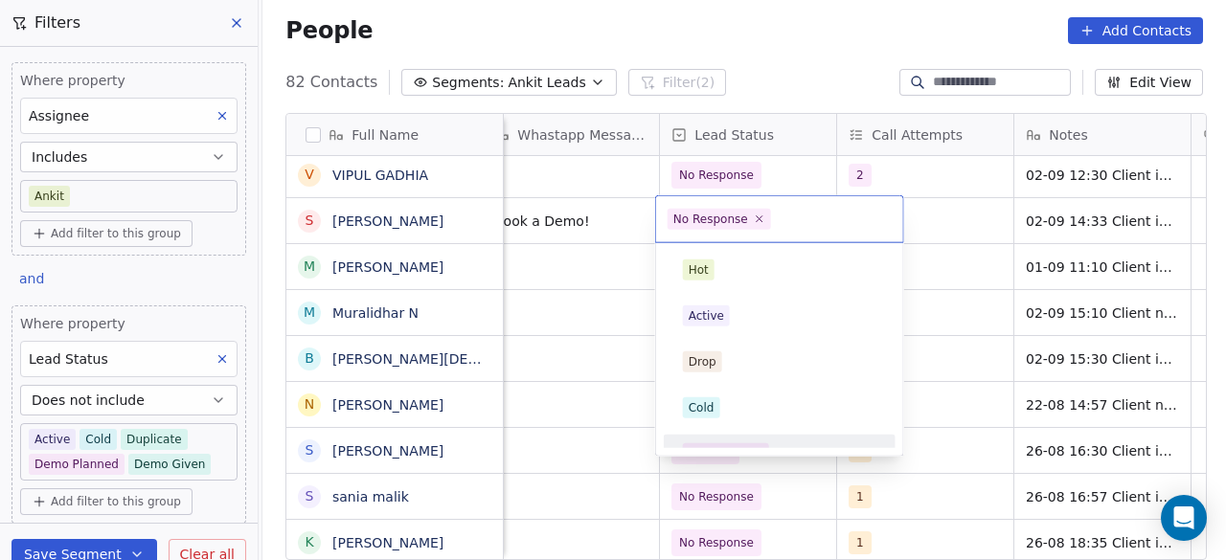
scroll to position [24, 0]
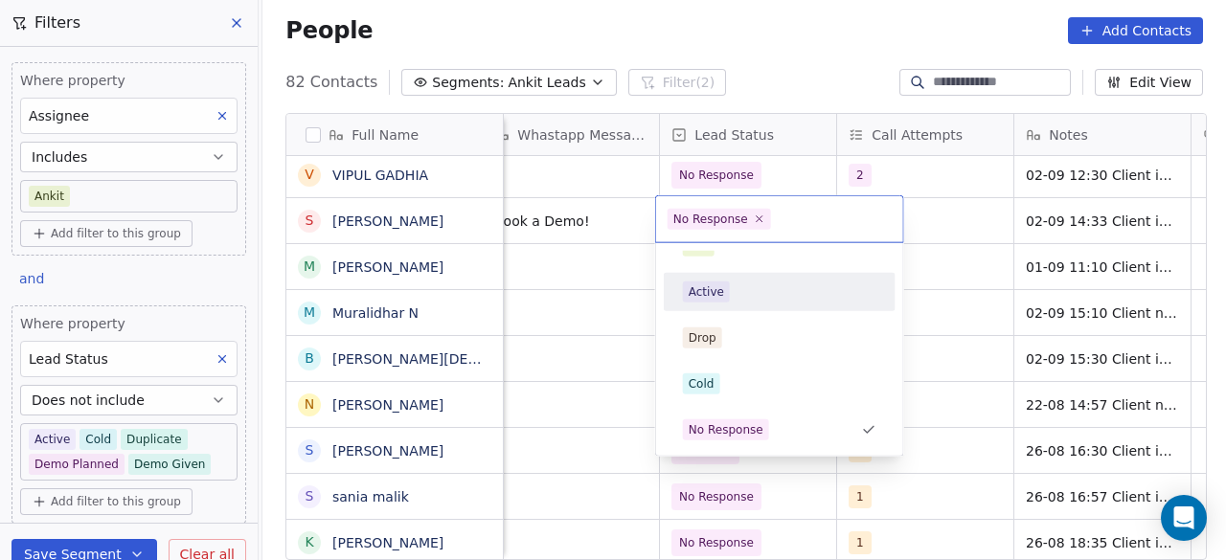
click at [719, 296] on div "Active" at bounding box center [706, 292] width 35 height 17
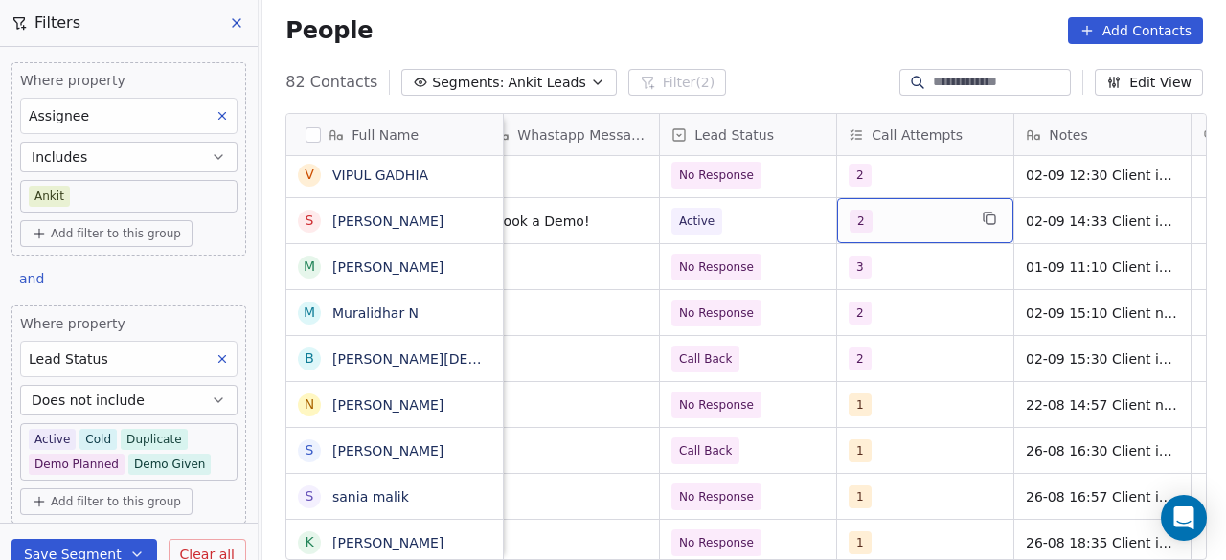
click at [894, 222] on div "2" at bounding box center [908, 221] width 117 height 23
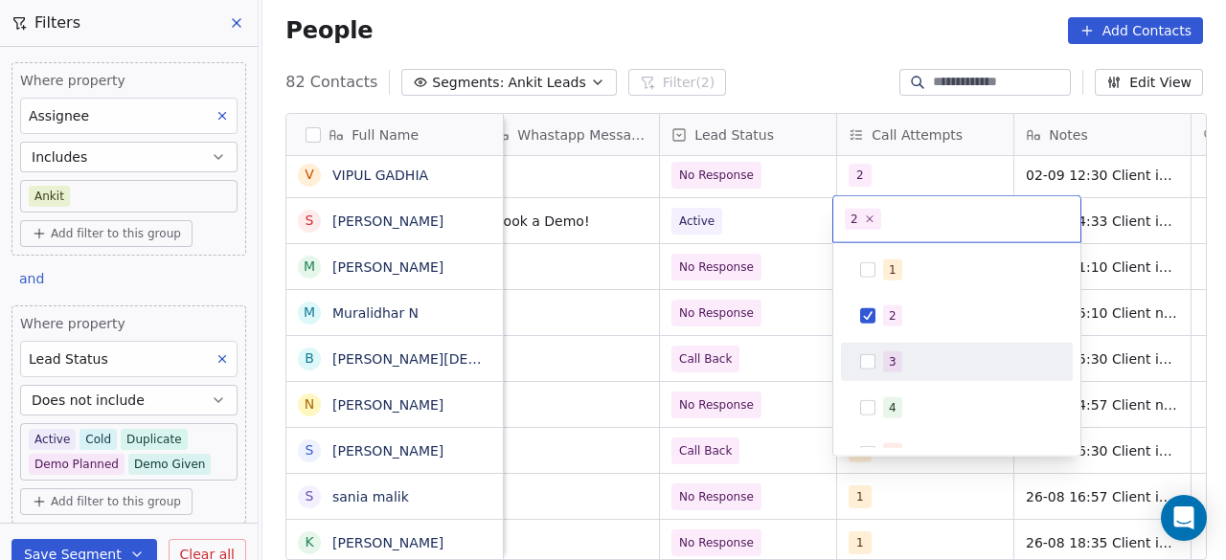
click at [884, 366] on span "3" at bounding box center [892, 362] width 19 height 21
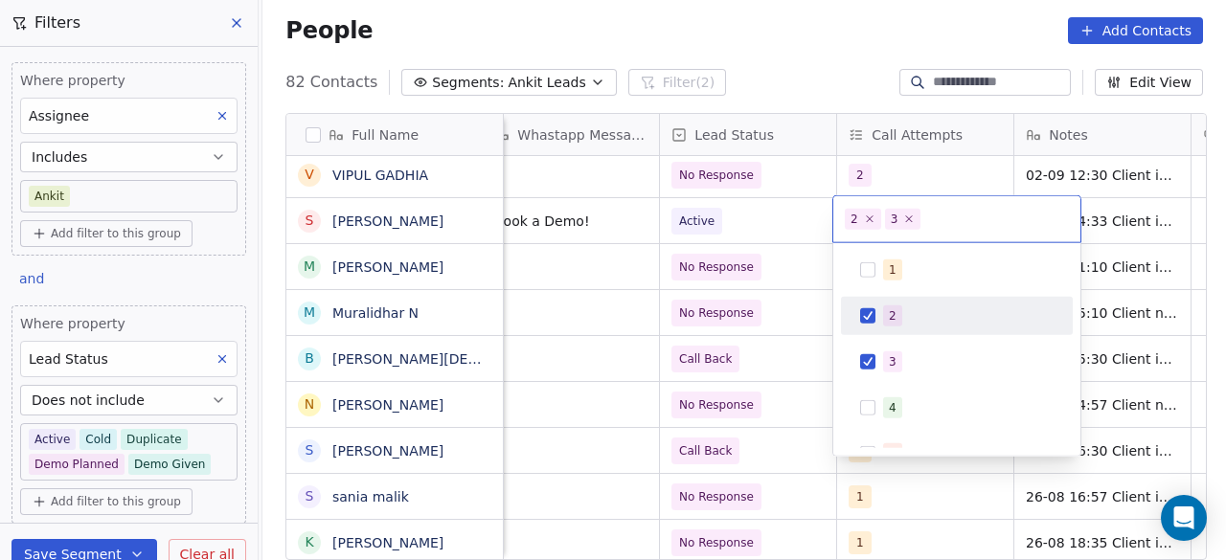
click at [873, 315] on button "Suggestions" at bounding box center [867, 316] width 15 height 15
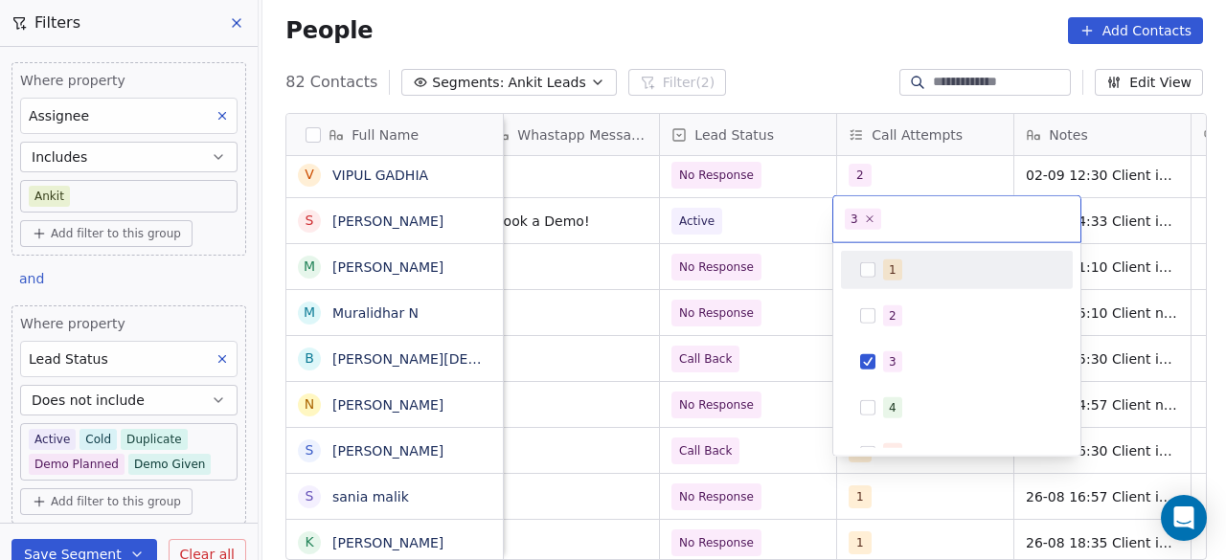
click at [805, 225] on html "On2Cook India Pvt. Ltd. Contacts People Marketing Workflows Campaigns Sales Pip…" at bounding box center [613, 280] width 1226 height 560
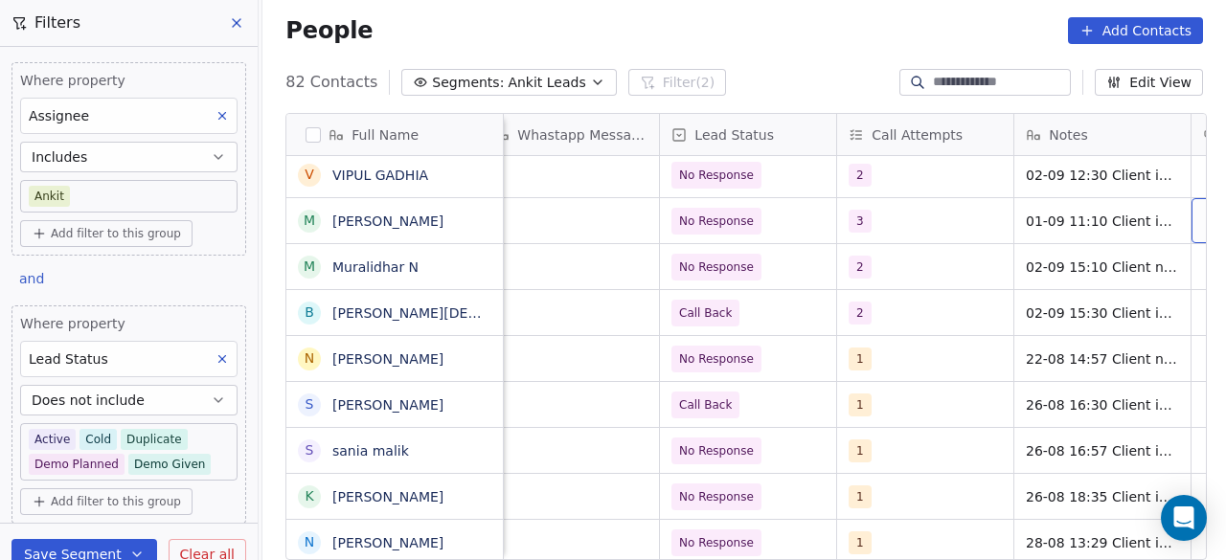
scroll to position [0, 1262]
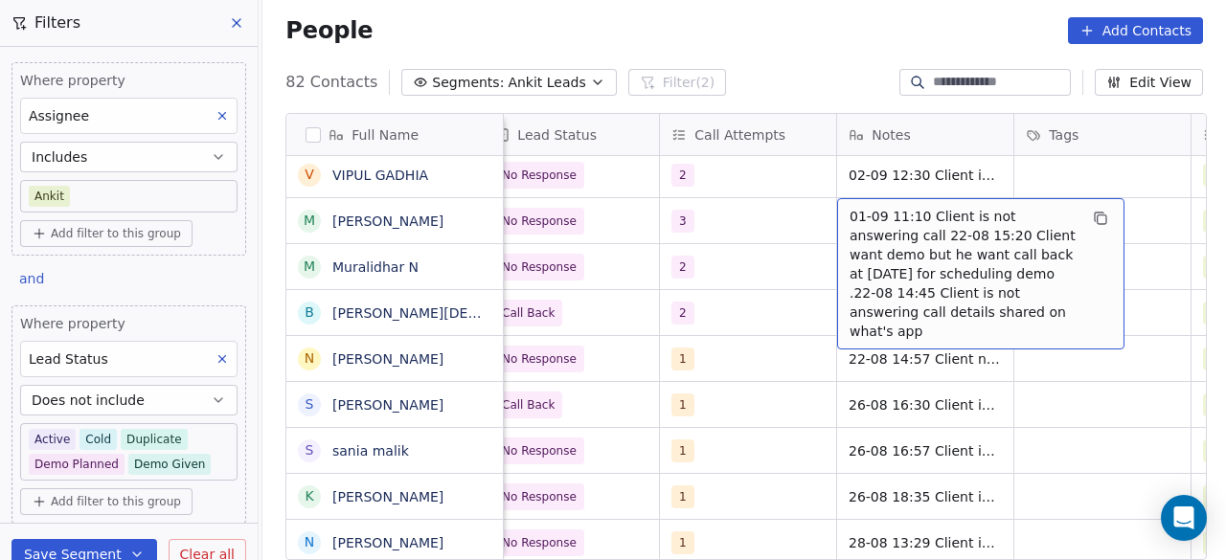
click at [850, 217] on span "01-09 11:10 Client is not answering call 22-08 15:20 Client want demo but he wa…" at bounding box center [964, 274] width 228 height 134
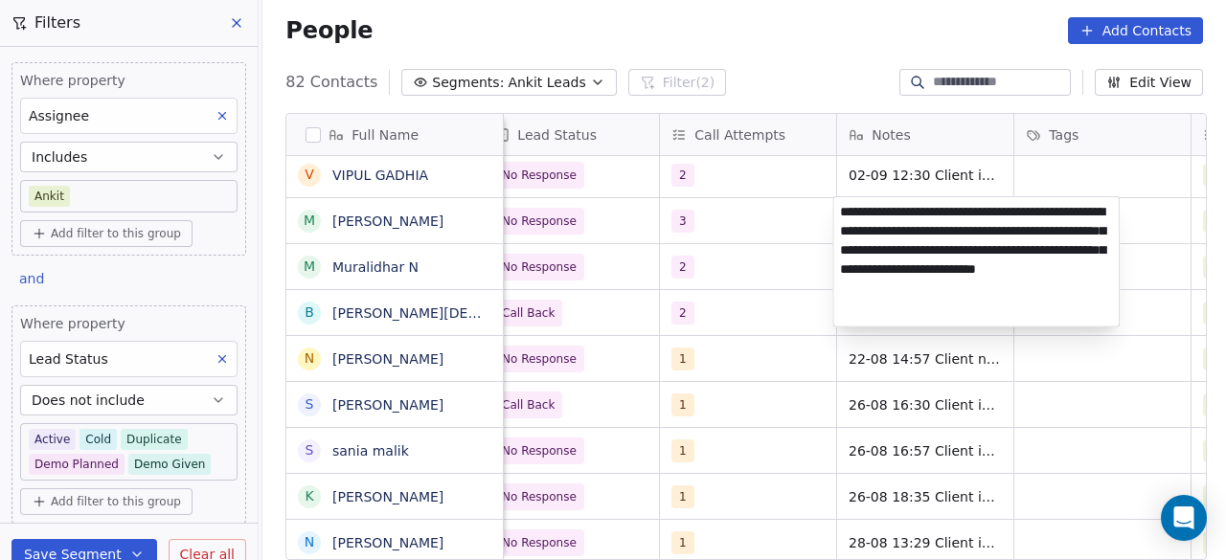
click at [760, 225] on html "On2Cook India Pvt. Ltd. Contacts People Marketing Workflows Campaigns Sales Pip…" at bounding box center [613, 280] width 1226 height 560
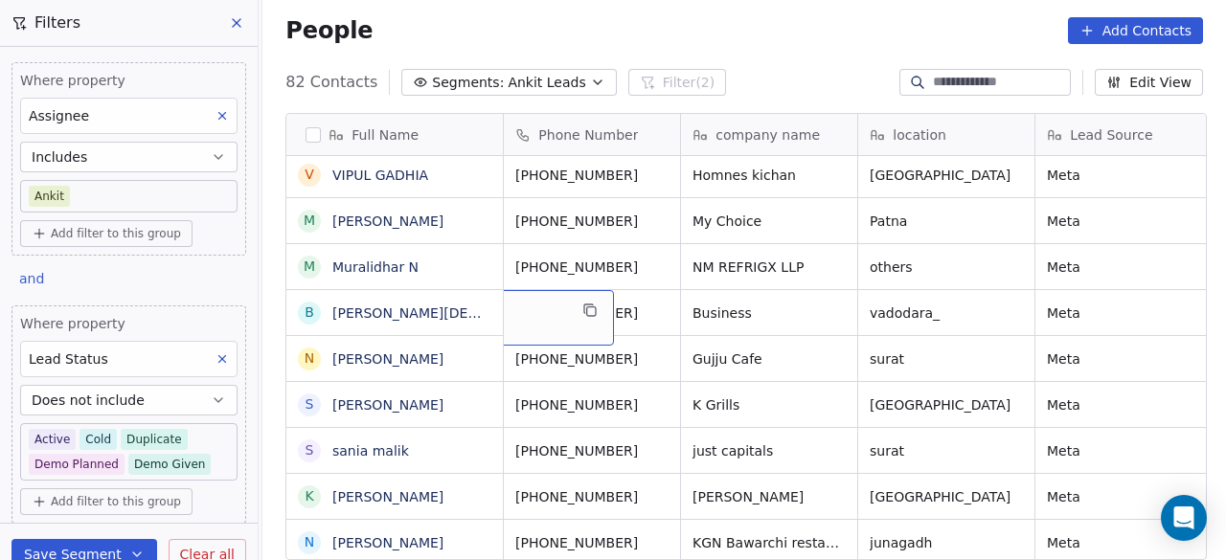
scroll to position [0, 0]
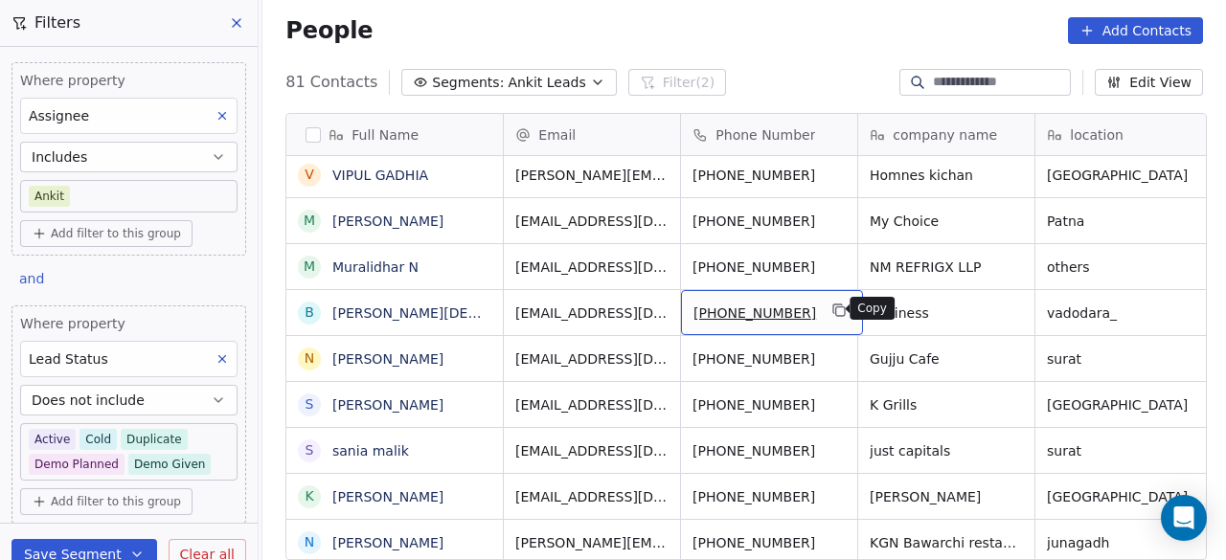
click at [836, 309] on icon "grid" at bounding box center [840, 312] width 9 height 9
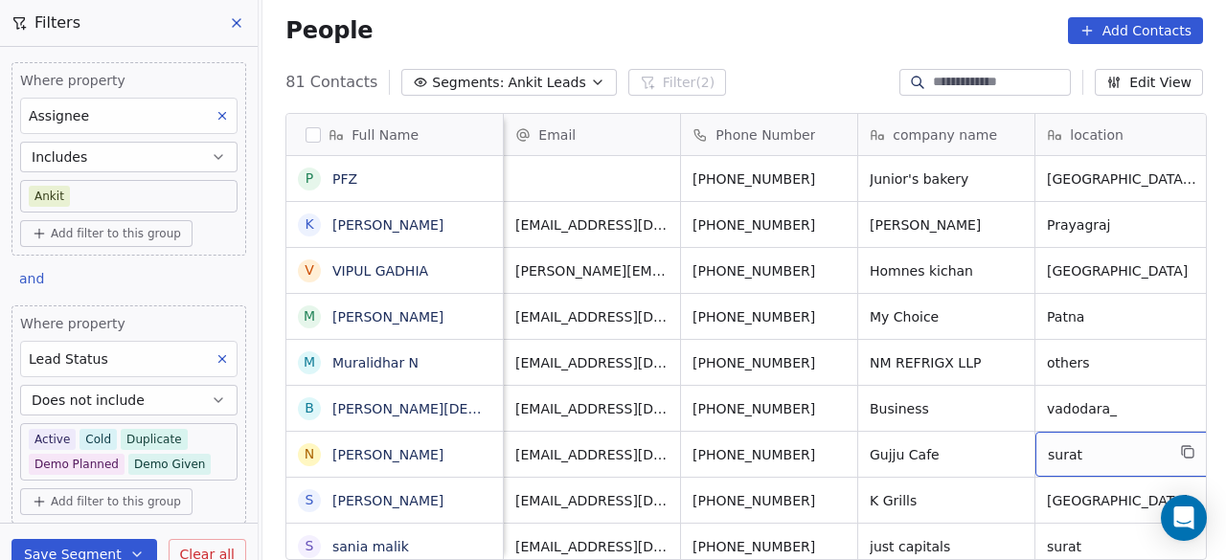
scroll to position [0, 21]
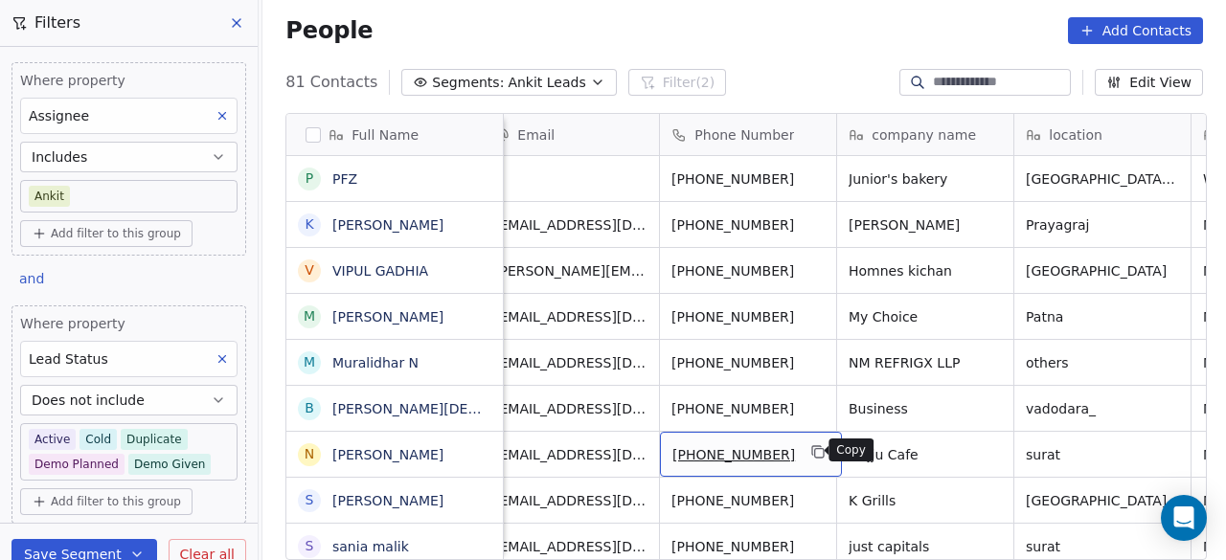
click at [812, 452] on icon "grid" at bounding box center [819, 452] width 15 height 15
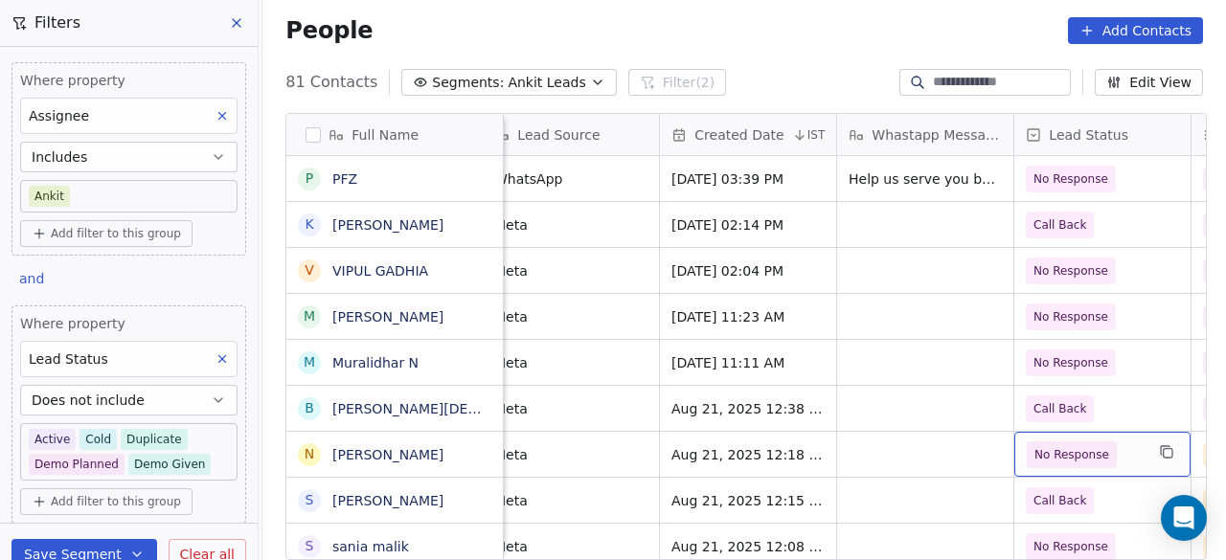
scroll to position [0, 907]
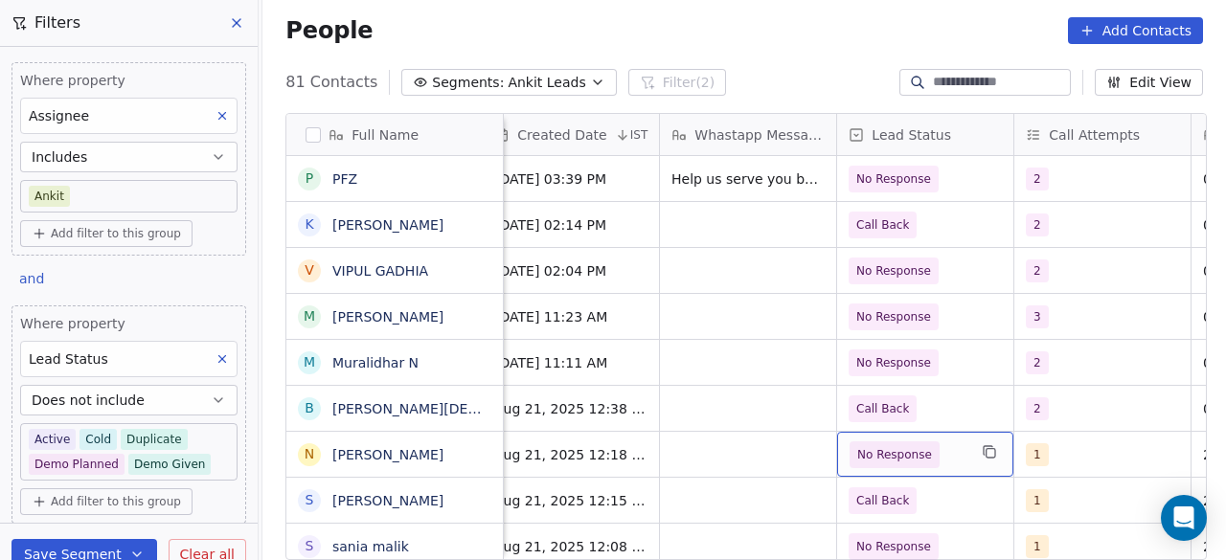
click at [953, 449] on span "No Response" at bounding box center [908, 455] width 117 height 27
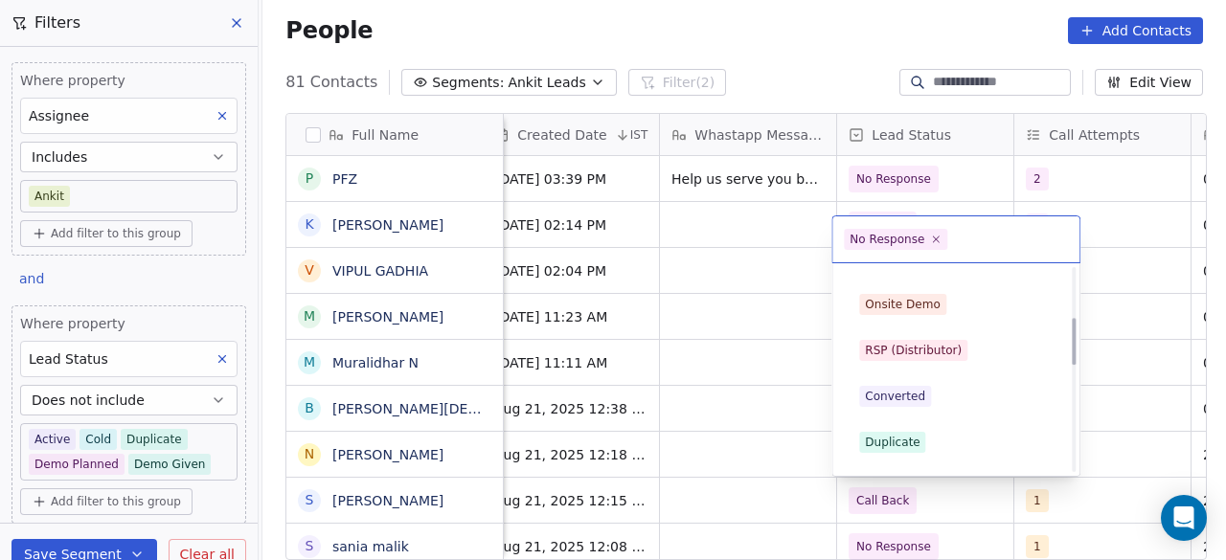
scroll to position [311, 0]
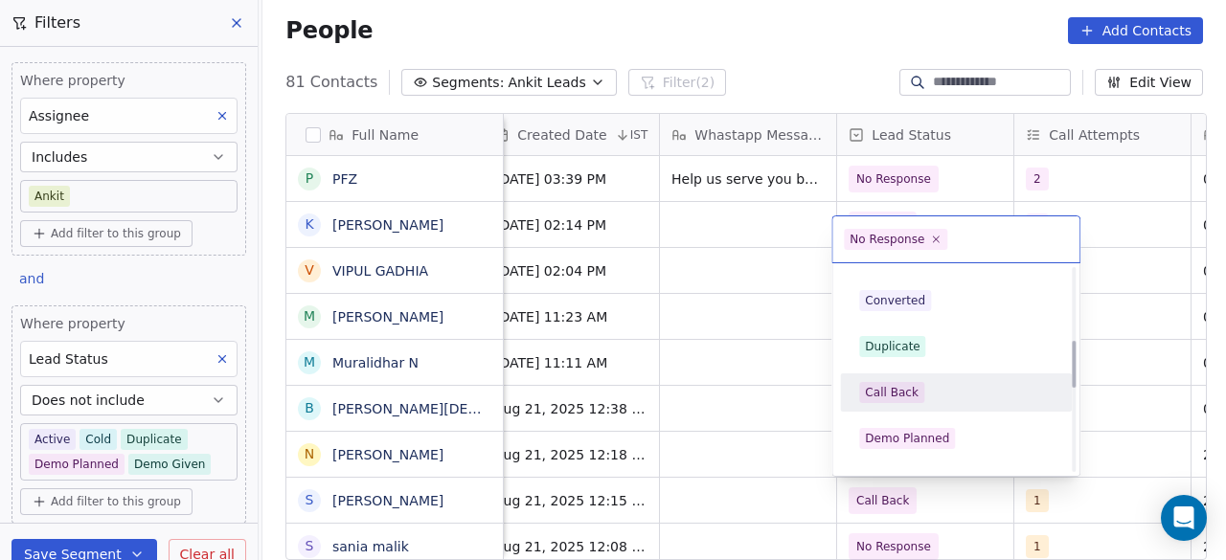
click at [910, 385] on div "Call Back" at bounding box center [892, 392] width 54 height 17
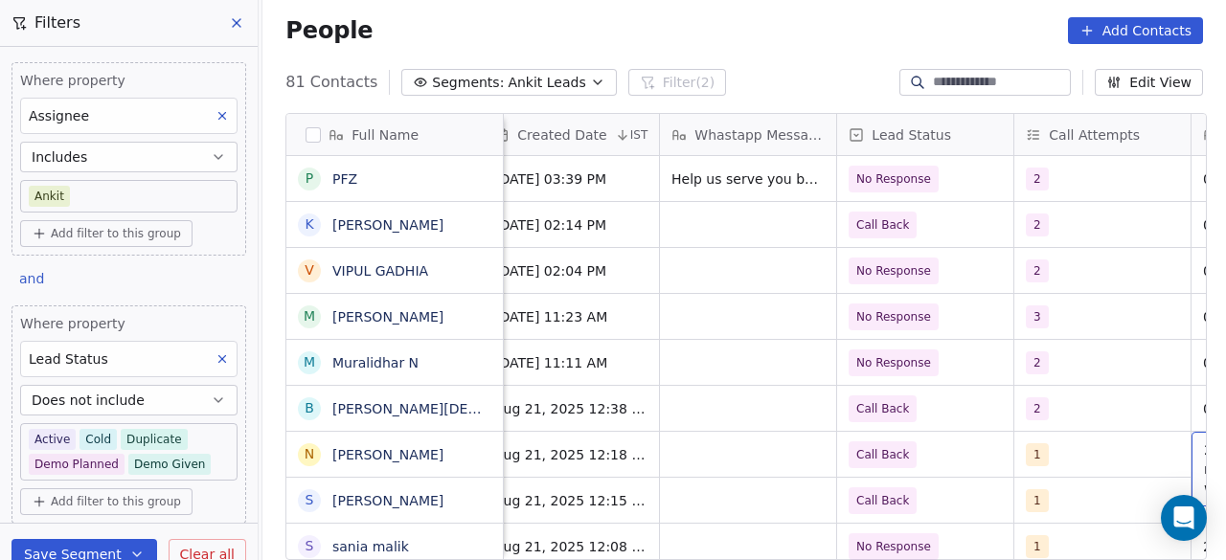
scroll to position [0, 1085]
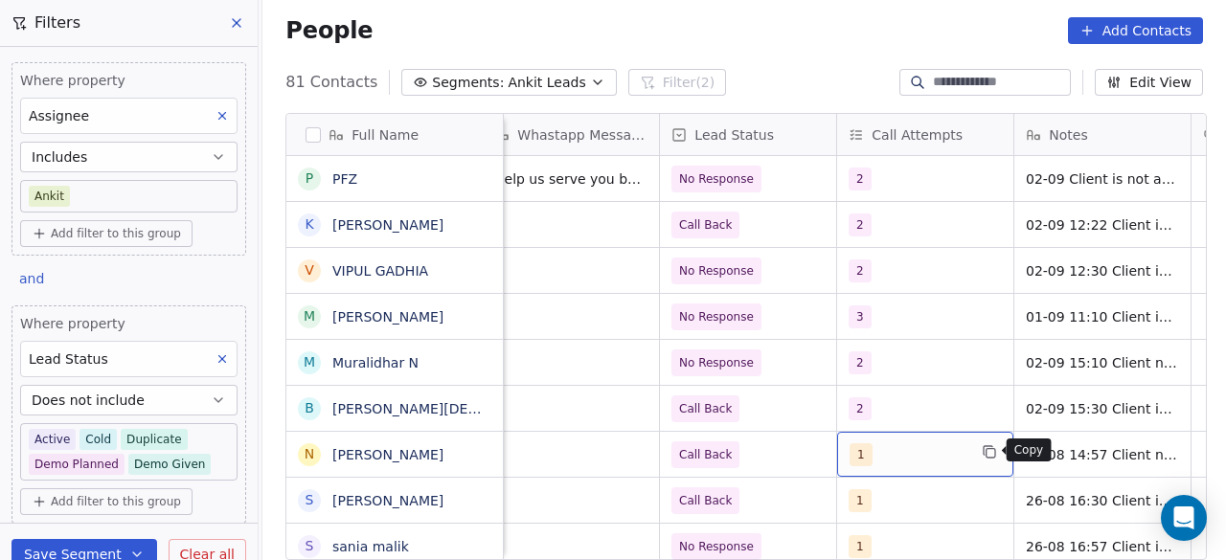
click at [978, 456] on button "grid" at bounding box center [989, 452] width 23 height 23
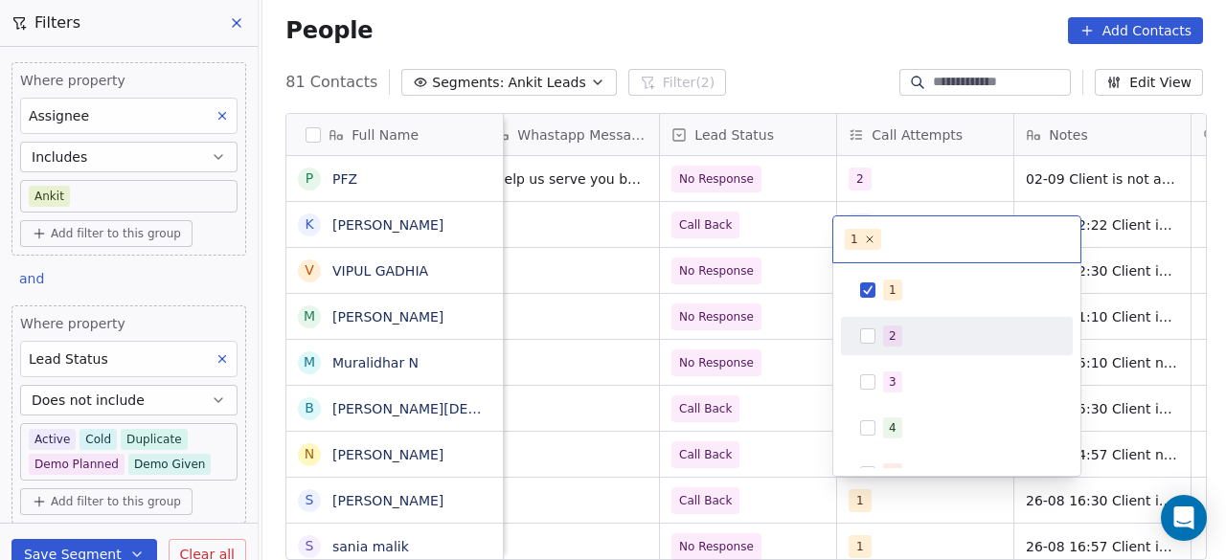
click at [911, 329] on div "2" at bounding box center [968, 336] width 171 height 21
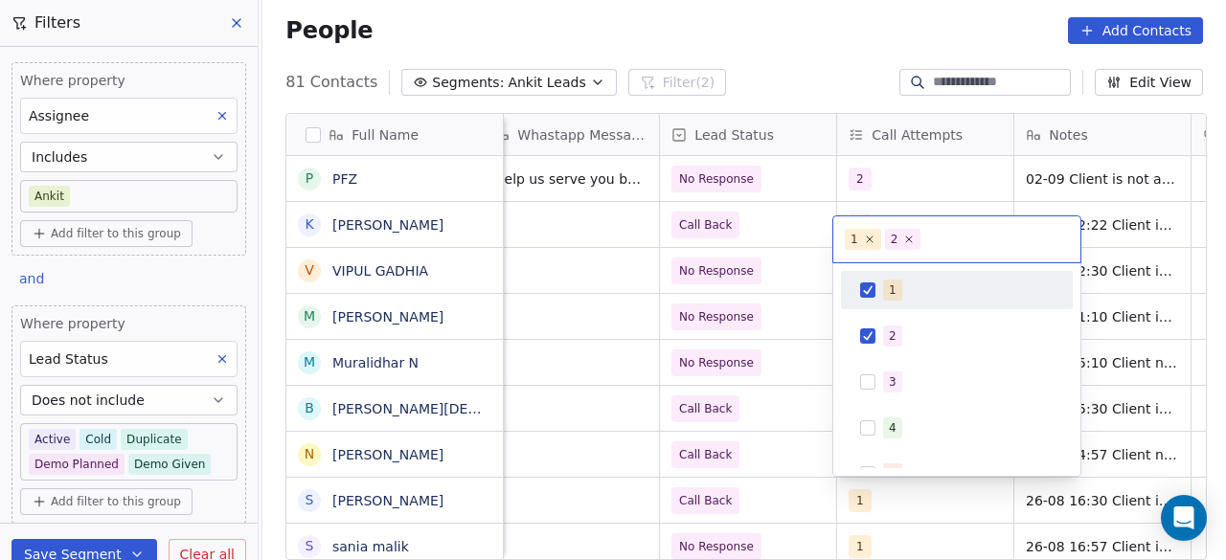
click at [913, 300] on div "1" at bounding box center [957, 290] width 217 height 31
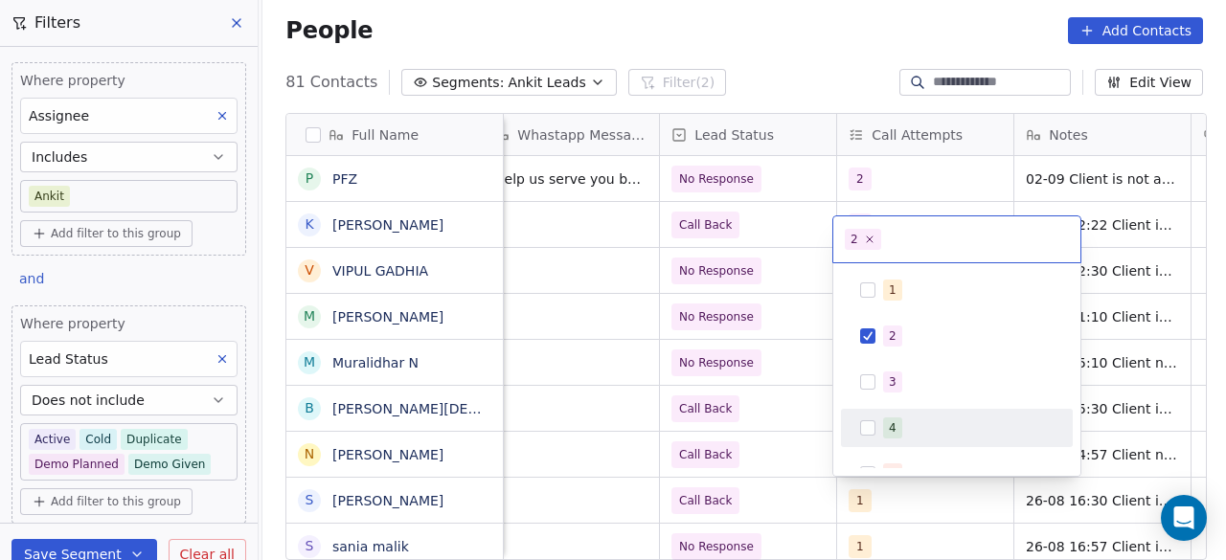
click at [782, 414] on html "On2Cook India Pvt. Ltd. Contacts People Marketing Workflows Campaigns Sales Pip…" at bounding box center [613, 280] width 1226 height 560
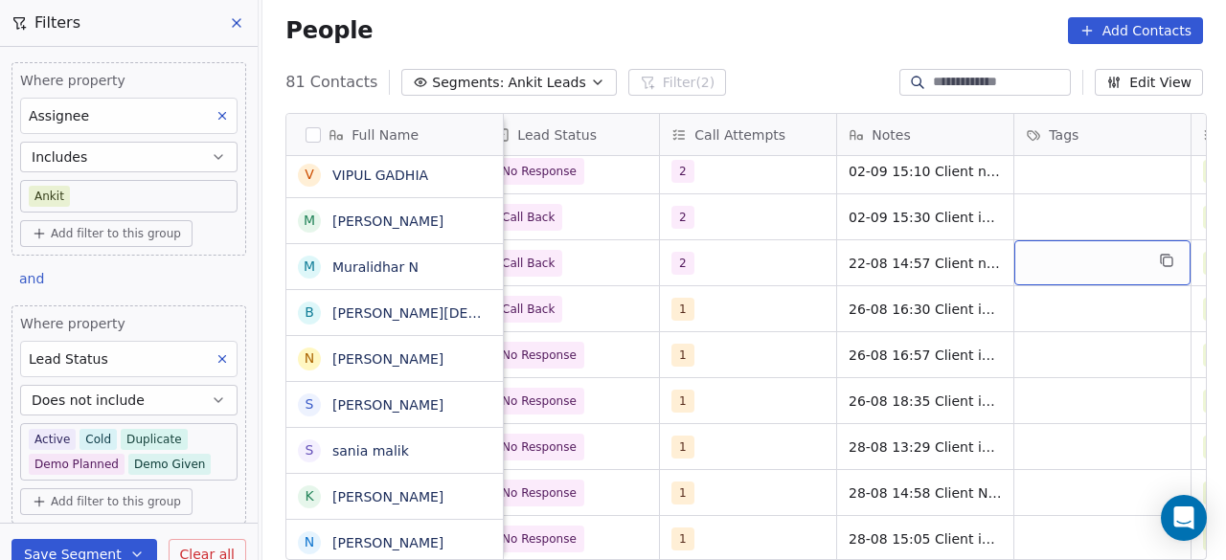
scroll to position [285, 0]
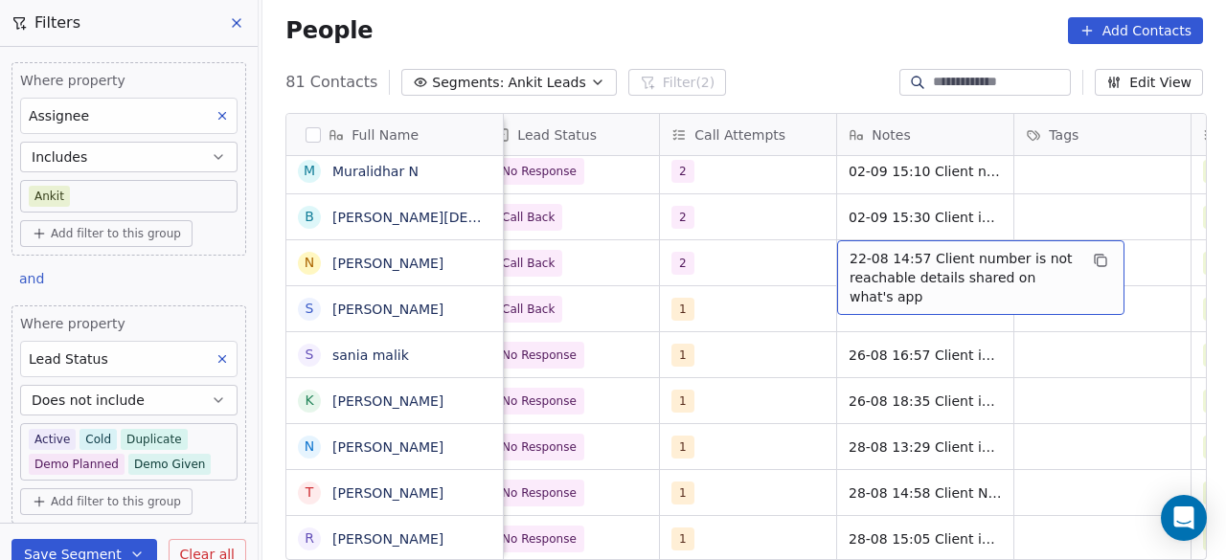
click at [843, 255] on div "22-08 14:57 Client number is not reachable details shared on what's app" at bounding box center [980, 277] width 287 height 75
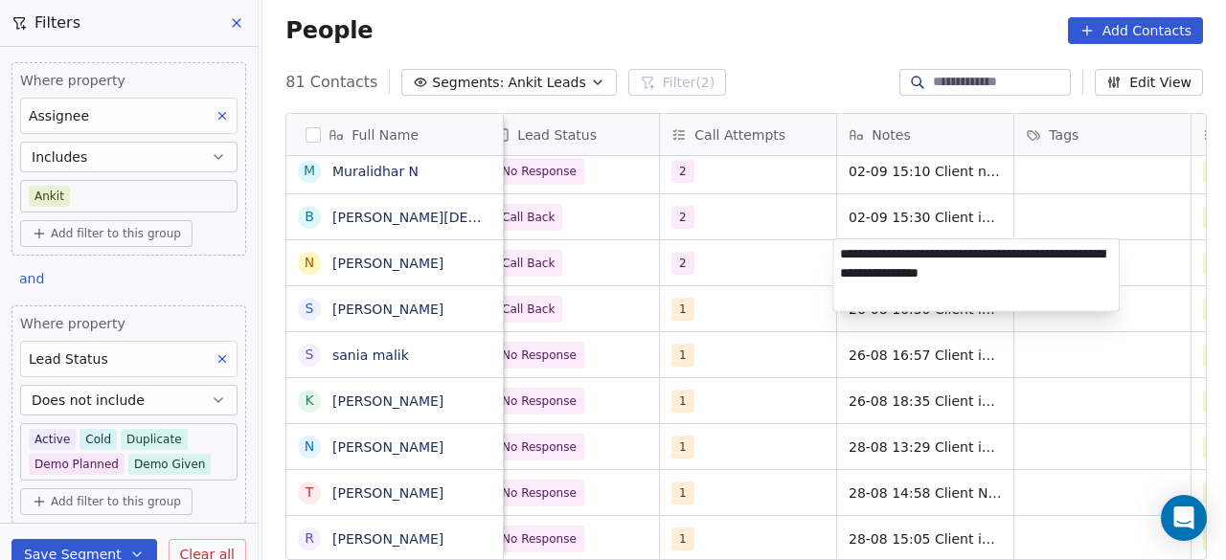
click at [843, 250] on textarea "**********" at bounding box center [977, 276] width 286 height 72
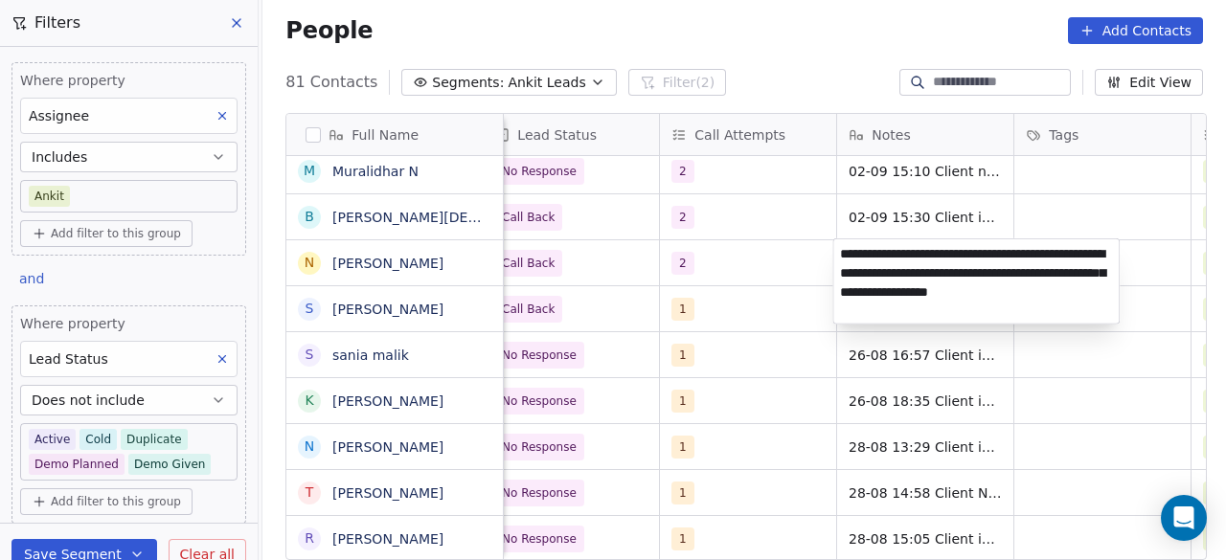
type textarea "**********"
click at [793, 275] on html "On2Cook India Pvt. Ltd. Contacts People Marketing Workflows Campaigns Sales Pip…" at bounding box center [613, 280] width 1226 height 560
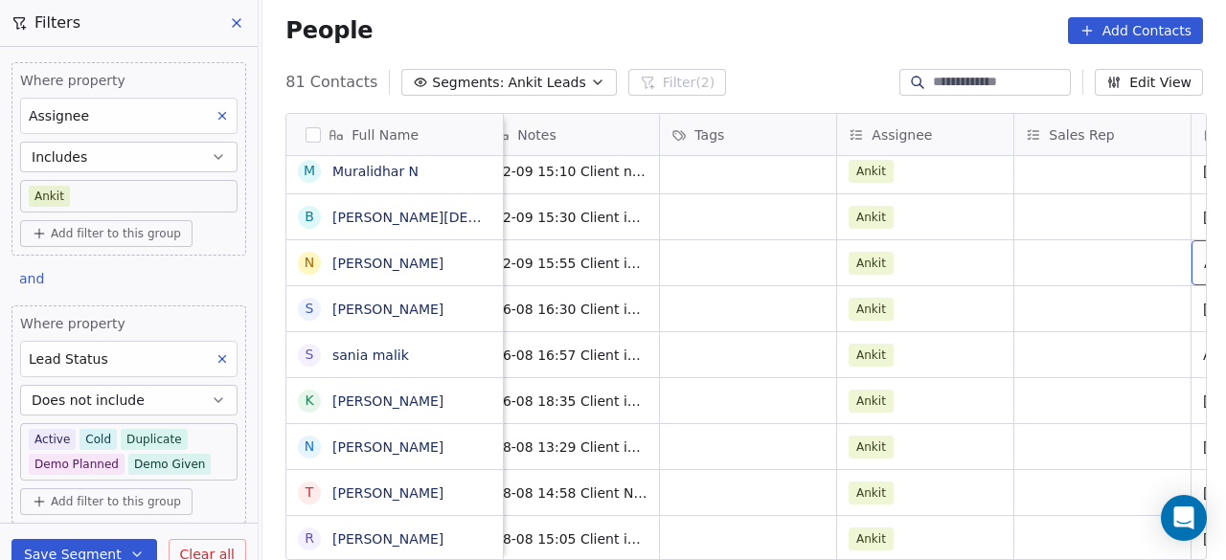
scroll to position [0, 1794]
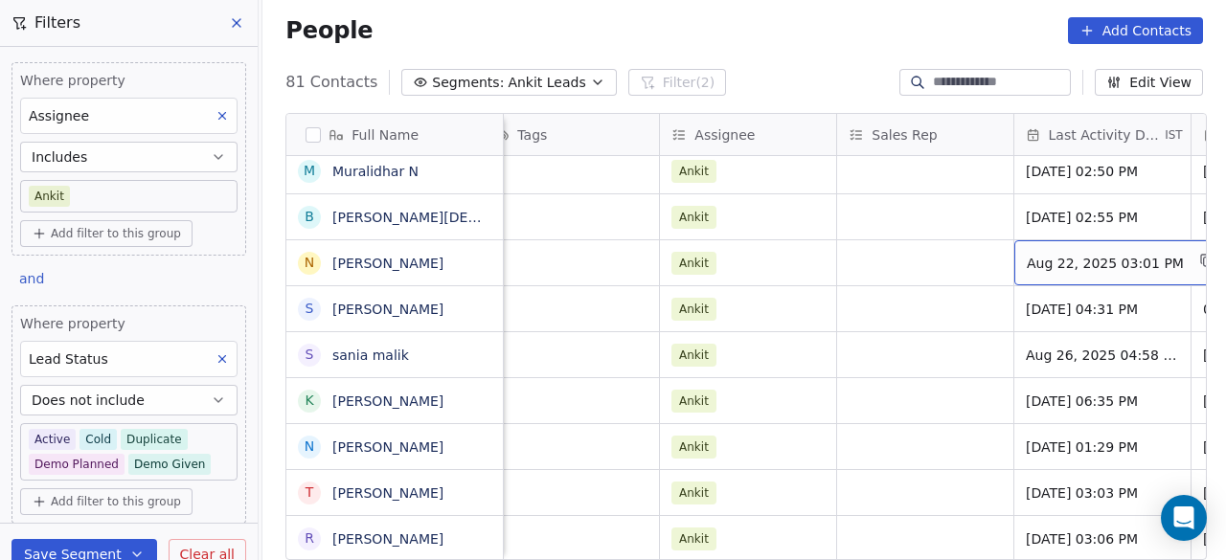
click at [1047, 262] on span "Aug 22, 2025 03:01 PM" at bounding box center [1105, 263] width 157 height 19
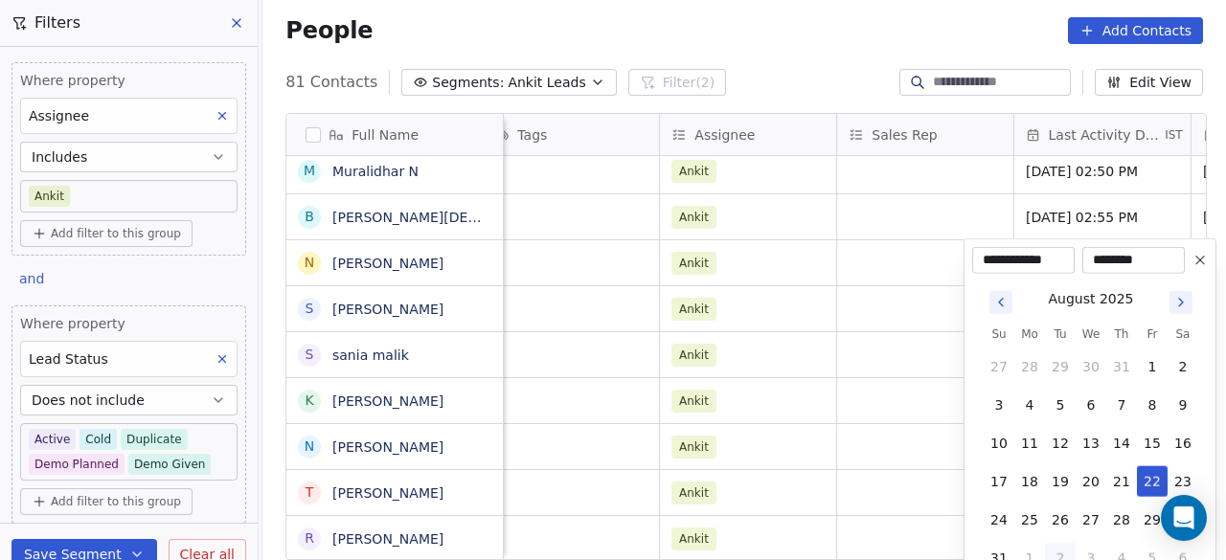
click at [1180, 303] on icon "Go to next month" at bounding box center [1181, 302] width 15 height 15
click at [1059, 365] on button "2" at bounding box center [1060, 367] width 31 height 31
type input "**********"
click at [918, 267] on html "On2Cook India Pvt. Ltd. Contacts People Marketing Workflows Campaigns Sales Pip…" at bounding box center [613, 280] width 1226 height 560
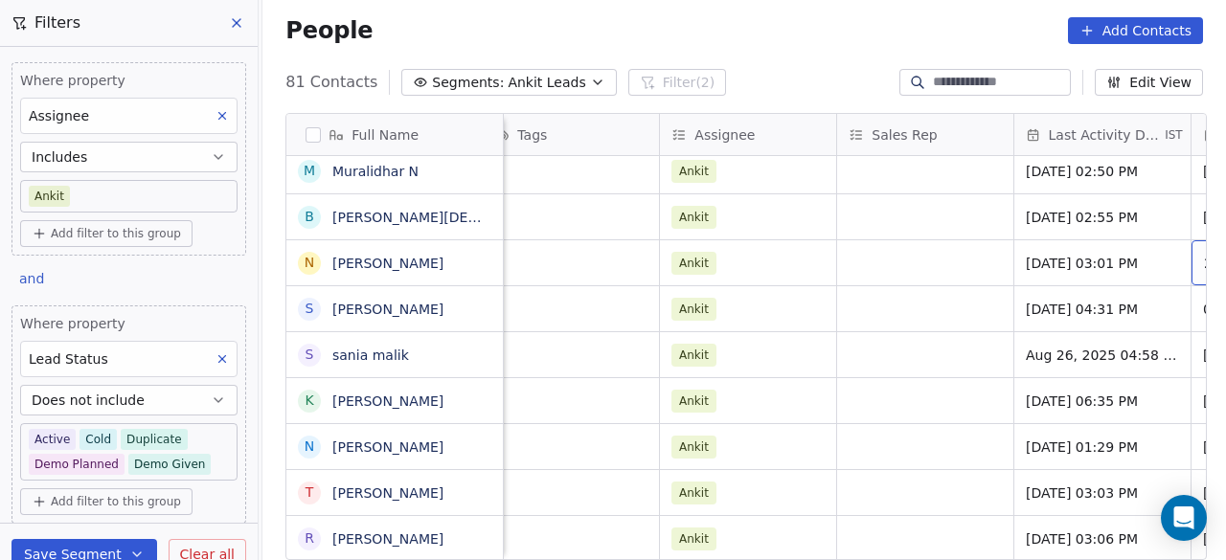
scroll to position [0, 1971]
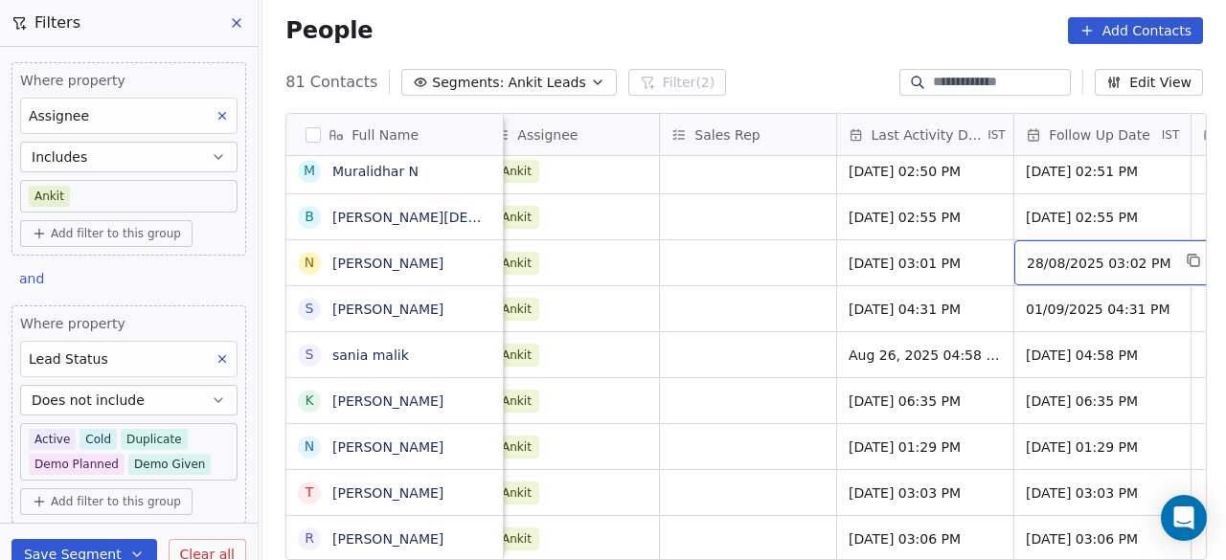
click at [1088, 275] on div "28/08/2025 03:02 PM" at bounding box center [1116, 262] width 203 height 45
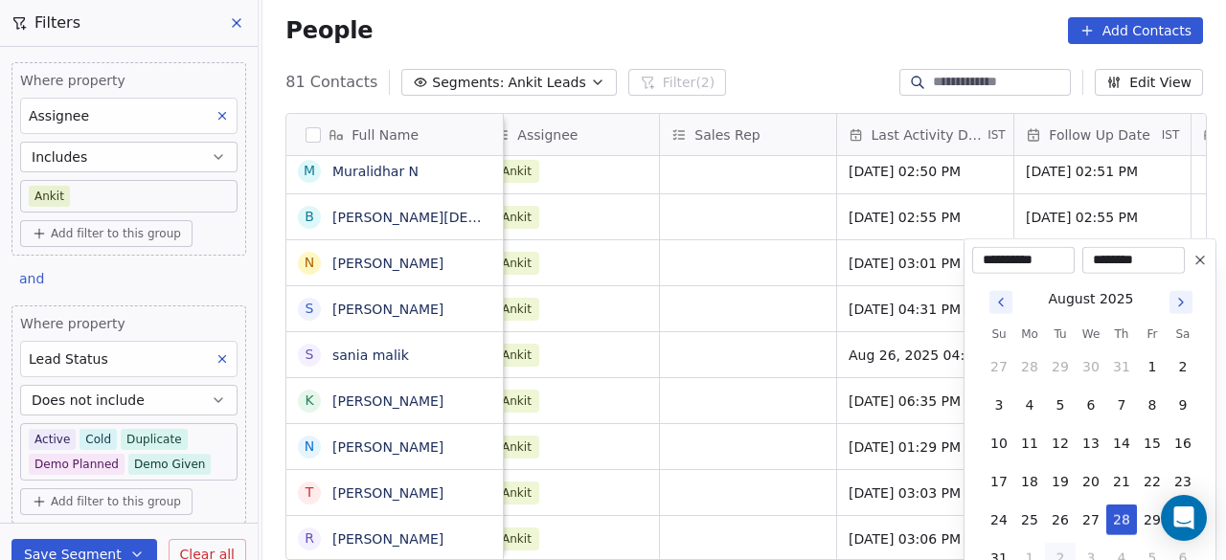
click at [1180, 300] on icon "Go to next month" at bounding box center [1181, 303] width 4 height 8
click at [1034, 399] on button "8" at bounding box center [1030, 405] width 31 height 31
type input "**********"
click at [759, 332] on html "On2Cook India Pvt. Ltd. Contacts People Marketing Workflows Campaigns Sales Pip…" at bounding box center [613, 280] width 1226 height 560
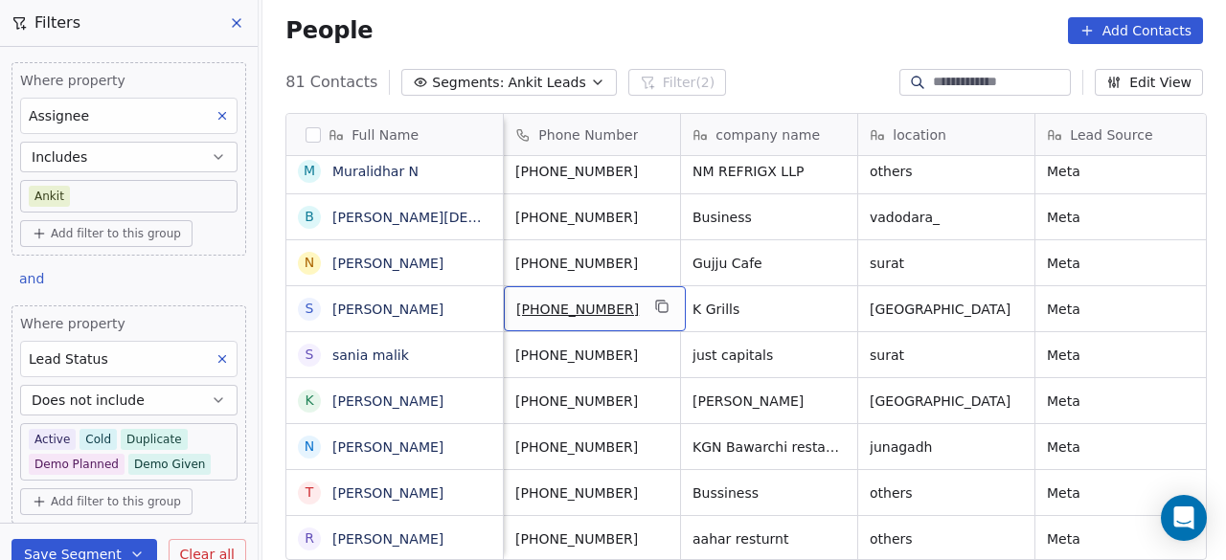
scroll to position [0, 0]
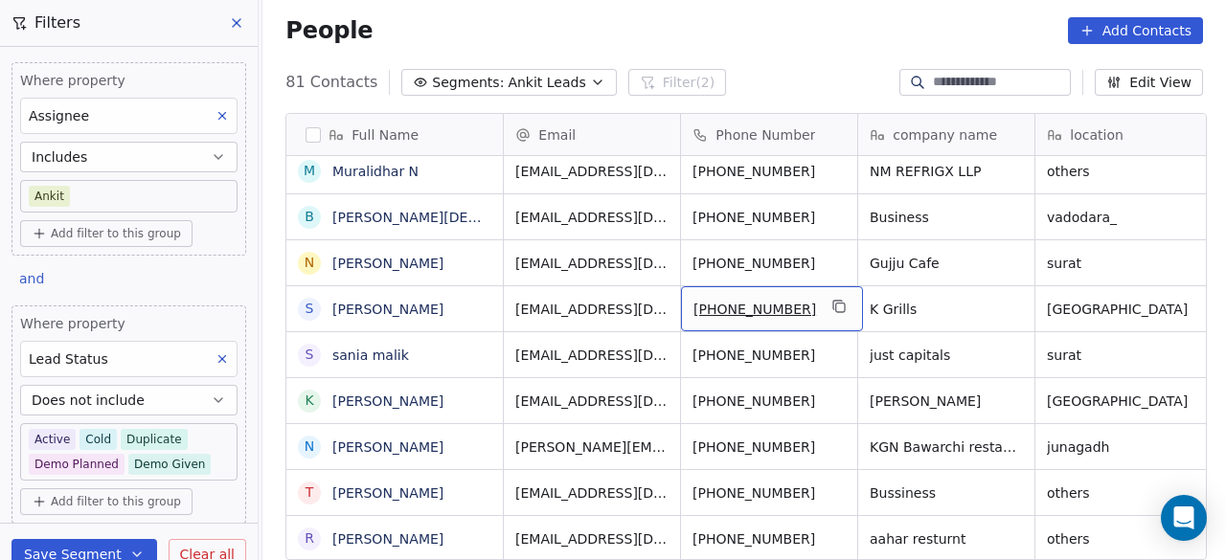
click at [704, 306] on span "+17016109320" at bounding box center [755, 309] width 123 height 19
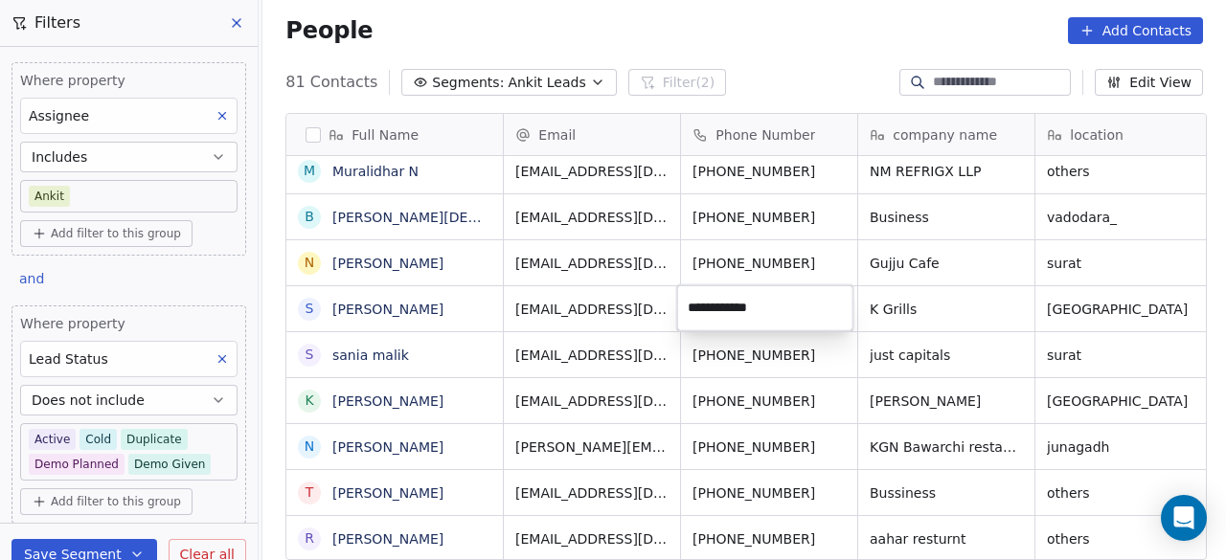
click at [704, 306] on input "**********" at bounding box center [765, 308] width 169 height 38
click at [698, 307] on input "**********" at bounding box center [765, 308] width 169 height 38
type input "**********"
click at [803, 315] on input "**********" at bounding box center [765, 308] width 169 height 38
click at [958, 313] on html "On2Cook India Pvt. Ltd. Contacts People Marketing Workflows Campaigns Sales Pip…" at bounding box center [613, 280] width 1226 height 560
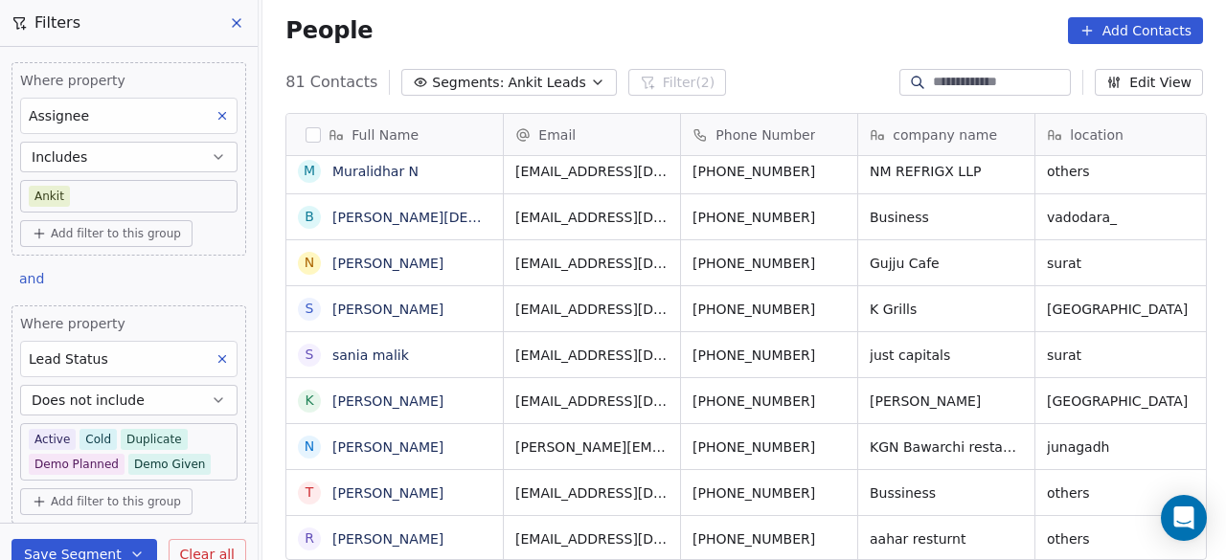
click at [458, 14] on div "People Add Contacts" at bounding box center [745, 30] width 964 height 73
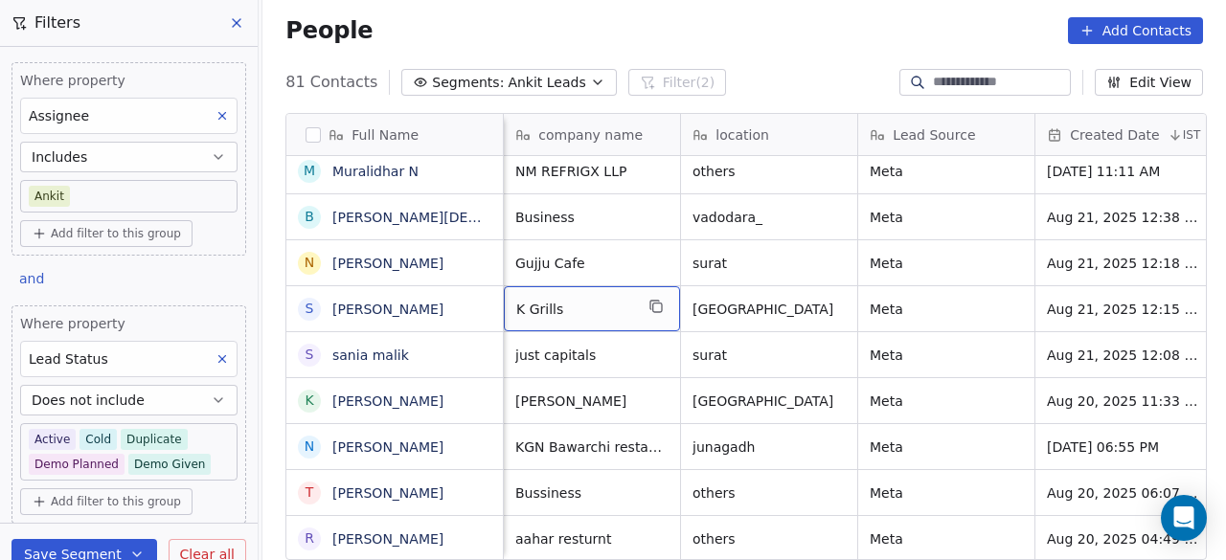
scroll to position [0, 177]
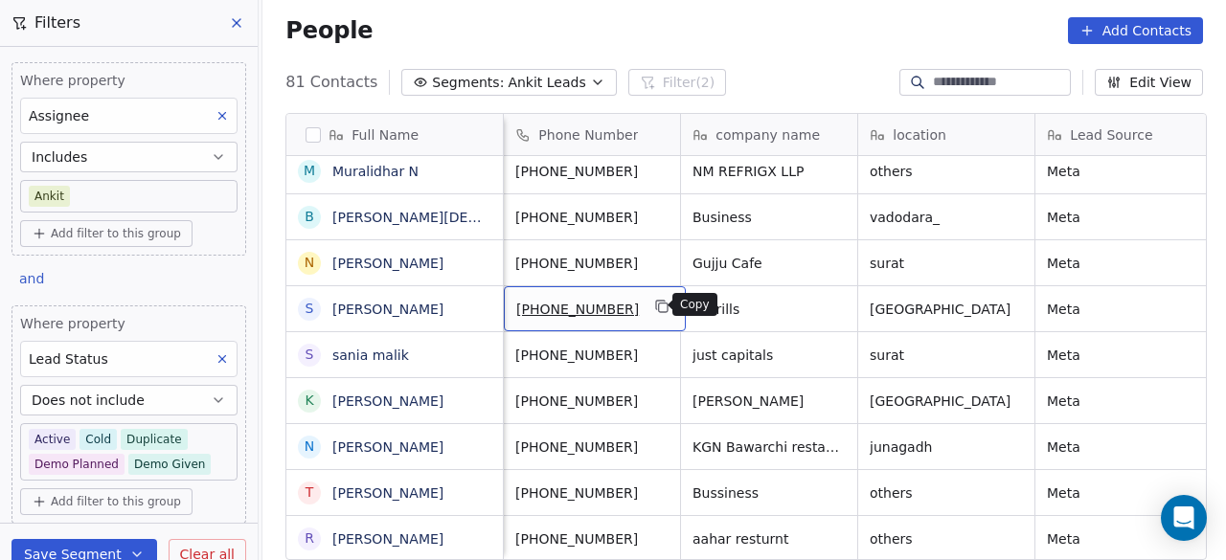
click at [659, 308] on icon "grid" at bounding box center [662, 306] width 15 height 15
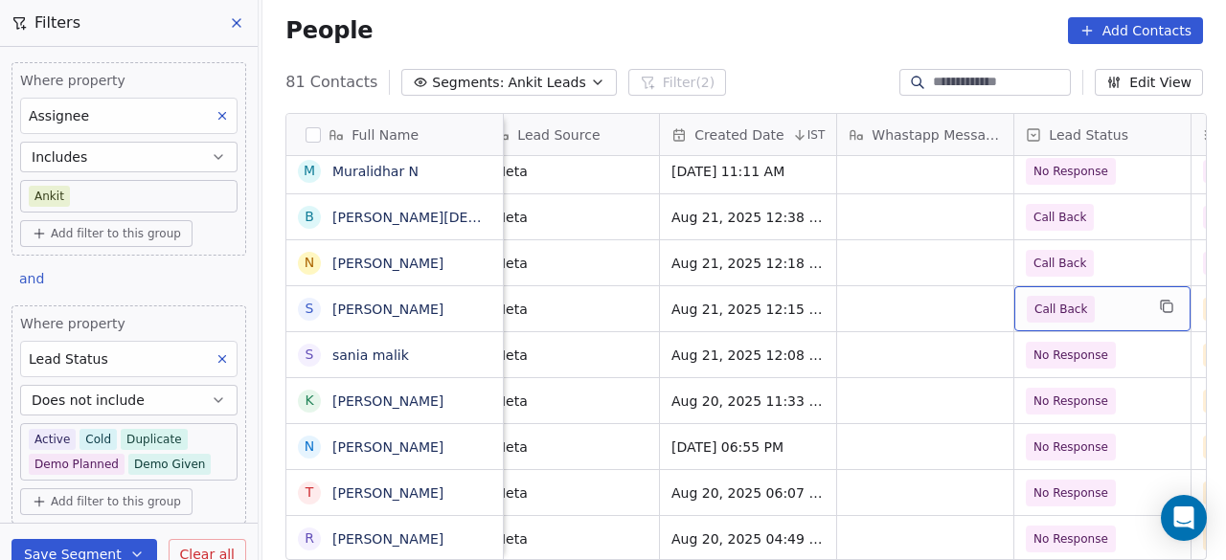
scroll to position [0, 907]
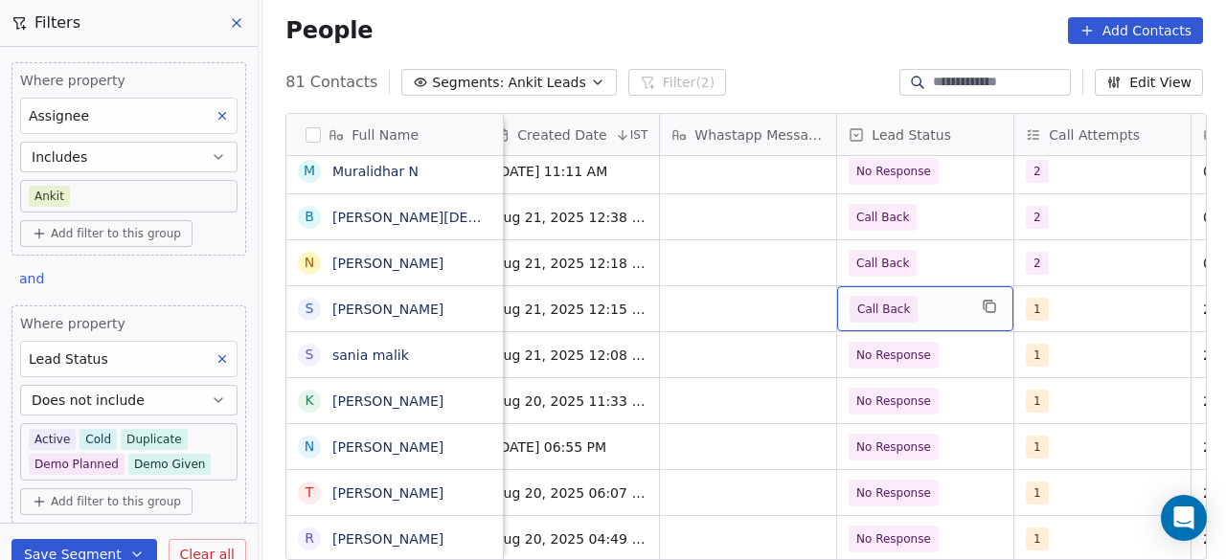
click at [946, 313] on span "Call Back" at bounding box center [908, 309] width 117 height 27
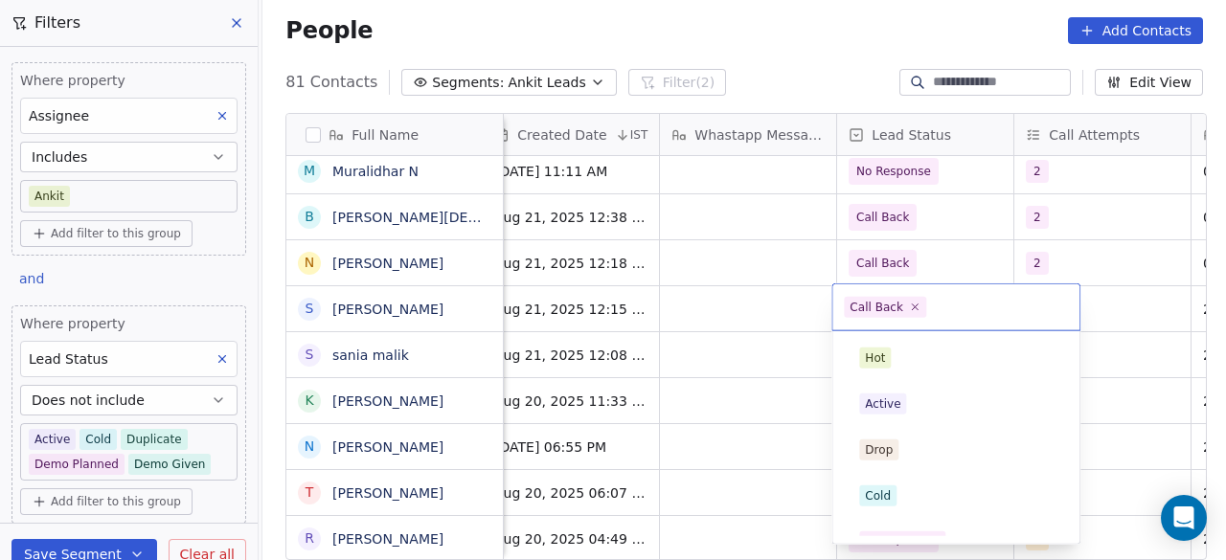
scroll to position [254, 0]
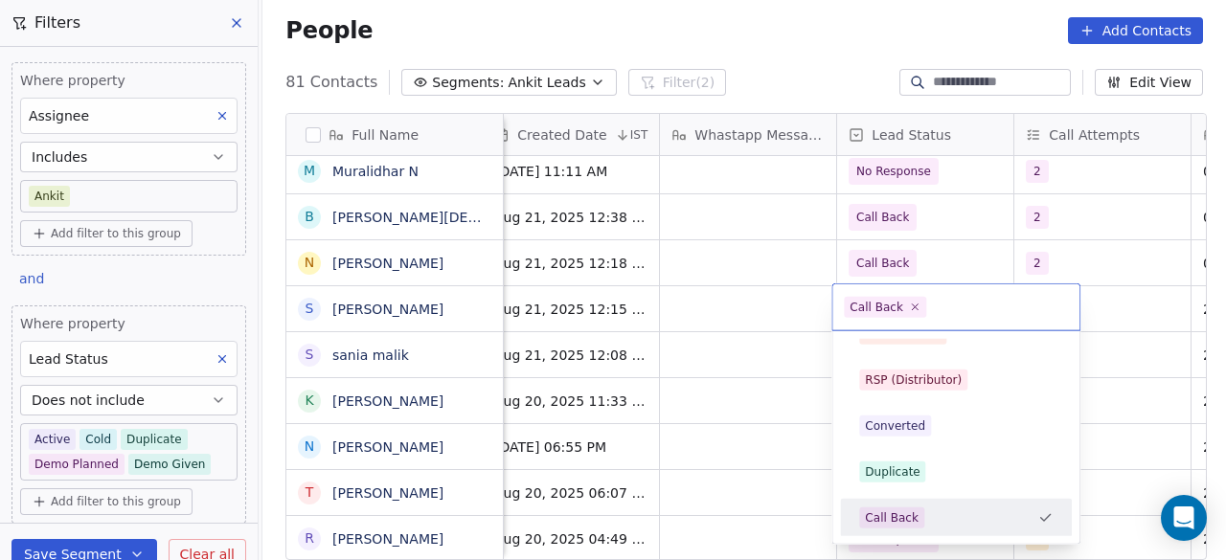
click at [946, 313] on input "text" at bounding box center [999, 307] width 138 height 21
click at [1132, 309] on html "On2Cook India Pvt. Ltd. Contacts People Marketing Workflows Campaigns Sales Pip…" at bounding box center [613, 280] width 1226 height 560
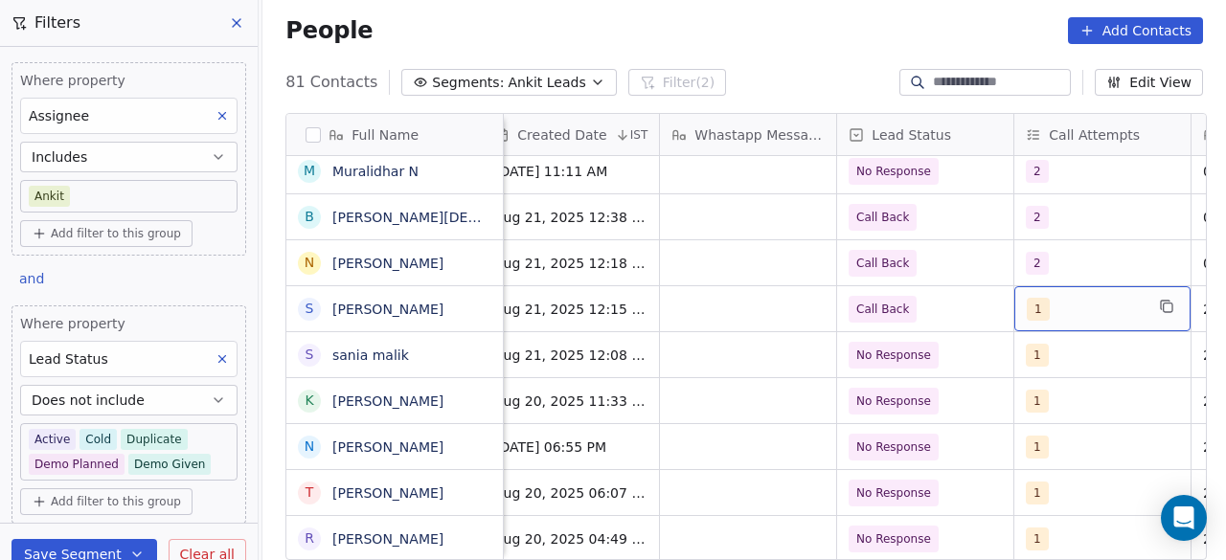
click at [1125, 312] on div "1" at bounding box center [1085, 309] width 117 height 23
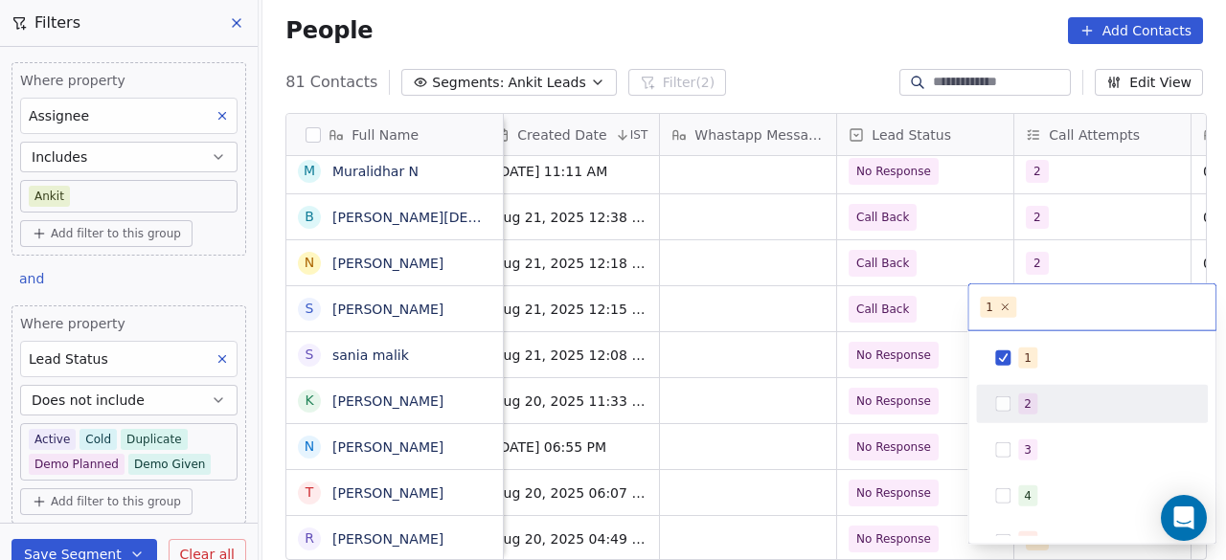
click at [1056, 400] on div "2" at bounding box center [1103, 404] width 171 height 21
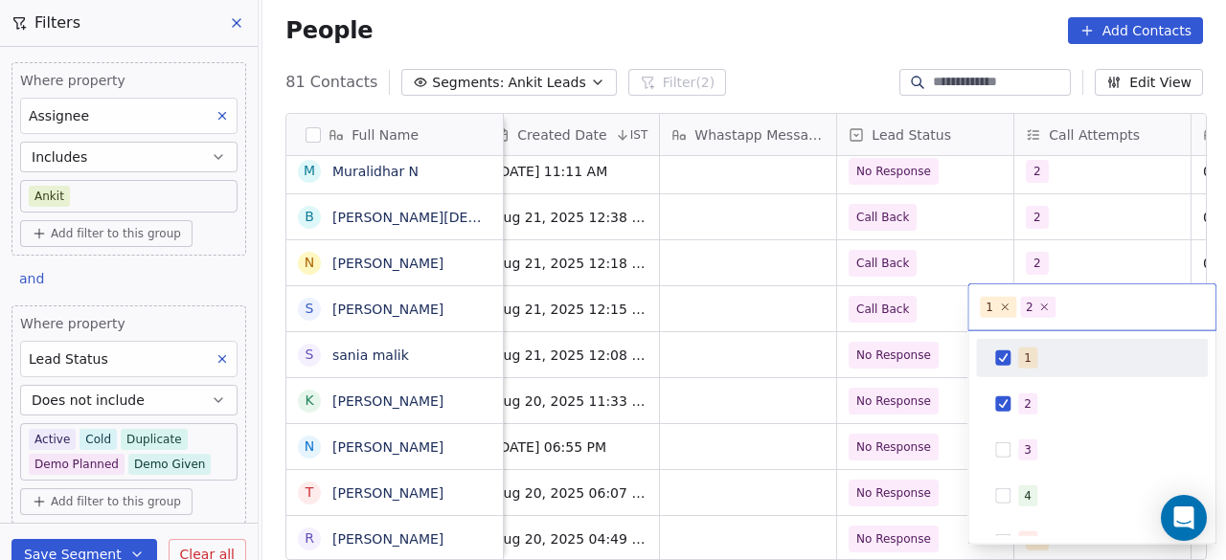
click at [1052, 367] on div "1" at bounding box center [1103, 358] width 171 height 21
click at [962, 305] on html "On2Cook India Pvt. Ltd. Contacts People Marketing Workflows Campaigns Sales Pip…" at bounding box center [613, 280] width 1226 height 560
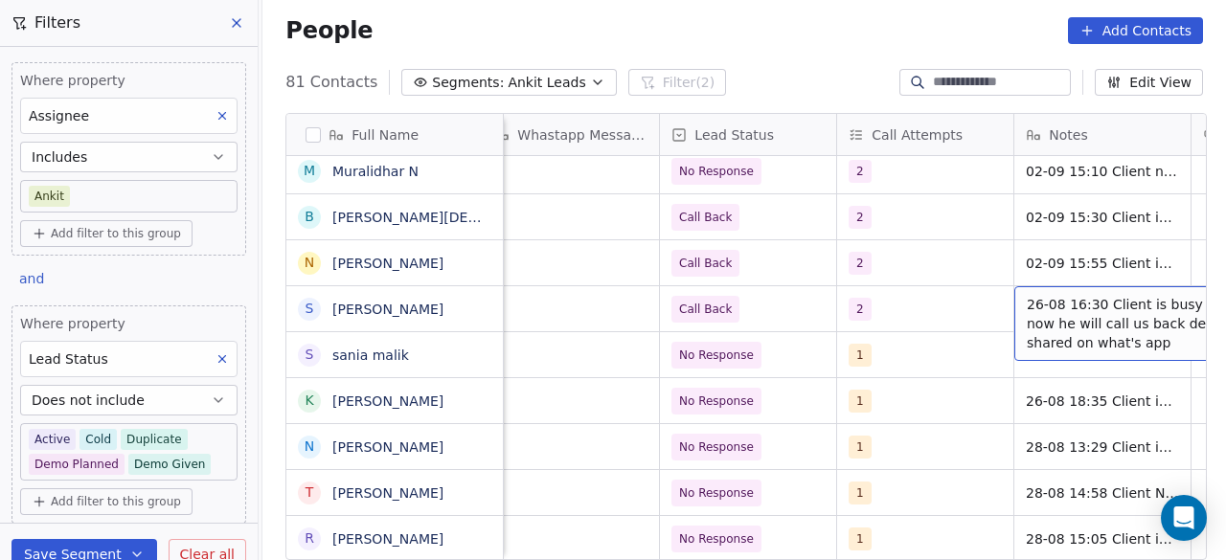
scroll to position [0, 1262]
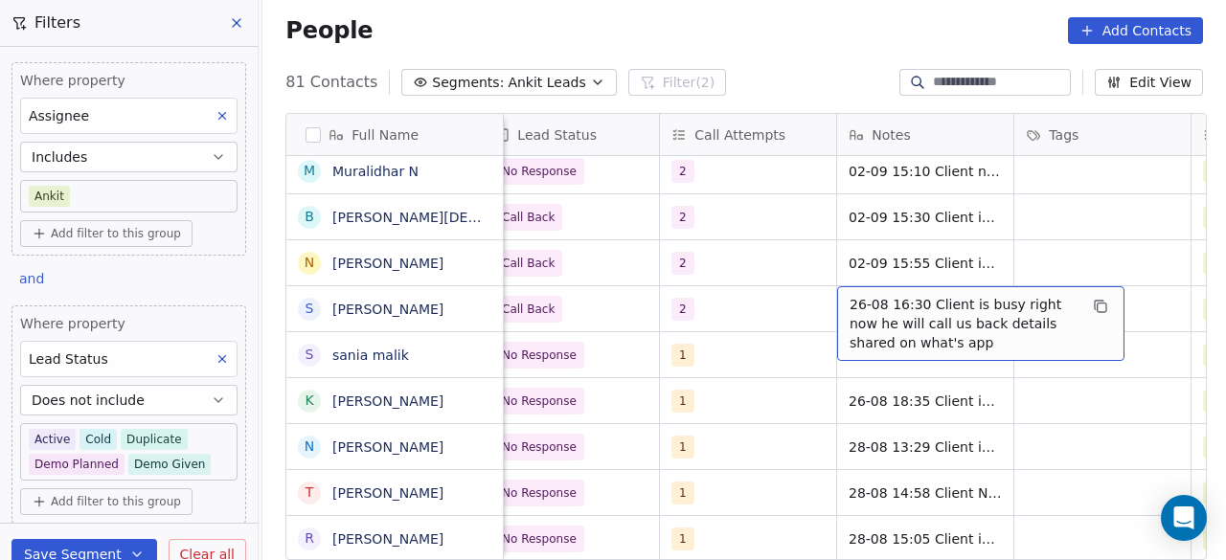
click at [850, 295] on span "26-08 16:30 Client is busy right now he will call us back details shared on wha…" at bounding box center [964, 323] width 228 height 57
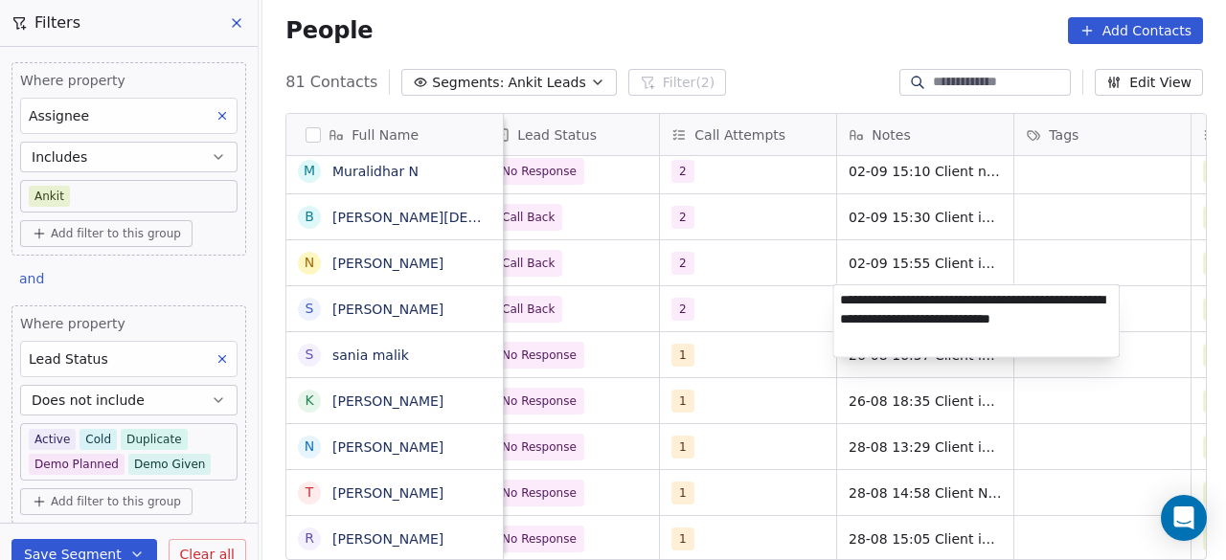
click at [841, 296] on textarea "**********" at bounding box center [977, 322] width 286 height 72
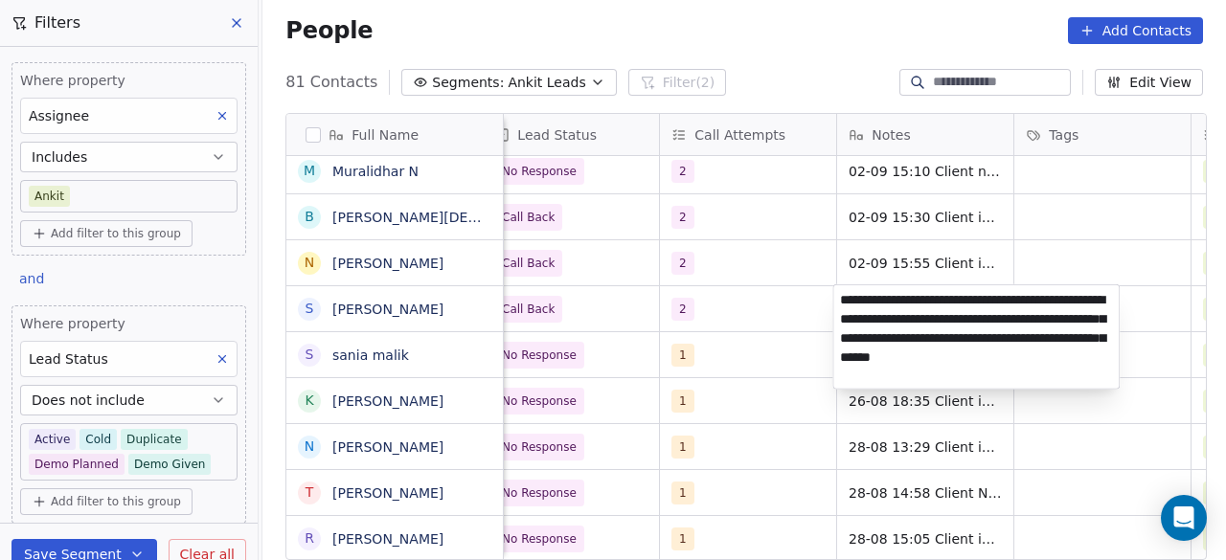
click at [942, 314] on textarea "**********" at bounding box center [977, 337] width 286 height 103
click at [1027, 297] on textarea "**********" at bounding box center [977, 337] width 286 height 103
click at [1071, 323] on textarea "**********" at bounding box center [977, 337] width 286 height 103
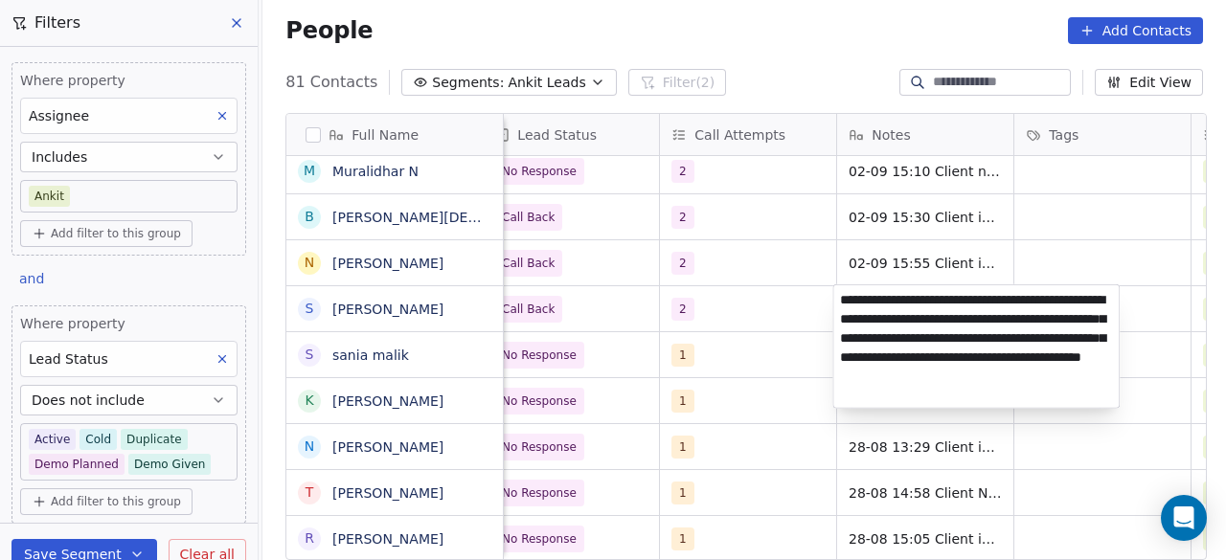
type textarea "**********"
click at [738, 319] on html "On2Cook India Pvt. Ltd. Contacts People Marketing Workflows Campaigns Sales Pip…" at bounding box center [613, 280] width 1226 height 560
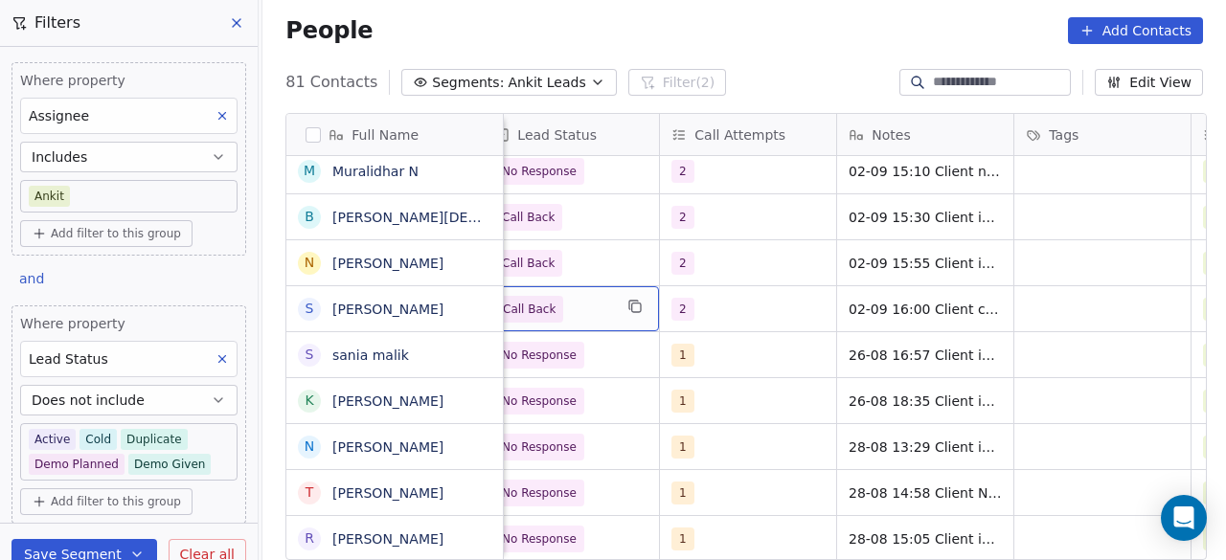
scroll to position [0, 1241]
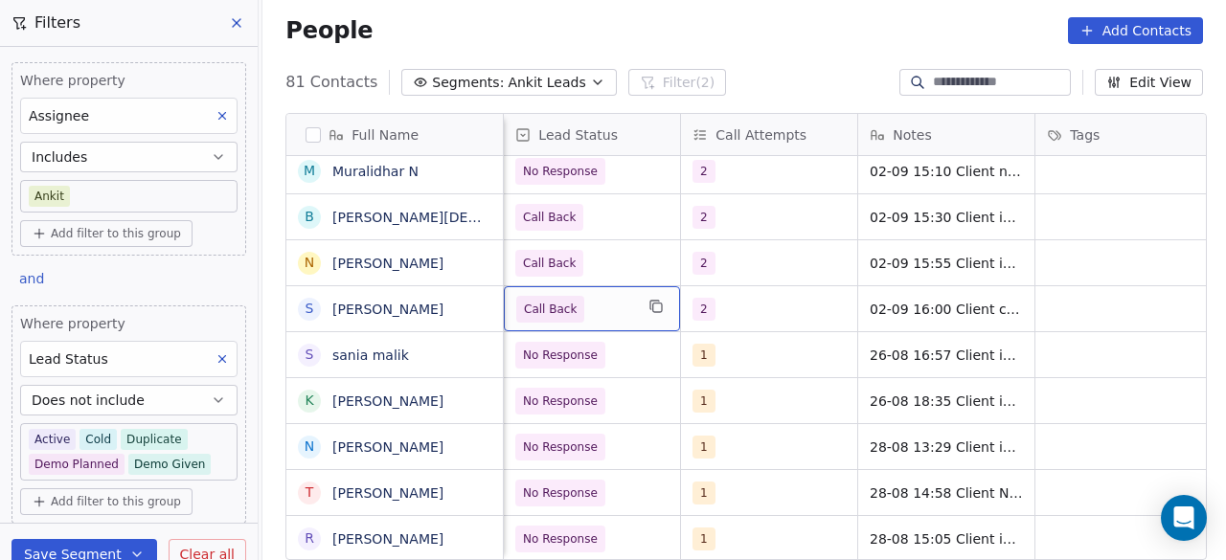
click at [594, 304] on span "Call Back" at bounding box center [574, 309] width 117 height 27
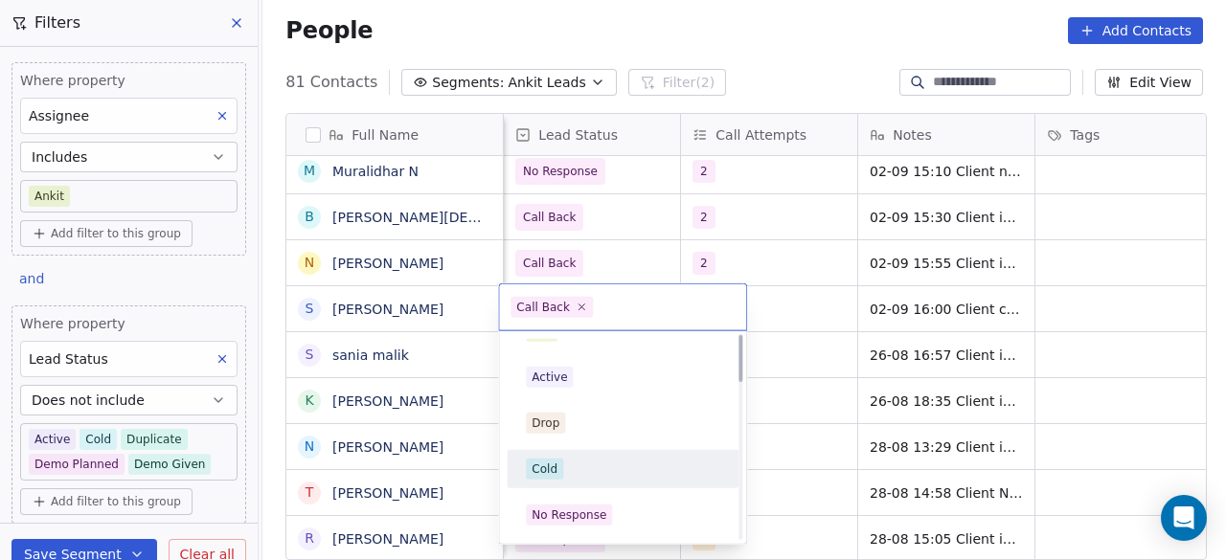
scroll to position [0, 0]
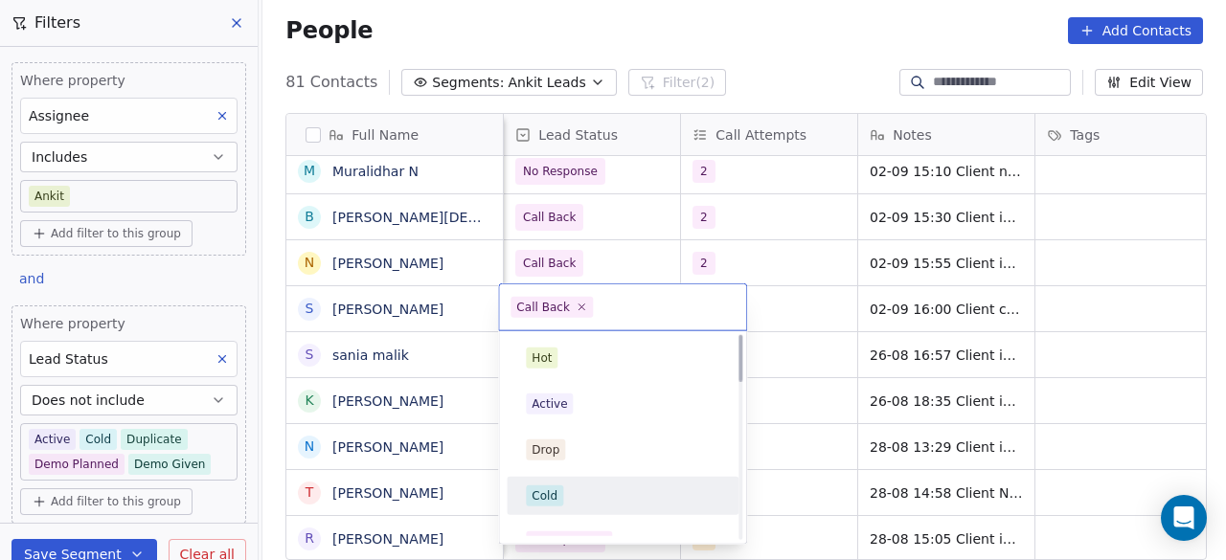
click at [594, 493] on div "Cold" at bounding box center [623, 496] width 194 height 21
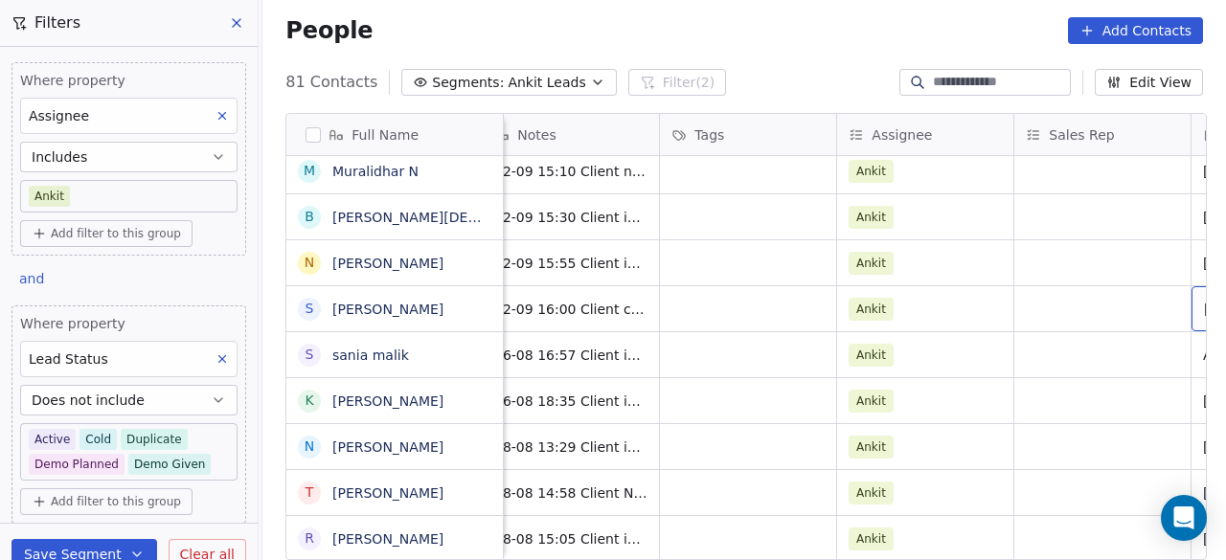
scroll to position [0, 1794]
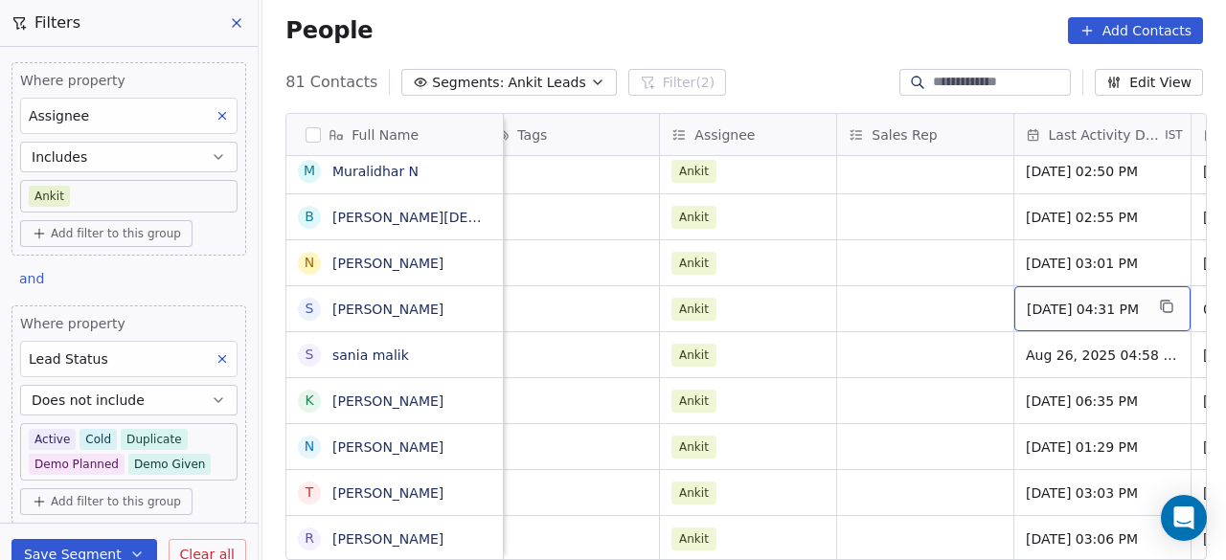
click at [1082, 313] on span "Aug 26, 2025 04:31 PM" at bounding box center [1085, 309] width 117 height 19
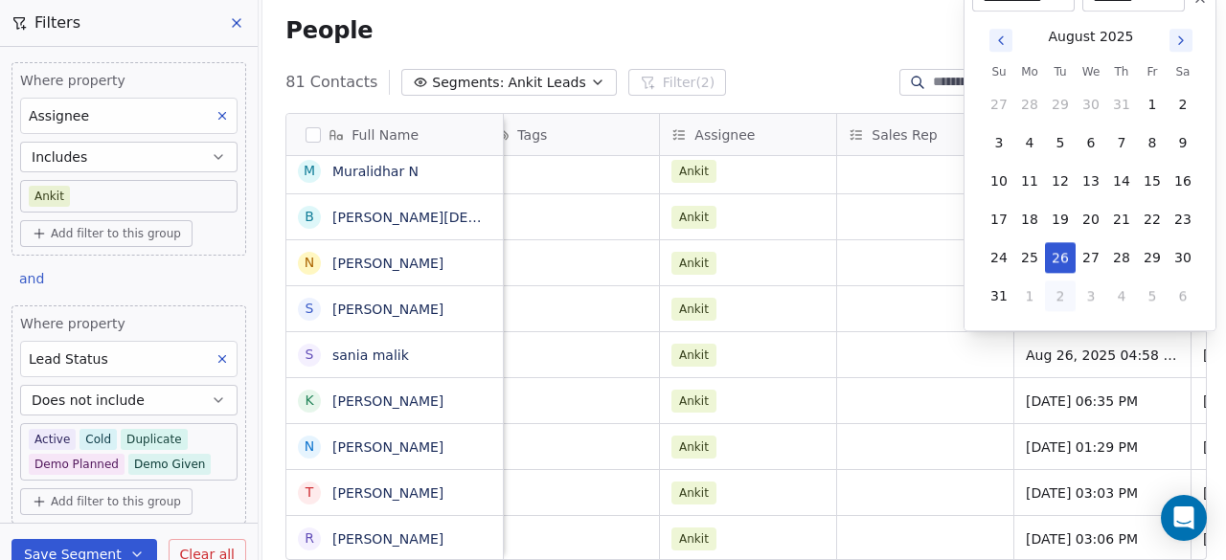
click at [1184, 41] on icon "Go to next month" at bounding box center [1181, 40] width 15 height 15
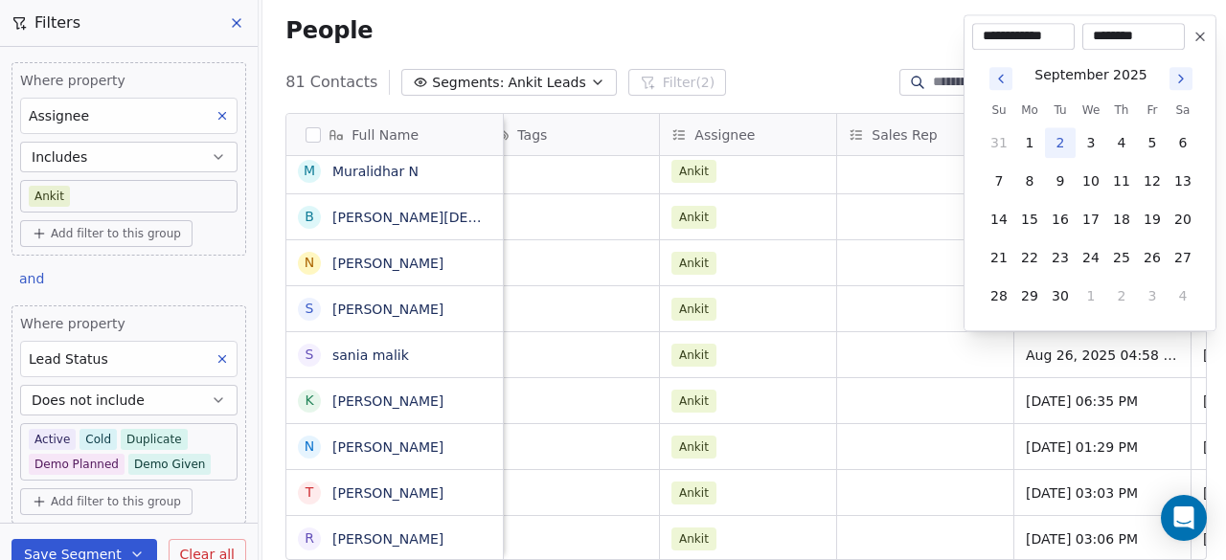
click at [1059, 145] on button "2" at bounding box center [1060, 142] width 31 height 31
type input "**********"
click at [835, 312] on html "On2Cook India Pvt. Ltd. Contacts People Marketing Workflows Campaigns Sales Pip…" at bounding box center [613, 280] width 1226 height 560
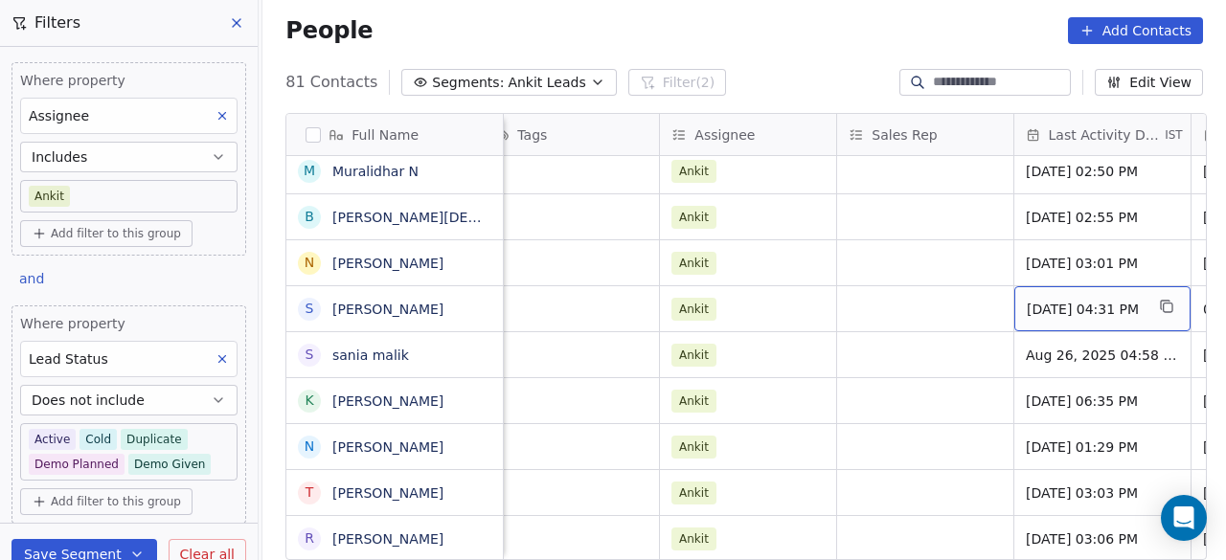
scroll to position [0, 1971]
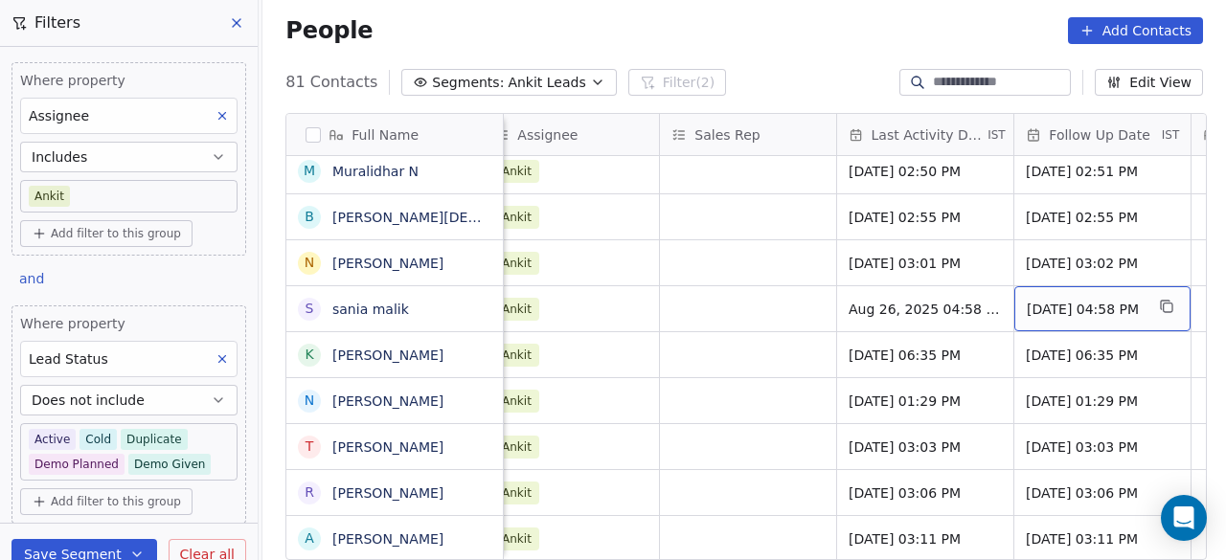
click at [1076, 323] on div "01/09/2025 04:58 PM" at bounding box center [1103, 308] width 176 height 45
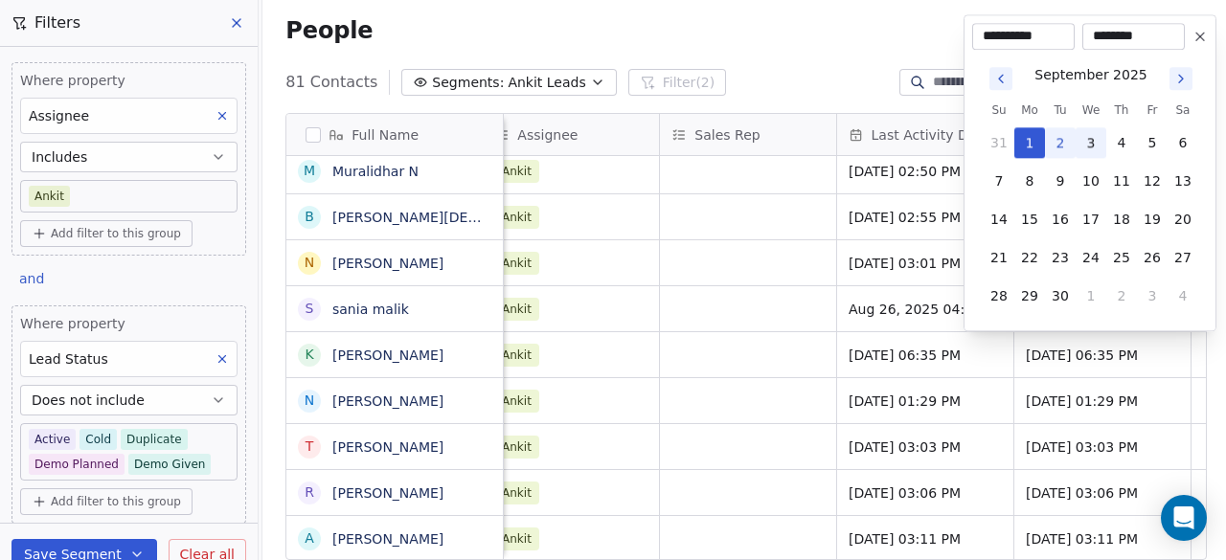
click at [1098, 141] on button "3" at bounding box center [1091, 142] width 31 height 31
type input "**********"
click at [741, 359] on html "On2Cook India Pvt. Ltd. Contacts People Marketing Workflows Campaigns Sales Pip…" at bounding box center [613, 280] width 1226 height 560
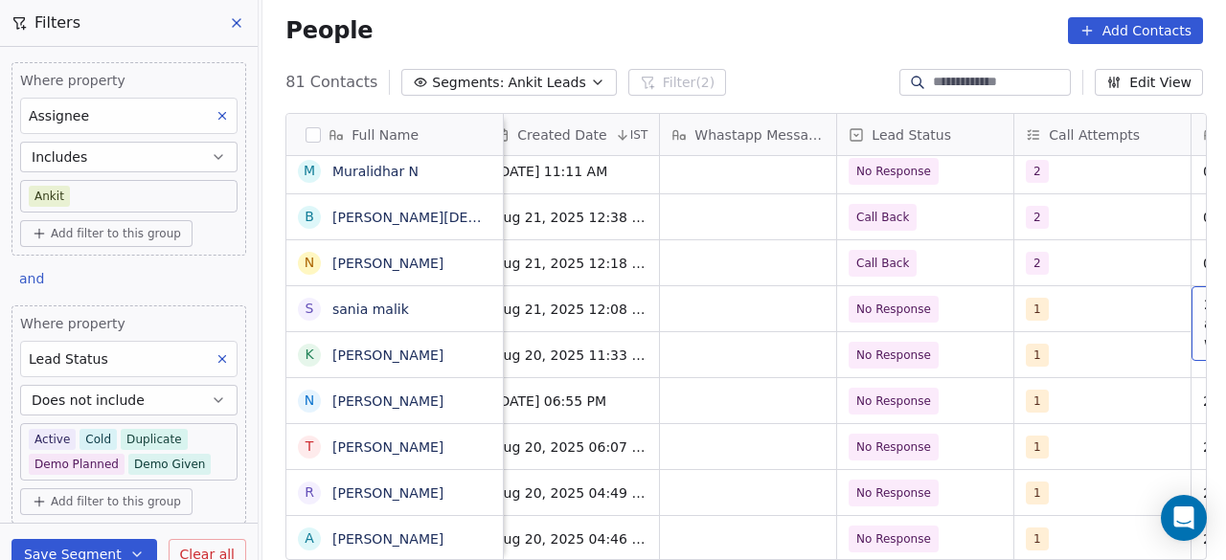
scroll to position [0, 1085]
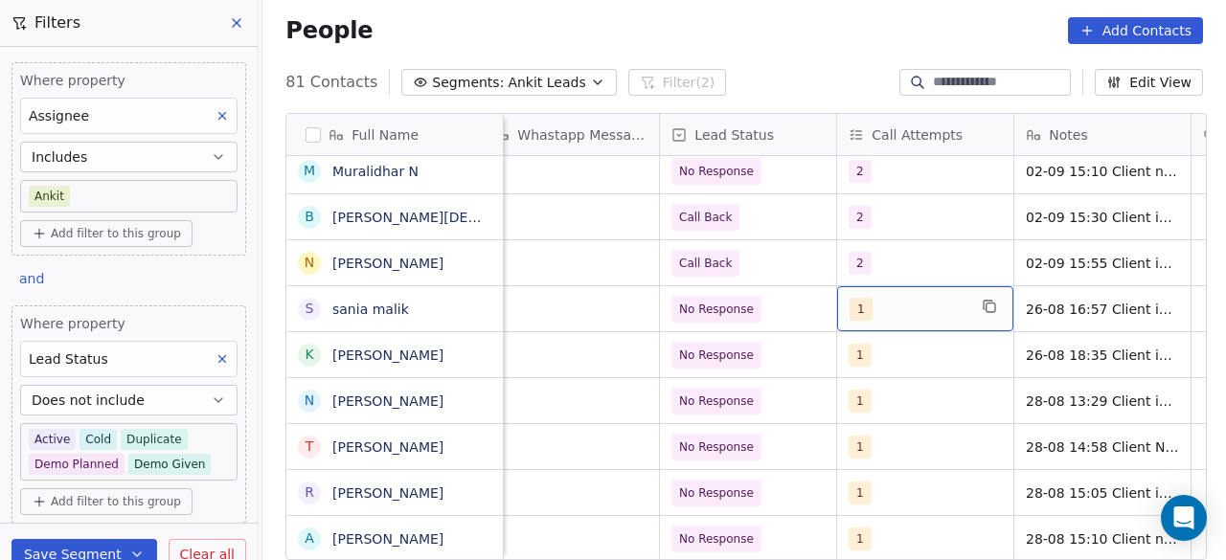
click at [906, 313] on div "1" at bounding box center [908, 309] width 117 height 23
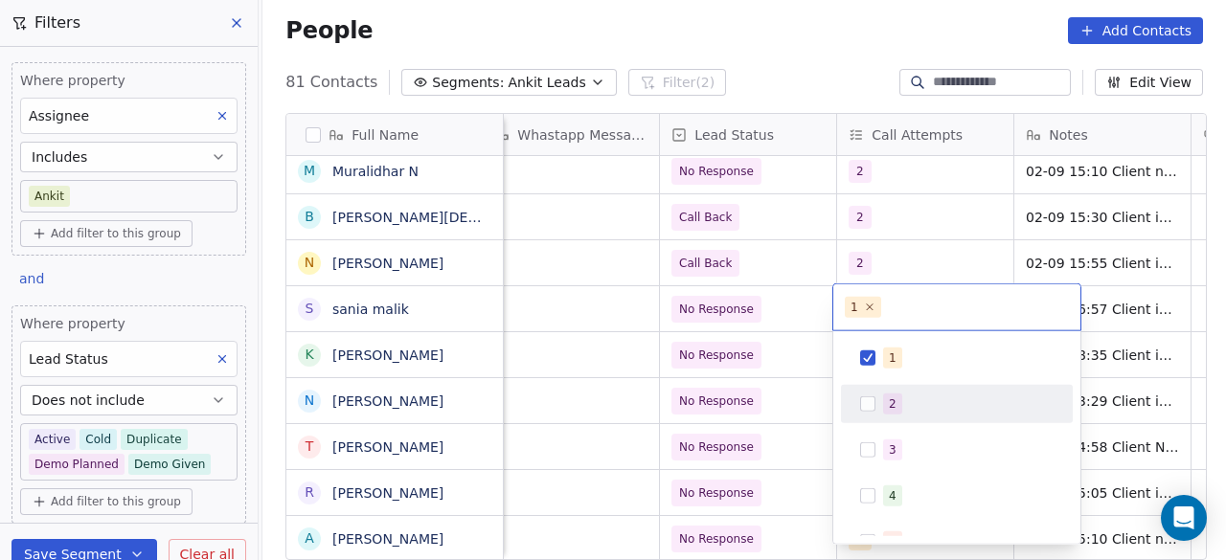
click at [876, 402] on div "2" at bounding box center [957, 404] width 217 height 31
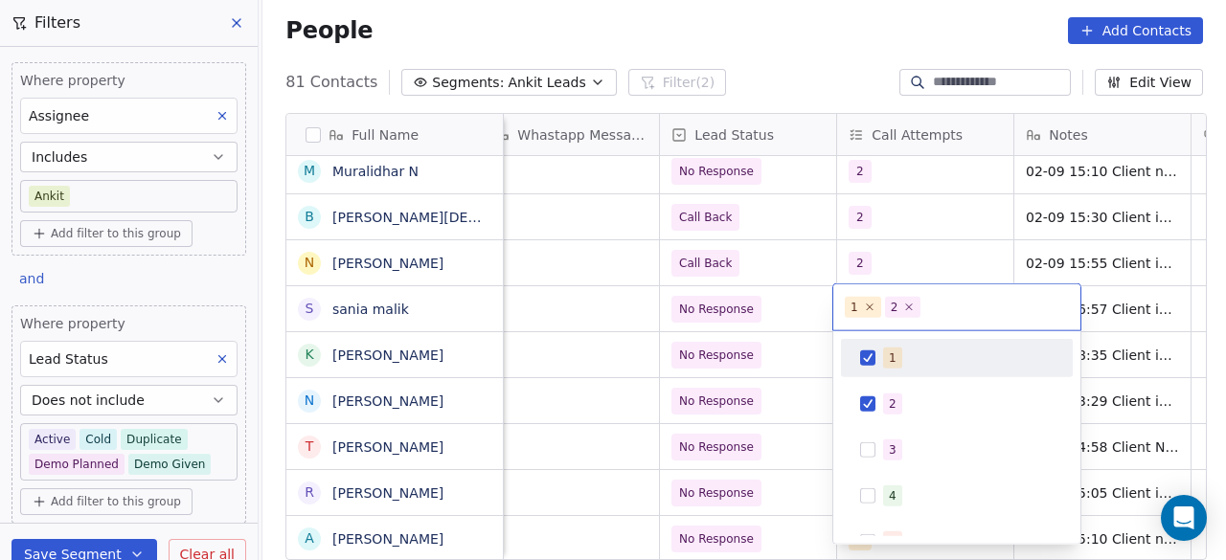
click at [876, 365] on div "1" at bounding box center [957, 358] width 217 height 31
click at [789, 317] on html "On2Cook India Pvt. Ltd. Contacts People Marketing Workflows Campaigns Sales Pip…" at bounding box center [613, 280] width 1226 height 560
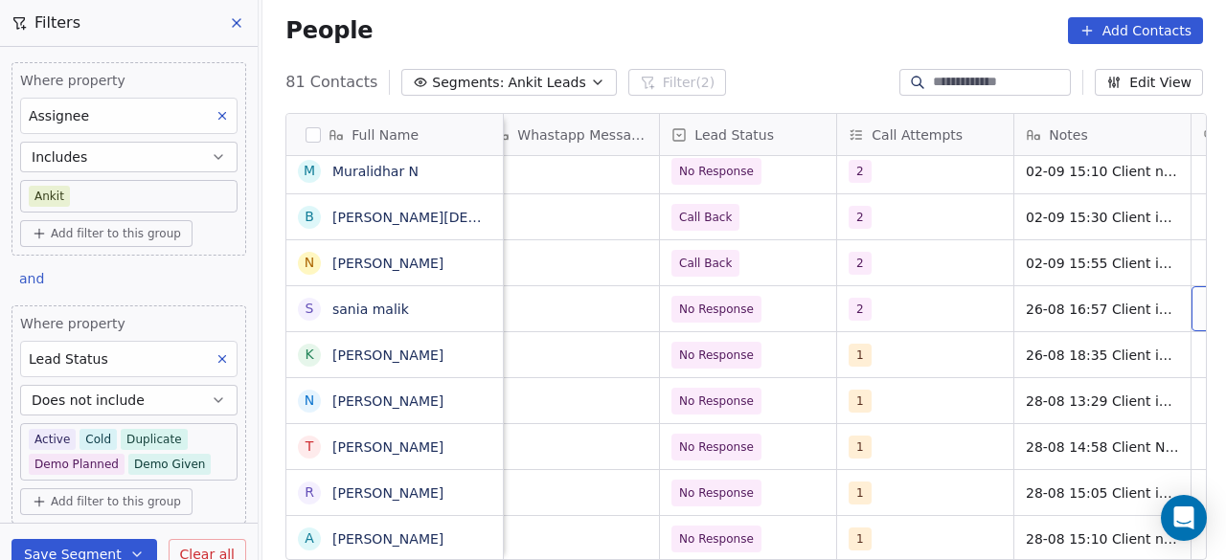
scroll to position [0, 1262]
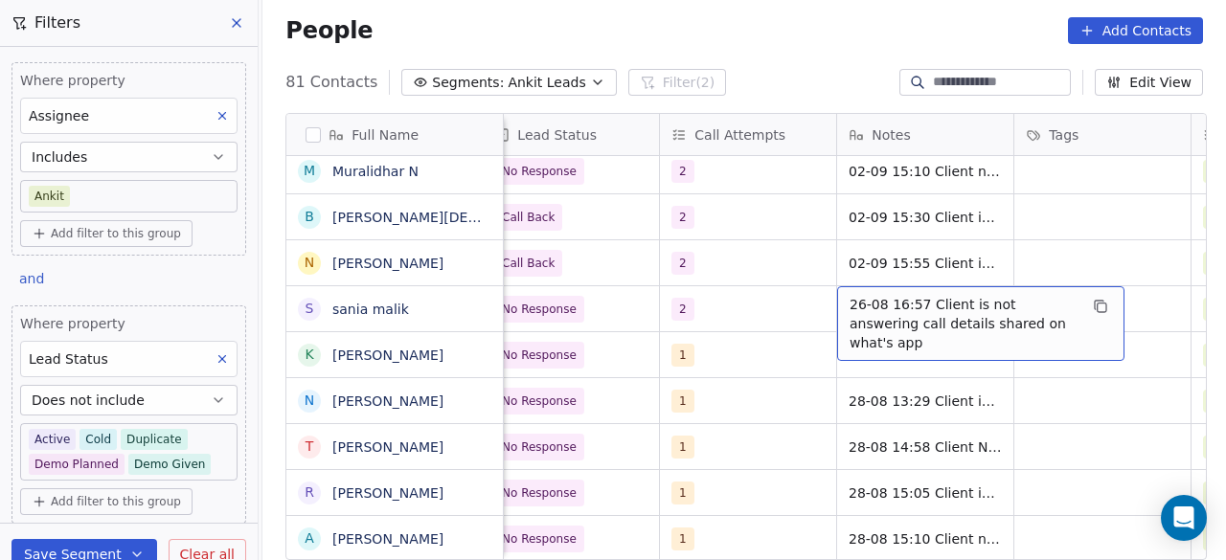
click at [850, 300] on span "26-08 16:57 Client is not answering call details shared on what's app" at bounding box center [964, 323] width 228 height 57
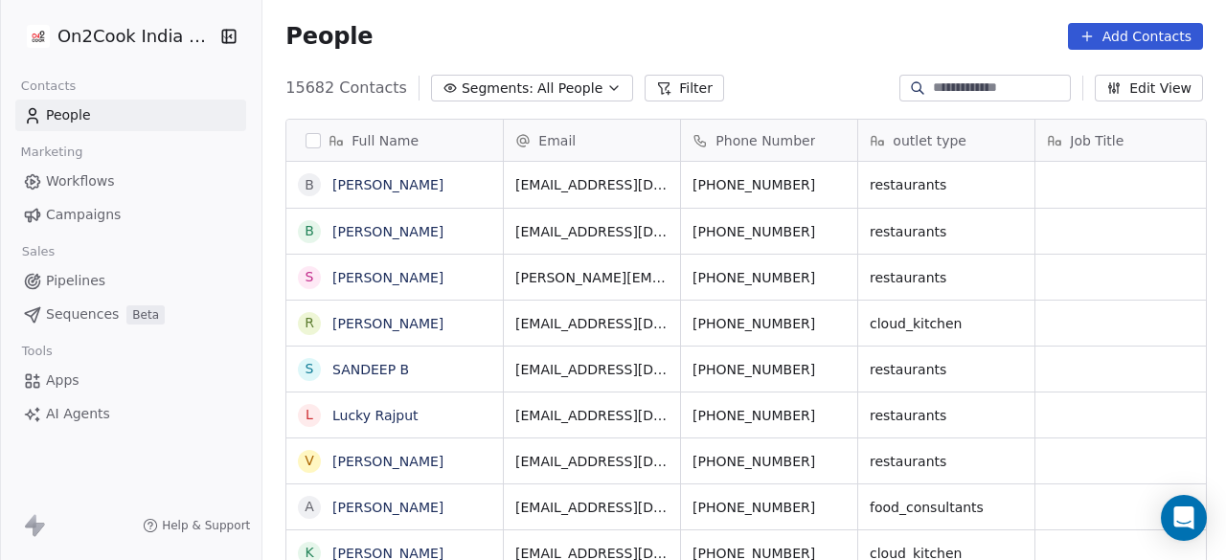
scroll to position [478, 952]
click at [968, 88] on input at bounding box center [1000, 88] width 134 height 19
paste input "**********"
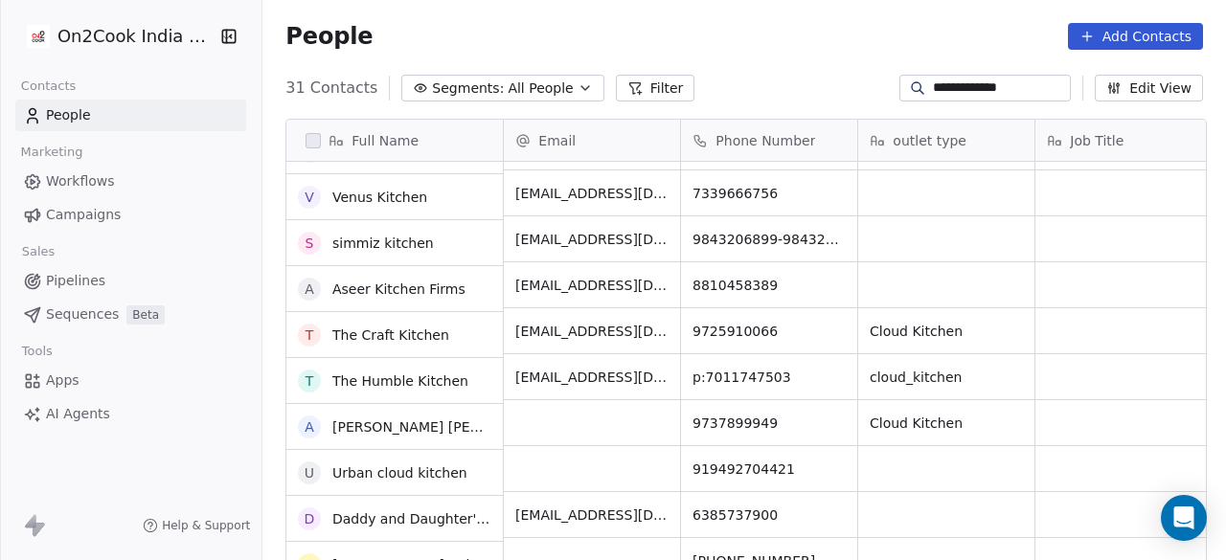
scroll to position [0, 0]
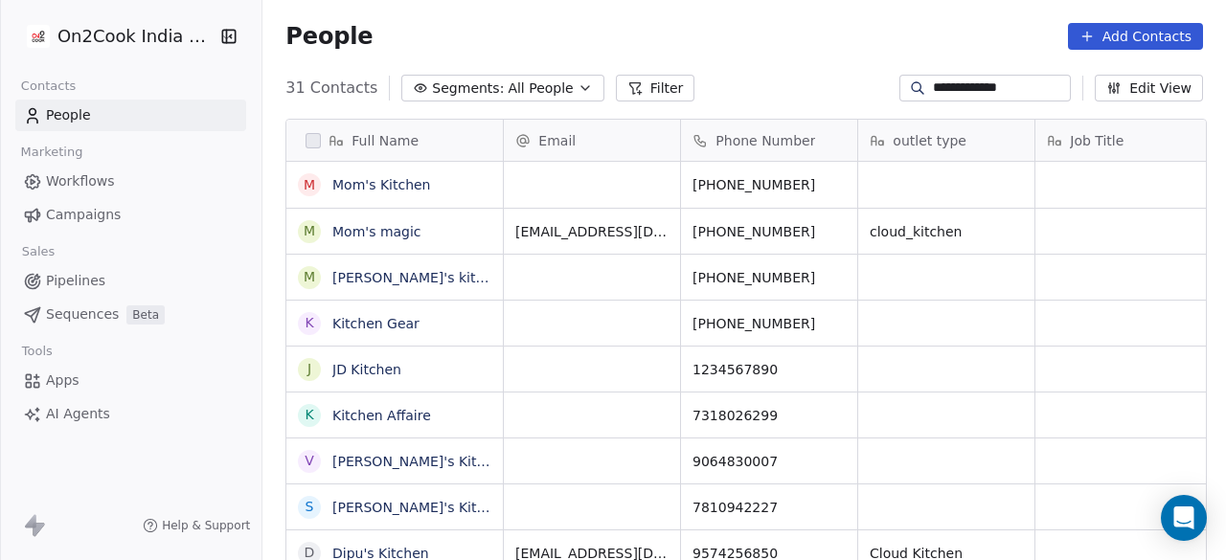
type input "**********"
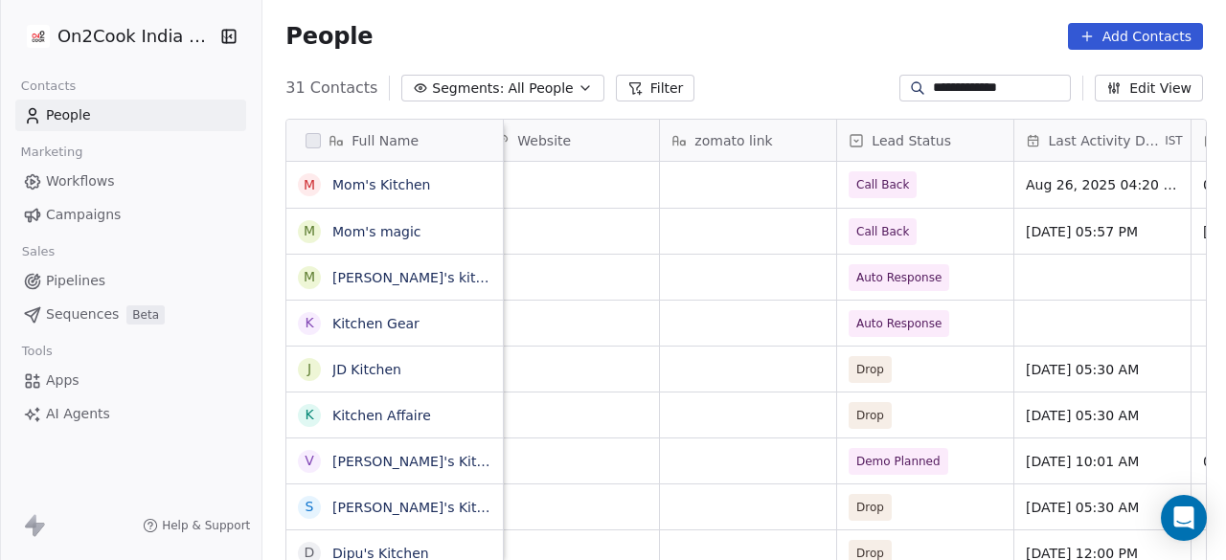
click at [579, 133] on div "Website" at bounding box center [568, 140] width 149 height 19
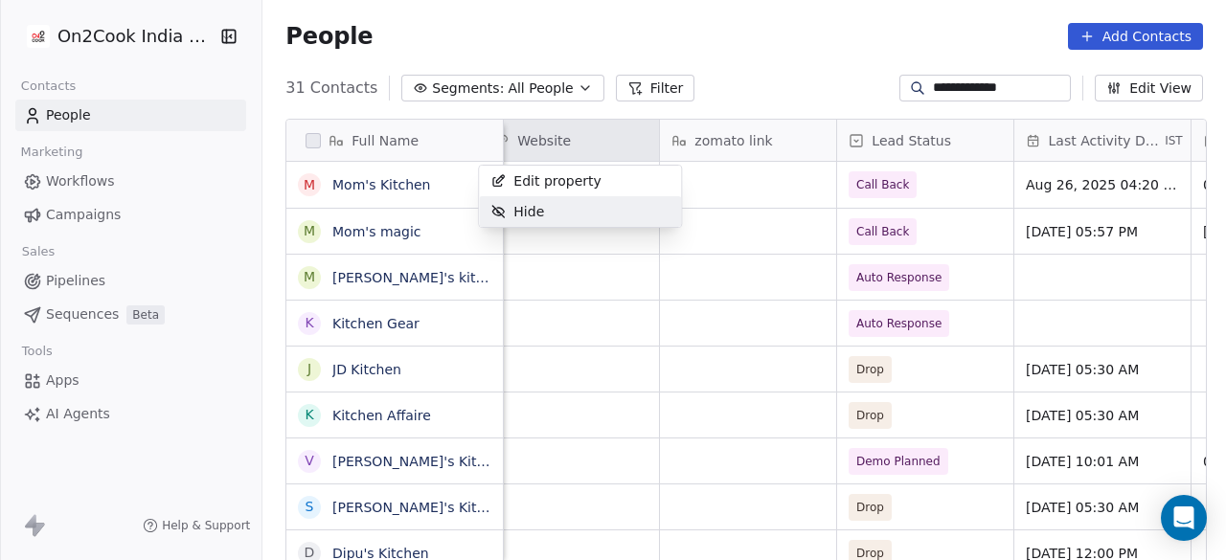
click at [583, 213] on div "Hide" at bounding box center [580, 211] width 202 height 31
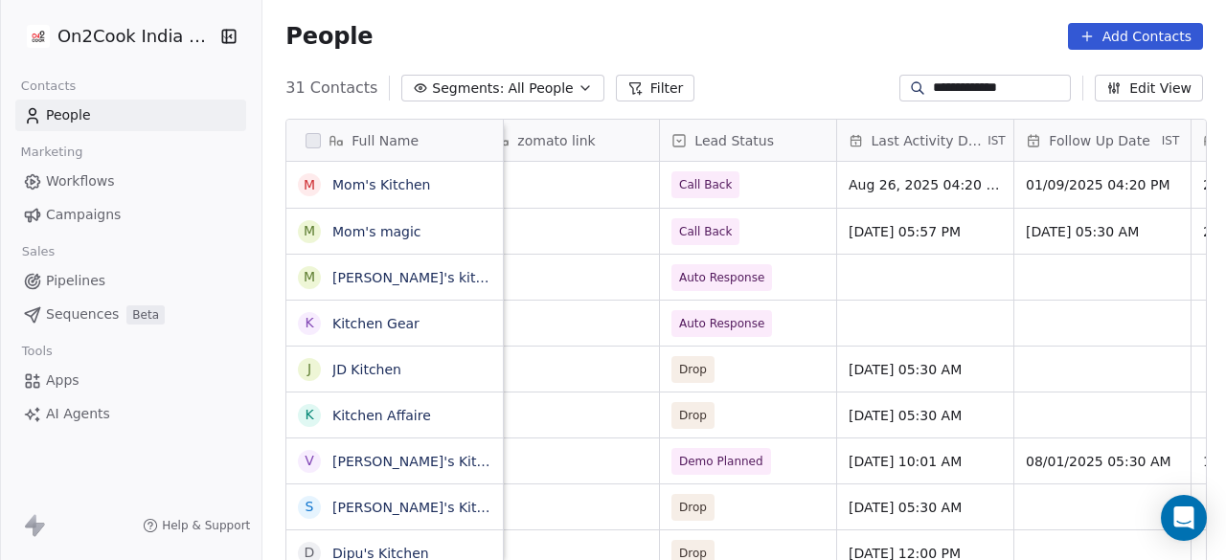
click at [586, 135] on span "zomato link" at bounding box center [556, 140] width 78 height 19
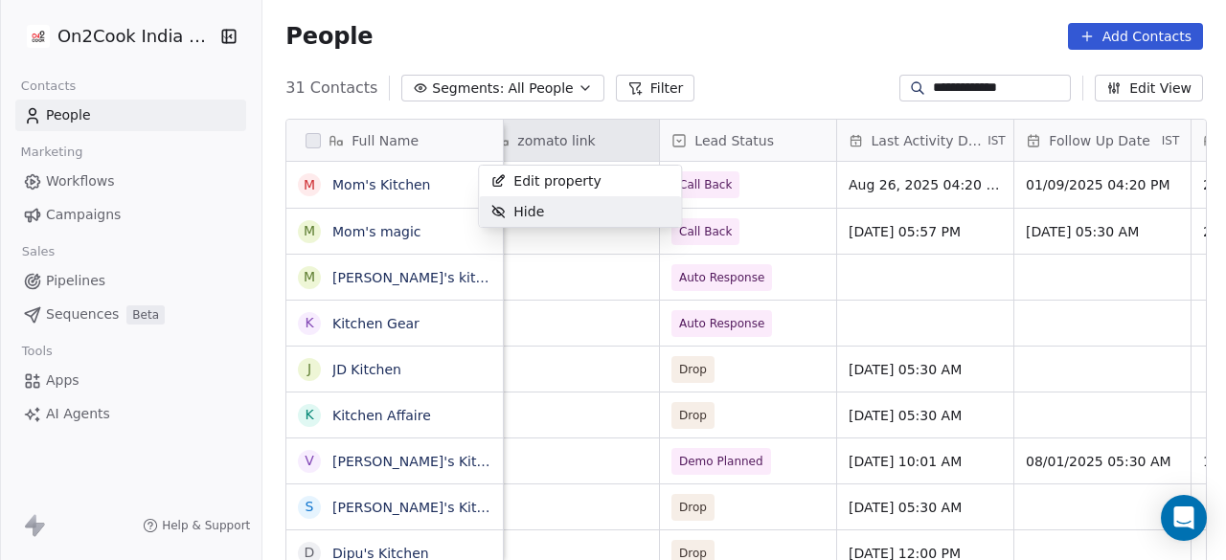
click at [607, 205] on div "Hide" at bounding box center [580, 211] width 202 height 31
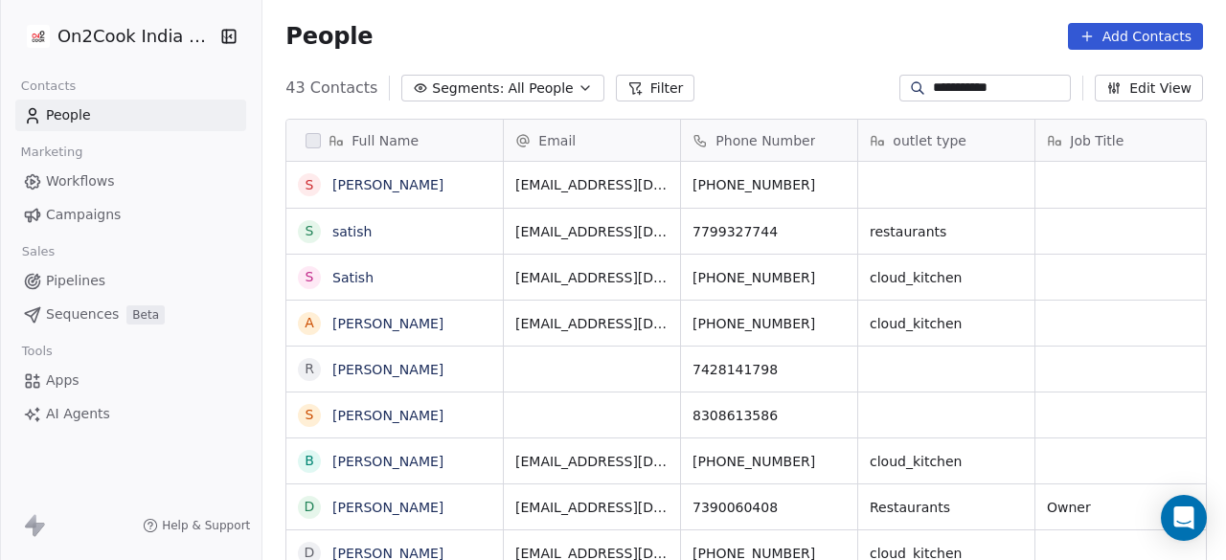
scroll to position [478, 952]
type input "**********"
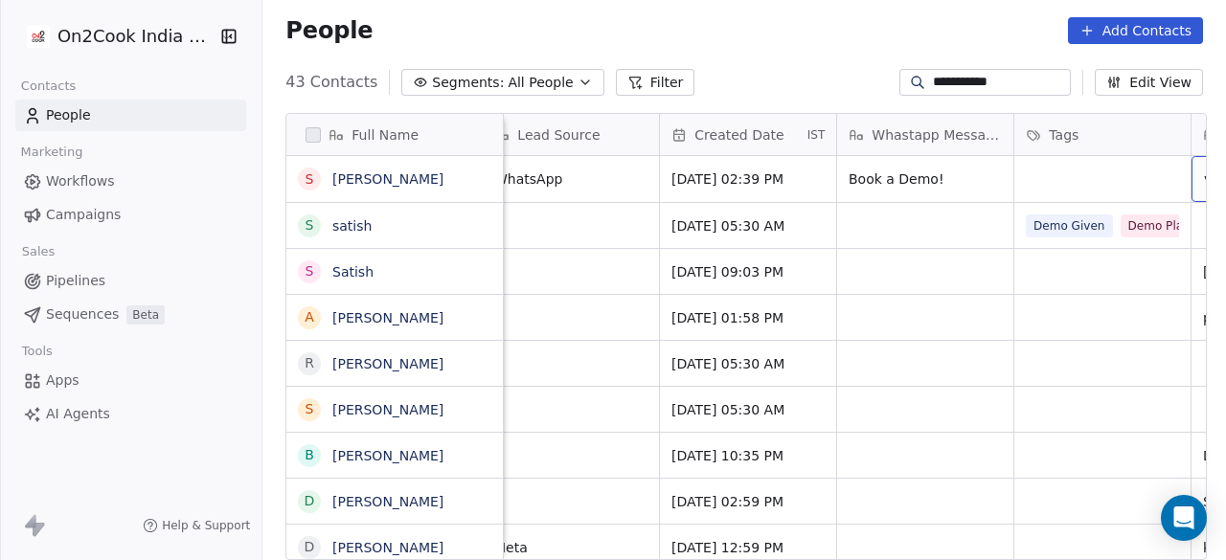
scroll to position [0, 1085]
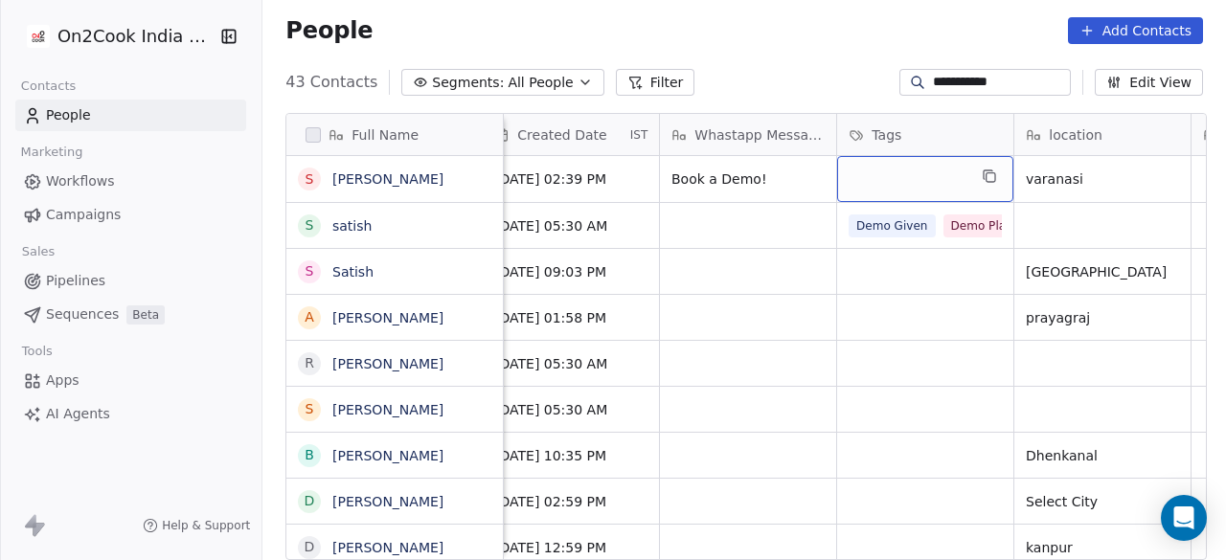
click at [899, 179] on div "grid" at bounding box center [925, 179] width 176 height 46
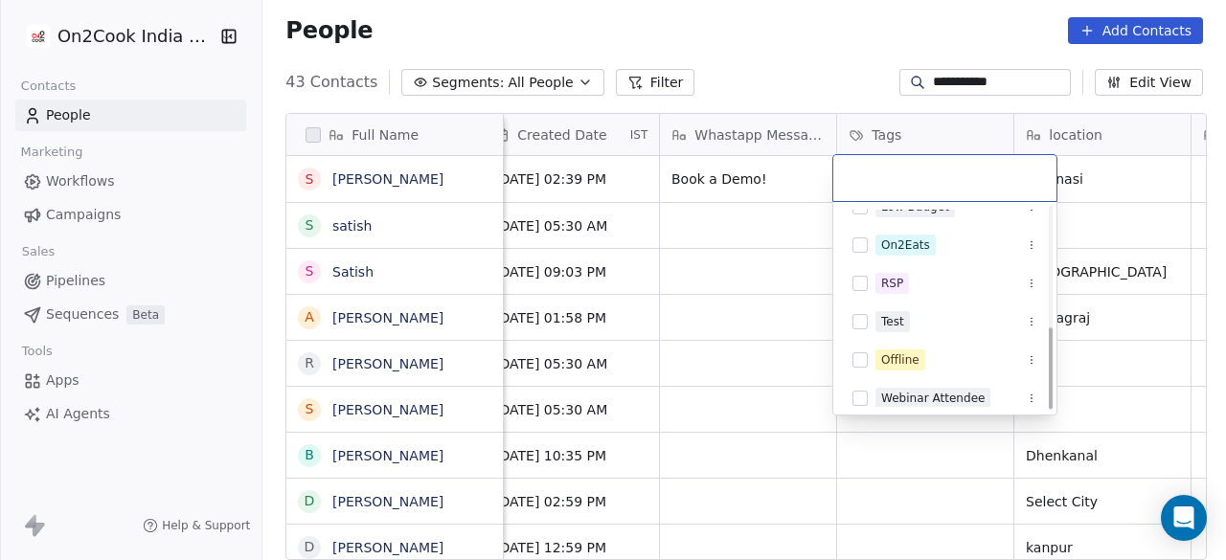
scroll to position [300, 0]
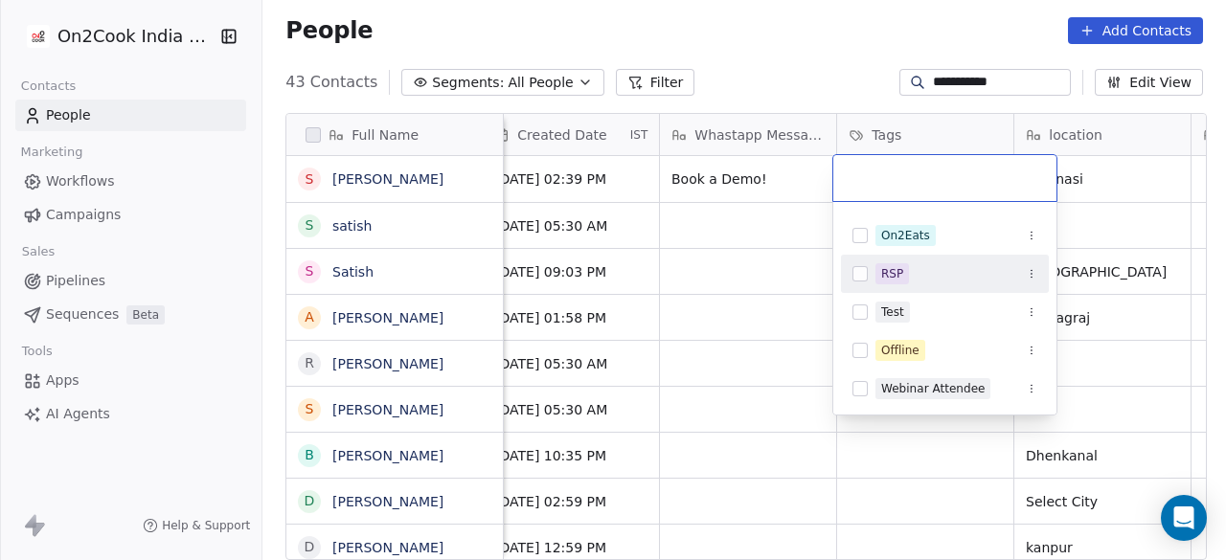
click at [675, 213] on html "**********" at bounding box center [613, 280] width 1226 height 560
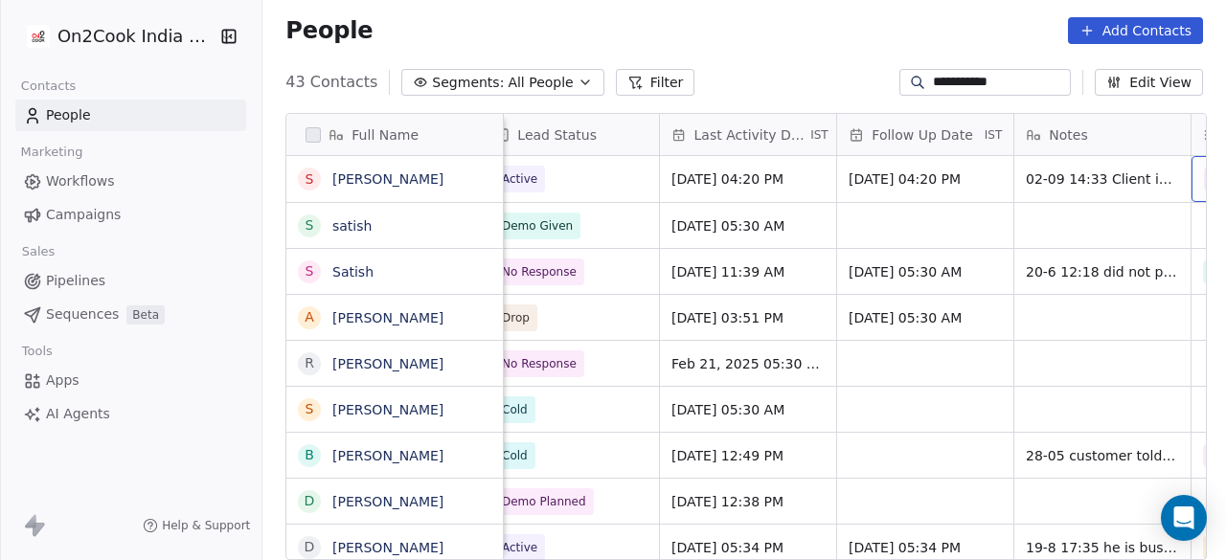
scroll to position [0, 2857]
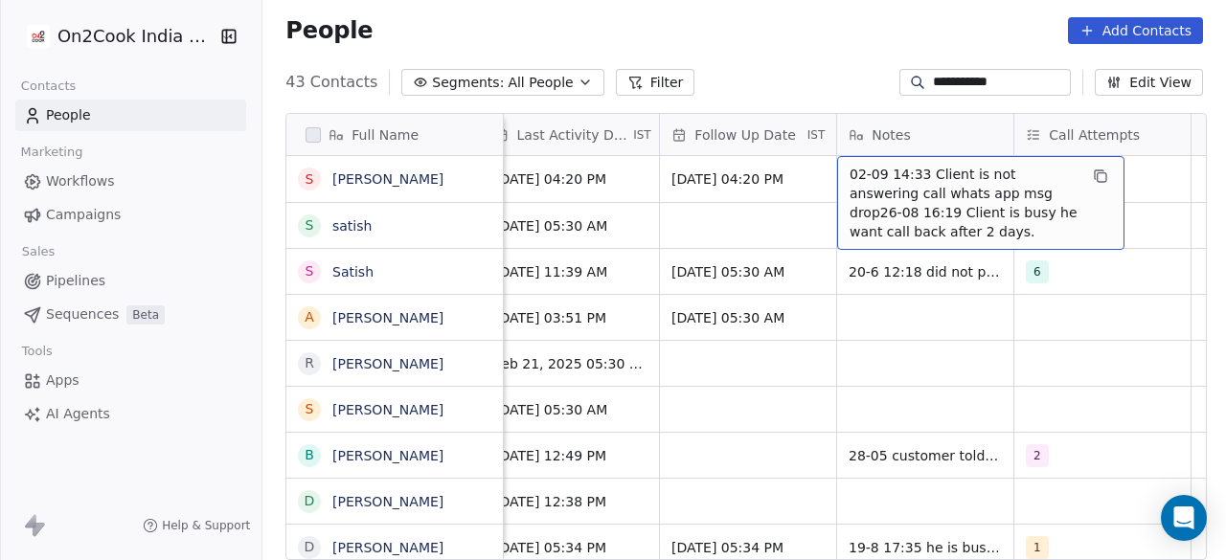
click at [843, 170] on div "02-09 14:33 Client is not answering call whats app msg drop26-08 16:19 Client i…" at bounding box center [980, 203] width 287 height 94
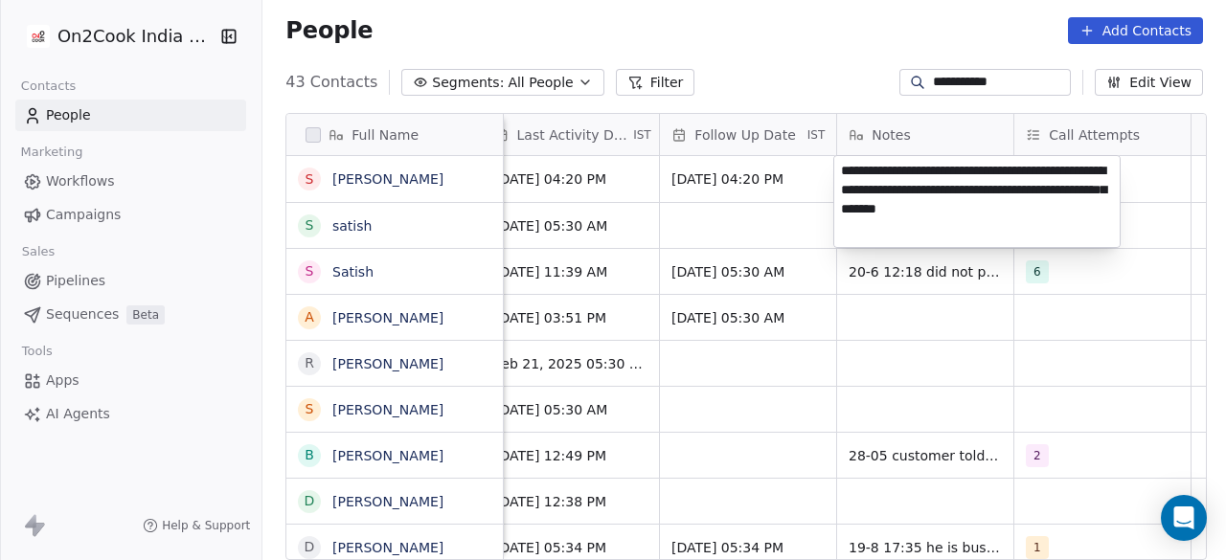
click at [843, 170] on textarea "**********" at bounding box center [978, 201] width 286 height 91
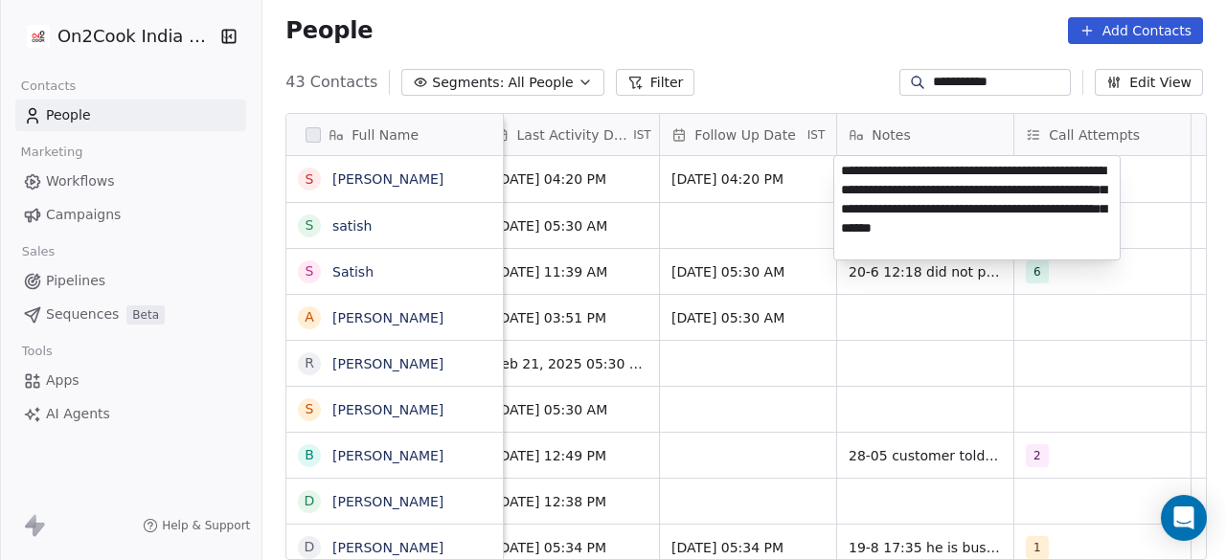
type textarea "**********"
click at [786, 204] on html "**********" at bounding box center [613, 280] width 1226 height 560
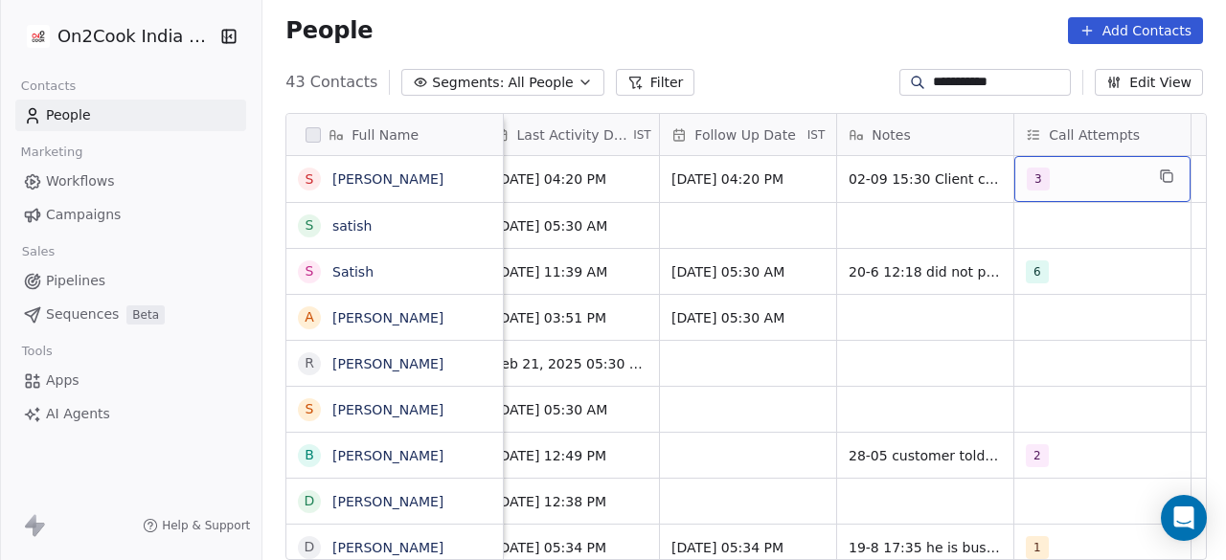
click at [1077, 179] on div "3" at bounding box center [1085, 179] width 117 height 23
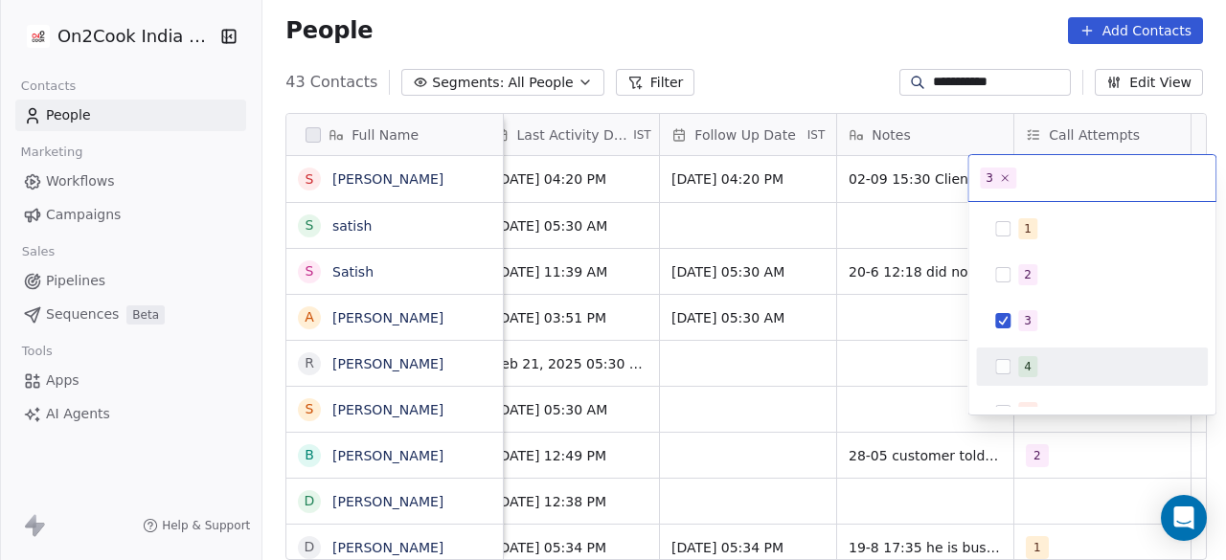
click at [1033, 358] on span "4" at bounding box center [1027, 366] width 19 height 21
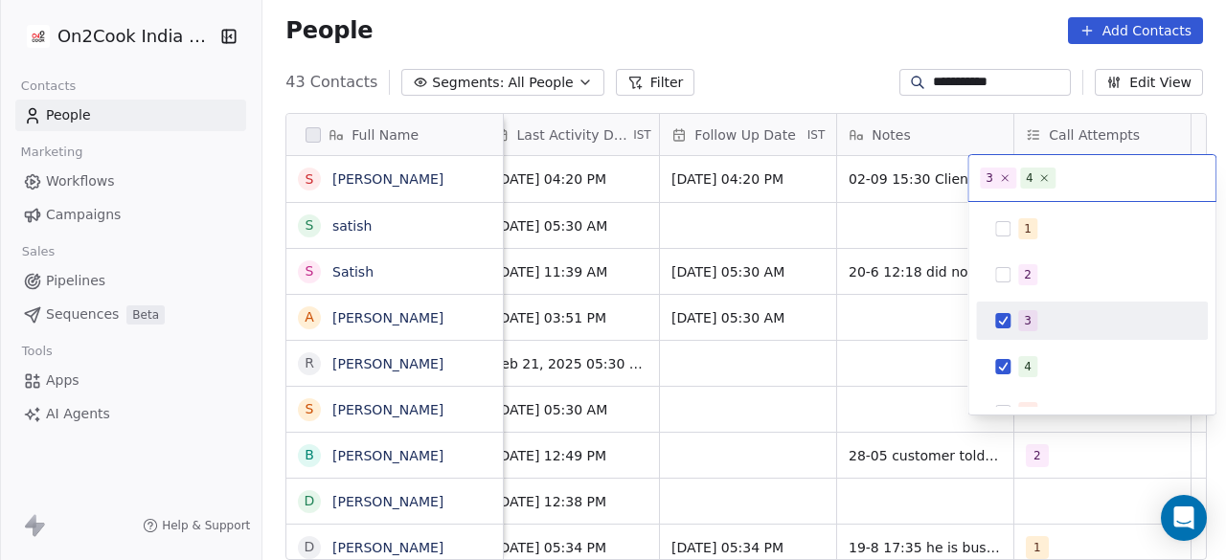
click at [1007, 309] on div "3" at bounding box center [1092, 321] width 217 height 31
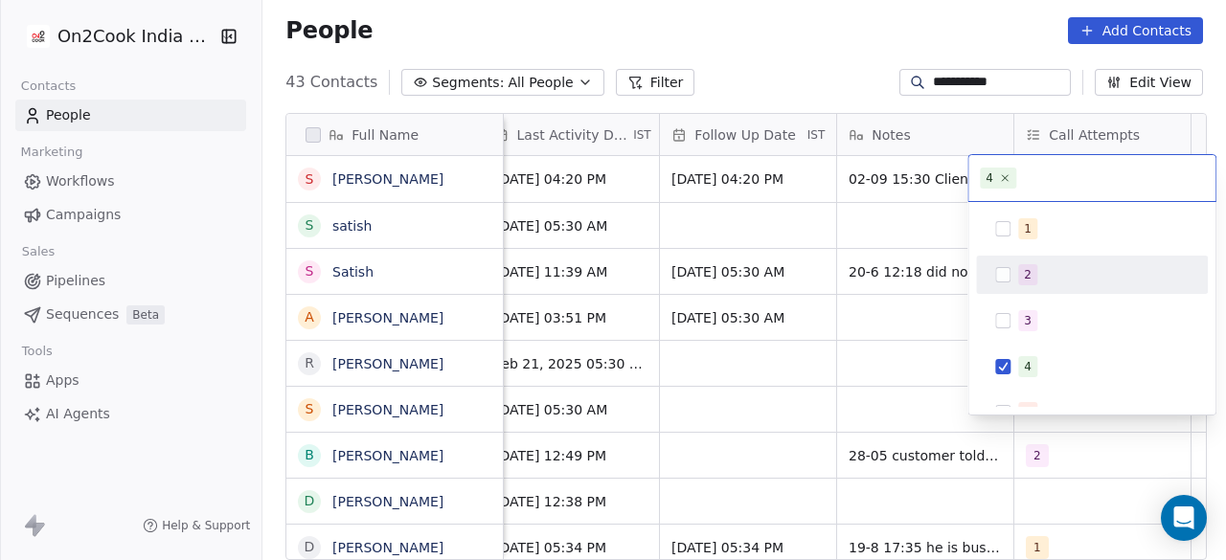
click at [931, 229] on html "**********" at bounding box center [613, 280] width 1226 height 560
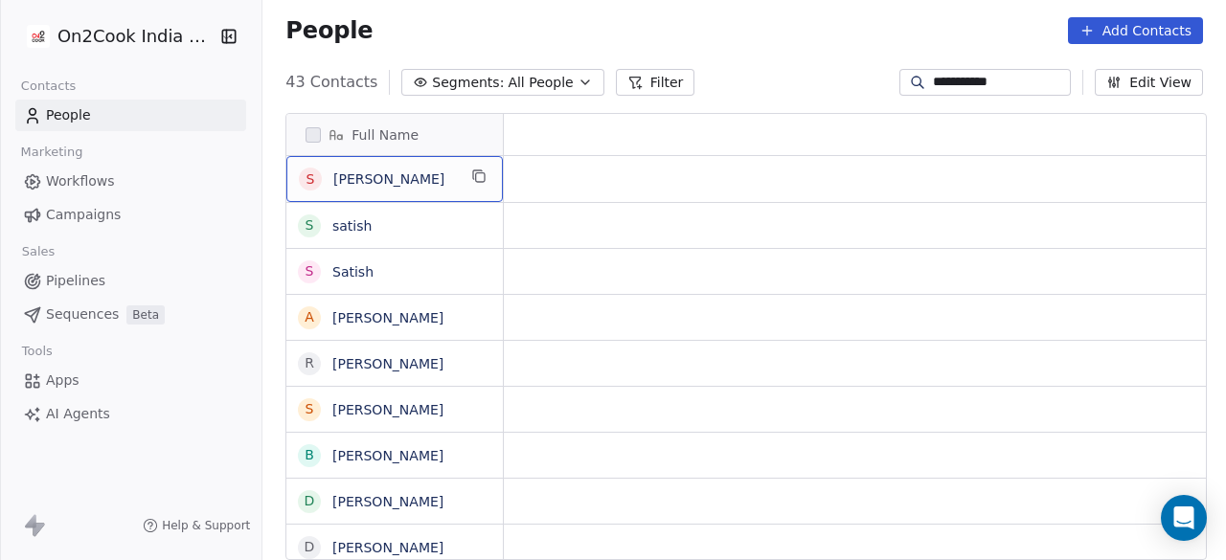
scroll to position [0, 0]
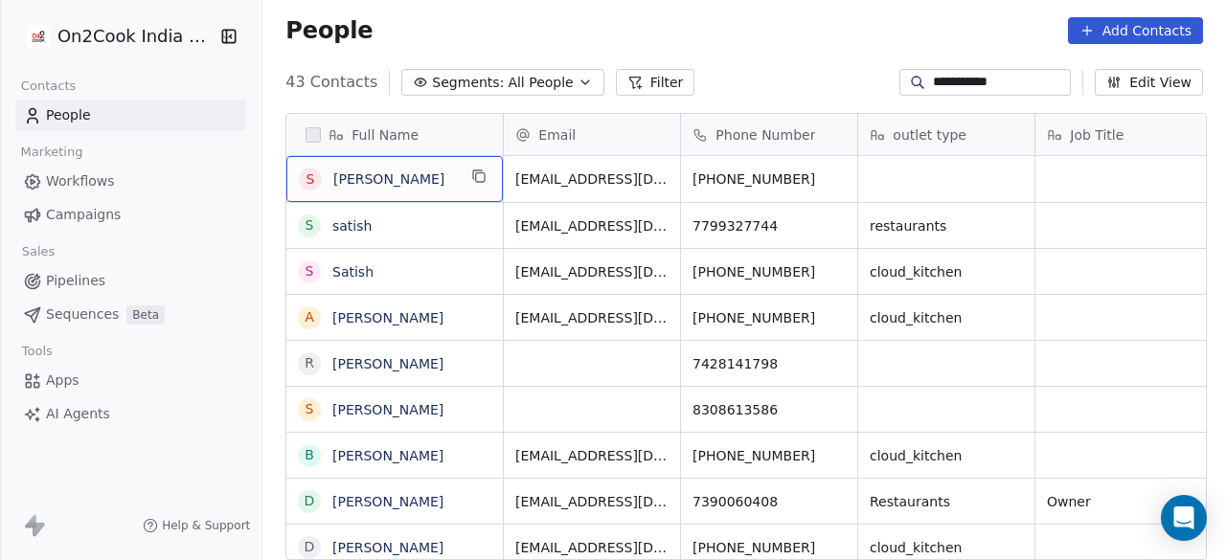
click at [764, 27] on div "People Add Contacts" at bounding box center [745, 30] width 918 height 27
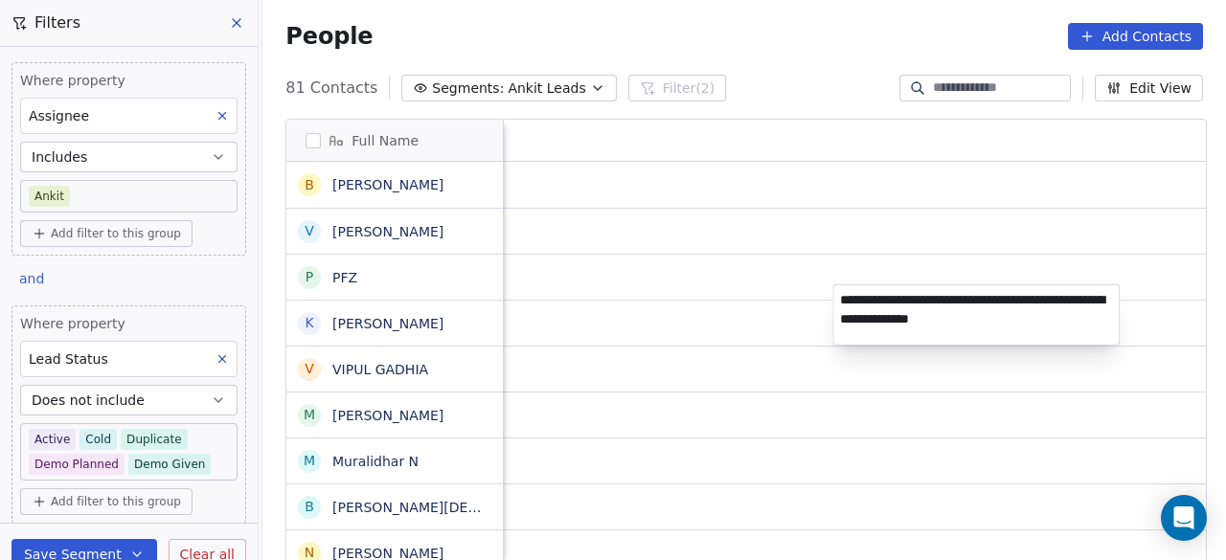
scroll to position [478, 952]
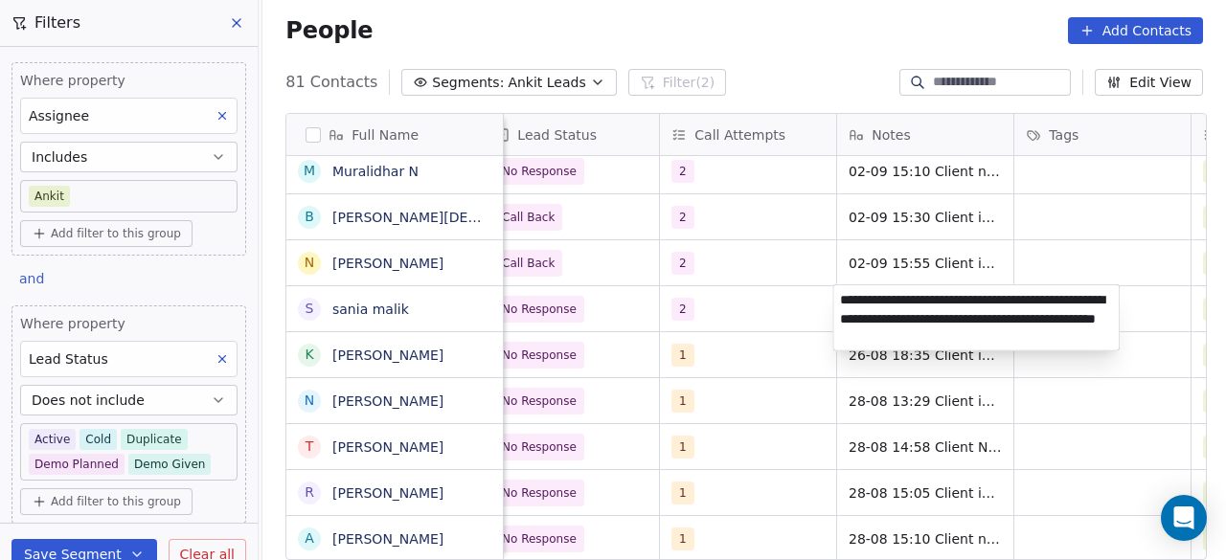
type textarea "**********"
click at [736, 357] on html "On2Cook India Pvt. Ltd. Contacts People Marketing Workflows Campaigns Sales Pip…" at bounding box center [613, 280] width 1226 height 560
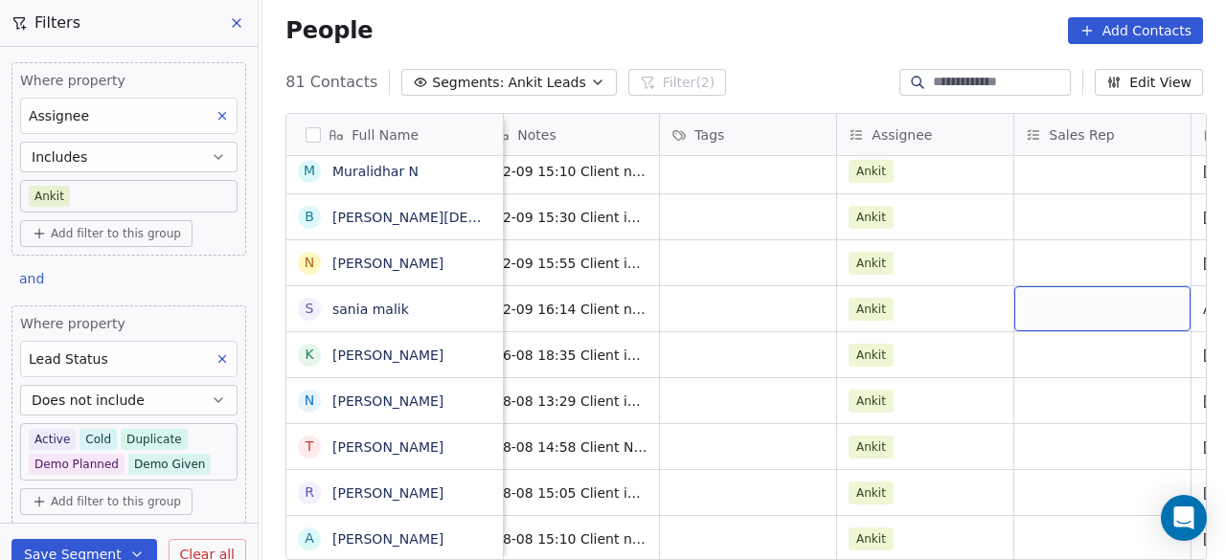
scroll to position [0, 1794]
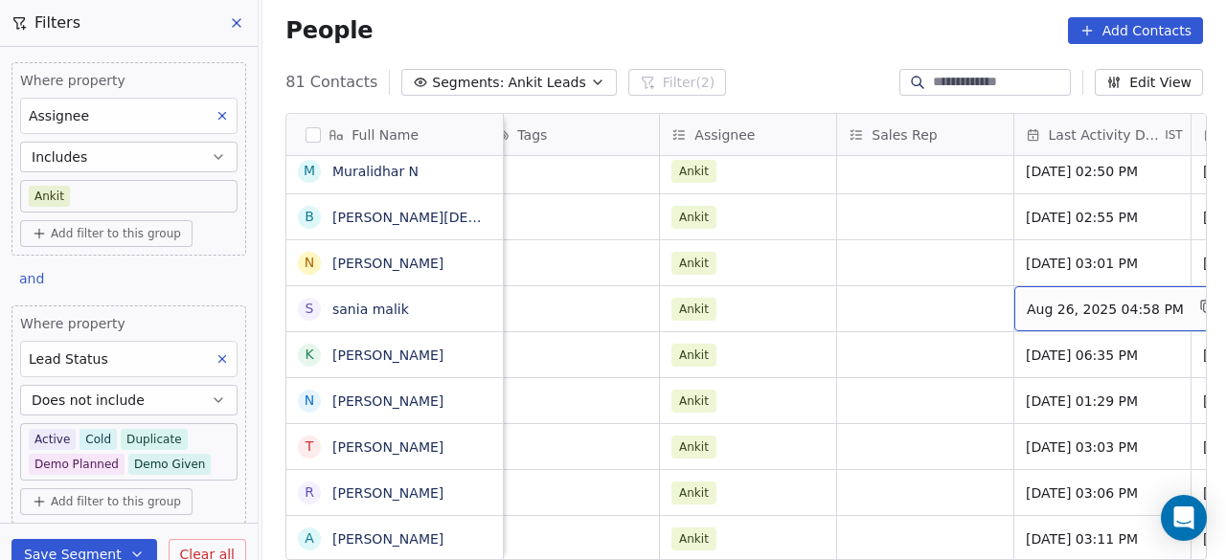
click at [1115, 305] on span "Aug 26, 2025 04:58 PM" at bounding box center [1105, 309] width 157 height 19
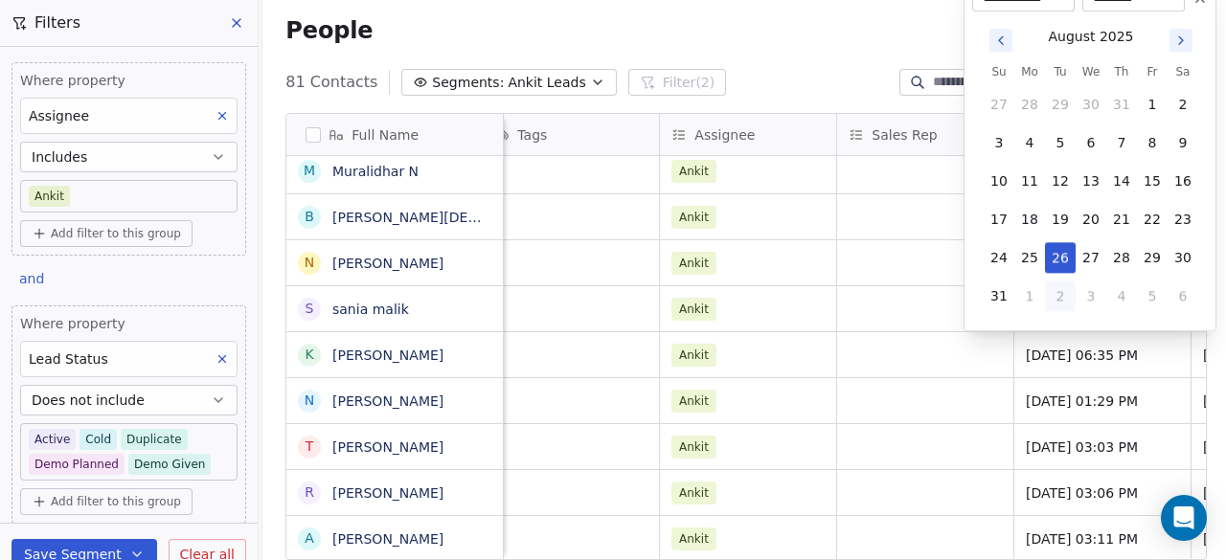
click at [1180, 40] on icon "Go to next month" at bounding box center [1181, 40] width 15 height 15
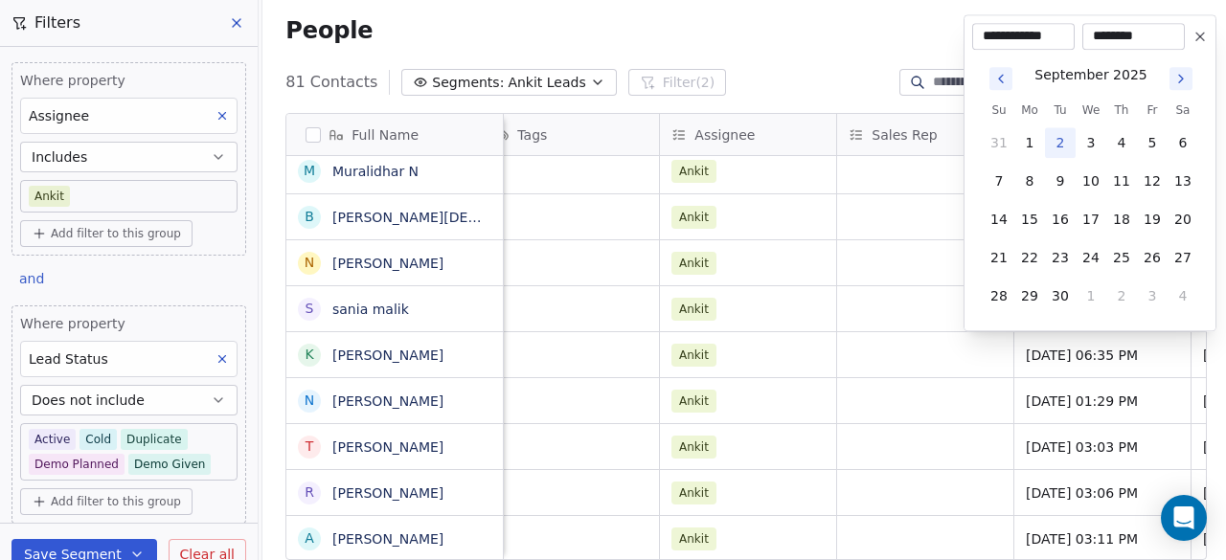
click at [1063, 143] on button "2" at bounding box center [1060, 142] width 31 height 31
type input "**********"
click at [950, 382] on html "On2Cook India Pvt. Ltd. Contacts People Marketing Workflows Campaigns Sales Pip…" at bounding box center [613, 280] width 1226 height 560
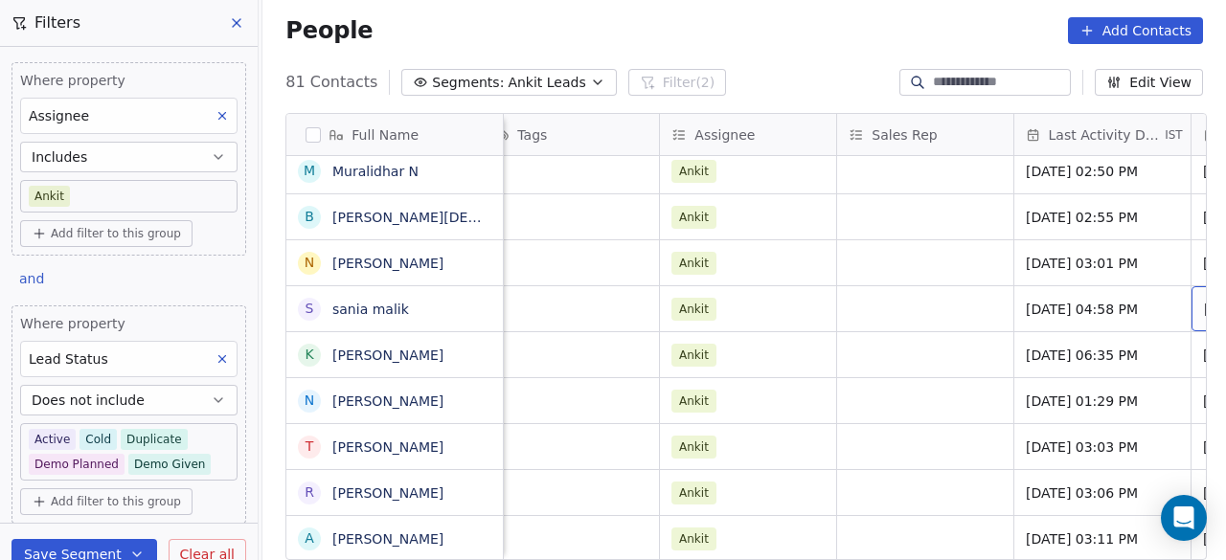
scroll to position [0, 1971]
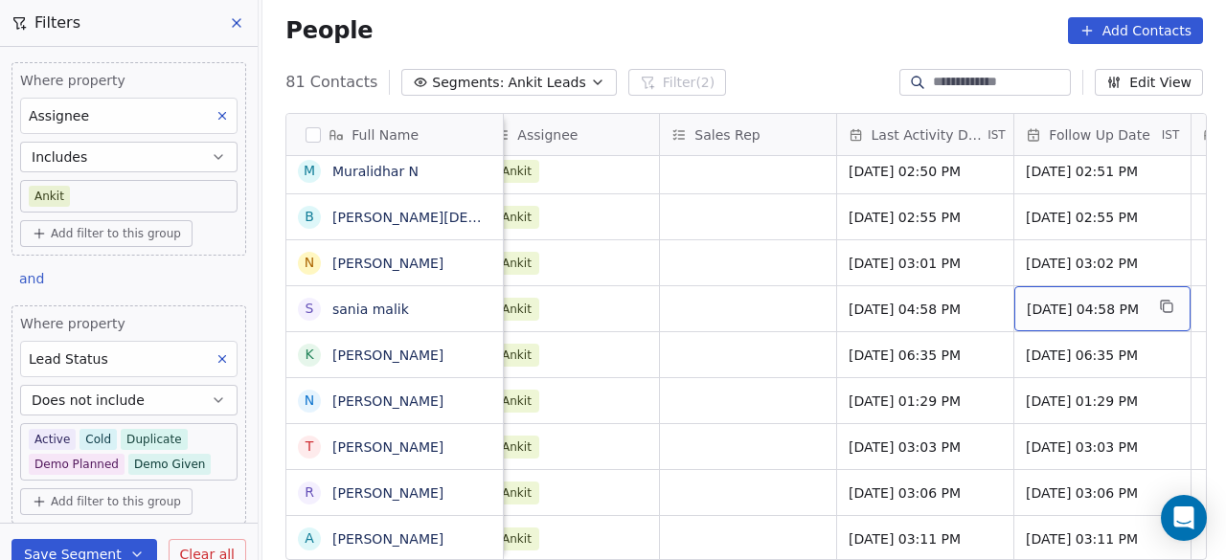
click at [1044, 304] on span "03/09/2025 04:58 PM" at bounding box center [1085, 309] width 117 height 19
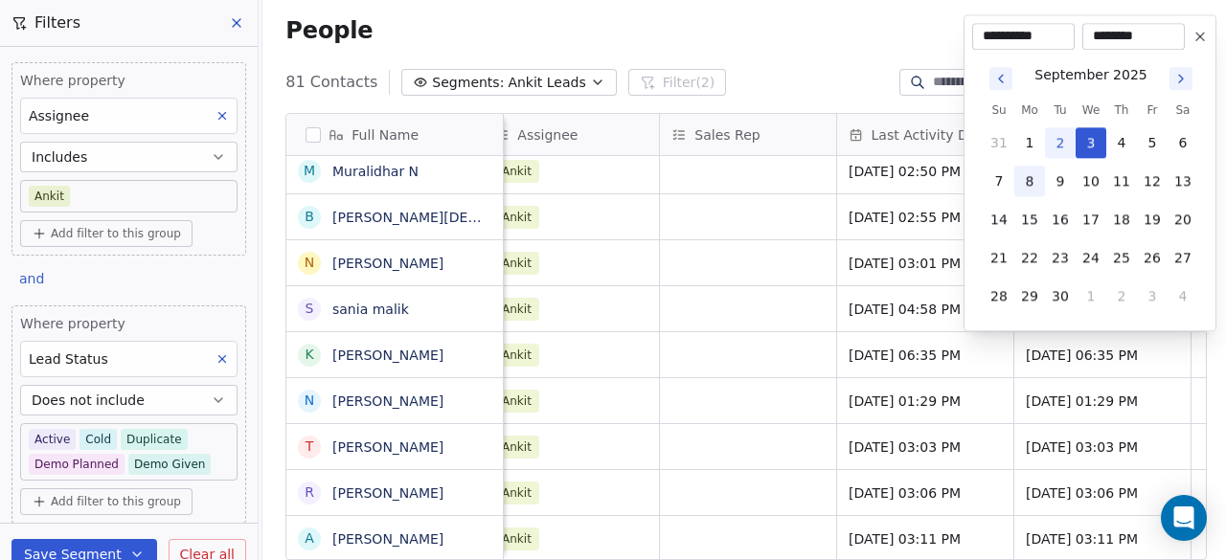
click at [1027, 187] on button "8" at bounding box center [1030, 181] width 31 height 31
type input "**********"
click at [673, 428] on html "On2Cook India Pvt. Ltd. Contacts People Marketing Workflows Campaigns Sales Pip…" at bounding box center [613, 280] width 1226 height 560
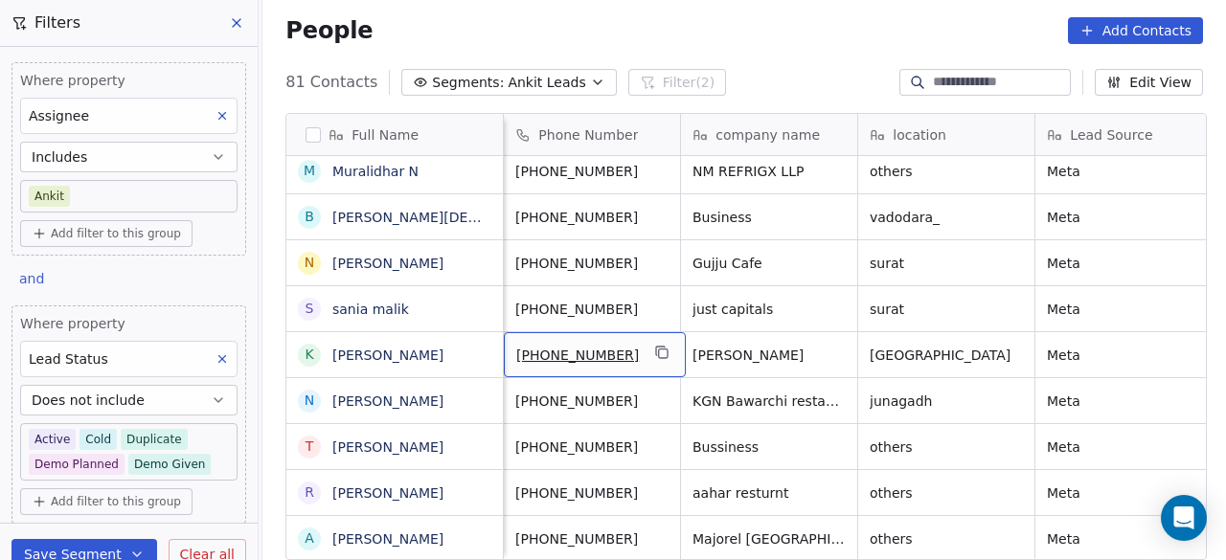
scroll to position [0, 0]
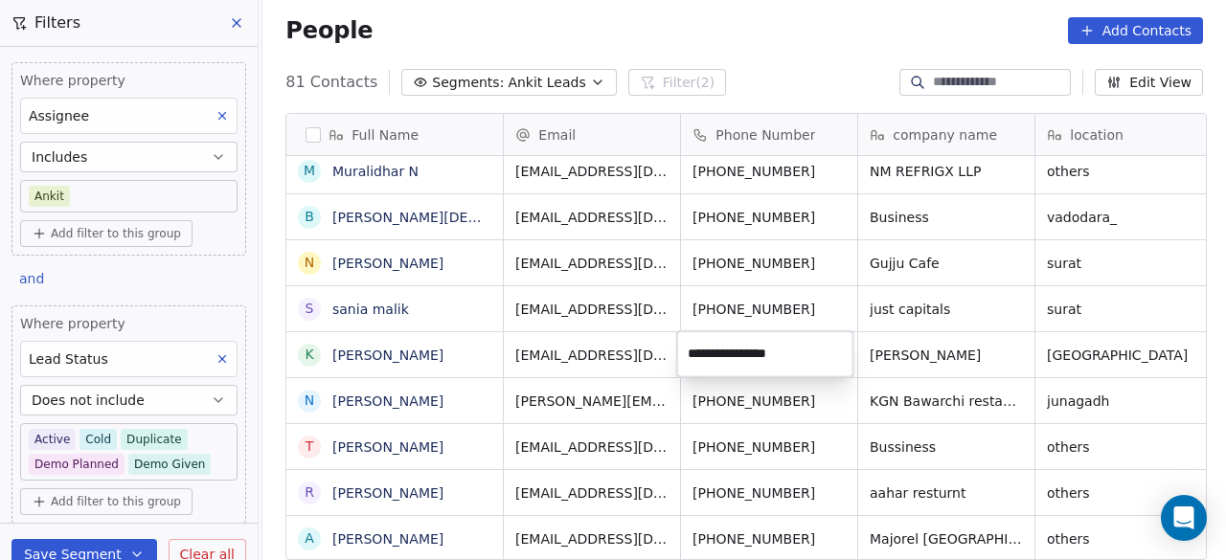
type input "**********"
click at [470, 354] on html "On2Cook India Pvt. Ltd. Contacts People Marketing Workflows Campaigns Sales Pip…" at bounding box center [613, 280] width 1226 height 560
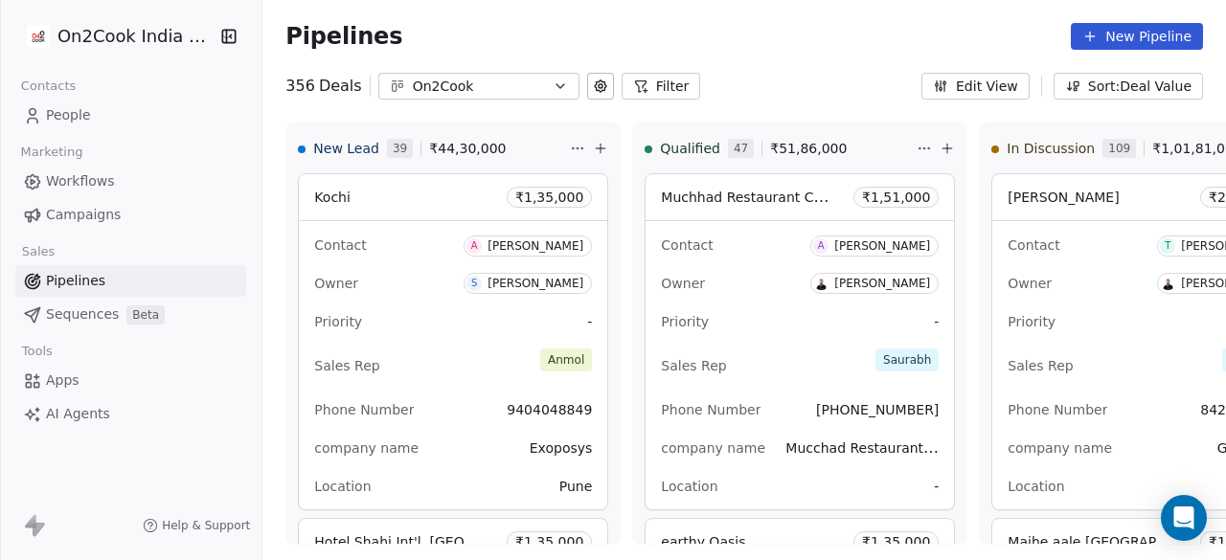
click at [99, 100] on link "People" at bounding box center [130, 116] width 231 height 32
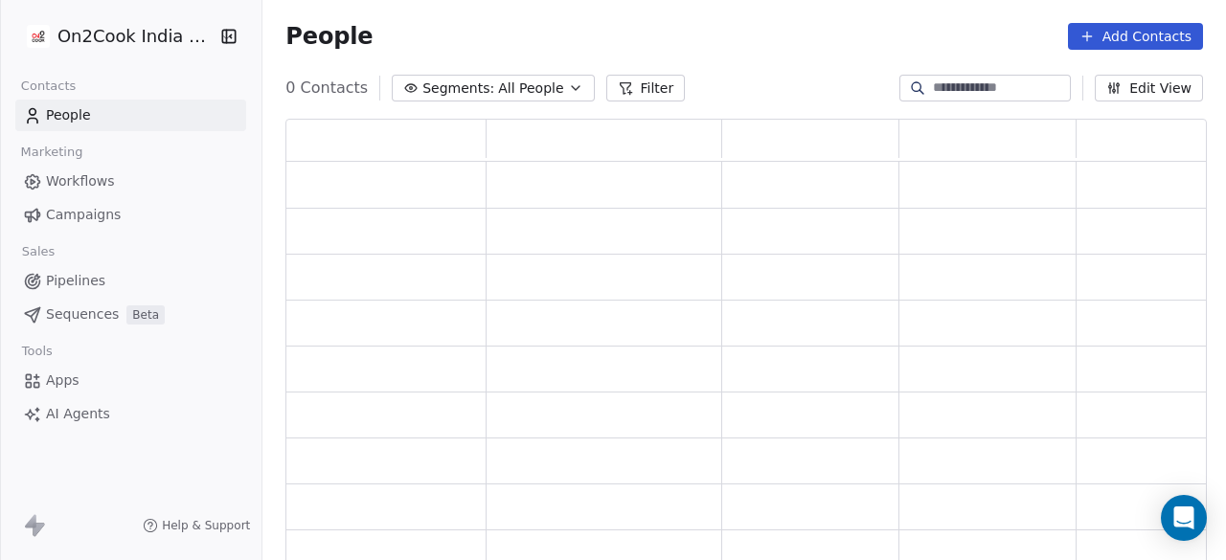
click at [81, 134] on div "On2Cook India Pvt. Ltd. Contacts People Marketing Workflows Campaigns Sales Pip…" at bounding box center [613, 280] width 1226 height 560
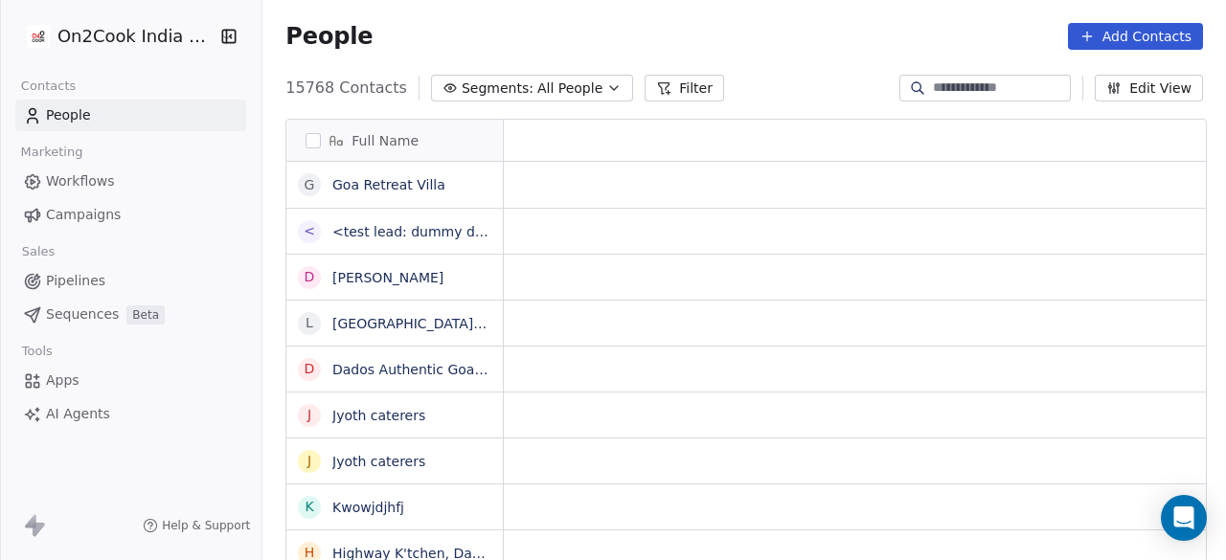
scroll to position [15, 15]
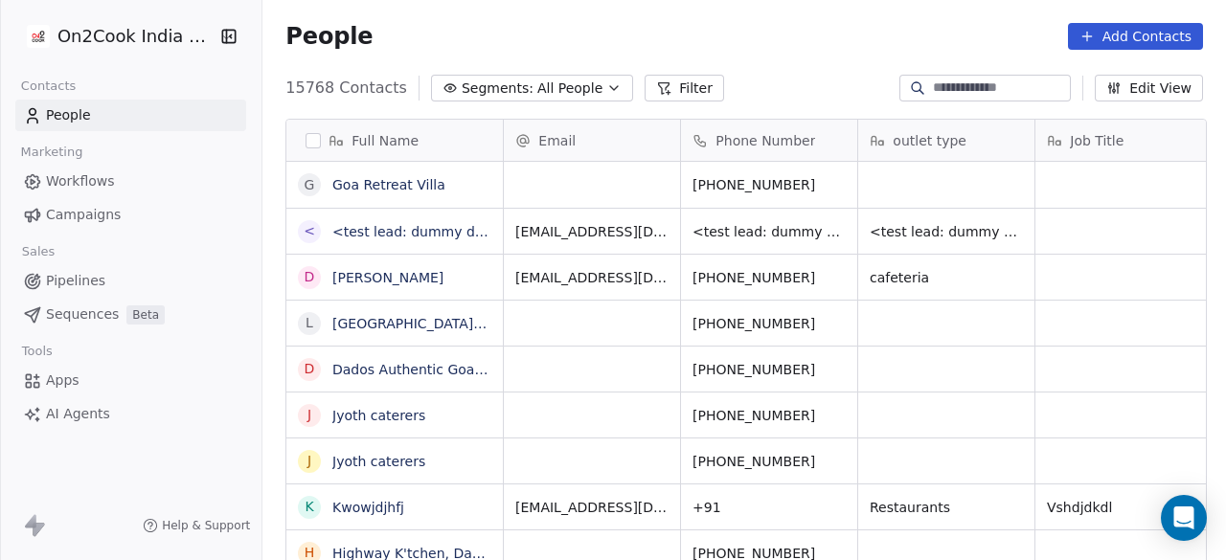
click at [537, 86] on span "All People" at bounding box center [569, 89] width 65 height 20
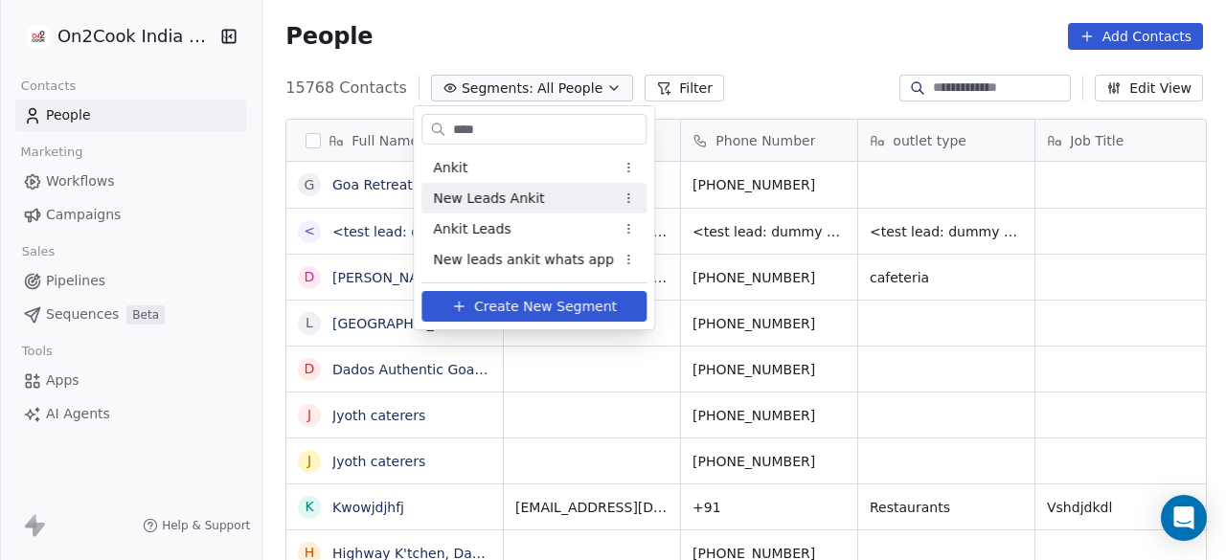
type input "****"
click at [550, 193] on div "New Leads Ankit" at bounding box center [534, 198] width 225 height 31
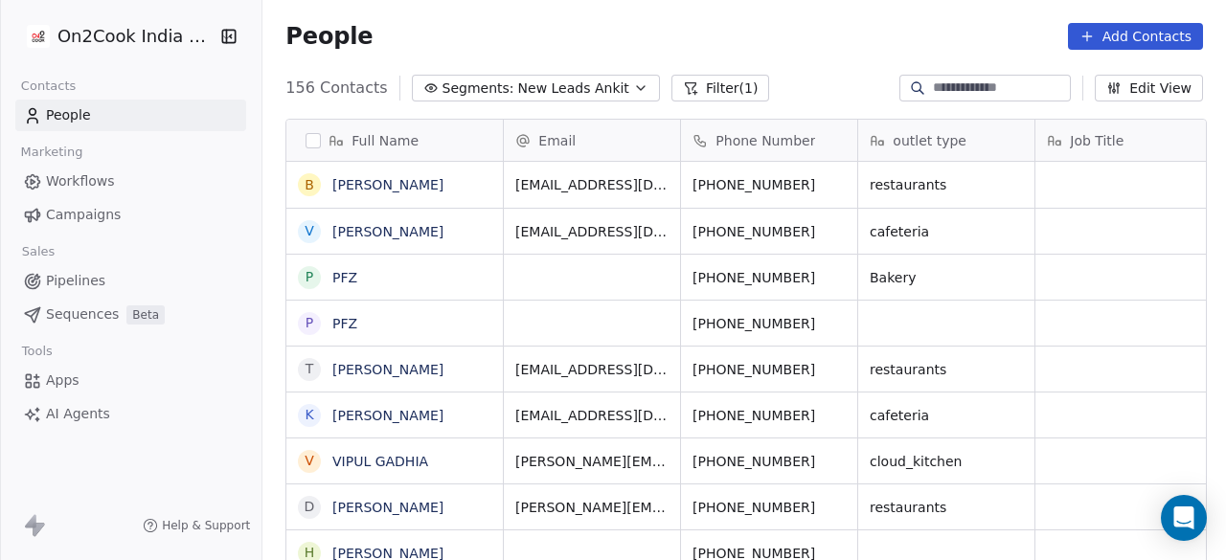
scroll to position [478, 952]
click at [521, 80] on span "New Leads Ankit" at bounding box center [573, 89] width 111 height 20
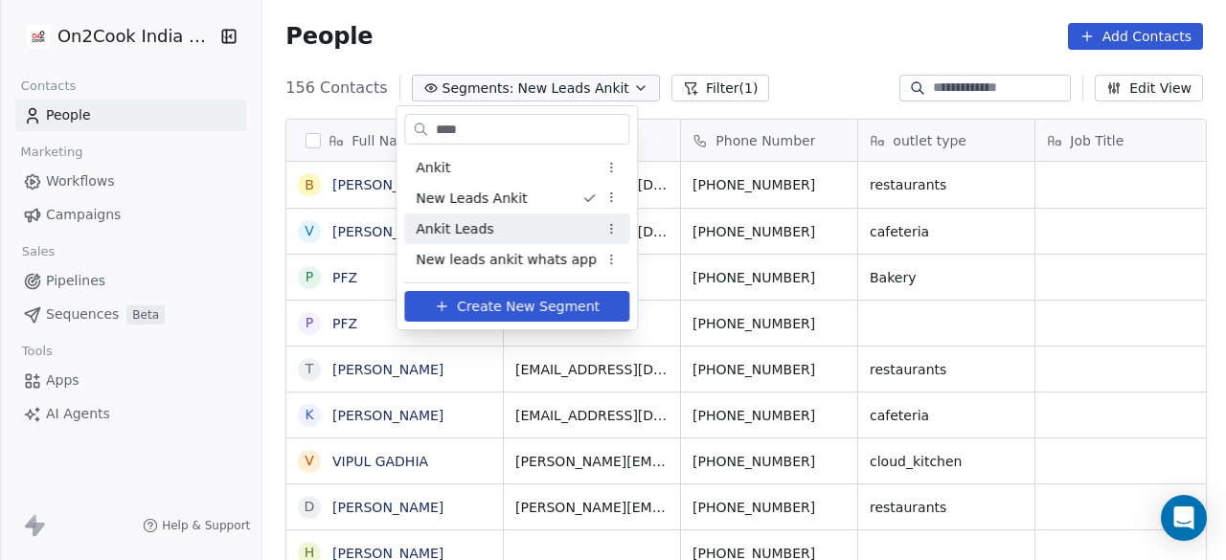
click at [531, 233] on div "Ankit Leads" at bounding box center [516, 229] width 225 height 31
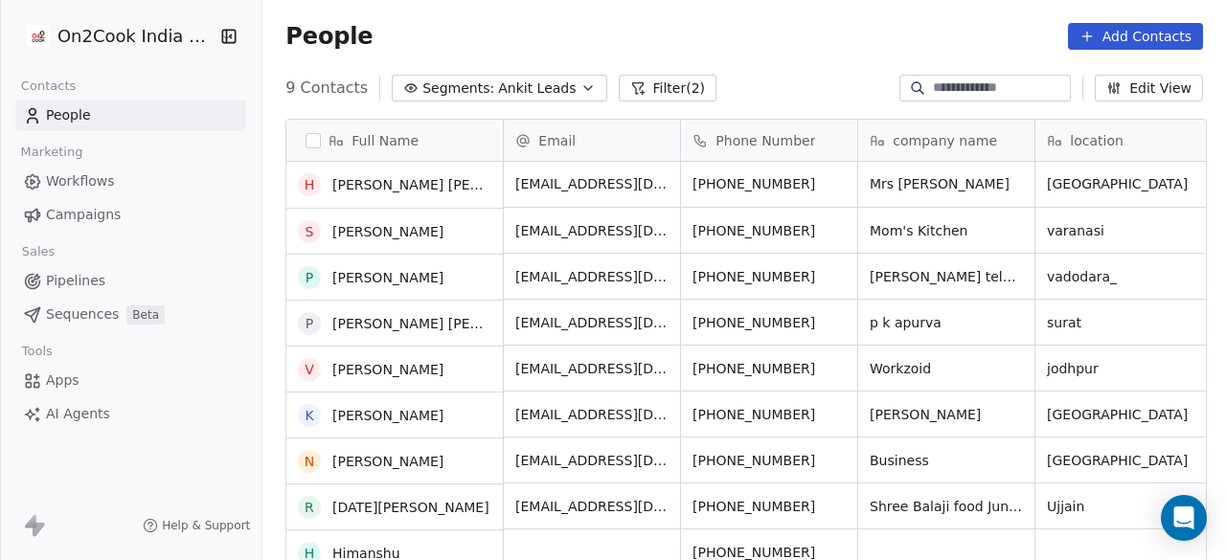
scroll to position [0, 0]
click at [644, 87] on button "Filter (2)" at bounding box center [668, 88] width 99 height 27
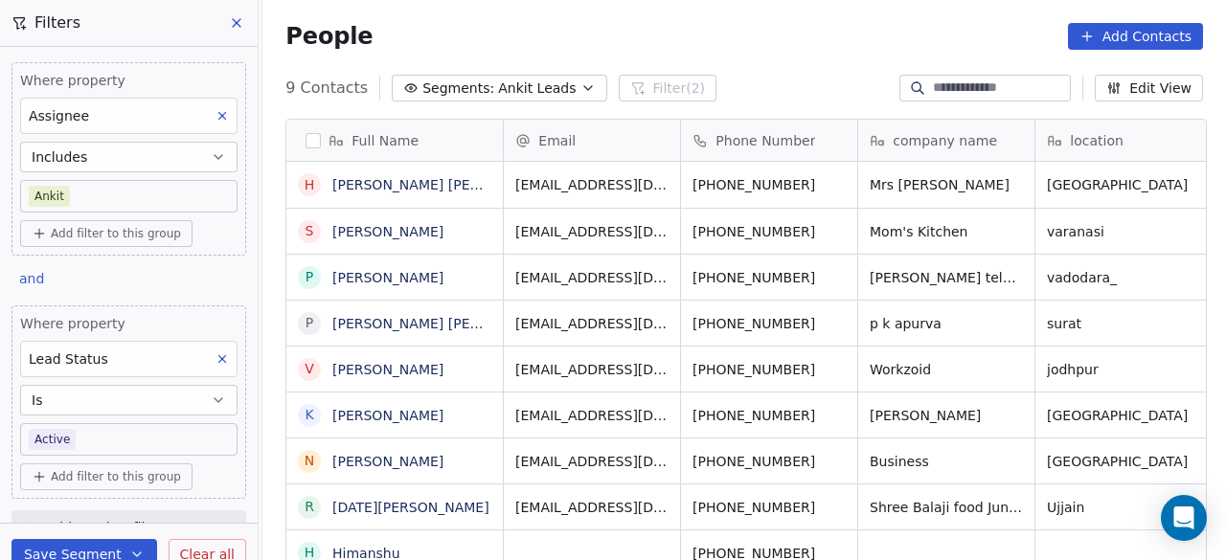
click at [211, 394] on icon "button" at bounding box center [218, 400] width 15 height 15
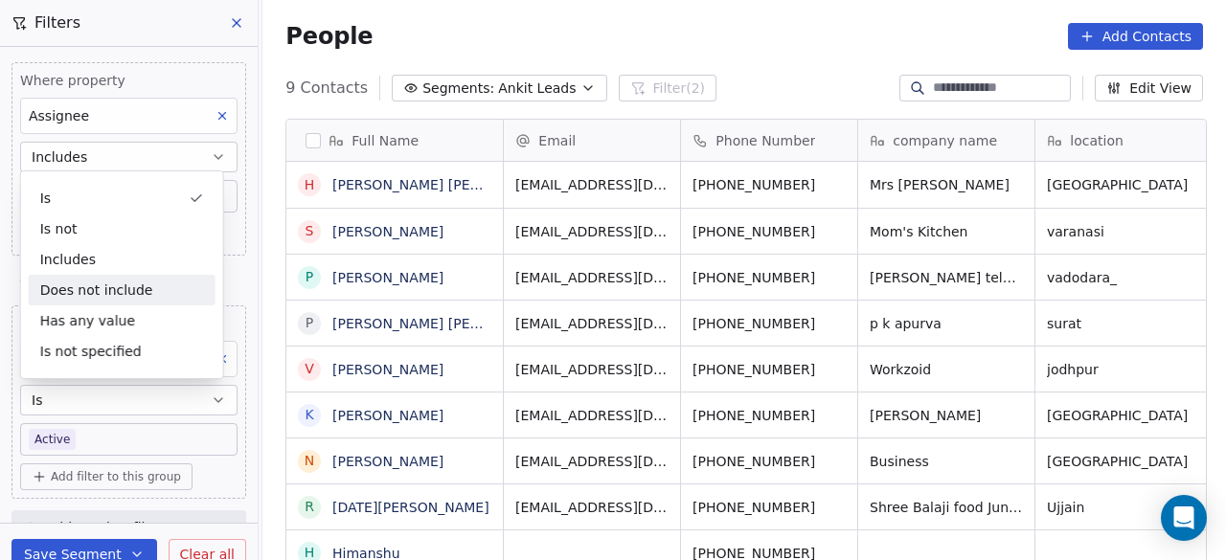
click at [153, 287] on div "Does not include" at bounding box center [122, 290] width 187 height 31
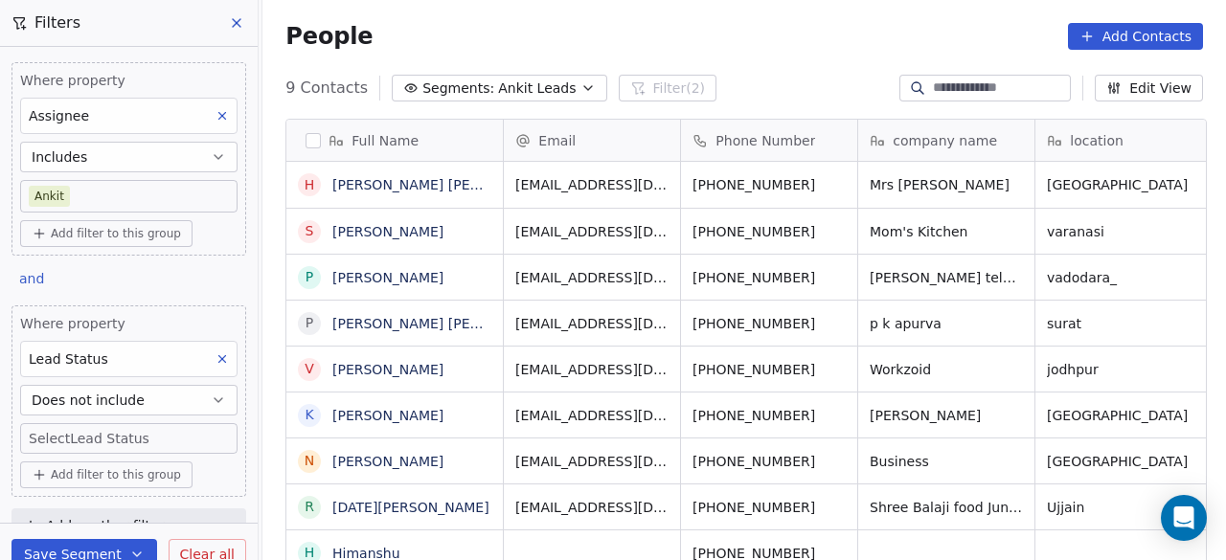
click at [112, 436] on body "On2Cook India Pvt. Ltd. Contacts People Marketing Workflows Campaigns Sales Pip…" at bounding box center [613, 280] width 1226 height 560
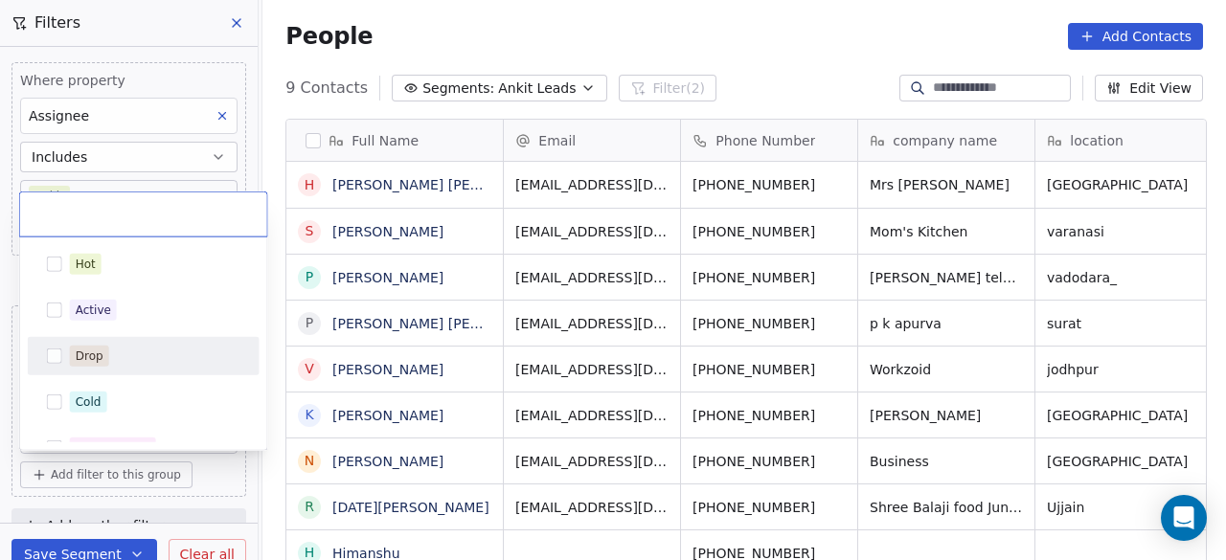
click at [116, 352] on div "Drop" at bounding box center [155, 356] width 171 height 21
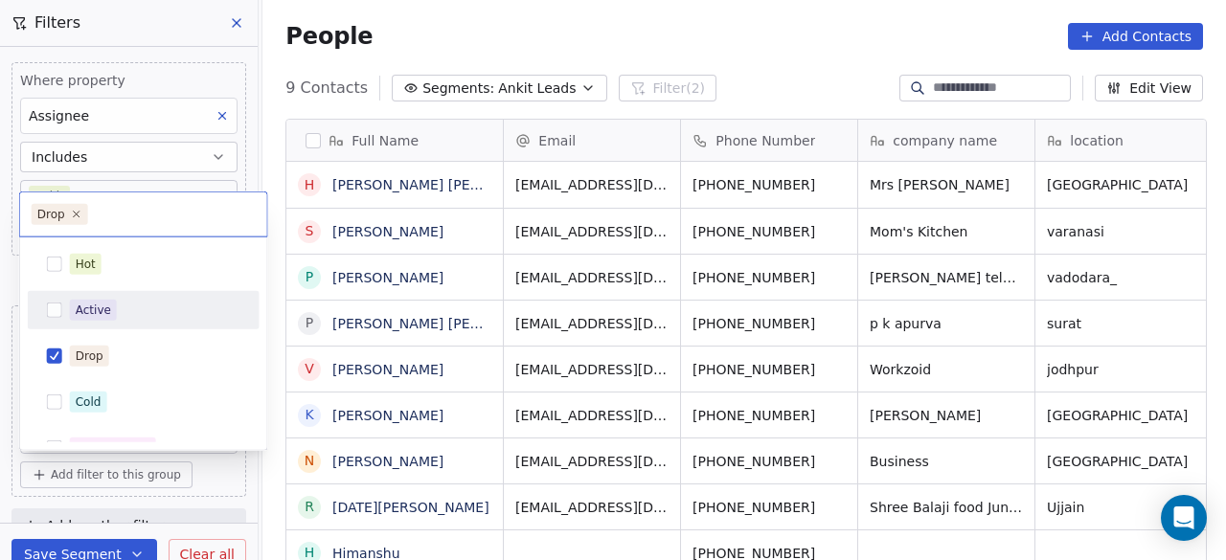
click at [116, 309] on div "Active" at bounding box center [155, 310] width 171 height 21
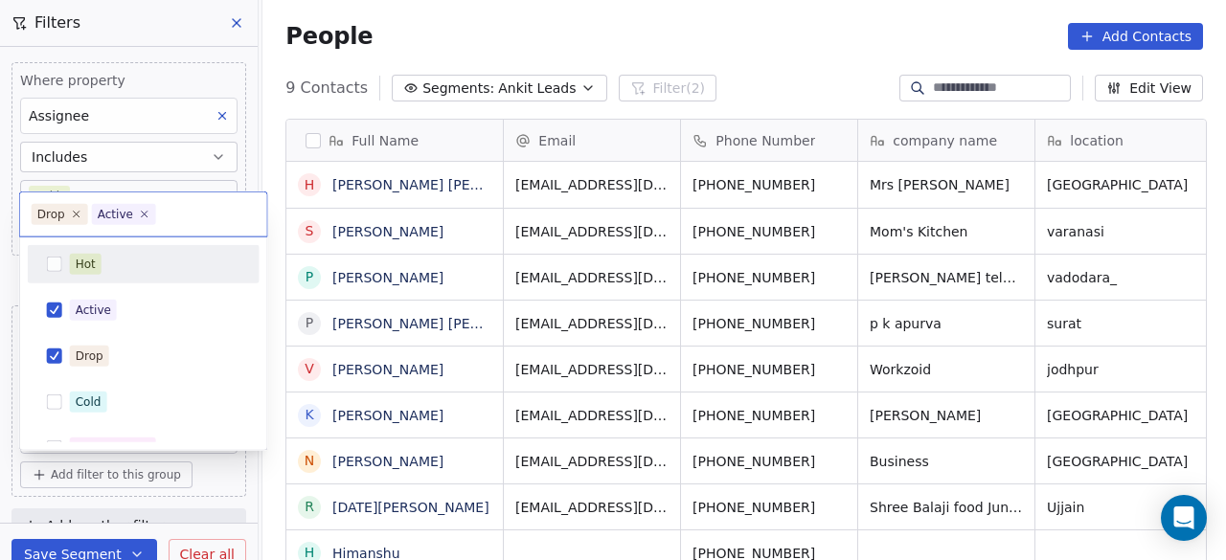
click at [130, 265] on div "Hot" at bounding box center [155, 264] width 171 height 21
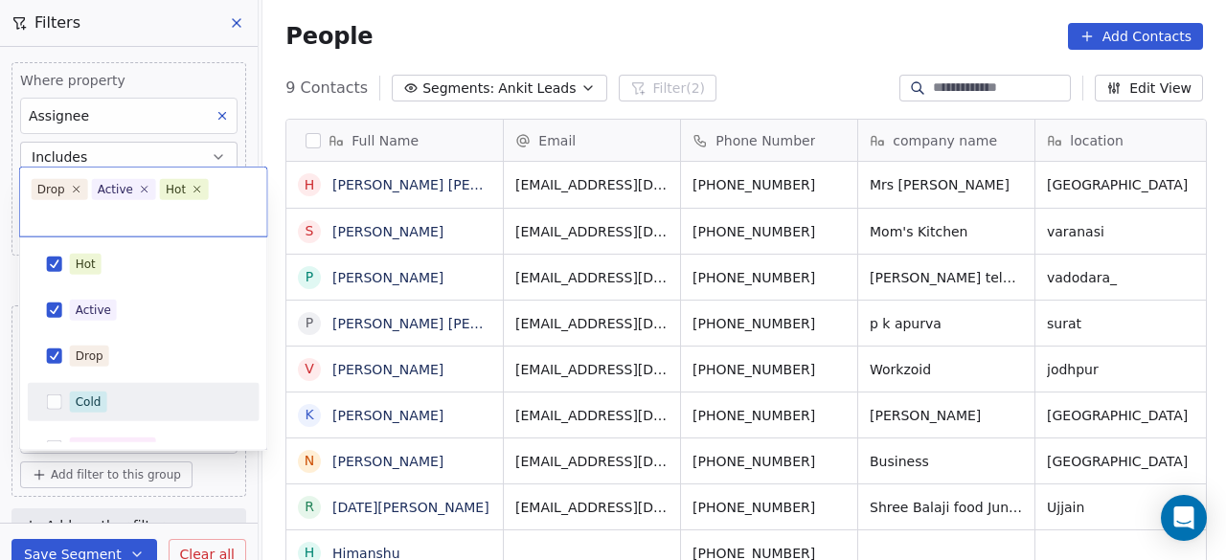
click at [122, 400] on div "Cold" at bounding box center [155, 402] width 171 height 21
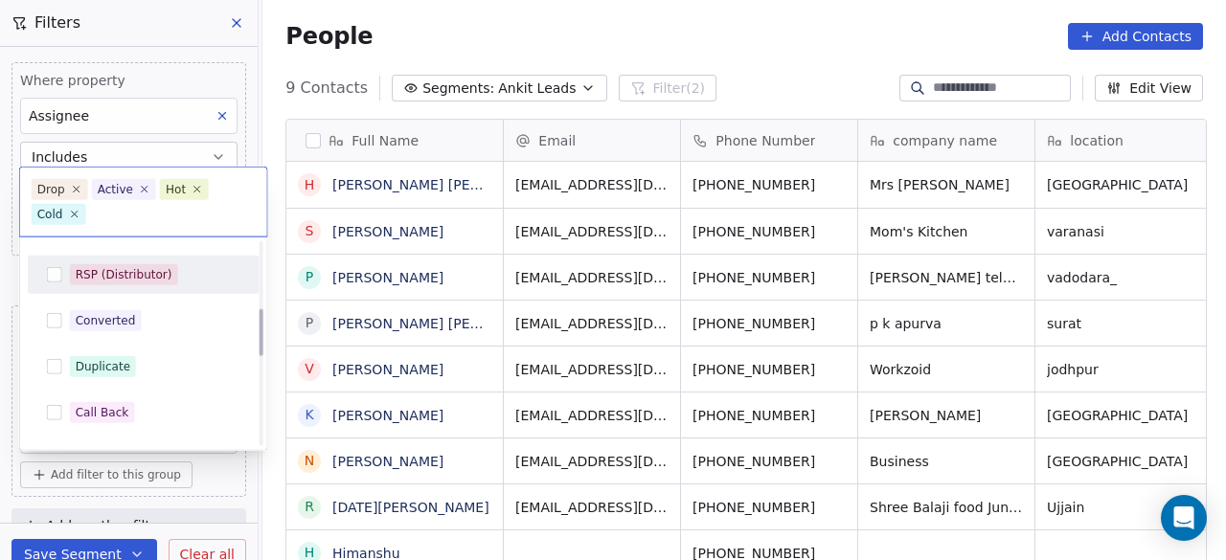
scroll to position [287, 0]
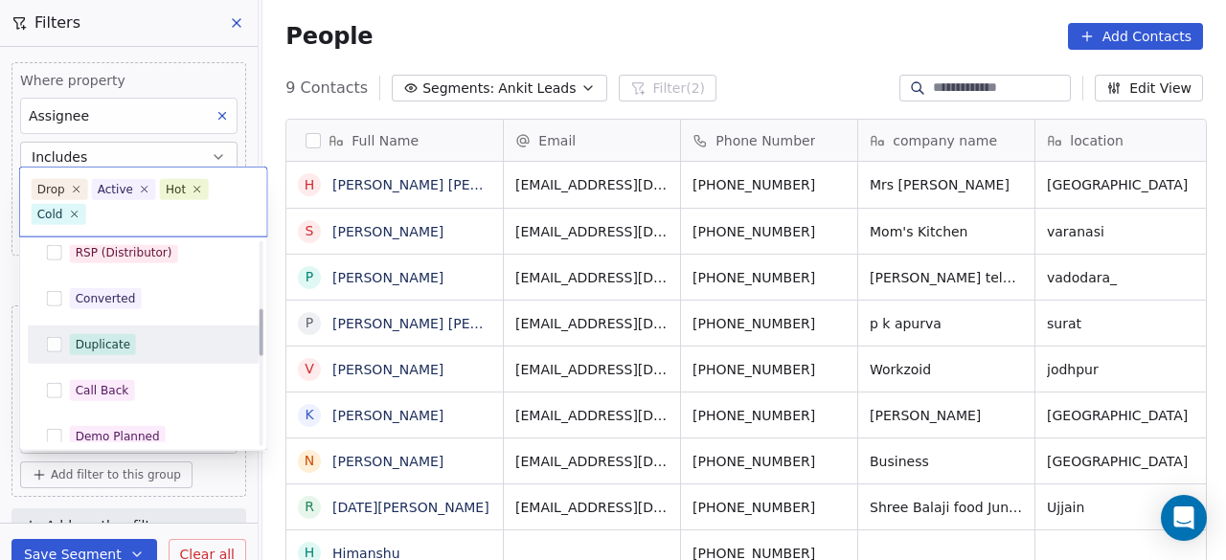
click at [151, 344] on div "Duplicate" at bounding box center [155, 344] width 171 height 21
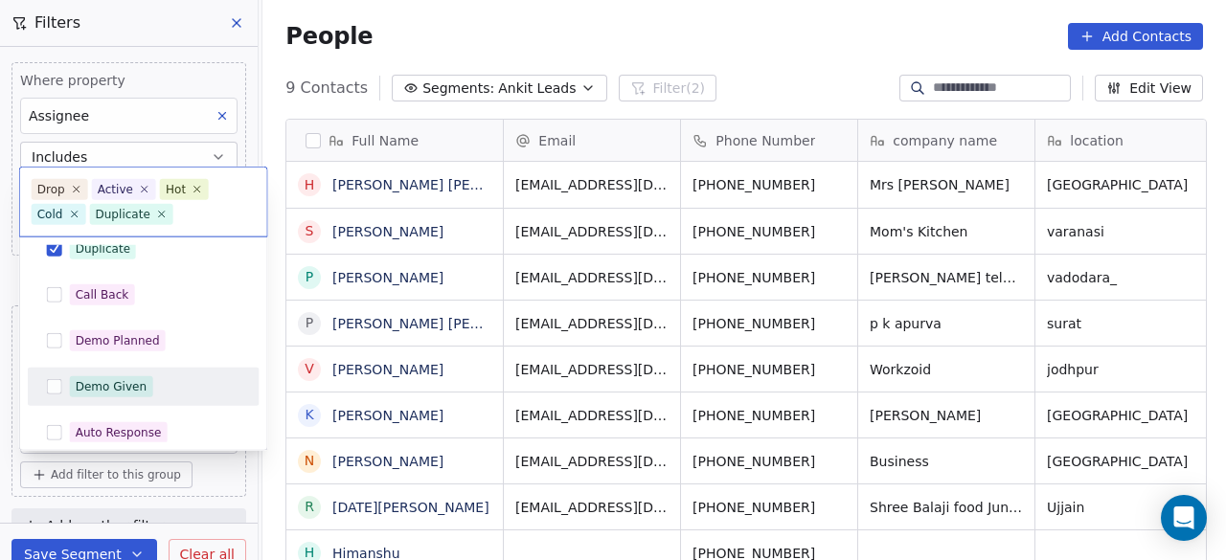
click at [149, 385] on div "Demo Given" at bounding box center [155, 387] width 171 height 21
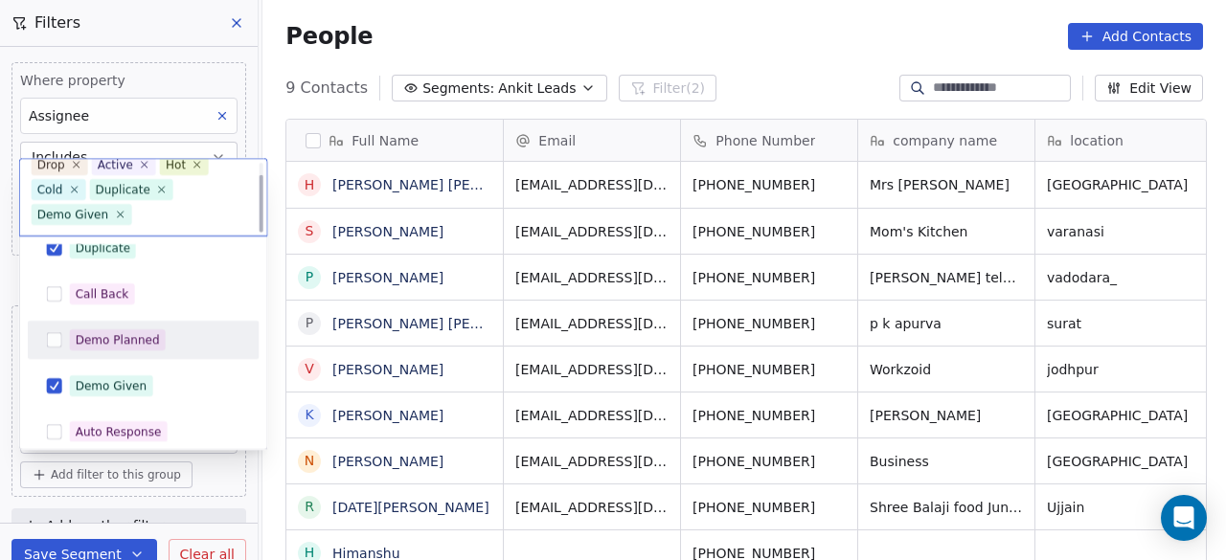
click at [169, 342] on div "Demo Planned" at bounding box center [155, 340] width 171 height 21
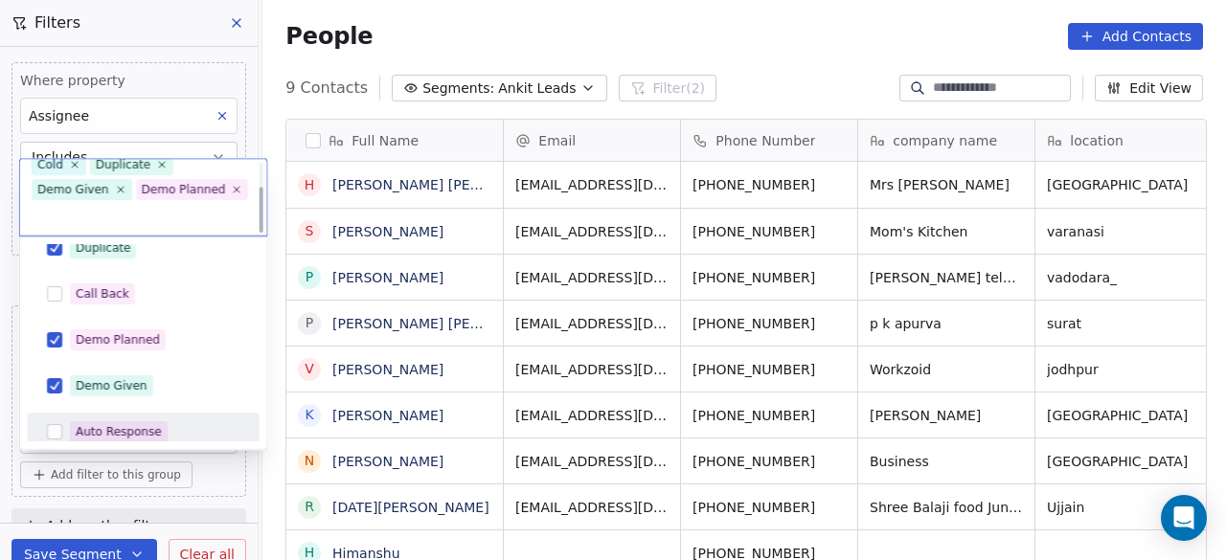
click at [203, 474] on html "On2Cook India Pvt. Ltd. Contacts People Marketing Workflows Campaigns Sales Pip…" at bounding box center [613, 280] width 1226 height 560
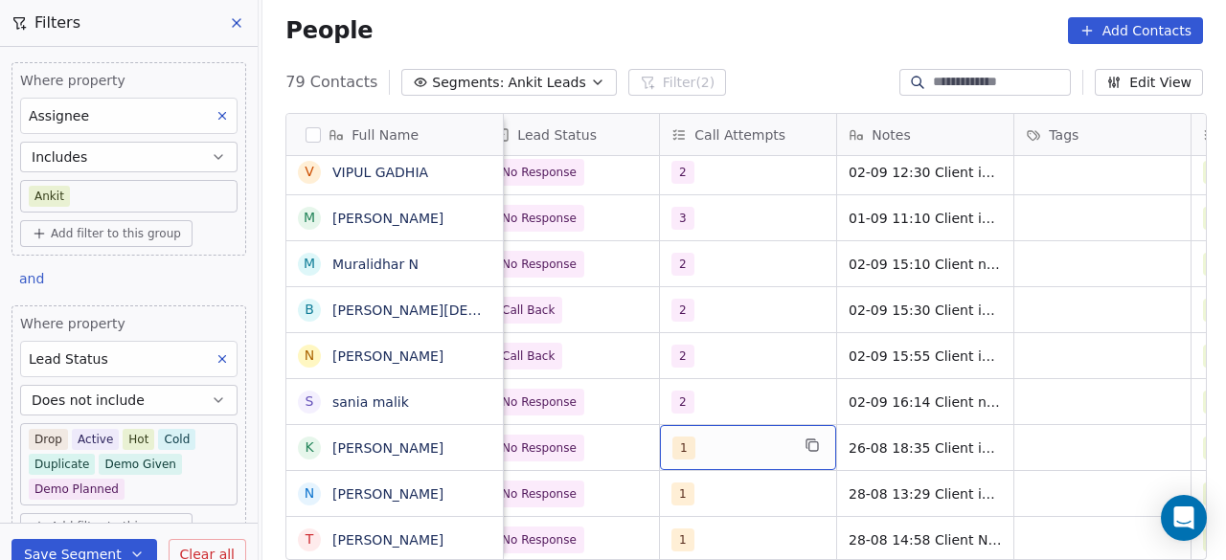
scroll to position [0, 1241]
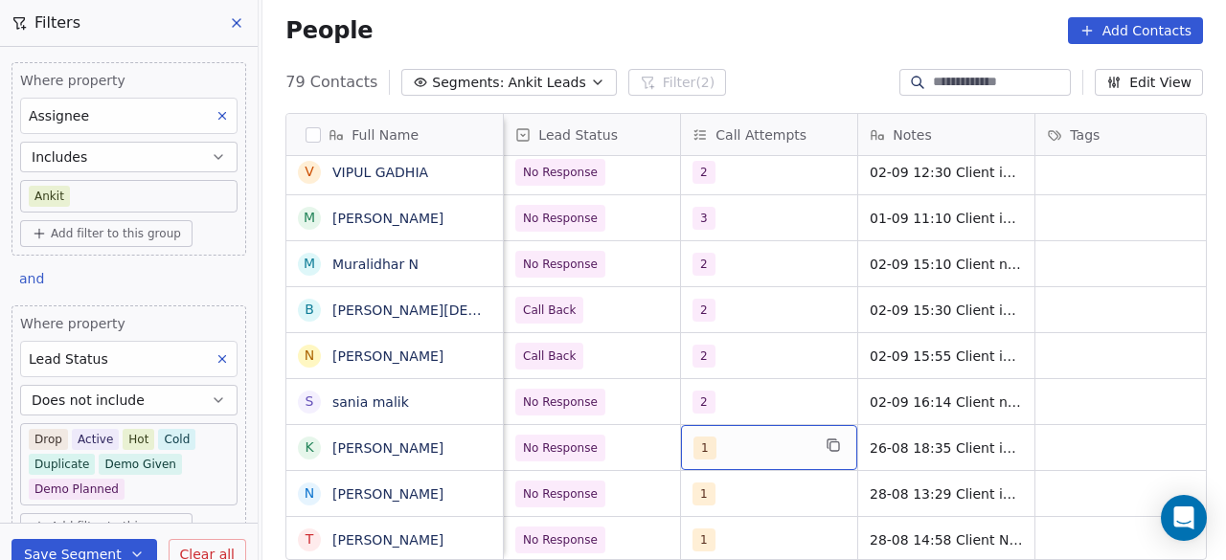
click at [773, 443] on div "1" at bounding box center [752, 448] width 117 height 23
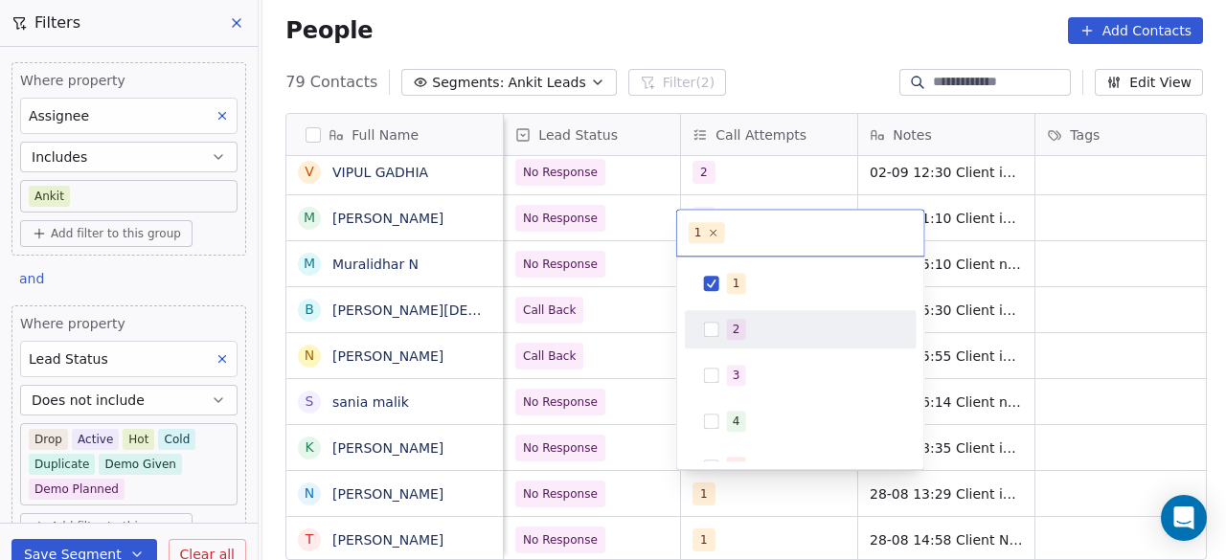
click at [740, 339] on div "2" at bounding box center [801, 329] width 217 height 31
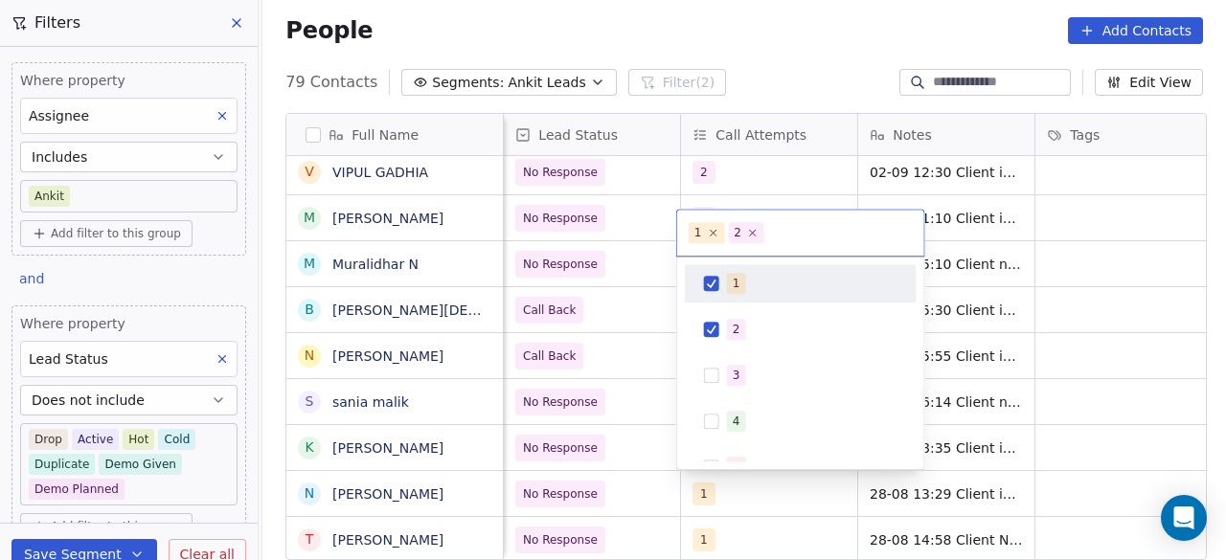
click at [734, 290] on div "1" at bounding box center [737, 283] width 8 height 17
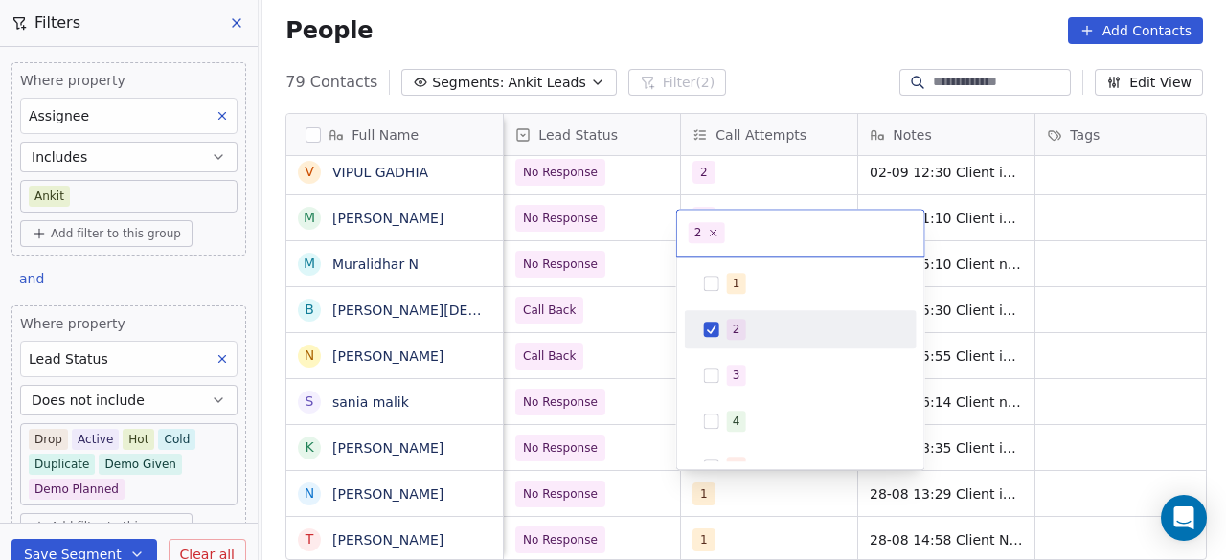
click at [634, 447] on html "On2Cook India Pvt. Ltd. Contacts People Marketing Workflows Campaigns Sales Pip…" at bounding box center [613, 280] width 1226 height 560
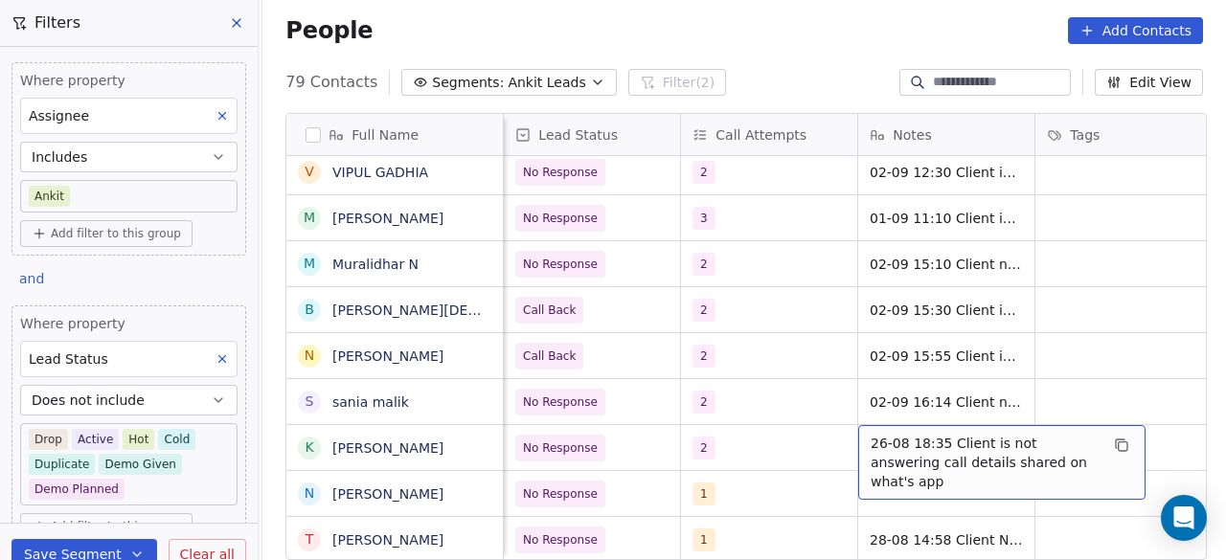
click at [864, 433] on div "26-08 18:35 Client is not answering call details shared on what's app" at bounding box center [1001, 462] width 287 height 75
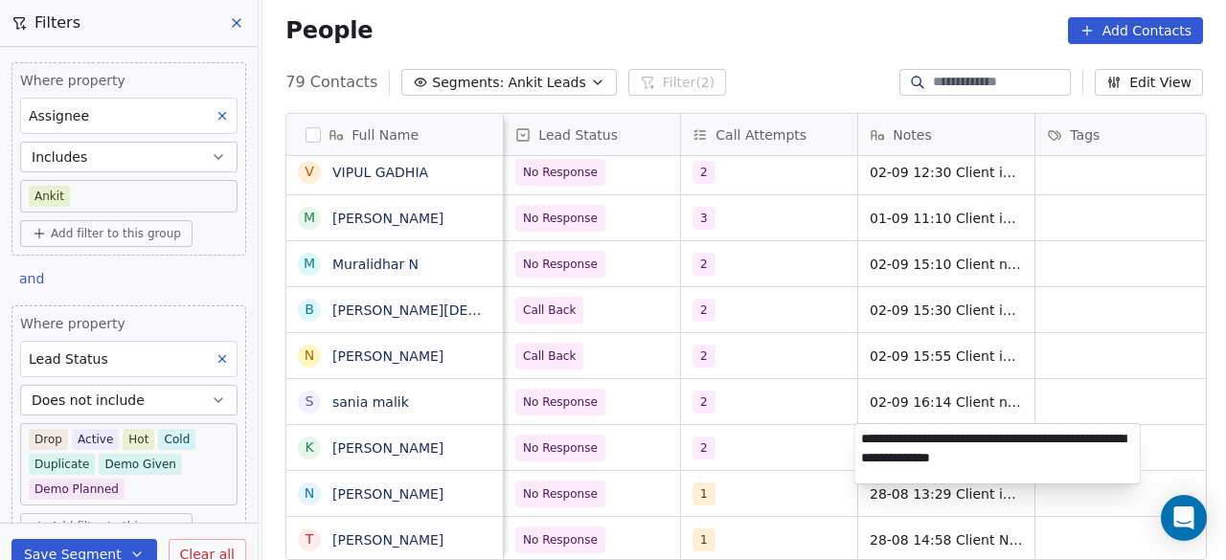
click at [862, 436] on textarea "**********" at bounding box center [998, 453] width 286 height 59
type textarea "**********"
click at [780, 444] on html "On2Cook India Pvt. Ltd. Contacts People Marketing Workflows Campaigns Sales Pip…" at bounding box center [613, 280] width 1226 height 560
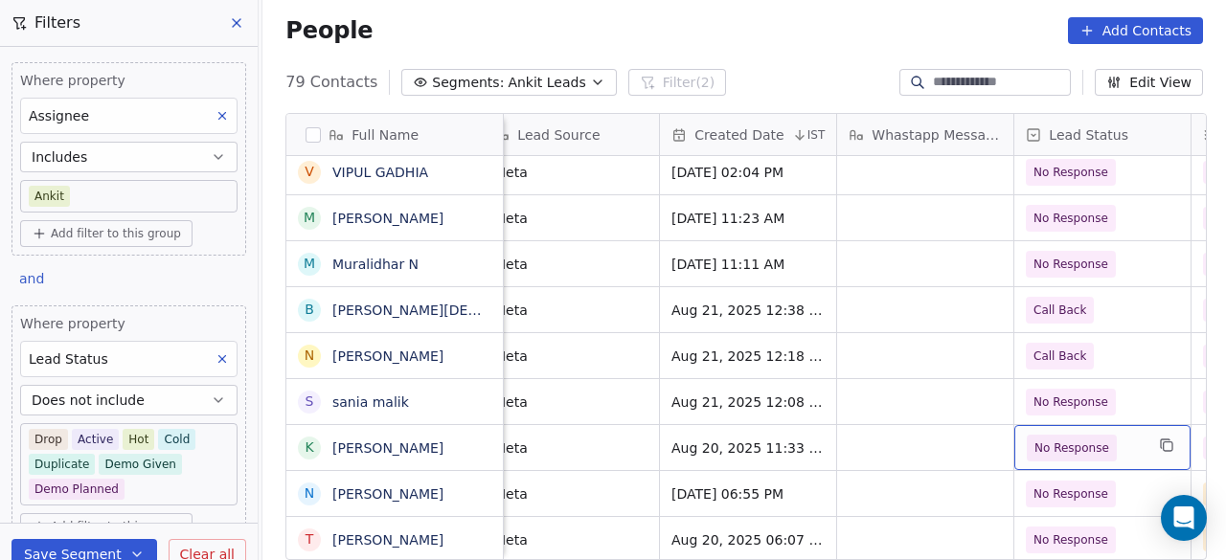
scroll to position [0, 907]
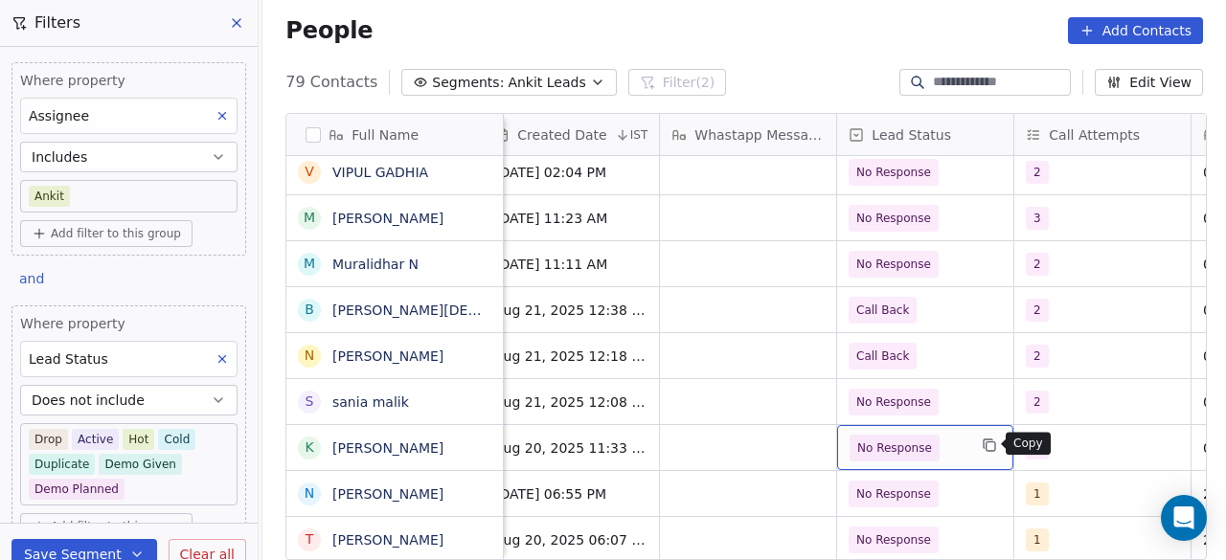
click at [984, 453] on button "grid" at bounding box center [989, 445] width 23 height 23
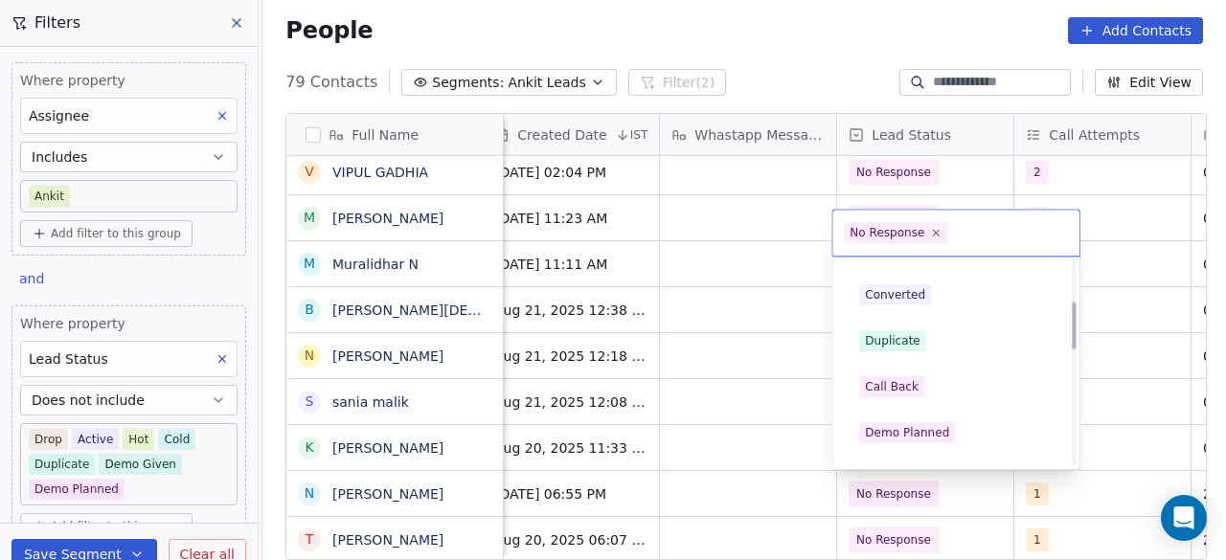
scroll to position [311, 0]
click at [960, 382] on div "Call Back" at bounding box center [956, 386] width 194 height 21
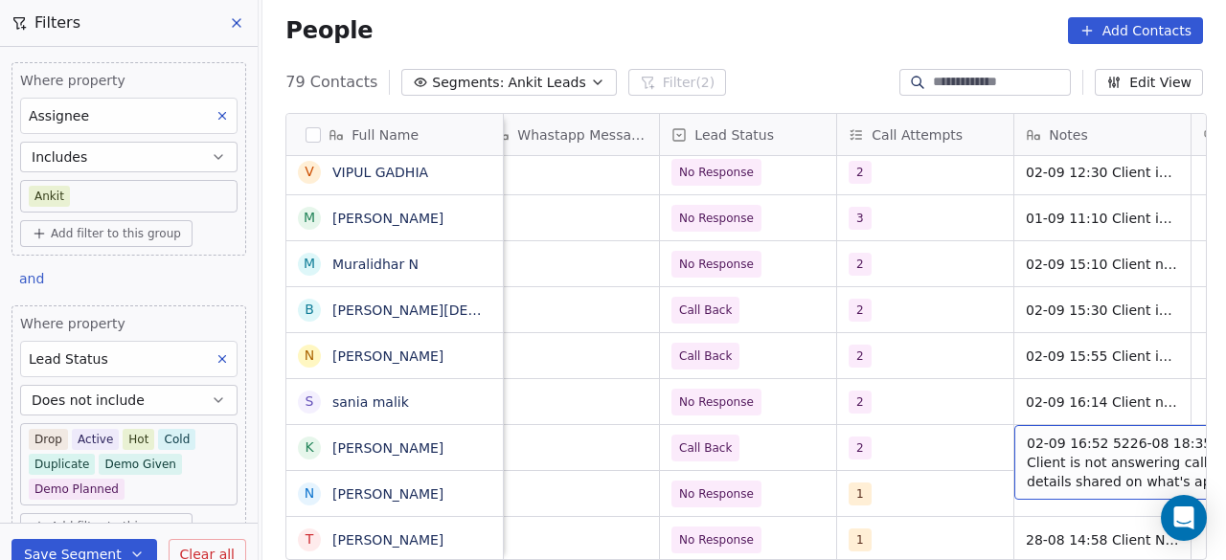
scroll to position [0, 1262]
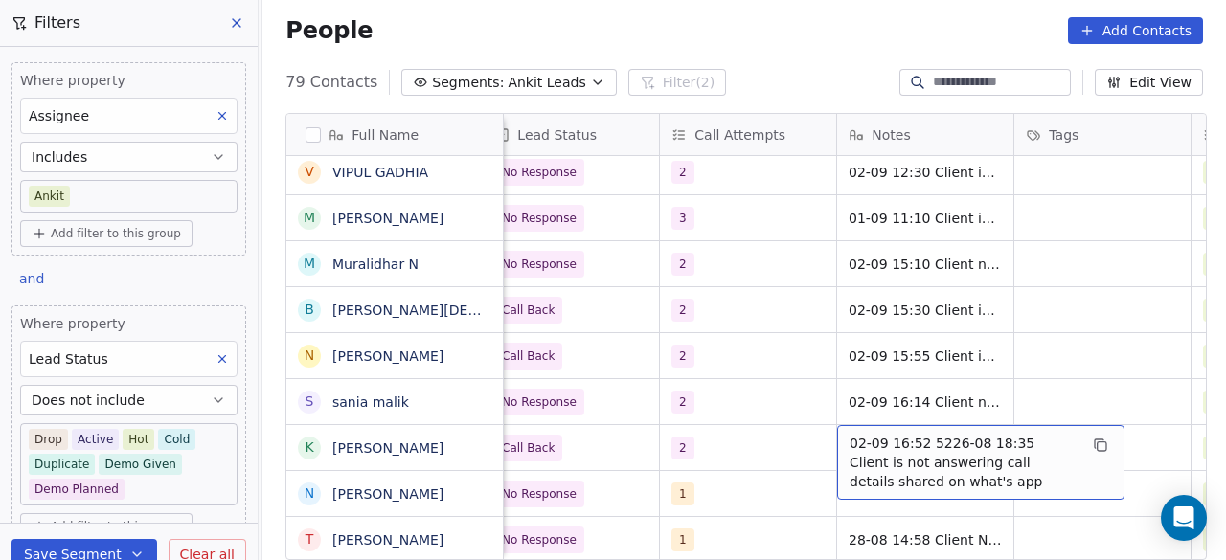
click at [935, 440] on span "02-09 16:52 5226-08 18:35 Client is not answering call details shared on what's…" at bounding box center [964, 462] width 228 height 57
click at [917, 438] on span "02-09 16:52 5226-08 18:35 Client is not answering call details shared on what's…" at bounding box center [964, 462] width 228 height 57
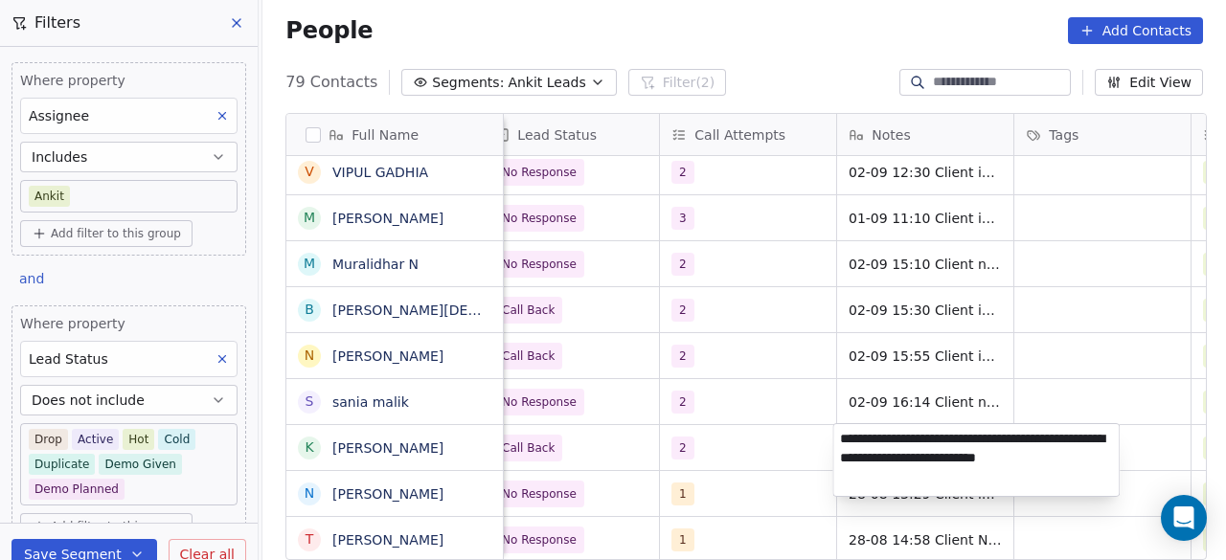
click at [924, 435] on textarea "**********" at bounding box center [977, 460] width 286 height 72
type textarea "**********"
click at [774, 451] on html "On2Cook India Pvt. Ltd. Contacts People Marketing Workflows Campaigns Sales Pip…" at bounding box center [613, 280] width 1226 height 560
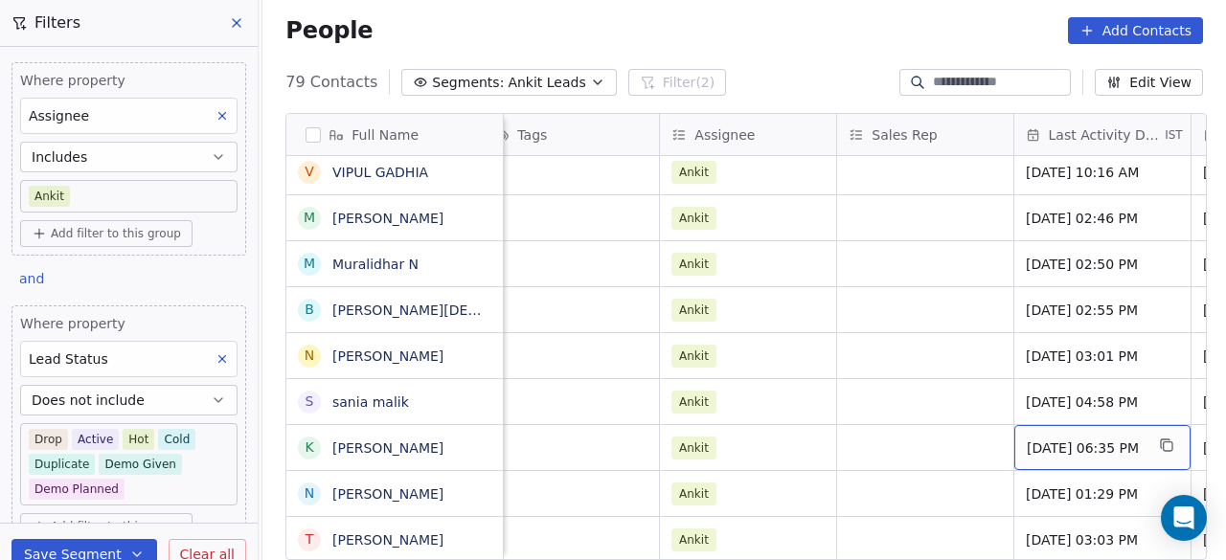
scroll to position [0, 1971]
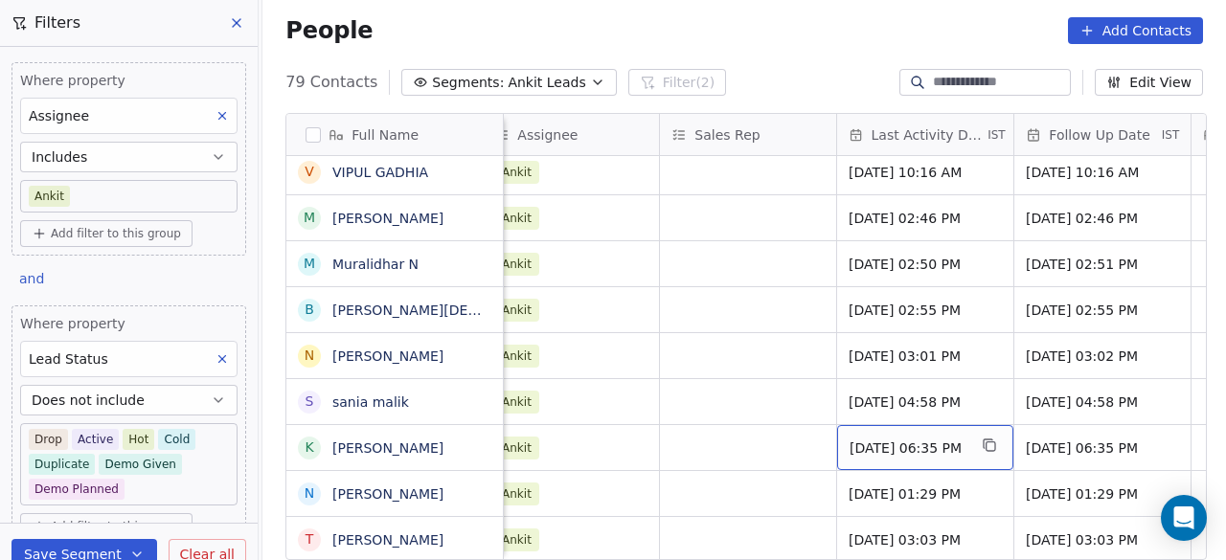
click at [903, 446] on span "Aug 26, 2025 06:35 PM" at bounding box center [908, 448] width 117 height 19
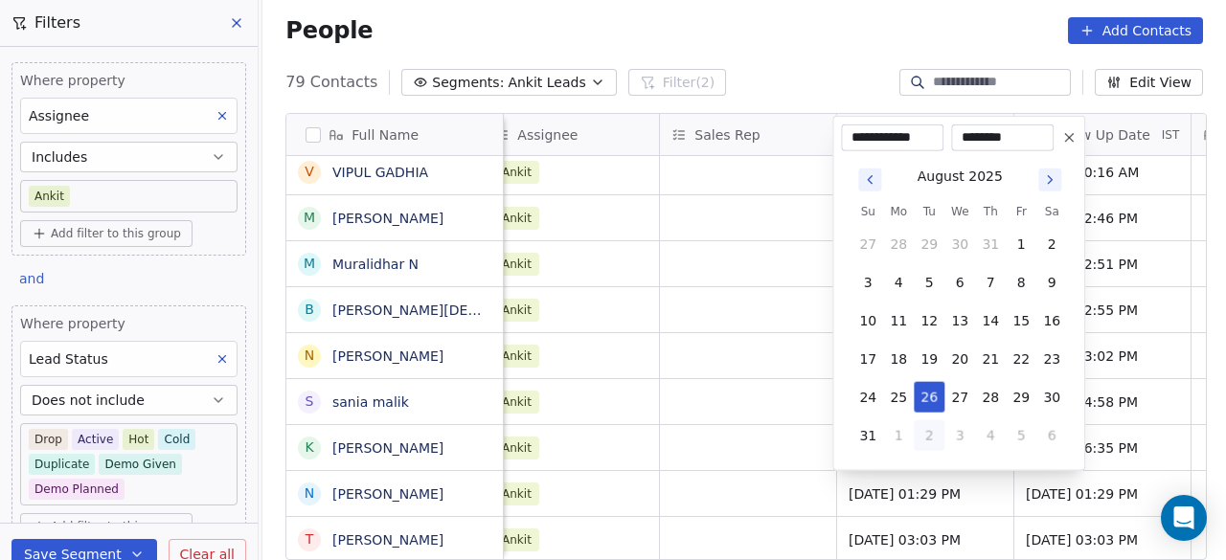
click at [1052, 182] on icon "Go to next month" at bounding box center [1049, 179] width 15 height 15
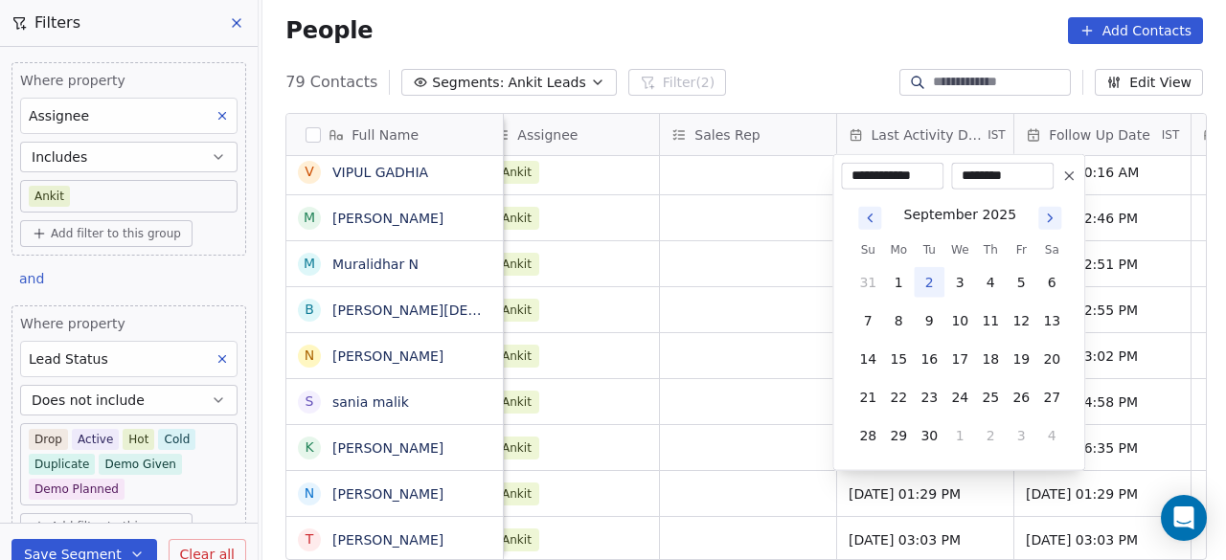
click at [929, 284] on button "2" at bounding box center [929, 282] width 31 height 31
type input "**********"
click at [678, 452] on html "On2Cook India Pvt. Ltd. Contacts People Marketing Workflows Campaigns Sales Pip…" at bounding box center [613, 280] width 1226 height 560
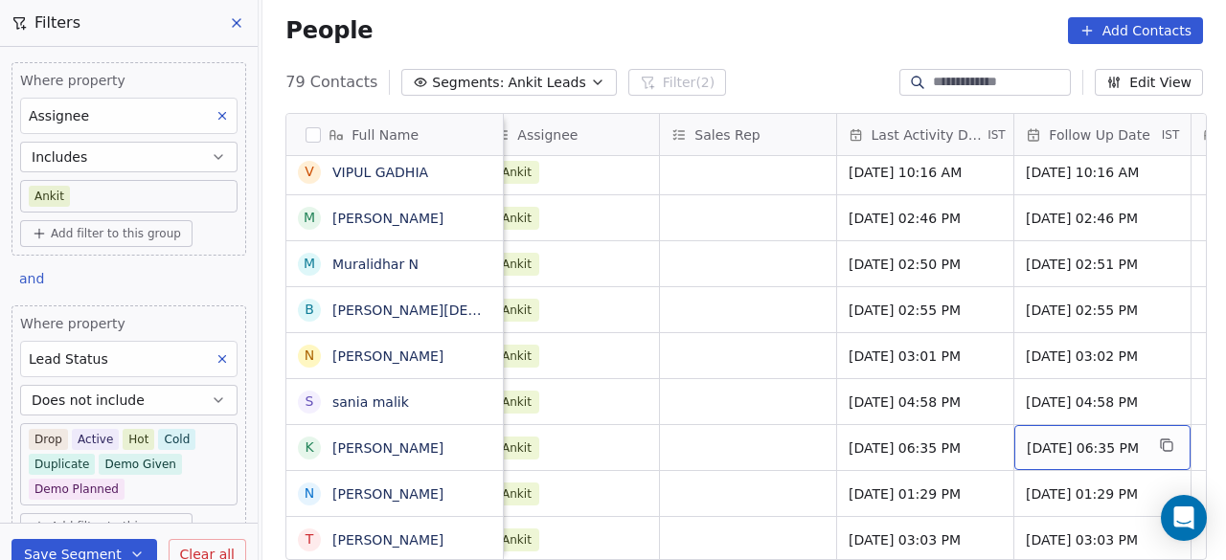
click at [1144, 442] on span "01/09/2025 06:35 PM" at bounding box center [1085, 448] width 117 height 19
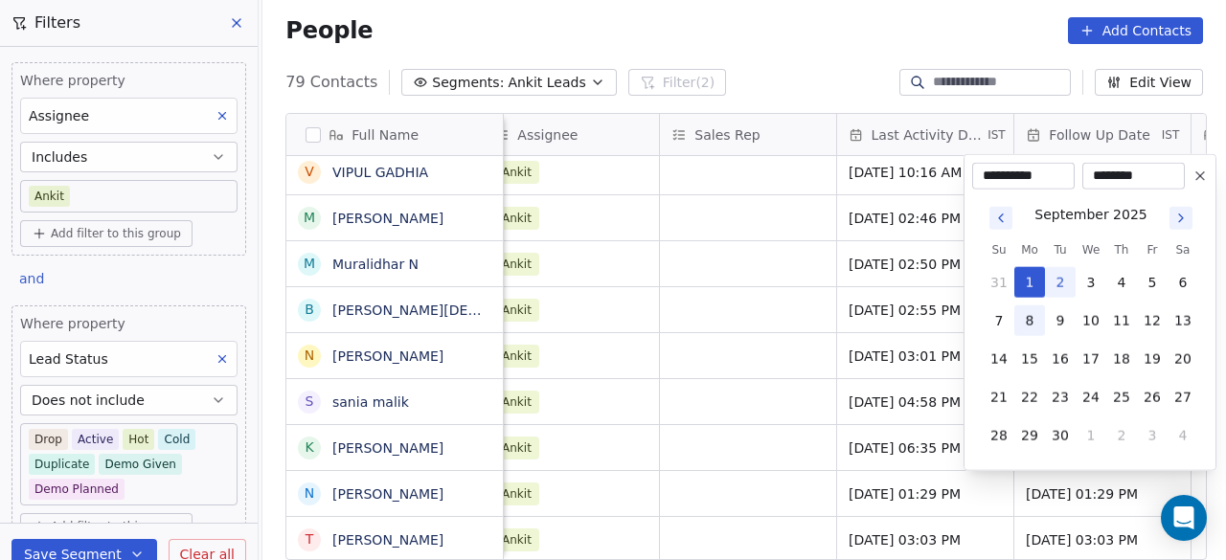
click at [1027, 329] on button "8" at bounding box center [1030, 321] width 31 height 31
type input "**********"
click at [638, 503] on html "On2Cook India Pvt. Ltd. Contacts People Marketing Workflows Campaigns Sales Pip…" at bounding box center [613, 280] width 1226 height 560
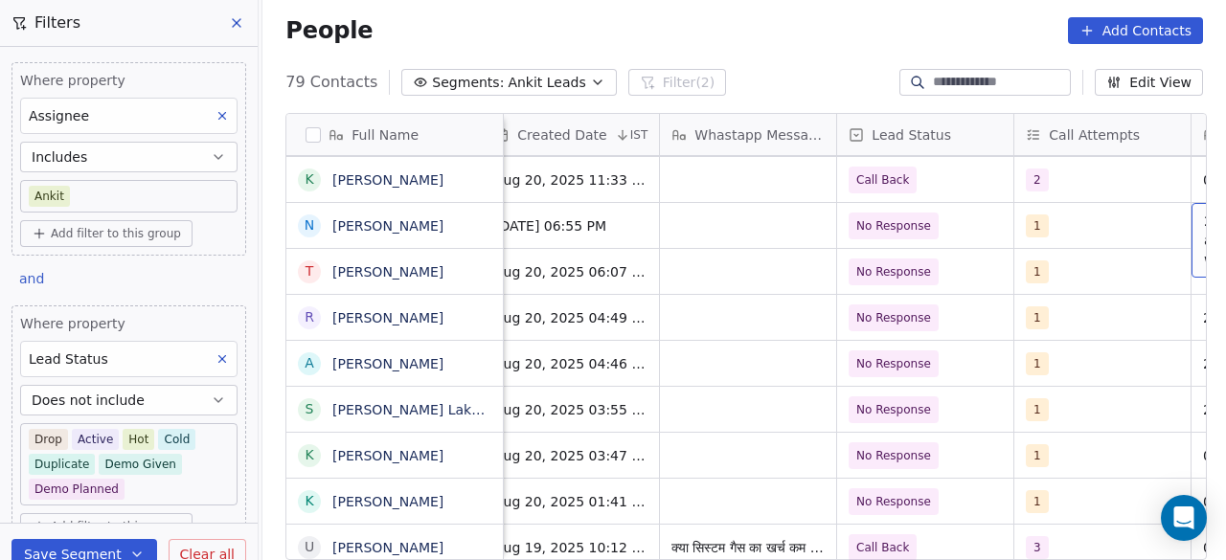
scroll to position [0, 1085]
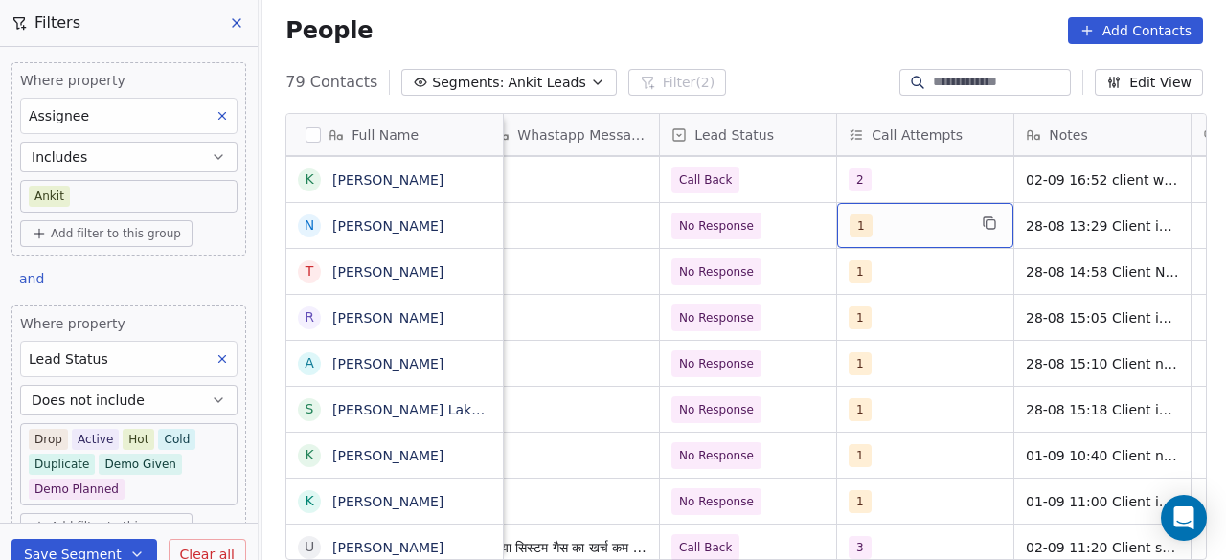
click at [874, 226] on div "1" at bounding box center [908, 226] width 117 height 23
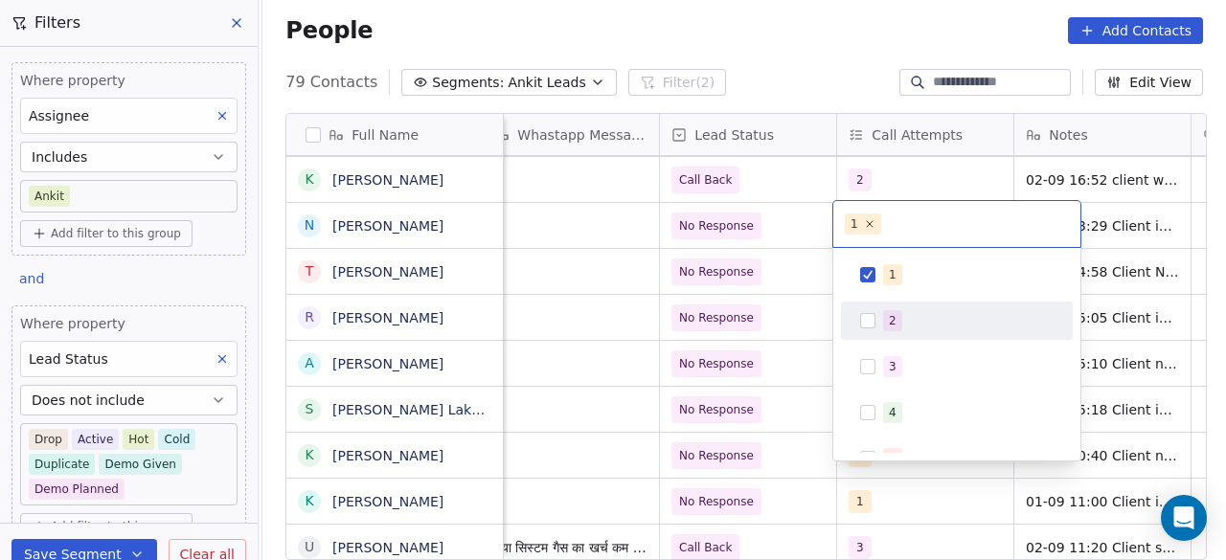
click at [883, 321] on span "2" at bounding box center [892, 320] width 19 height 21
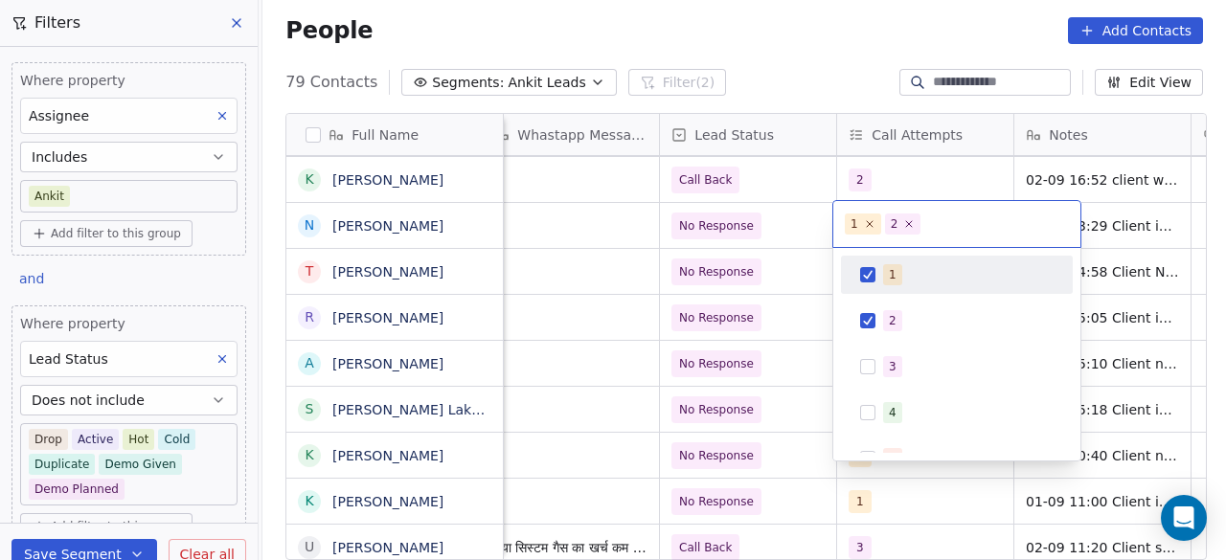
click at [882, 285] on div "1" at bounding box center [957, 275] width 217 height 31
click at [790, 225] on html "On2Cook India Pvt. Ltd. Contacts People Marketing Workflows Campaigns Sales Pip…" at bounding box center [613, 280] width 1226 height 560
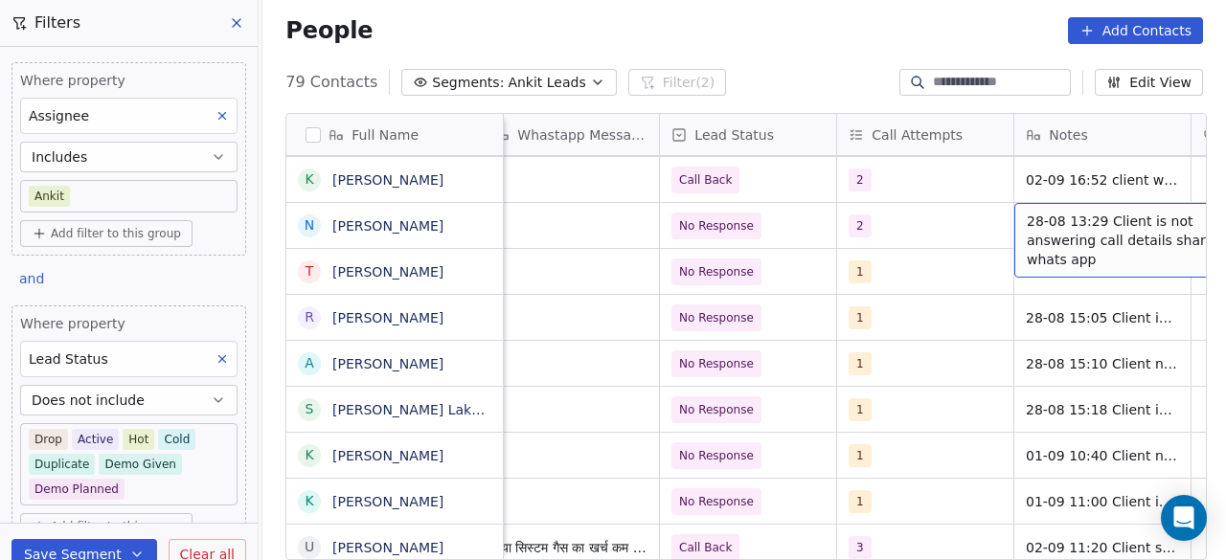
click at [1128, 237] on span "28-08 13:29 Client is not answering call details shared on whats app" at bounding box center [1141, 240] width 228 height 57
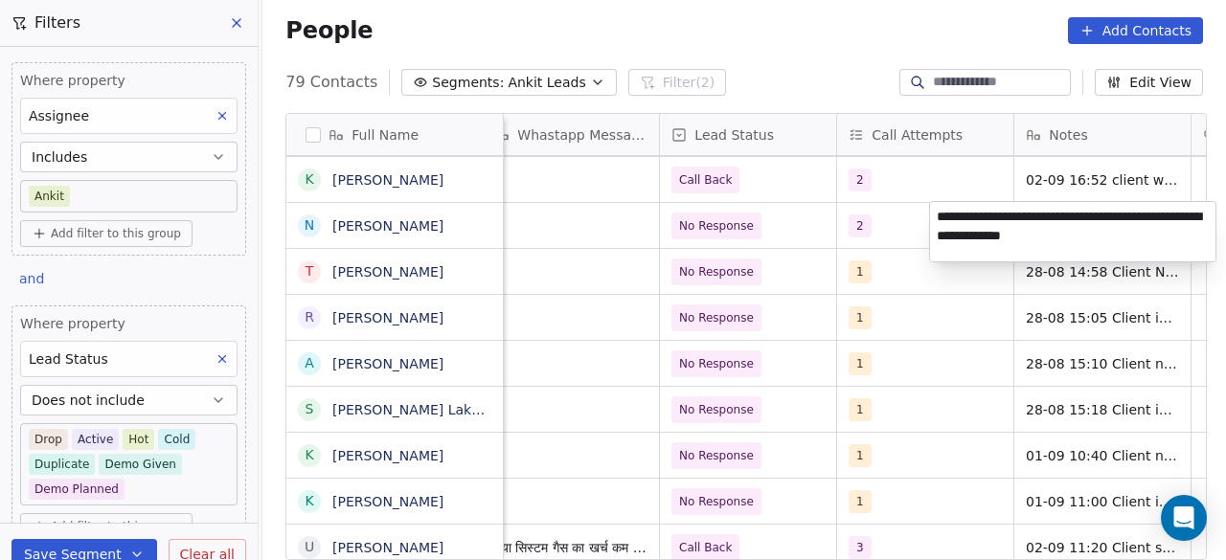
click at [936, 214] on textarea "**********" at bounding box center [1073, 231] width 286 height 59
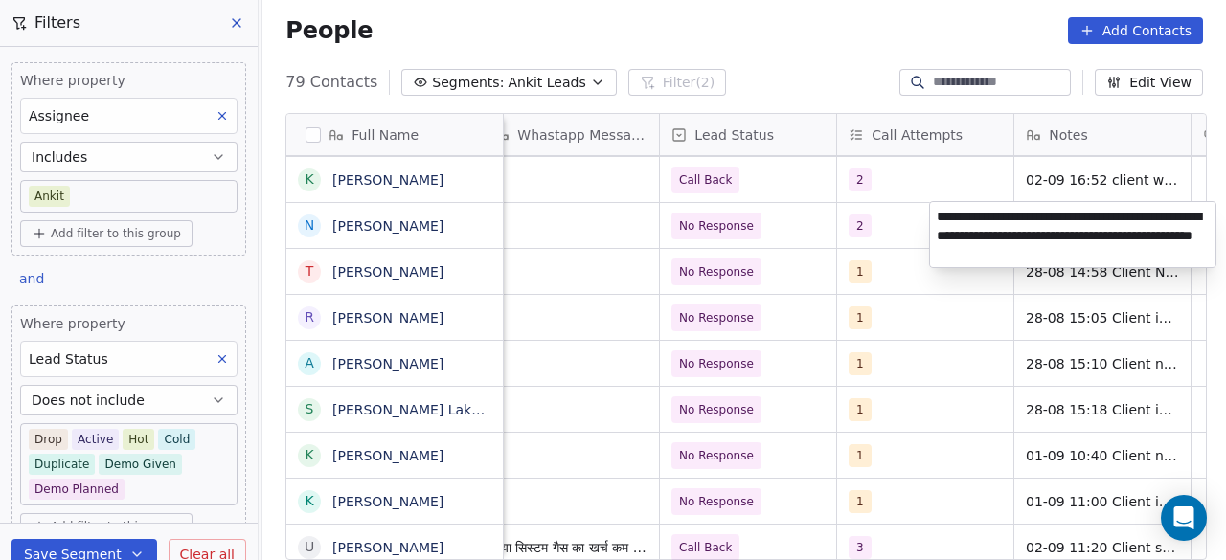
type textarea "**********"
click at [978, 262] on textarea "**********" at bounding box center [1073, 234] width 286 height 65
click at [897, 228] on html "On2Cook India Pvt. Ltd. Contacts People Marketing Workflows Campaigns Sales Pip…" at bounding box center [613, 280] width 1226 height 560
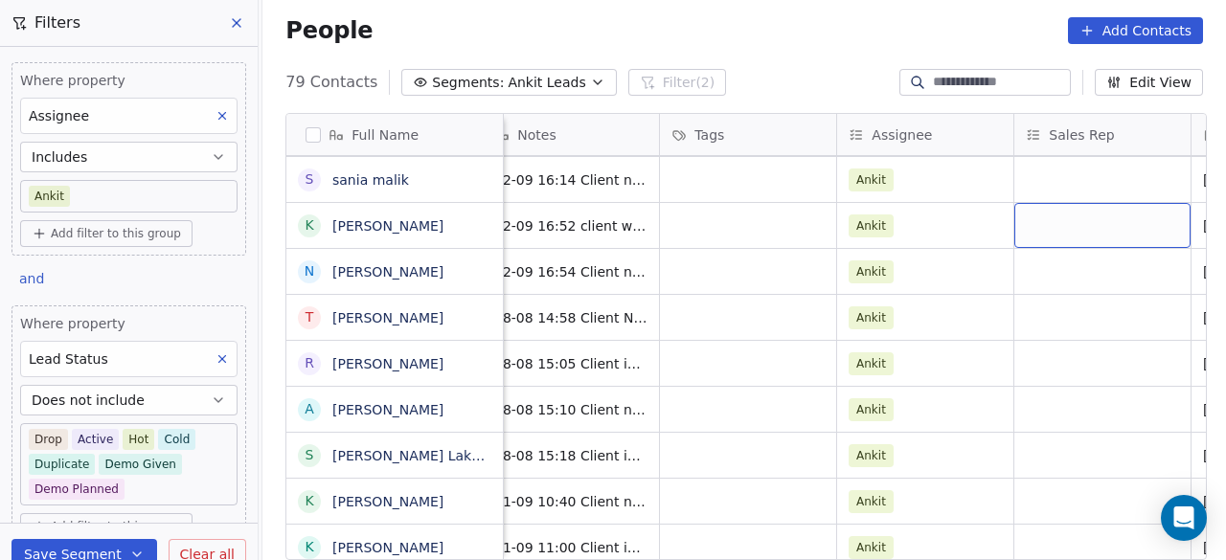
scroll to position [0, 1794]
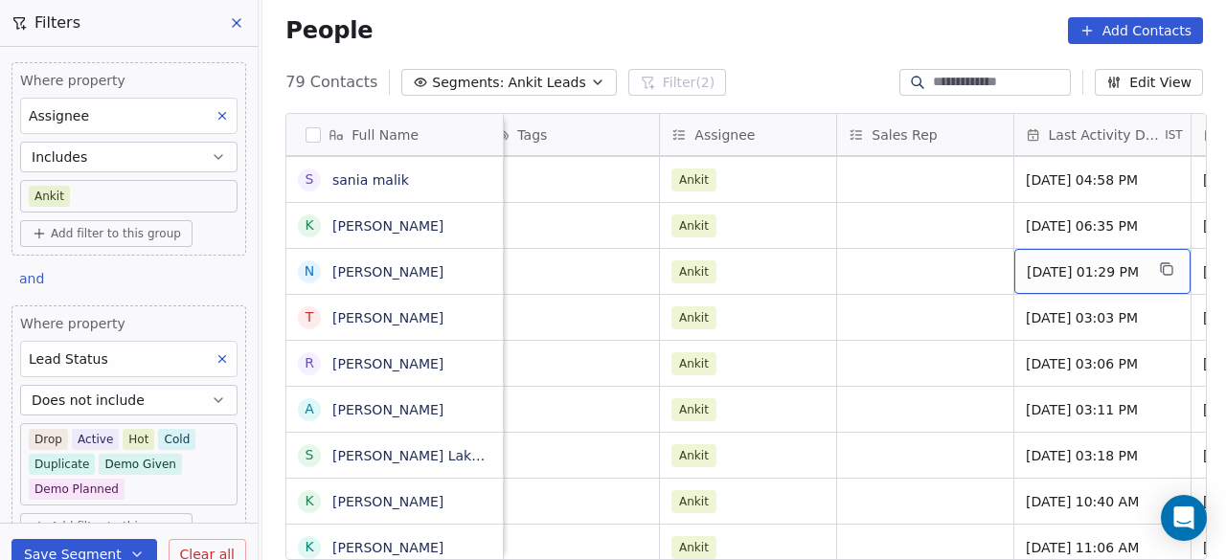
click at [1066, 263] on span "Aug 28, 2025 01:29 PM" at bounding box center [1085, 272] width 117 height 19
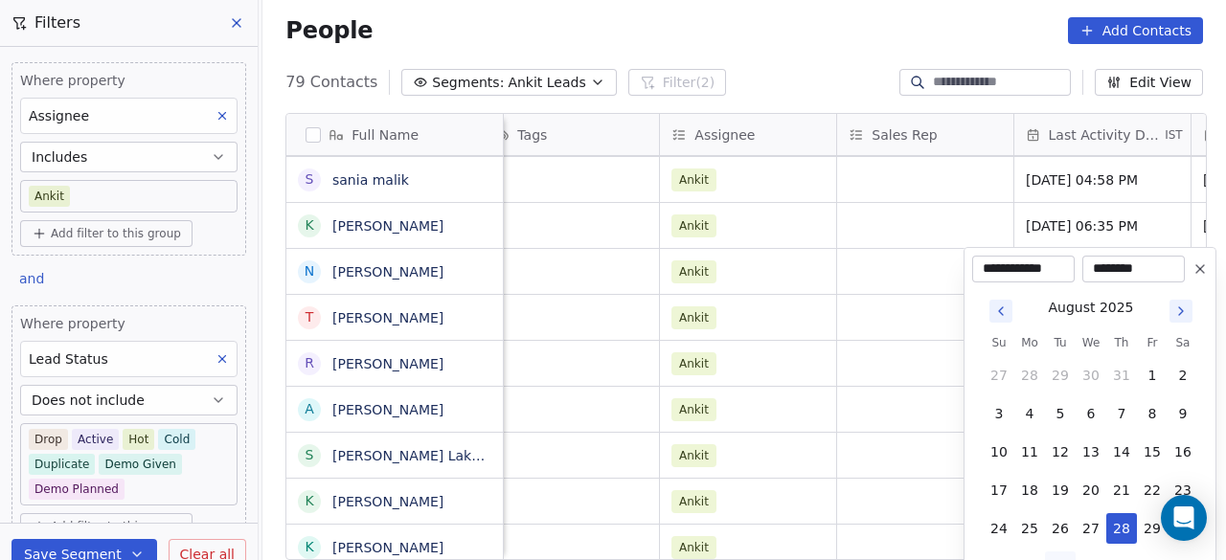
click at [1181, 315] on icon "Go to next month" at bounding box center [1181, 311] width 15 height 15
click at [1056, 374] on button "2" at bounding box center [1060, 375] width 31 height 31
type input "**********"
click at [807, 248] on html "On2Cook India Pvt. Ltd. Contacts People Marketing Workflows Campaigns Sales Pip…" at bounding box center [613, 280] width 1226 height 560
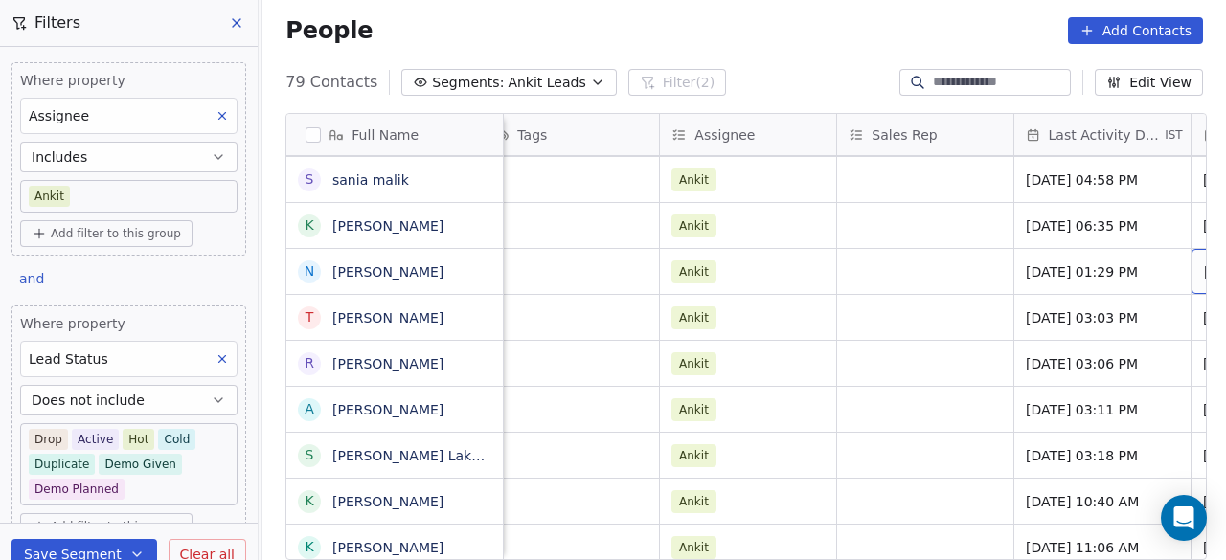
scroll to position [0, 1971]
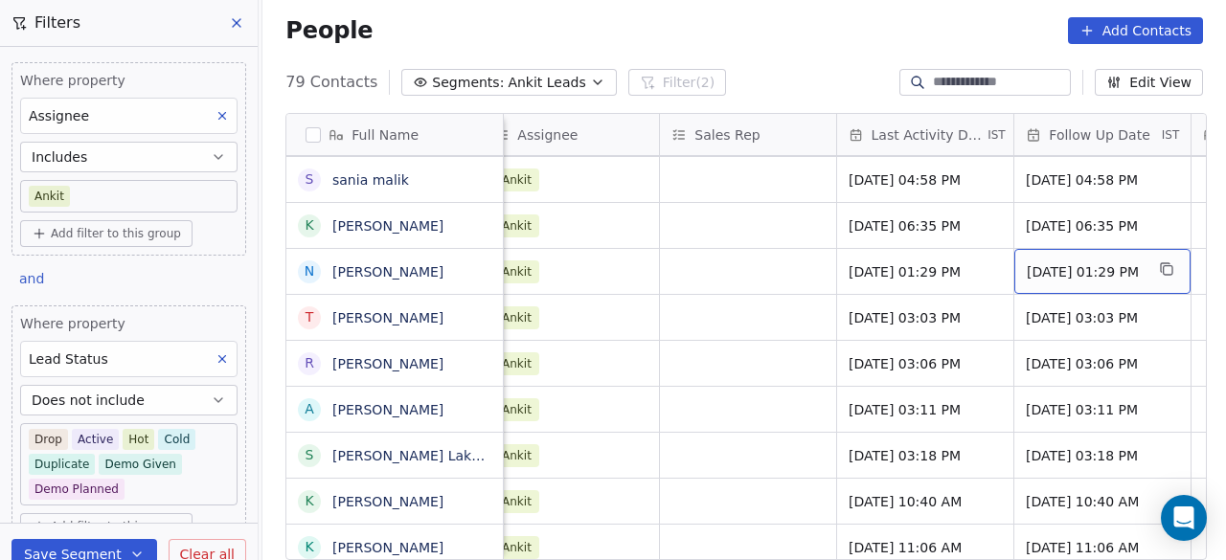
click at [1062, 275] on span "01/09/2025 01:29 PM" at bounding box center [1085, 272] width 117 height 19
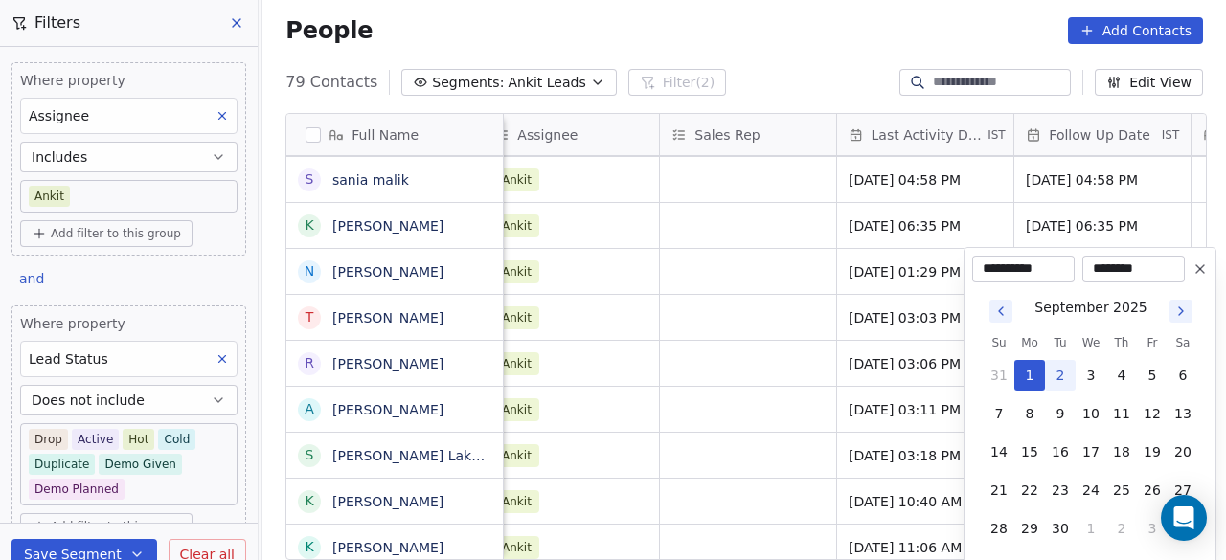
drag, startPoint x: 1029, startPoint y: 411, endPoint x: 889, endPoint y: 348, distance: 153.5
click at [1029, 412] on button "8" at bounding box center [1030, 414] width 31 height 31
type input "**********"
click at [783, 296] on html "On2Cook India Pvt. Ltd. Contacts People Marketing Workflows Campaigns Sales Pip…" at bounding box center [613, 280] width 1226 height 560
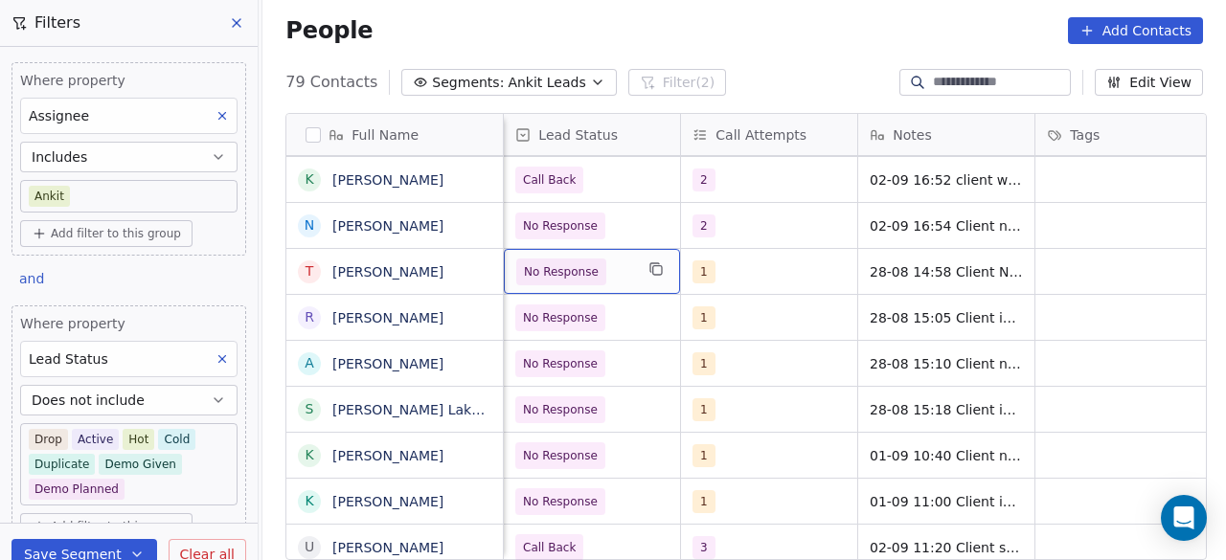
scroll to position [0, 1063]
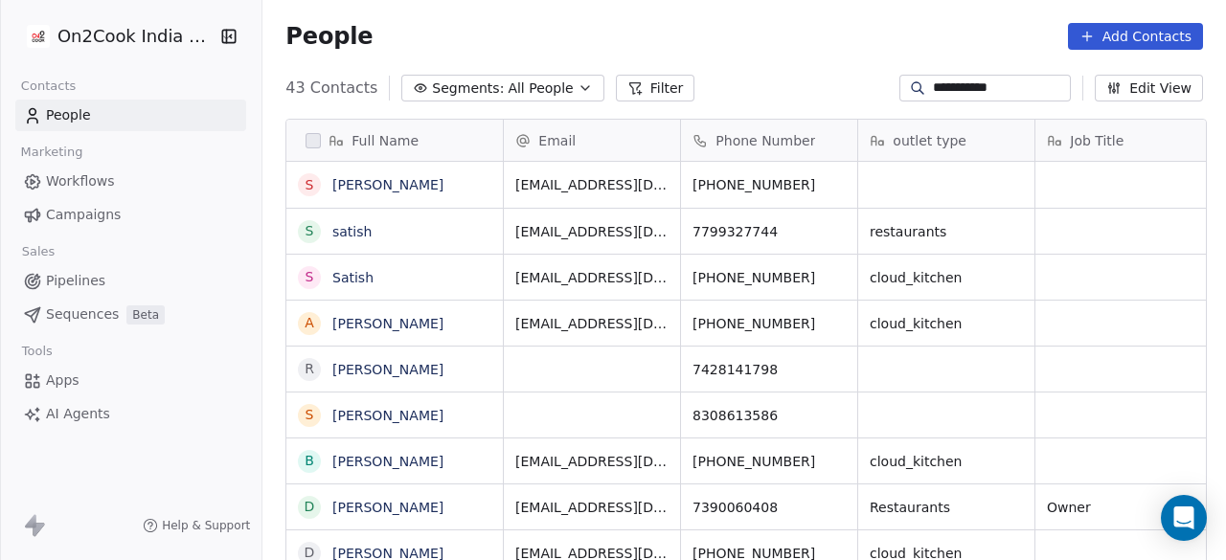
scroll to position [478, 952]
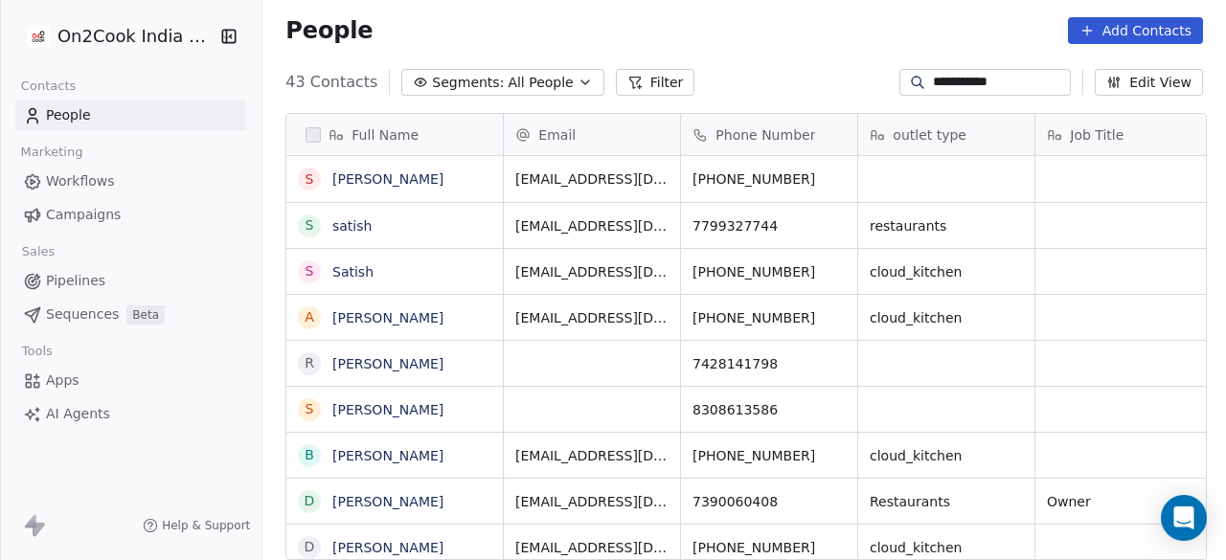
click at [995, 83] on input "**********" at bounding box center [1000, 82] width 134 height 19
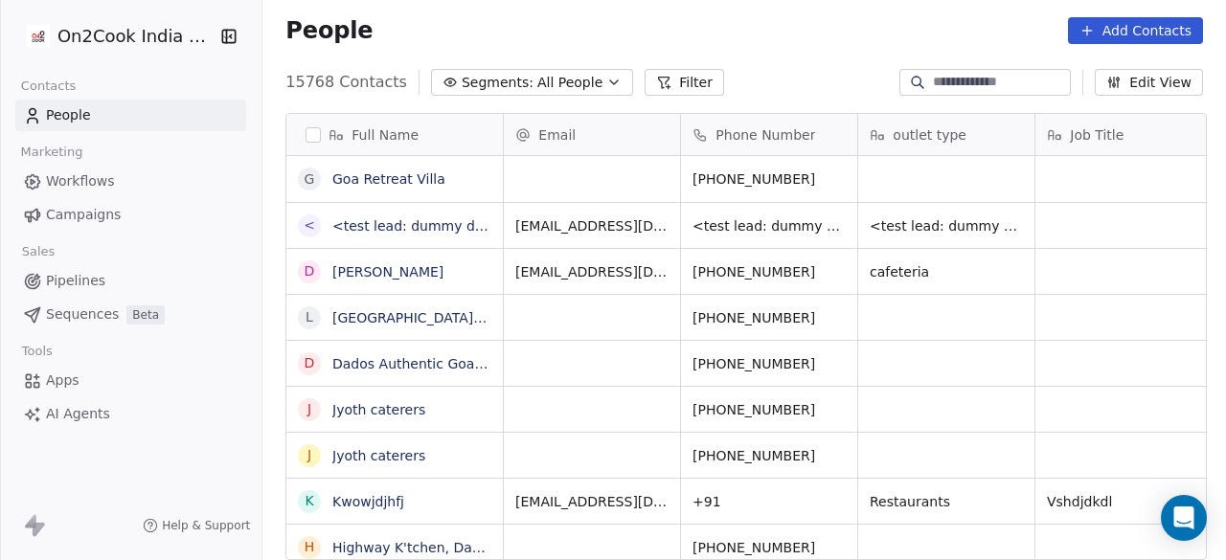
click at [544, 20] on div "People Add Contacts" at bounding box center [745, 30] width 918 height 27
